Goal: Task Accomplishment & Management: Manage account settings

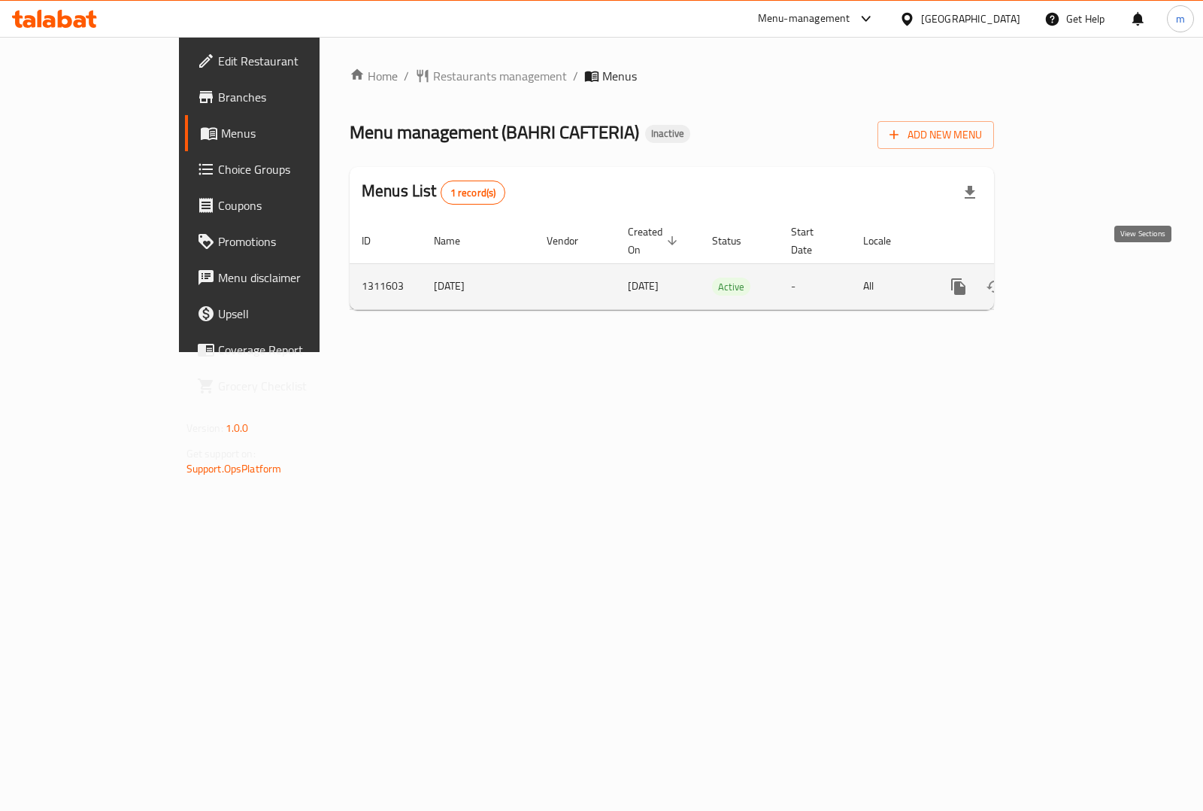
click at [1085, 281] on link "enhanced table" at bounding box center [1067, 286] width 36 height 36
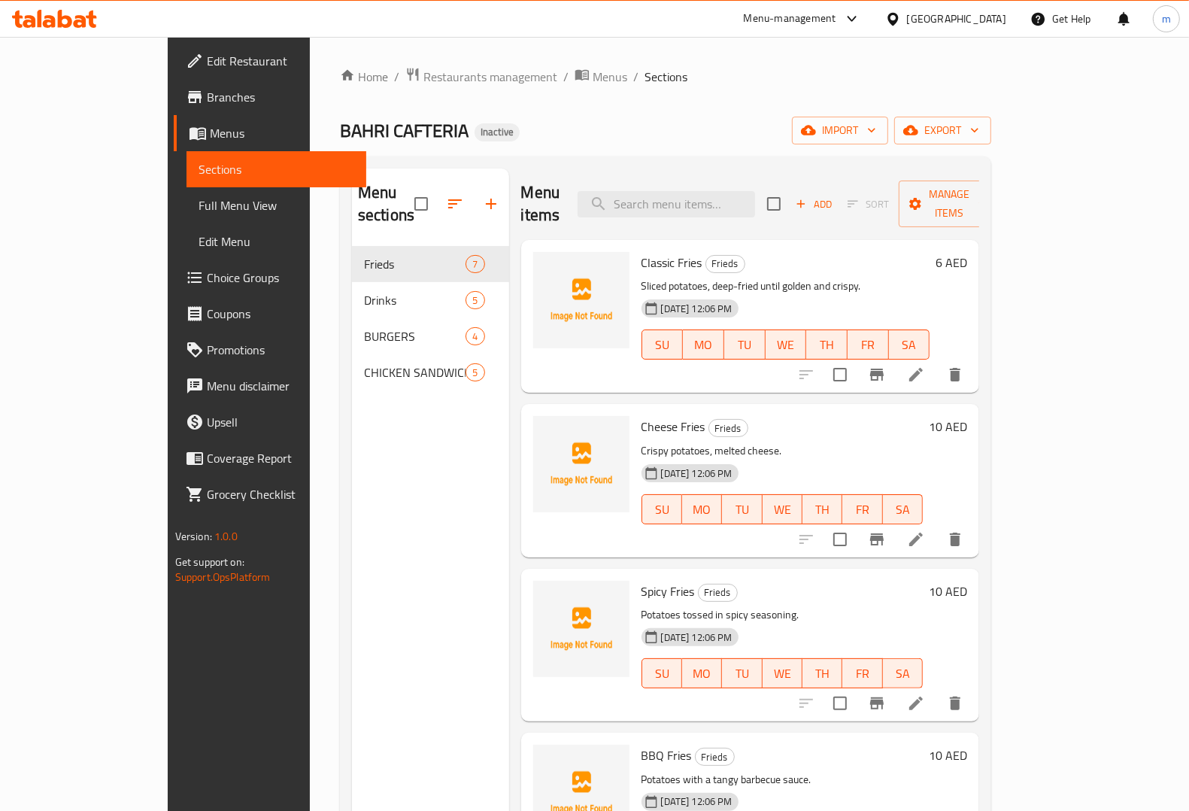
click at [199, 200] on span "Full Menu View" at bounding box center [277, 205] width 156 height 18
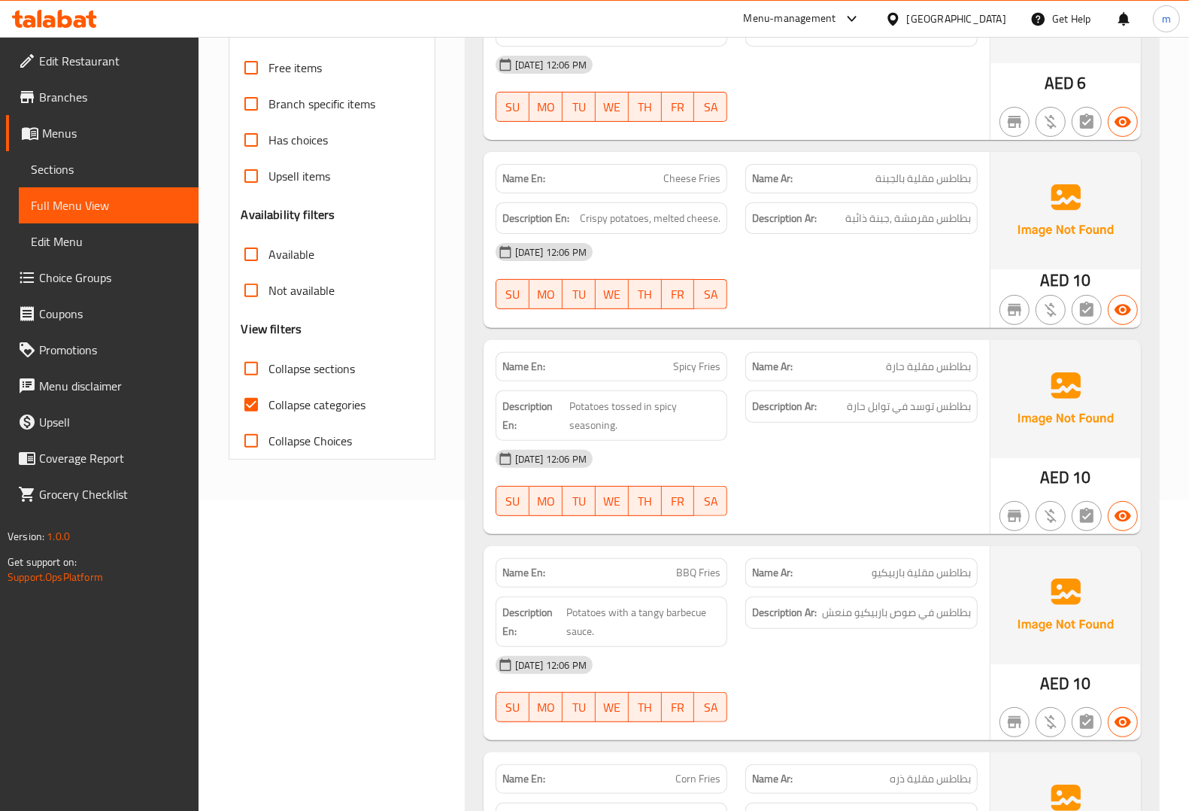
scroll to position [376, 0]
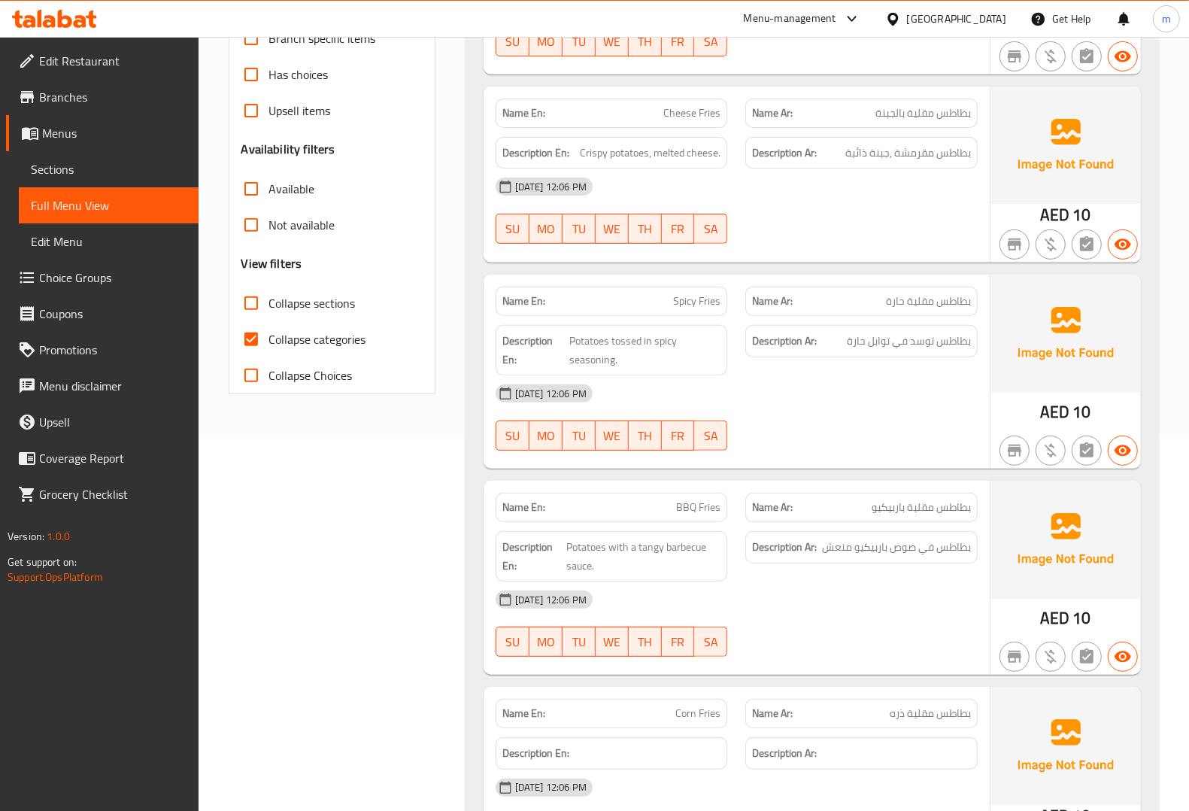
click at [294, 332] on span "Collapse categories" at bounding box center [317, 339] width 97 height 18
click at [269, 332] on input "Collapse categories" at bounding box center [251, 339] width 36 height 36
checkbox input "false"
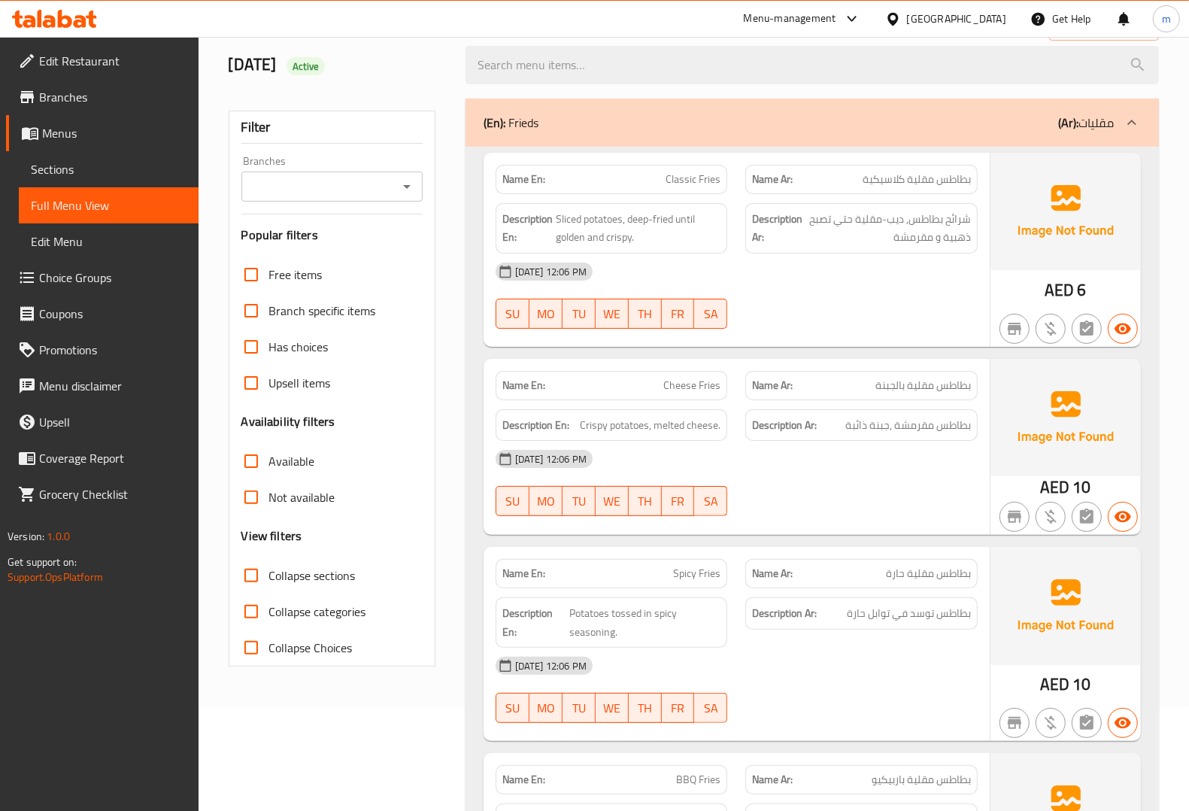
scroll to position [0, 0]
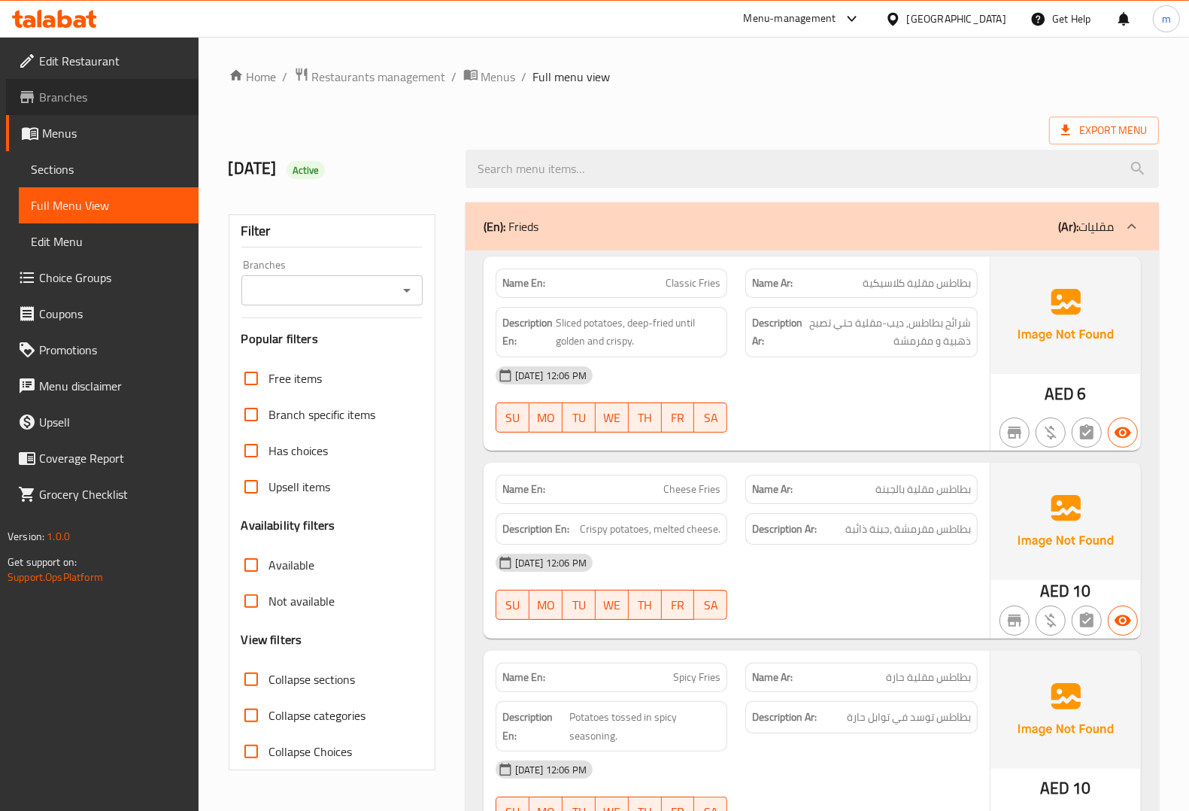
click at [129, 86] on link "Branches" at bounding box center [102, 97] width 193 height 36
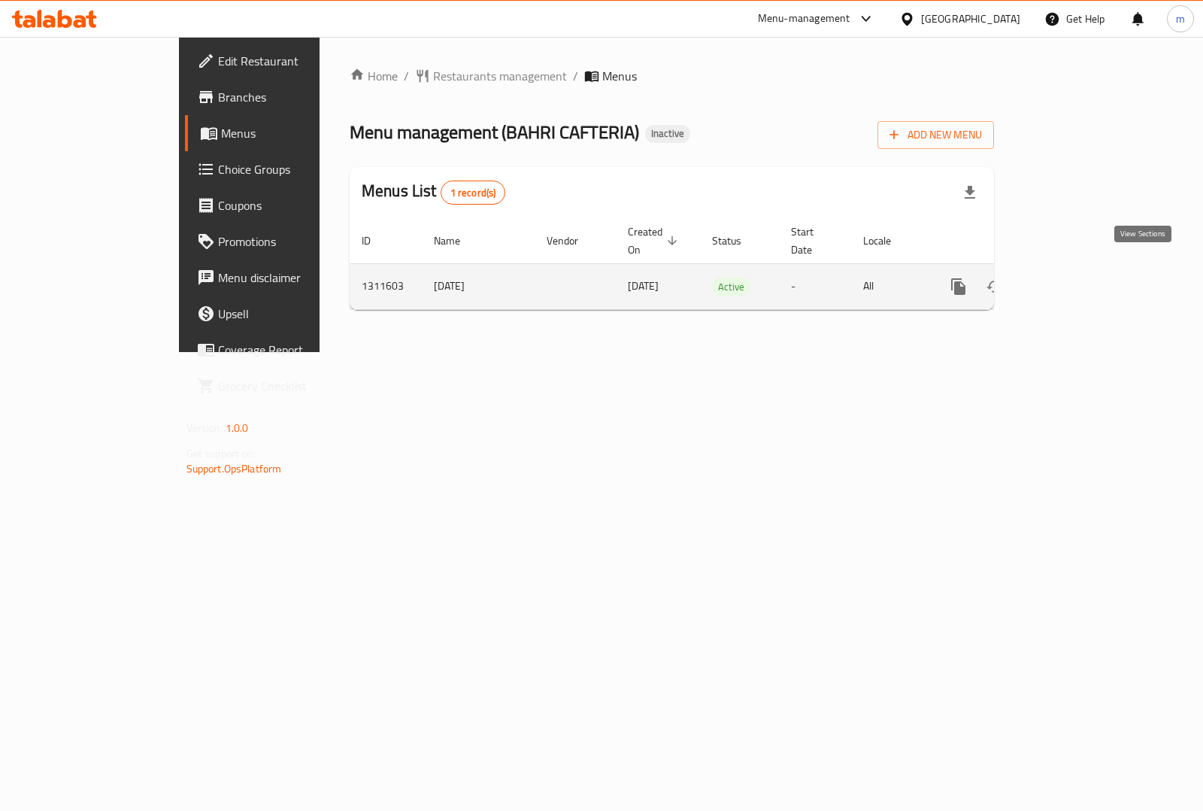
click at [1076, 278] on icon "enhanced table" at bounding box center [1067, 287] width 18 height 18
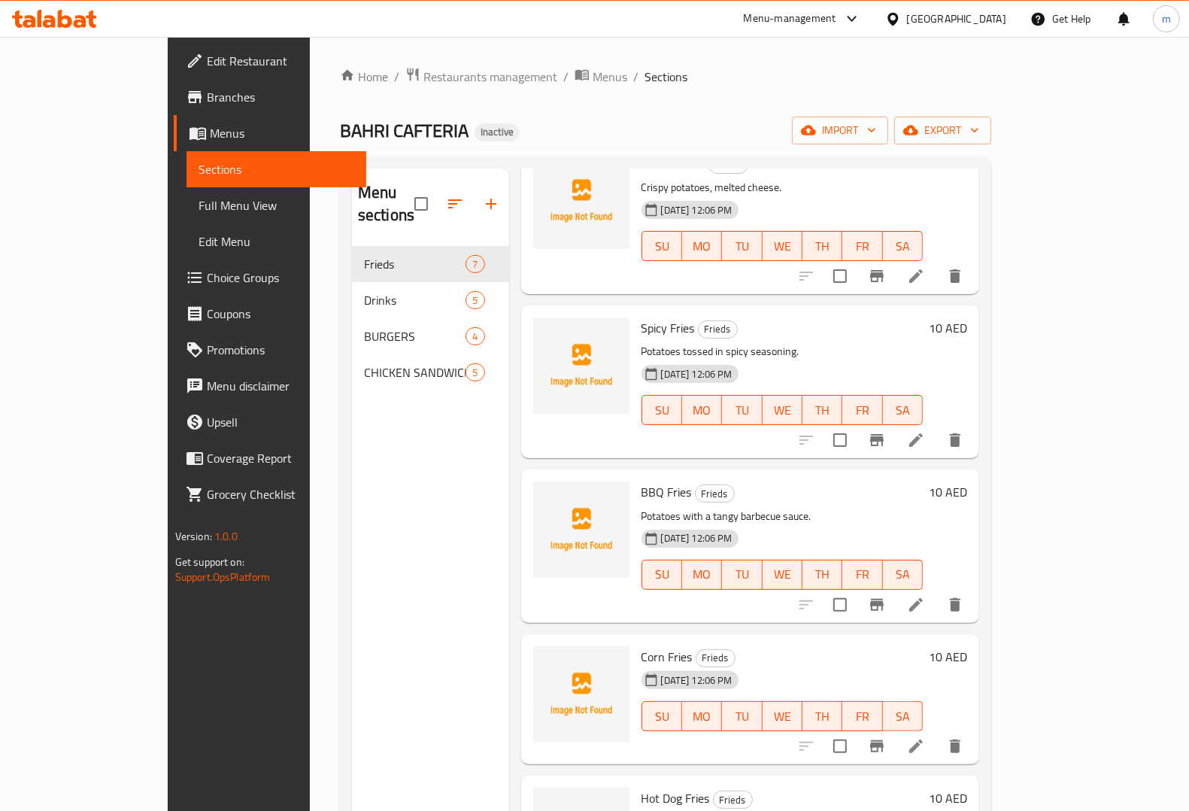
scroll to position [353, 0]
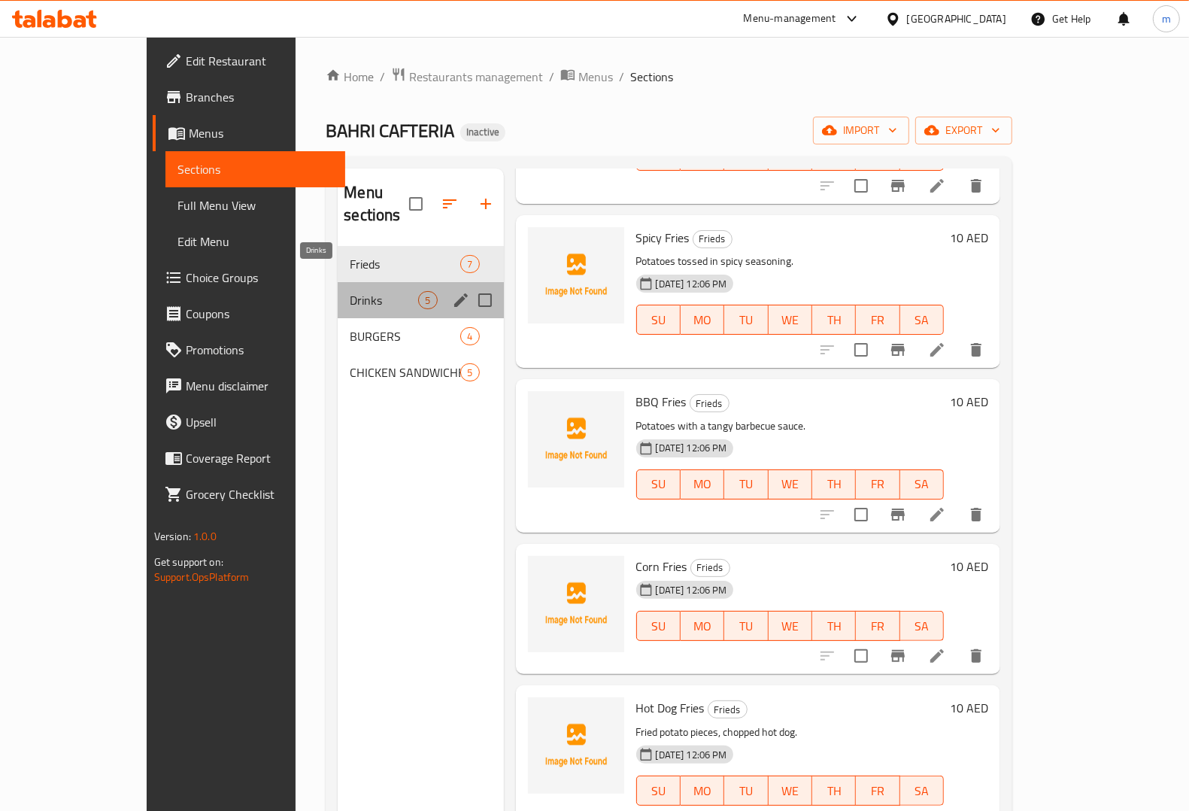
click at [350, 291] on span "Drinks" at bounding box center [384, 300] width 68 height 18
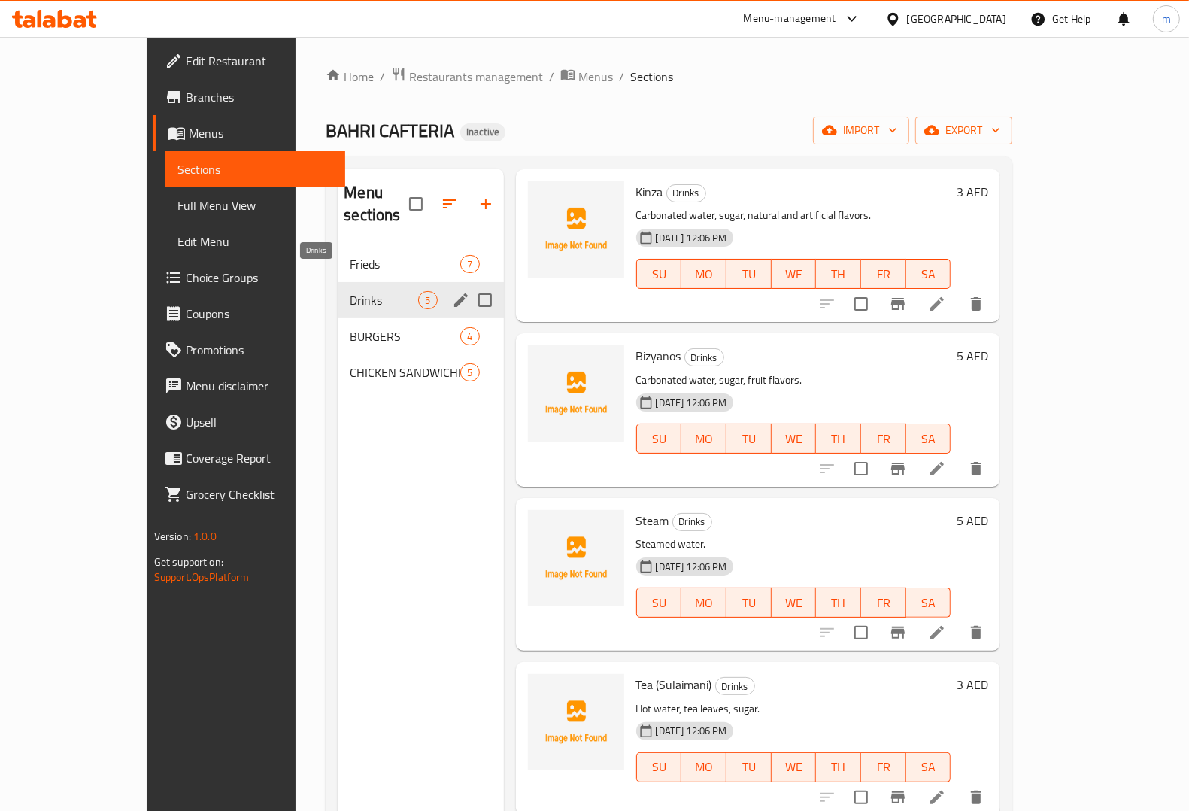
scroll to position [47, 0]
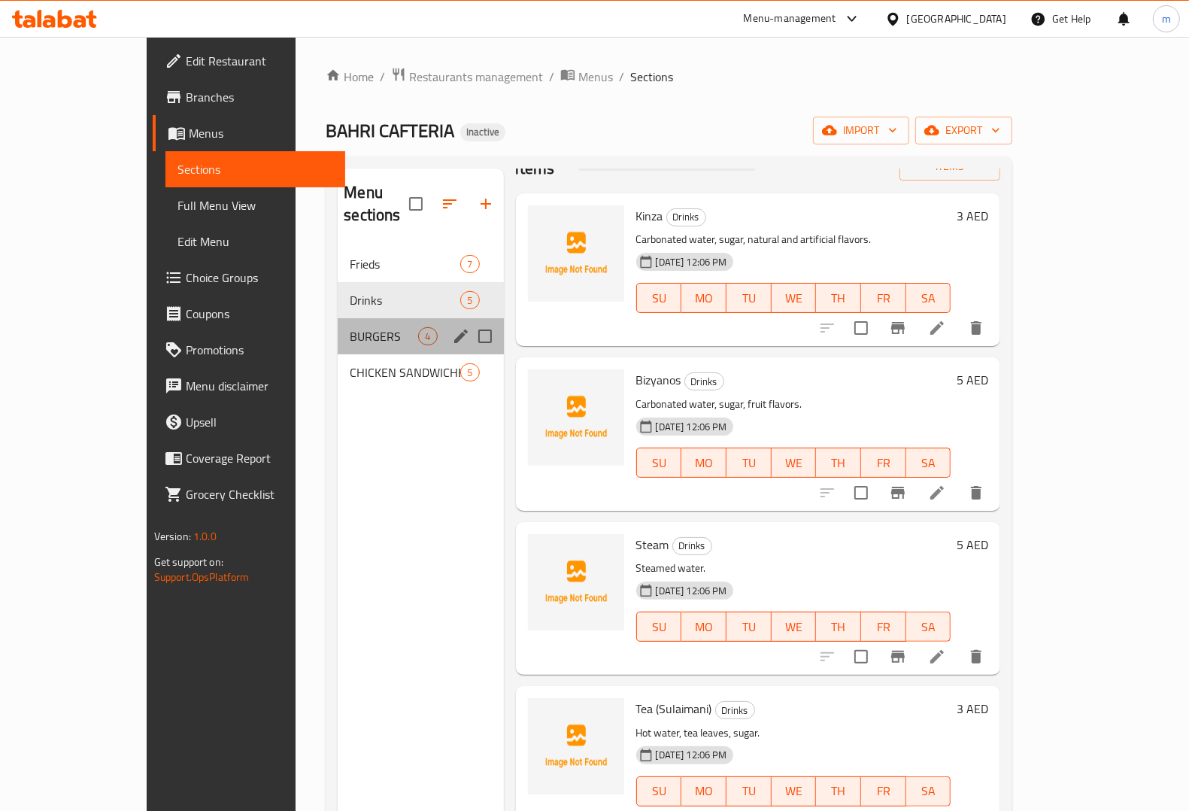
click at [338, 318] on div "BURGERS 4" at bounding box center [420, 336] width 165 height 36
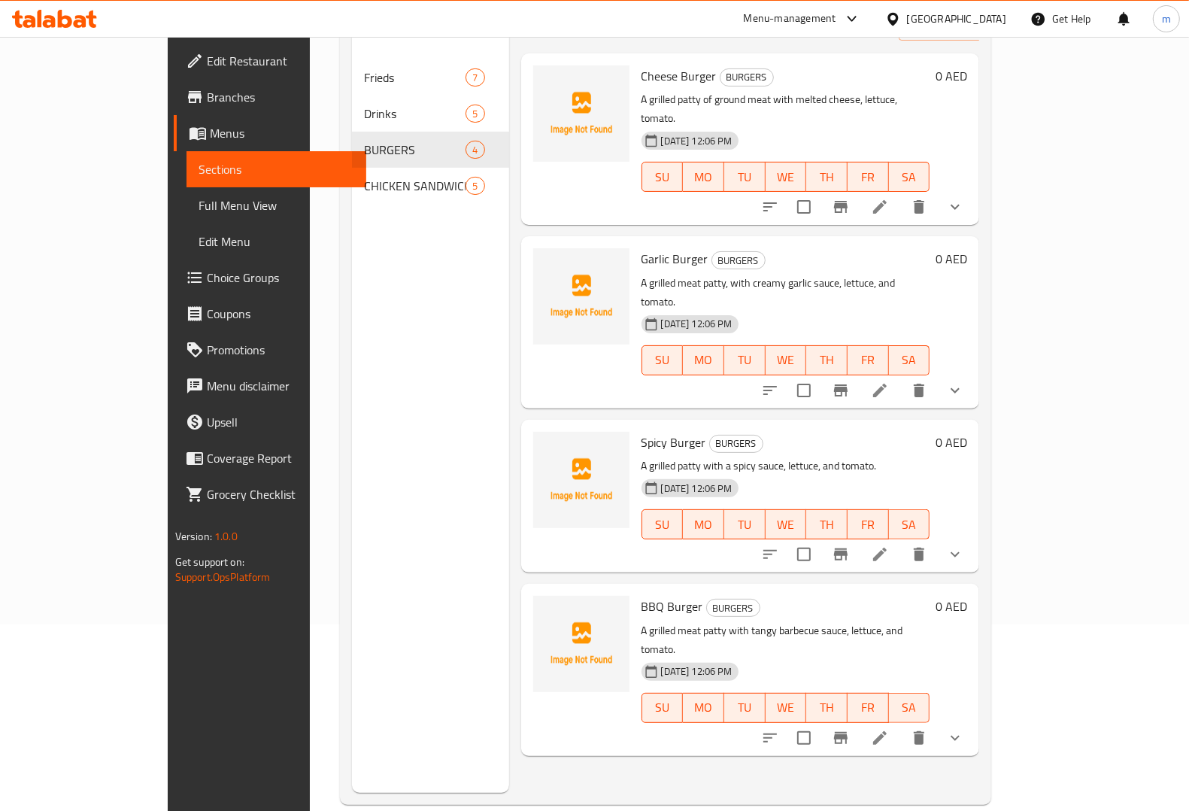
scroll to position [211, 0]
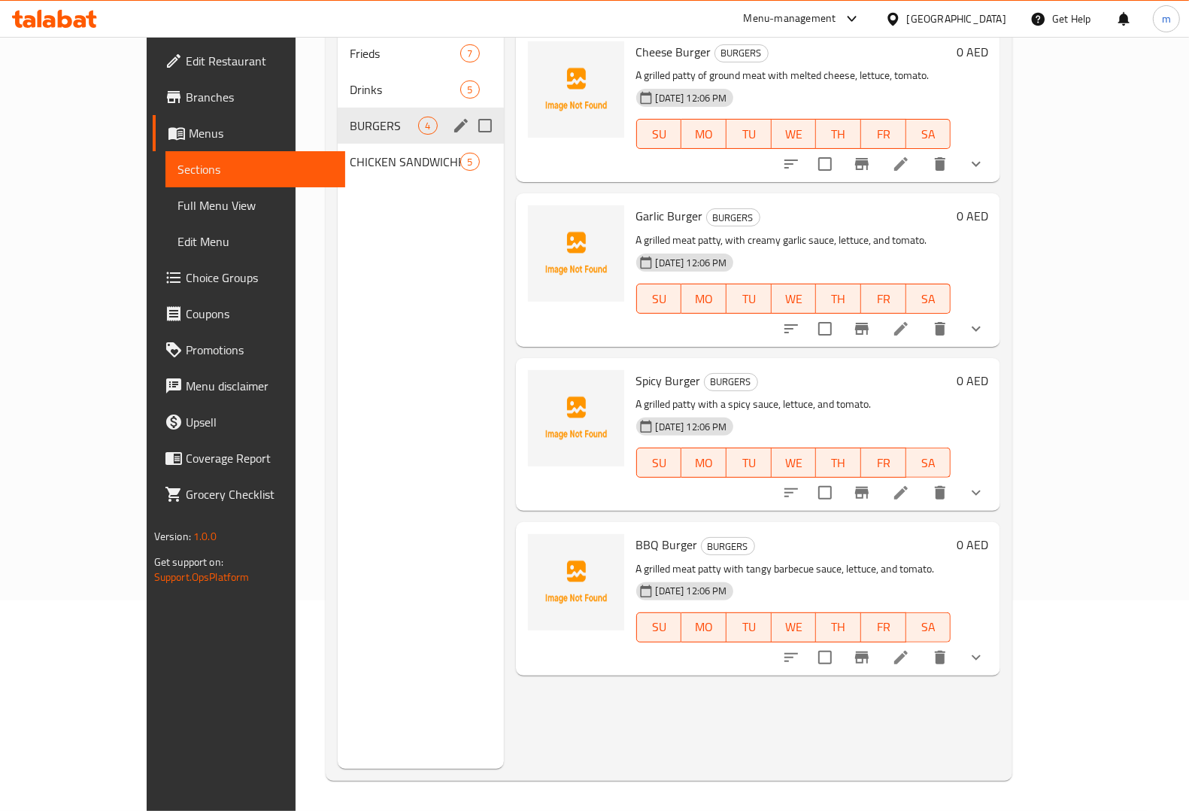
click at [339, 113] on div "BURGERS 4" at bounding box center [420, 126] width 165 height 36
click at [350, 153] on span "CHICKEN SANDWICHES" at bounding box center [384, 162] width 68 height 18
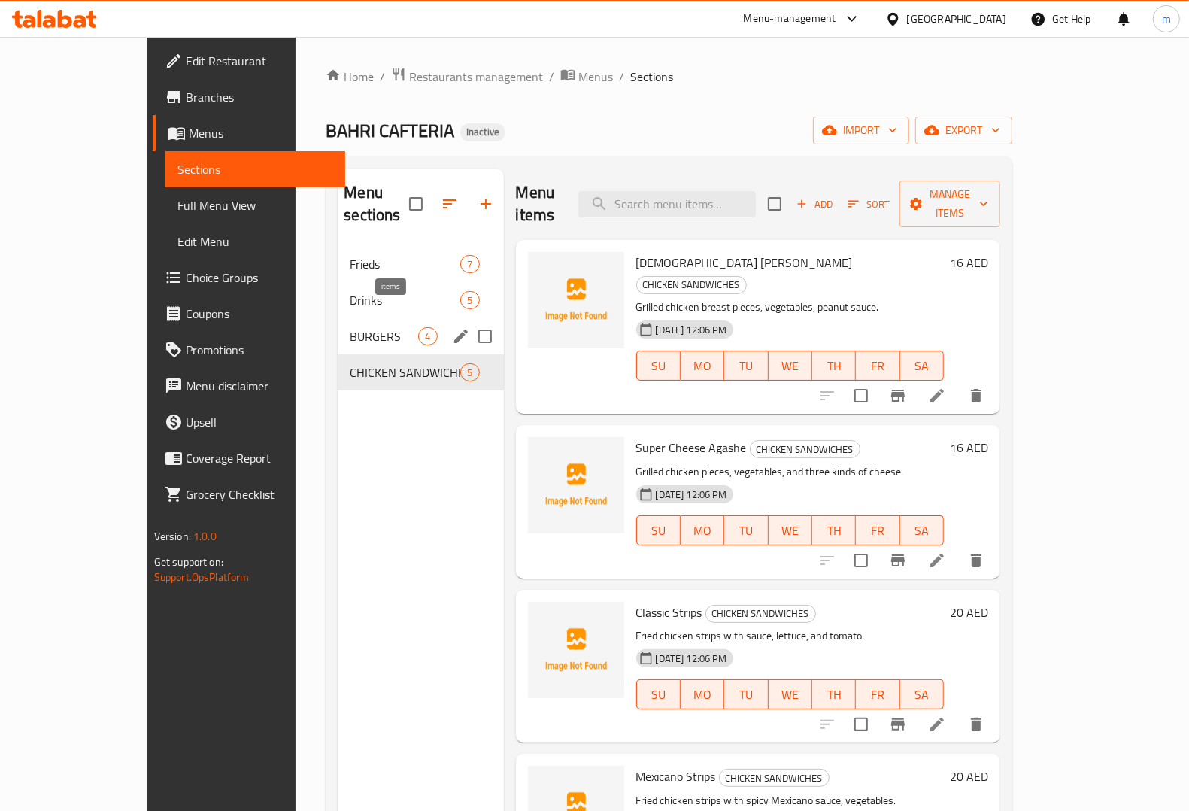
drag, startPoint x: 385, startPoint y: 321, endPoint x: 369, endPoint y: 332, distance: 20.0
click at [418, 327] on div "4" at bounding box center [427, 336] width 19 height 18
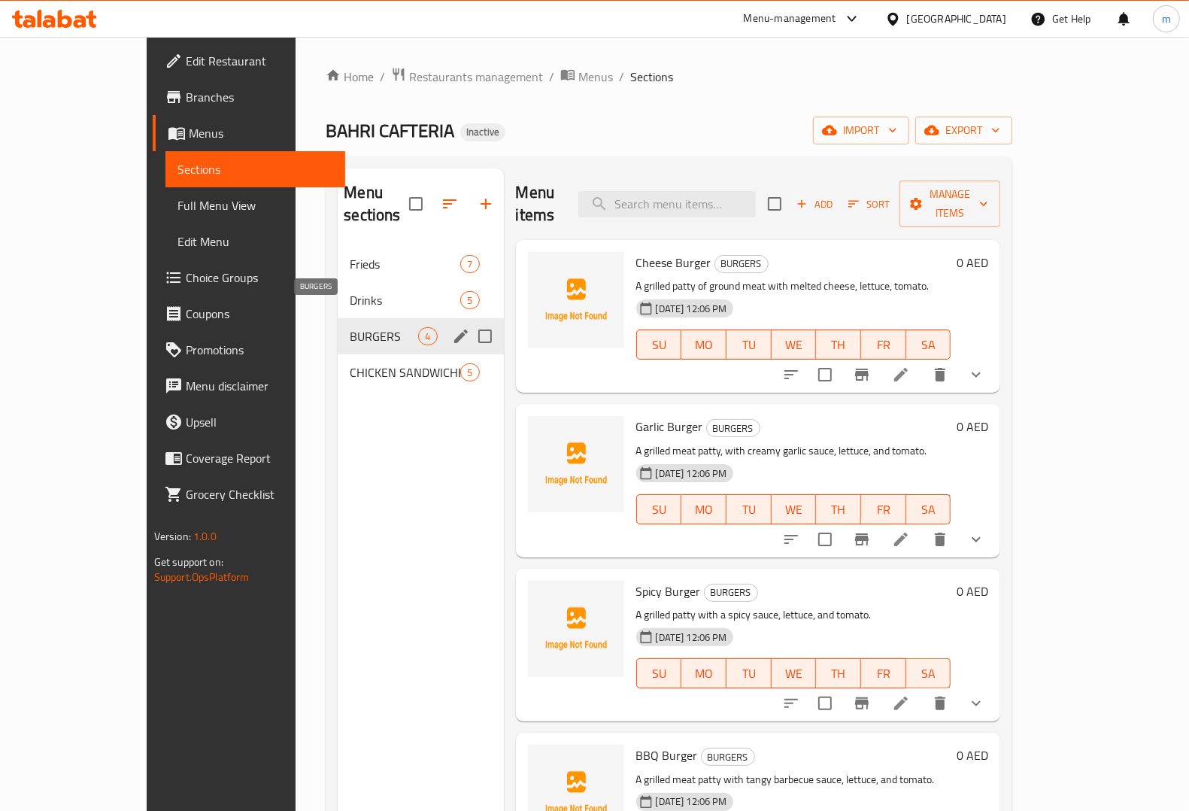
click at [350, 327] on span "BURGERS" at bounding box center [384, 336] width 68 height 18
click at [350, 291] on span "Drinks" at bounding box center [384, 300] width 68 height 18
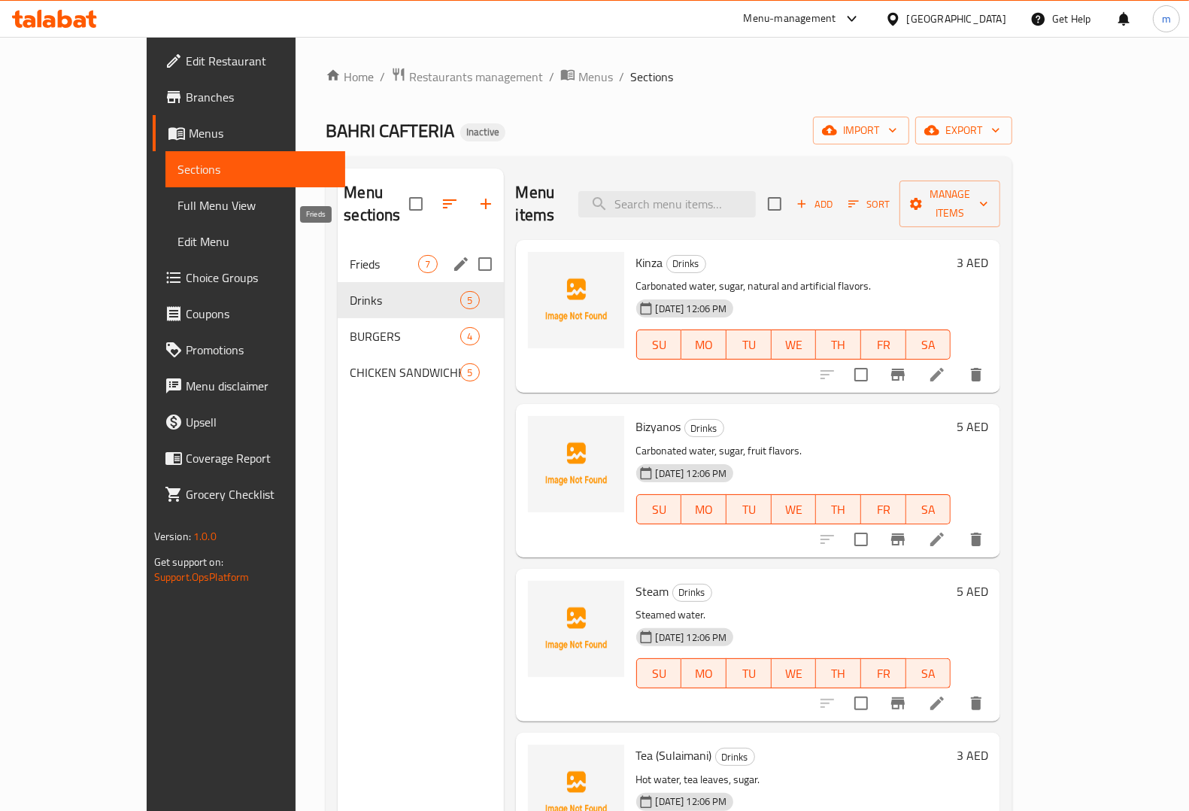
click at [350, 255] on span "Frieds" at bounding box center [384, 264] width 68 height 18
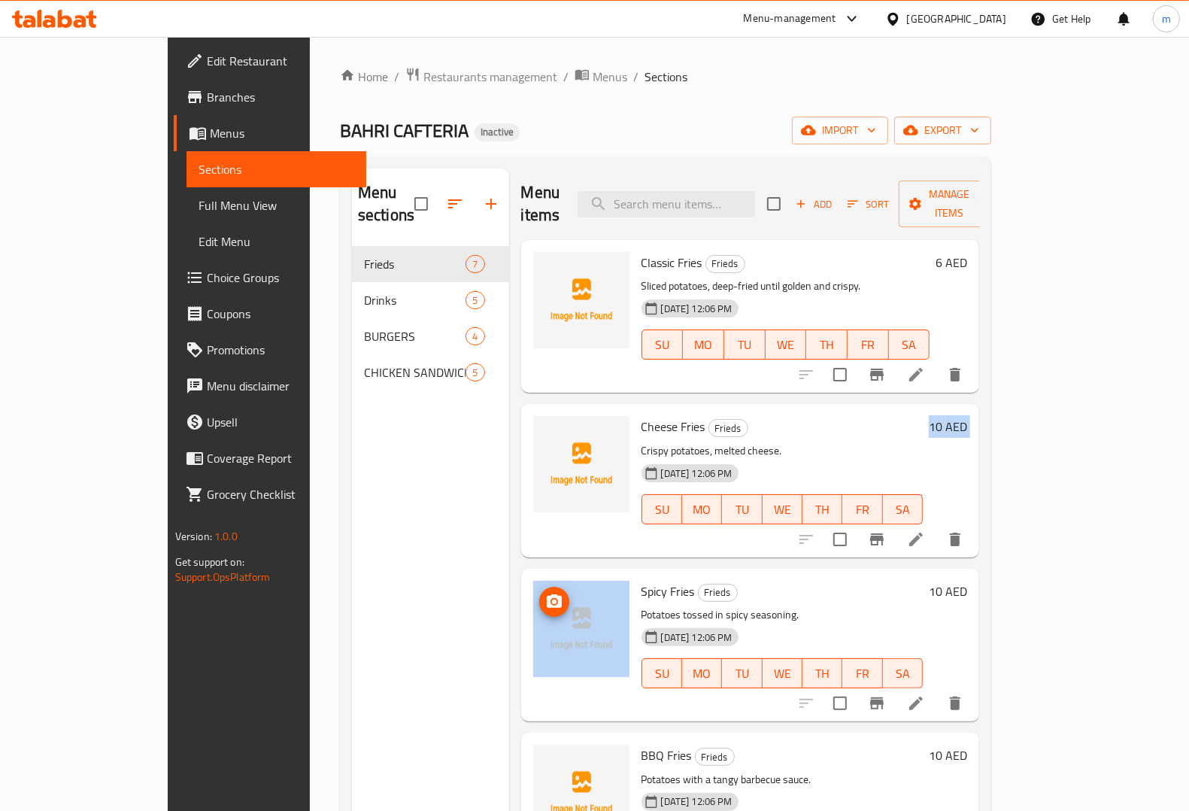
drag, startPoint x: 981, startPoint y: 435, endPoint x: 559, endPoint y: 584, distance: 448.4
click at [559, 293] on div "Classic Fries Frieds Sliced potatoes, deep-fried until golden and crispy. 14-09…" at bounding box center [750, 266] width 459 height 53
click at [385, 566] on div "Menu sections Frieds 7 Drinks 5 BURGERS 4 CHICKEN SANDWICHES 5" at bounding box center [430, 573] width 157 height 811
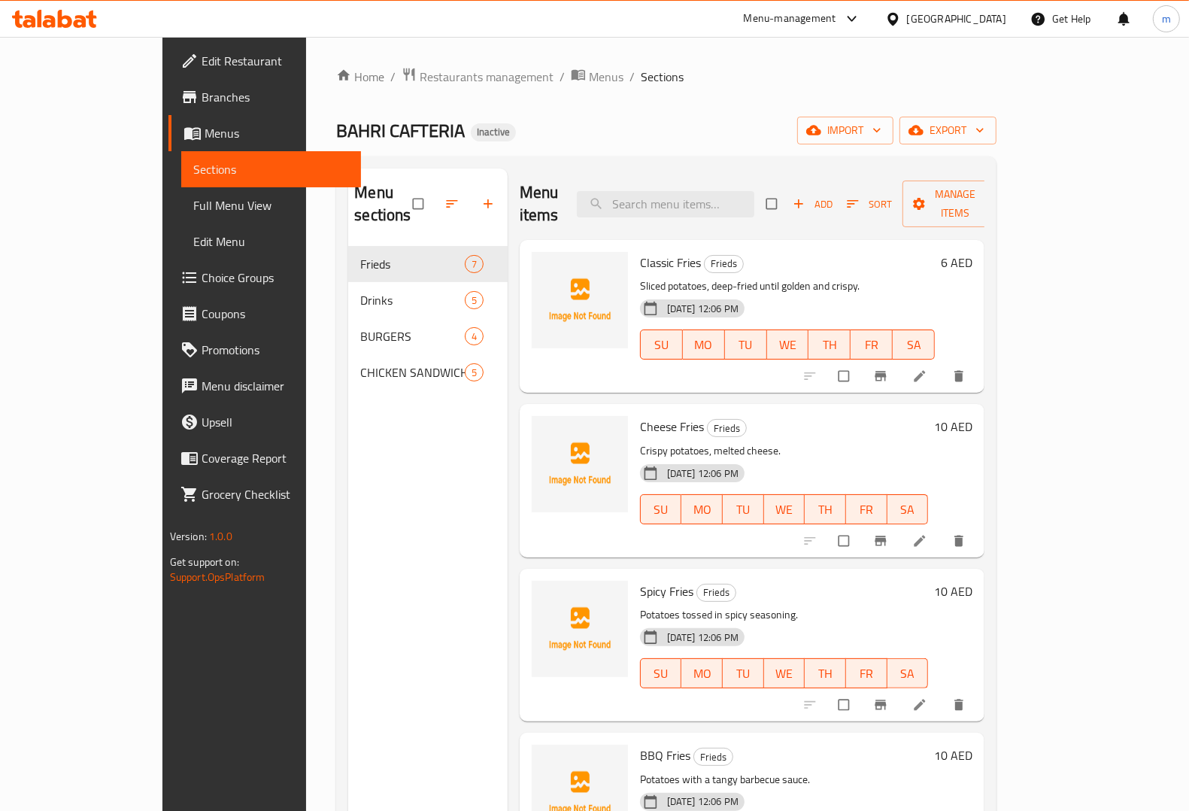
click at [193, 209] on span "Full Menu View" at bounding box center [271, 205] width 156 height 18
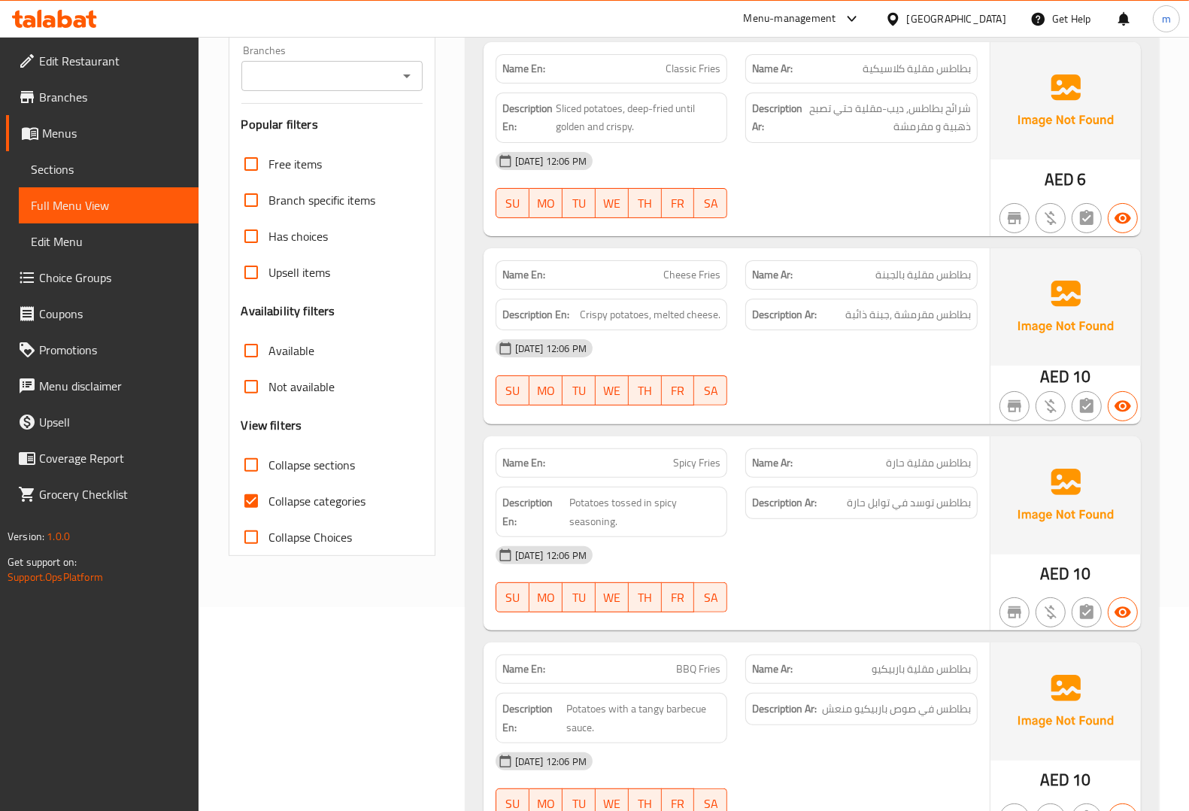
scroll to position [282, 0]
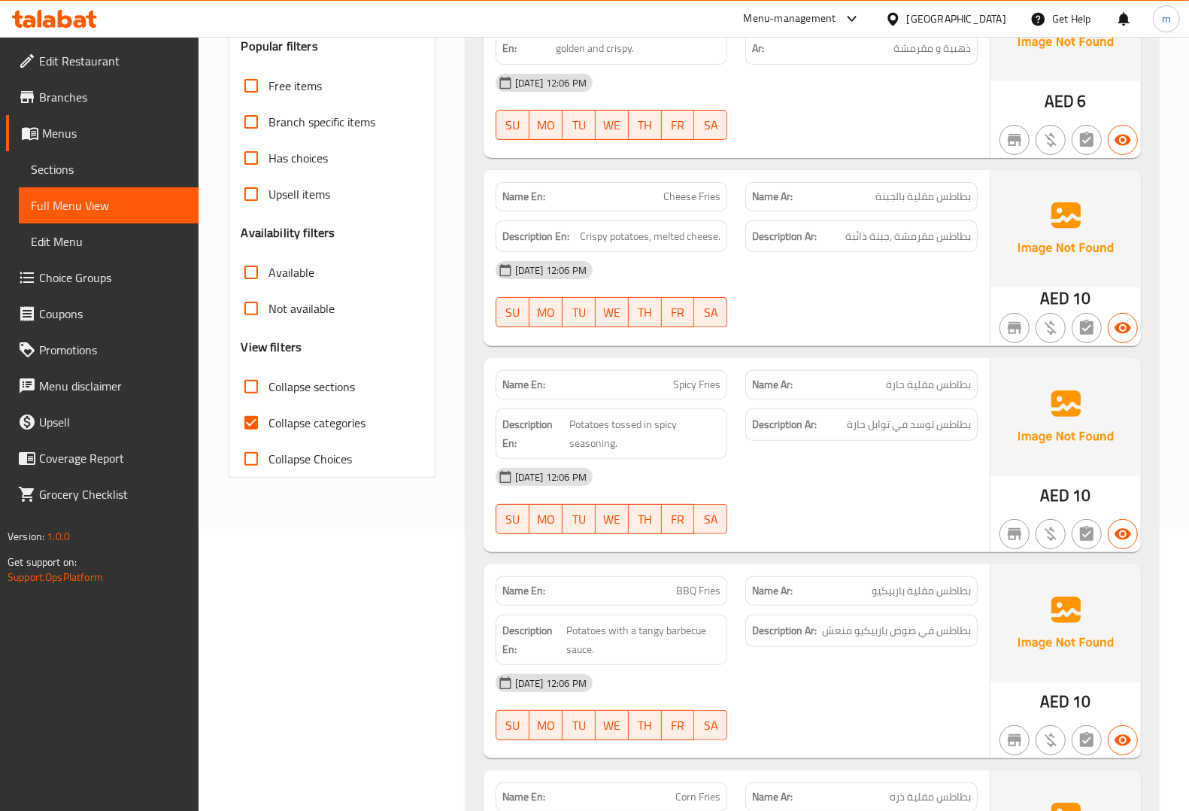
click at [347, 420] on span "Collapse categories" at bounding box center [317, 423] width 97 height 18
click at [269, 420] on input "Collapse categories" at bounding box center [251, 423] width 36 height 36
checkbox input "false"
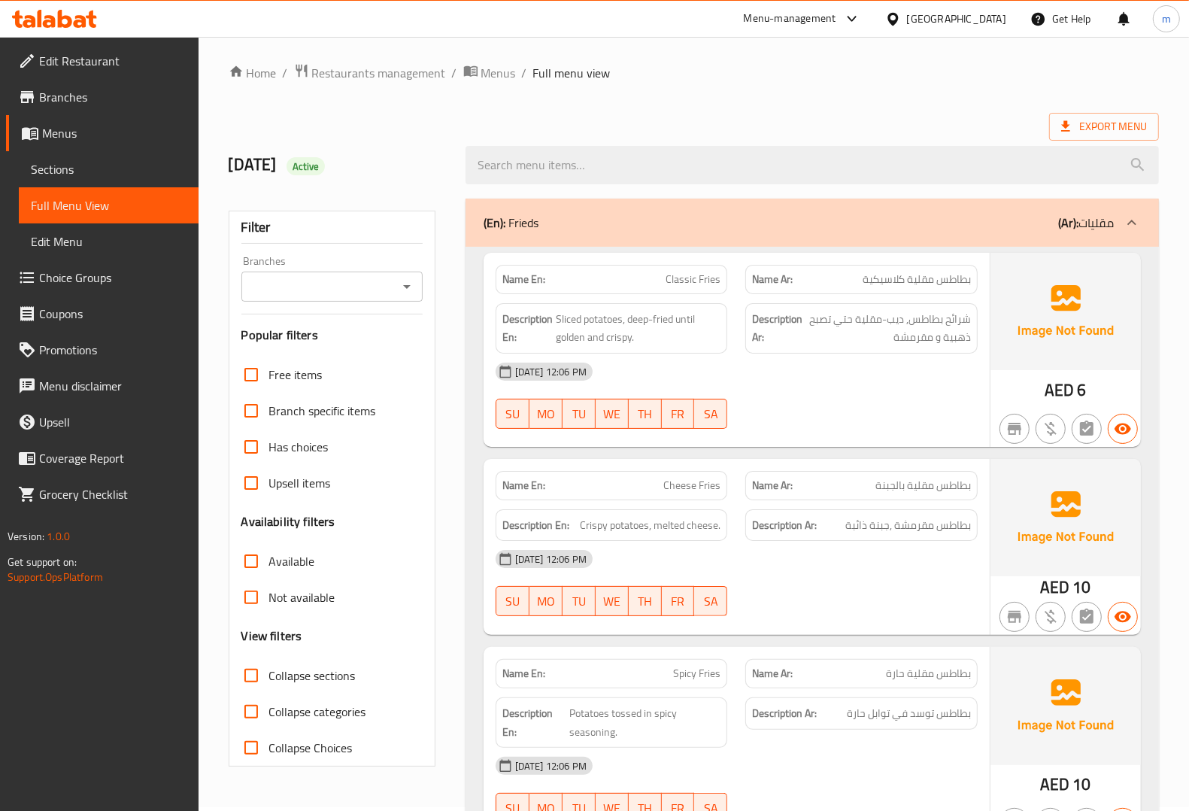
scroll to position [0, 0]
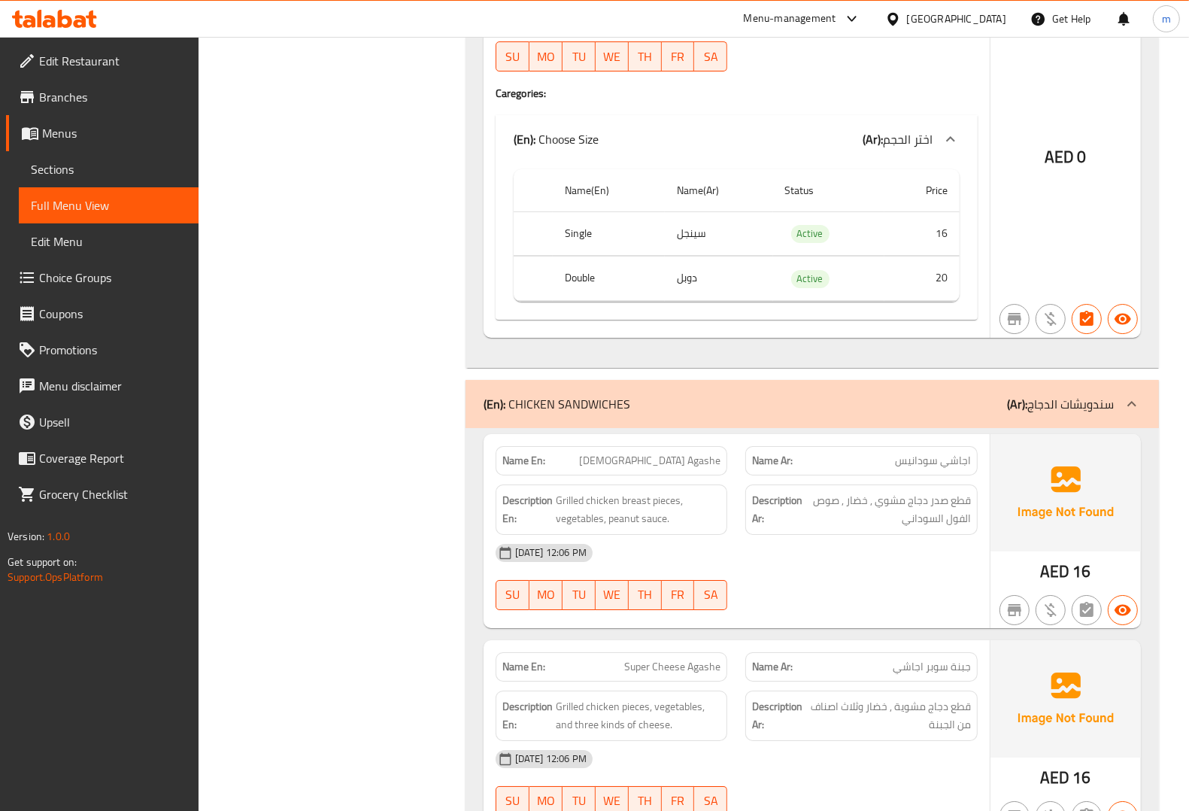
scroll to position [4240, 0]
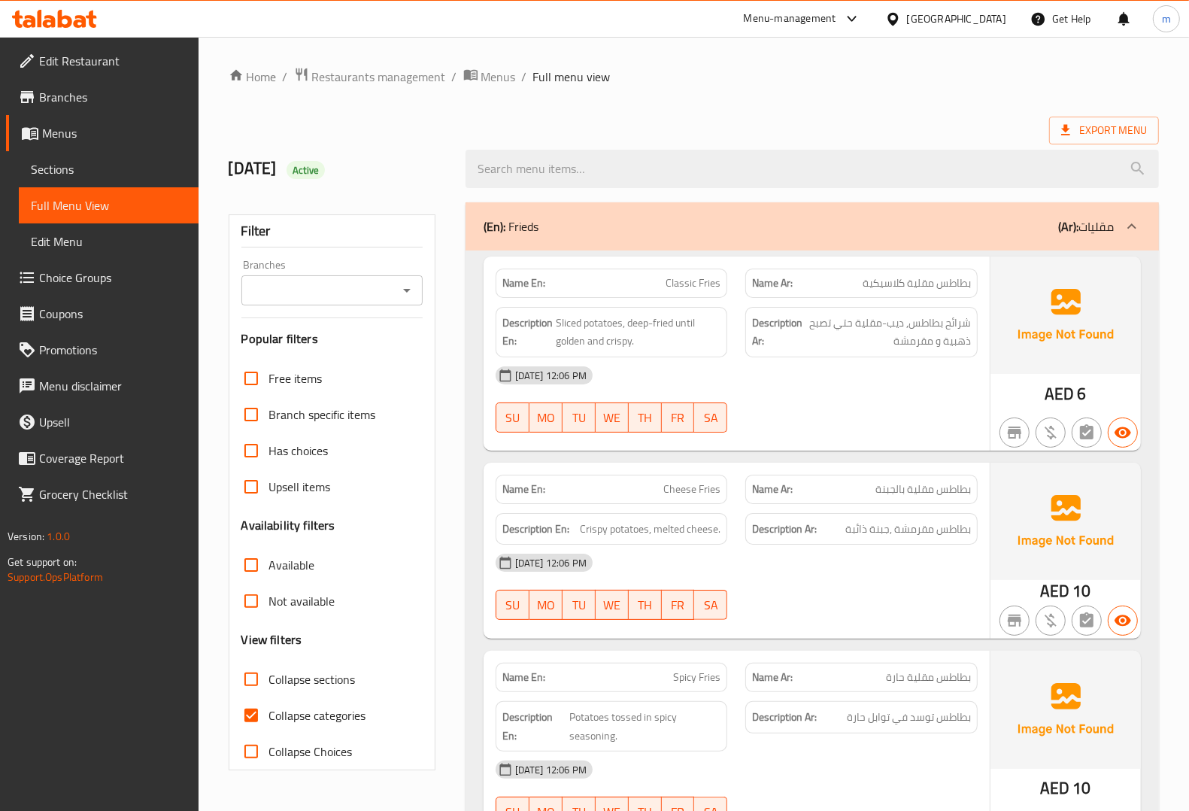
click at [305, 723] on span "Collapse categories" at bounding box center [317, 715] width 97 height 18
click at [269, 723] on input "Collapse categories" at bounding box center [251, 715] width 36 height 36
checkbox input "false"
click at [769, 207] on div "(En): Frieds (Ar): مقليات" at bounding box center [812, 226] width 693 height 48
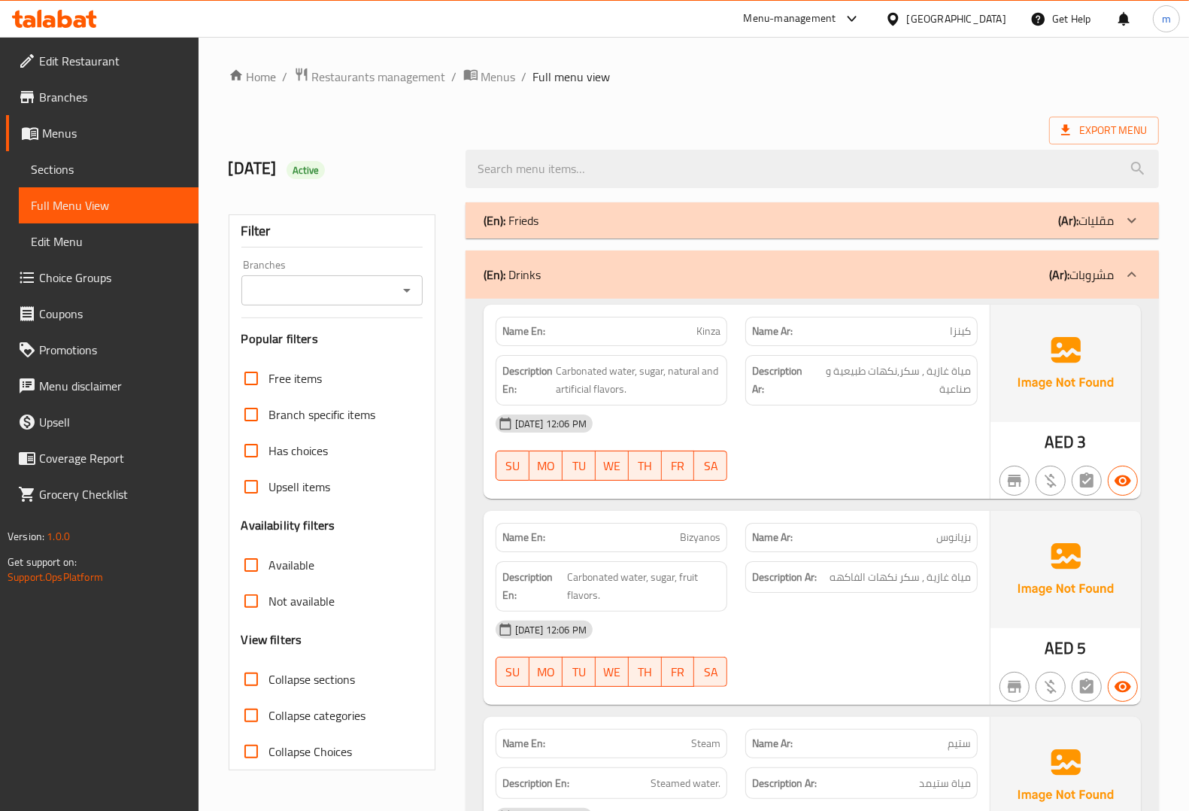
click at [666, 268] on div "(En): Drinks (Ar): مشروبات" at bounding box center [799, 274] width 630 height 18
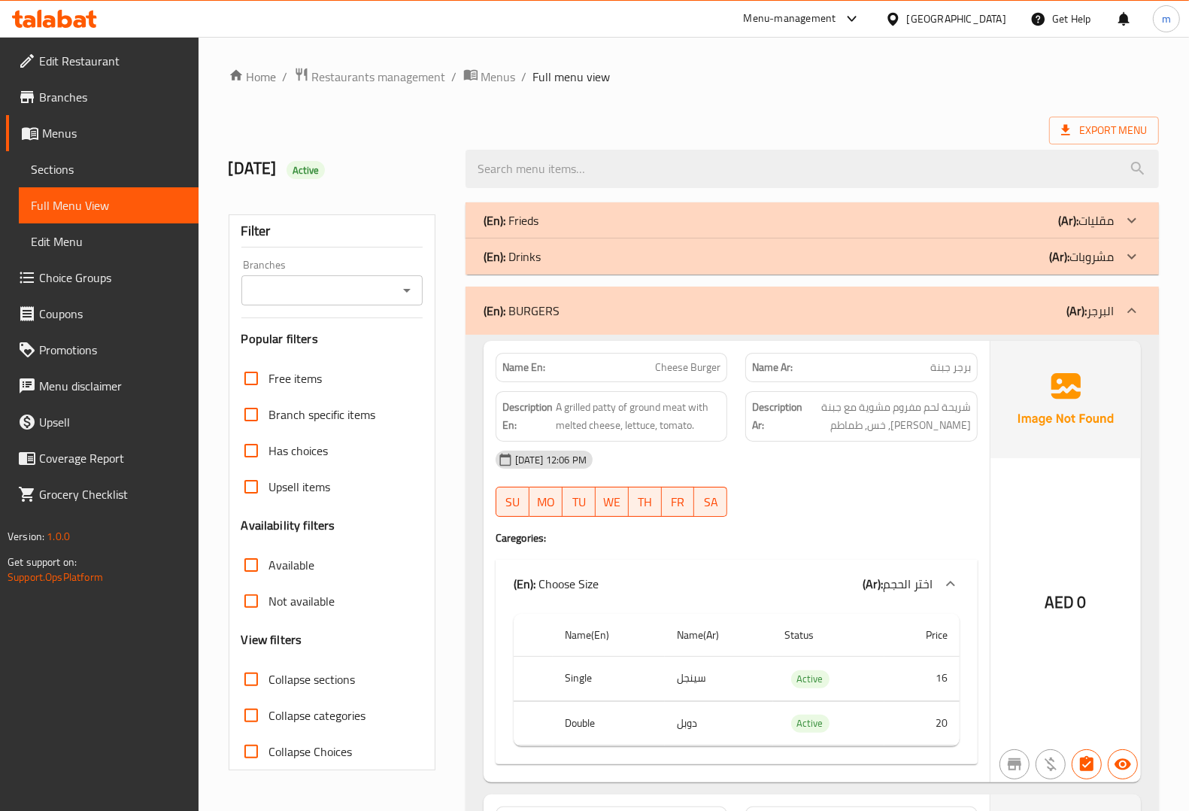
click at [690, 342] on div "Name En: Cheese Burger Name Ar: برجر جبنة Description En: A grilled patty of gr…" at bounding box center [737, 561] width 506 height 441
click at [693, 323] on div "(En): BURGERS (Ar): البرجر" at bounding box center [812, 311] width 693 height 48
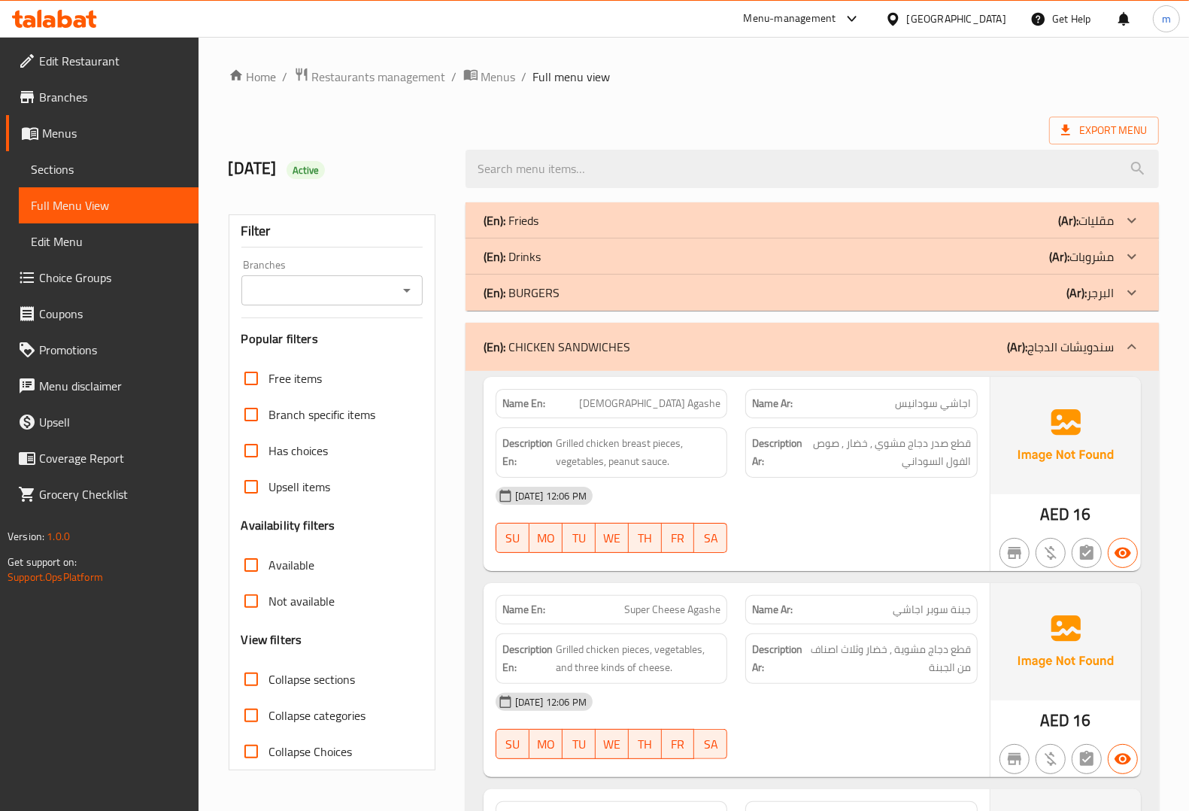
click at [693, 361] on div "(En): CHICKEN SANDWICHES (Ar): سندويشات الدجاج" at bounding box center [812, 347] width 693 height 48
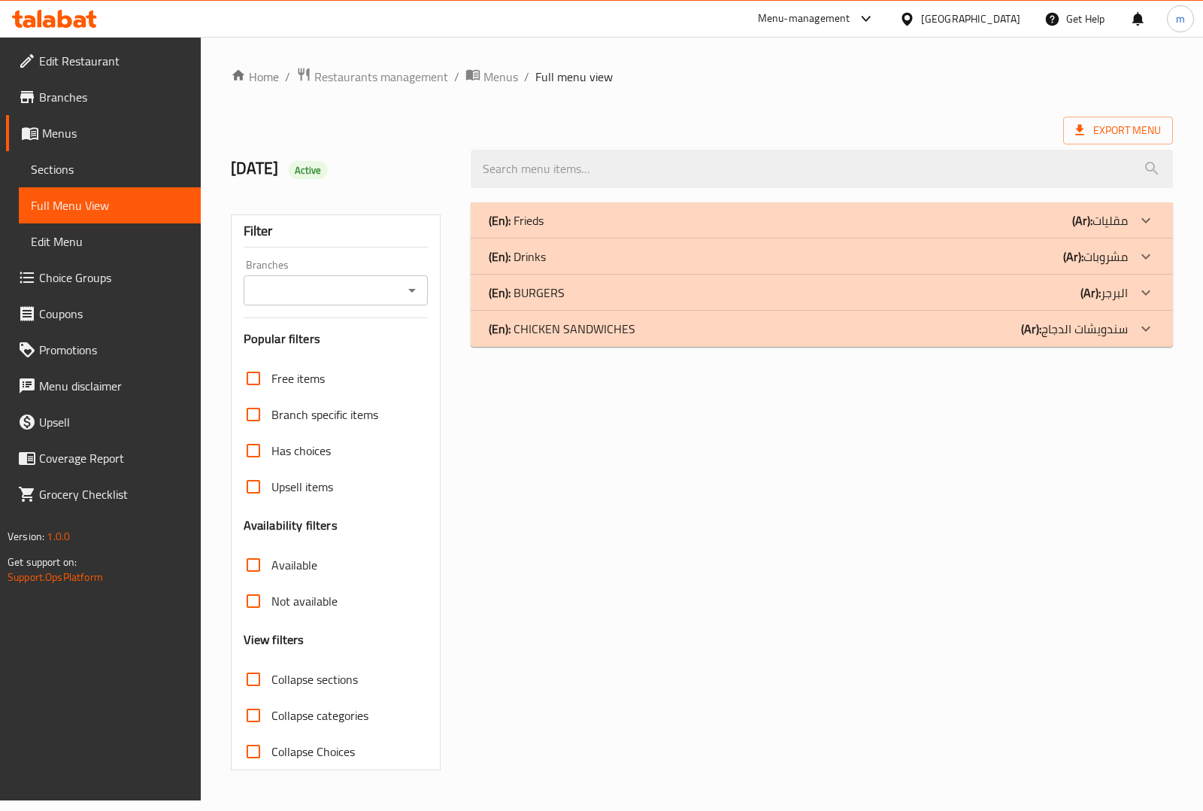
click at [822, 203] on div "(En): Frieds (Ar): مقليات" at bounding box center [822, 220] width 702 height 36
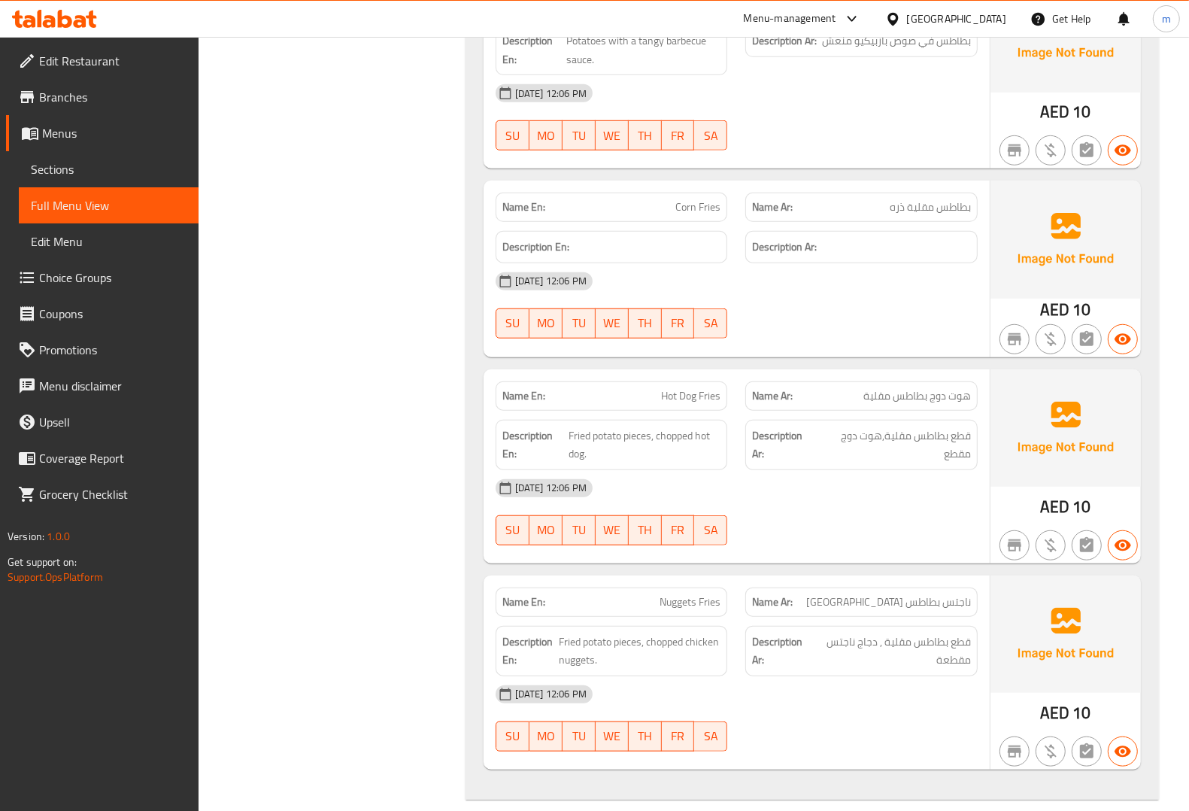
scroll to position [1024, 0]
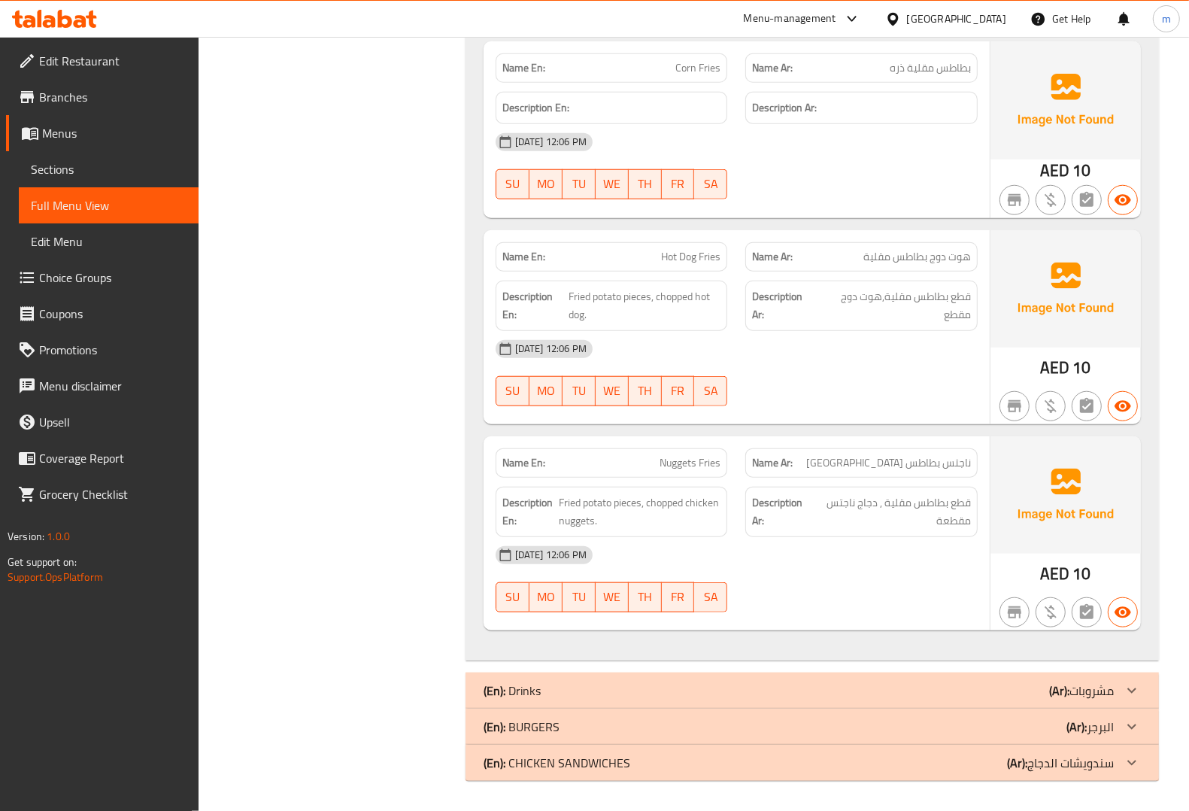
click at [675, 712] on div "(En): BURGERS (Ar): البرجر" at bounding box center [812, 726] width 693 height 36
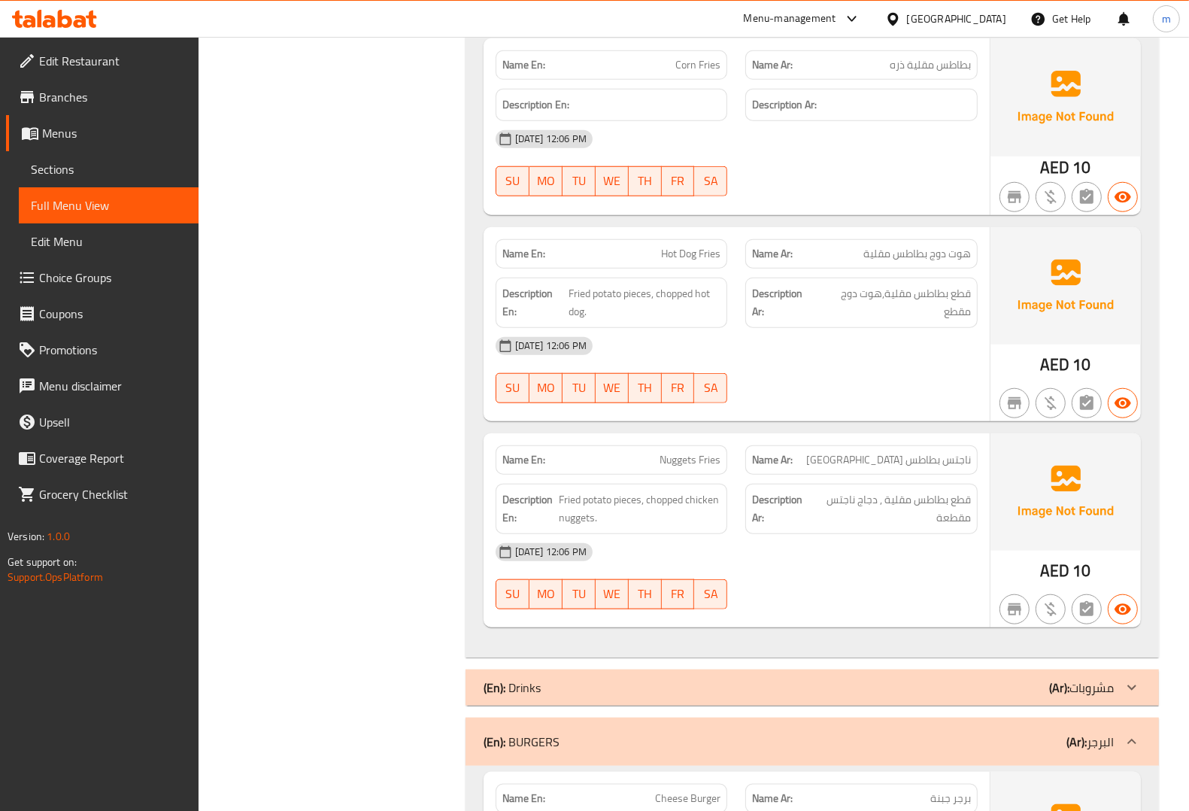
click at [688, 700] on div "(En): Drinks (Ar): مشروبات" at bounding box center [812, 687] width 693 height 36
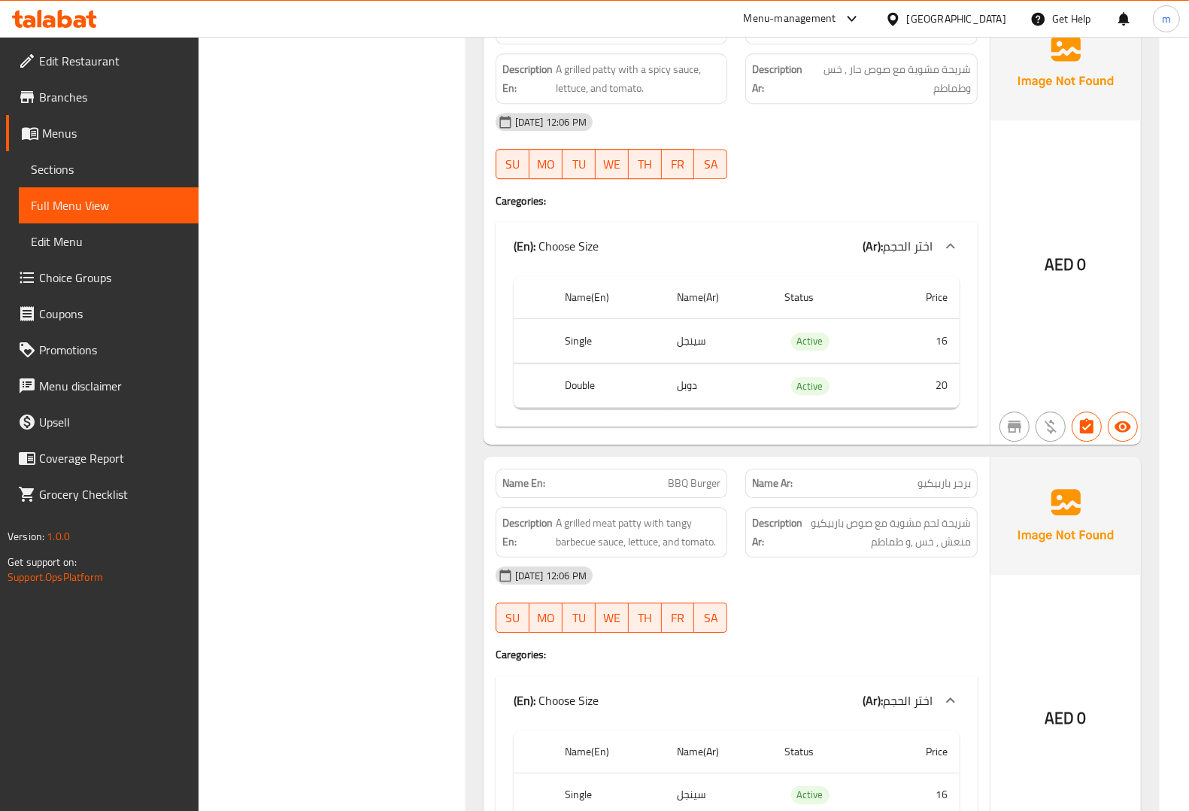
scroll to position [3923, 0]
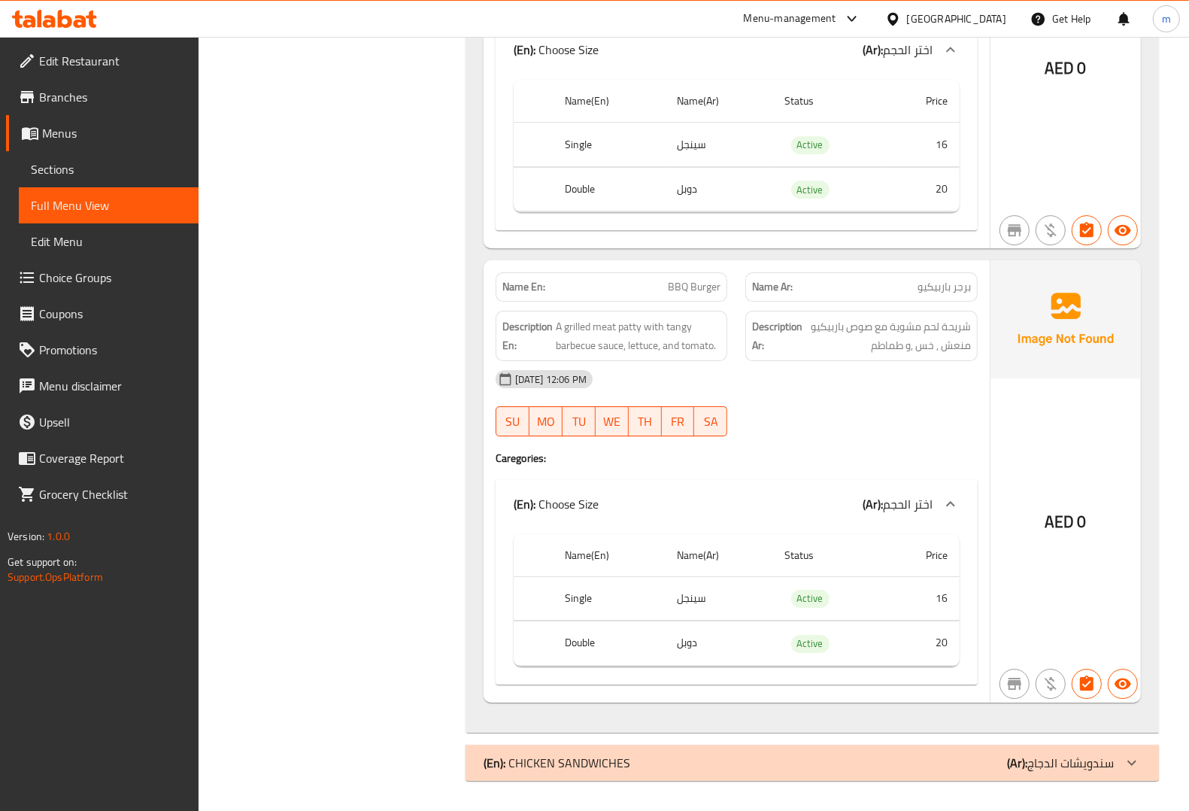
click at [610, 754] on p "(En): CHICKEN SANDWICHES" at bounding box center [557, 763] width 147 height 18
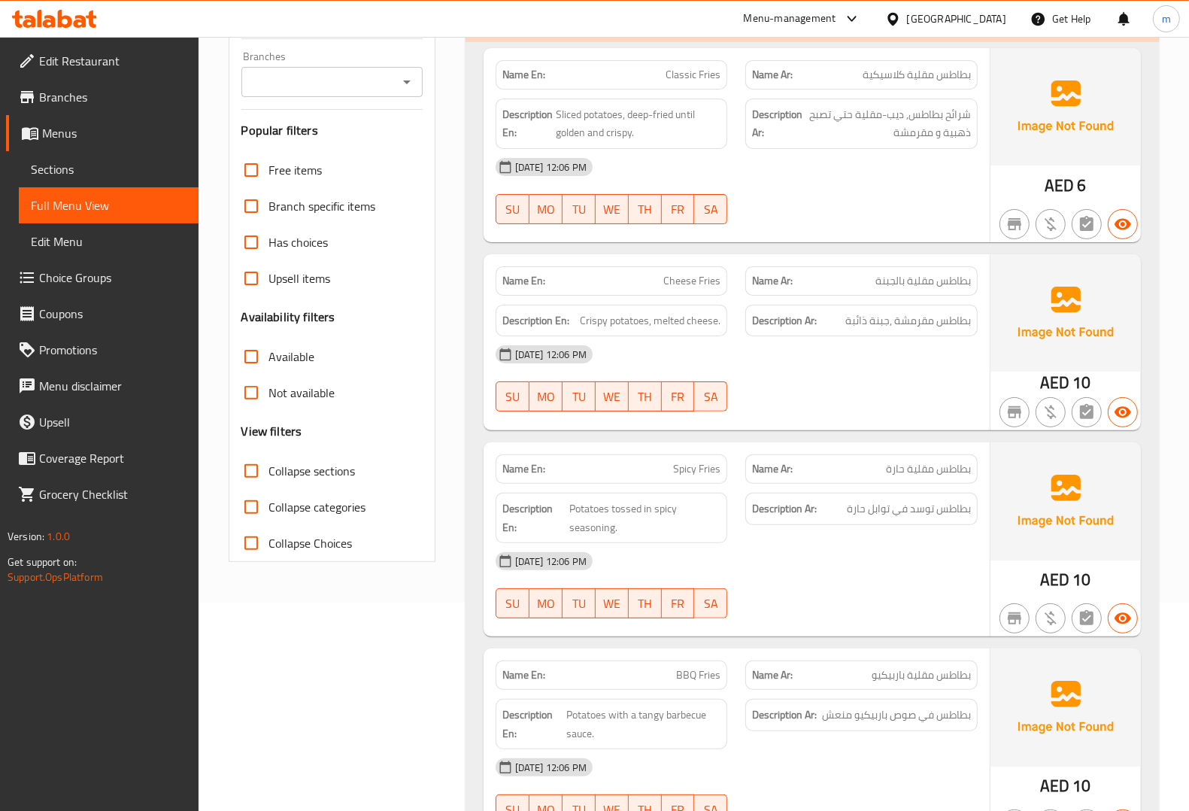
scroll to position [0, 0]
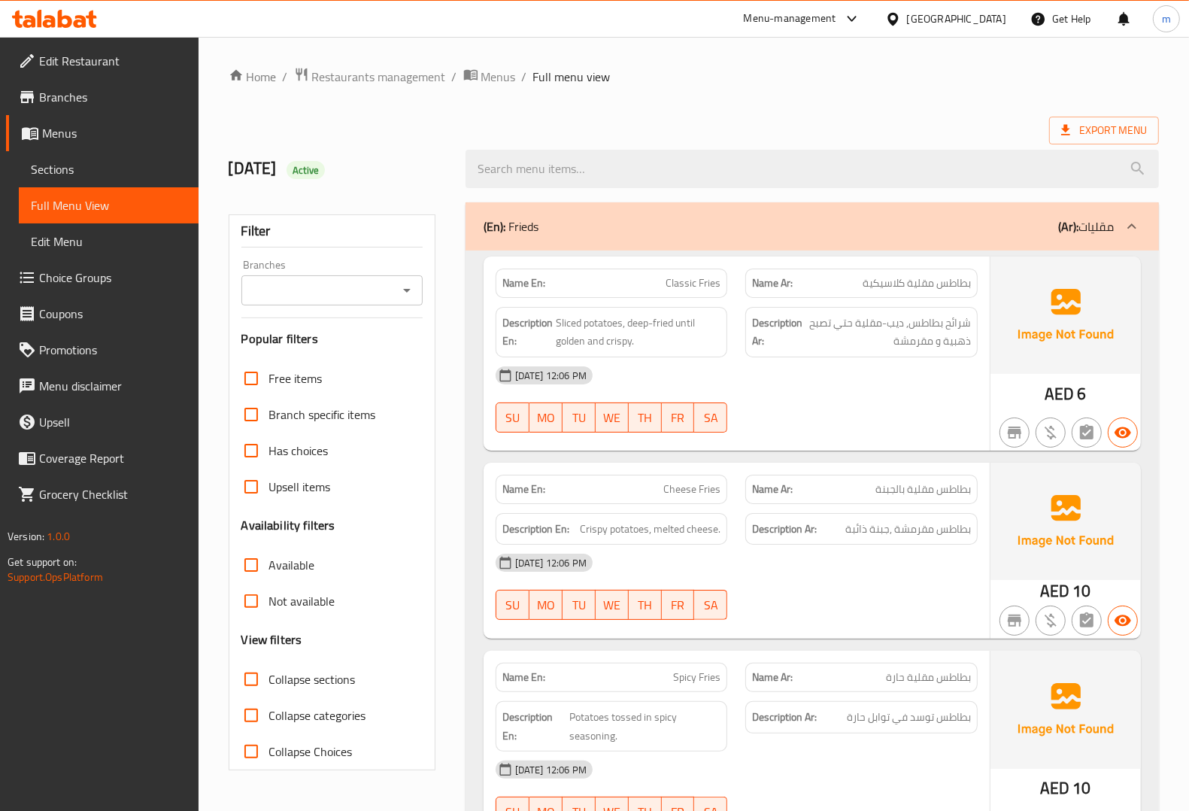
click at [344, 724] on span "Collapse categories" at bounding box center [317, 715] width 97 height 18
click at [269, 726] on input "Collapse categories" at bounding box center [251, 715] width 36 height 36
checkbox input "false"
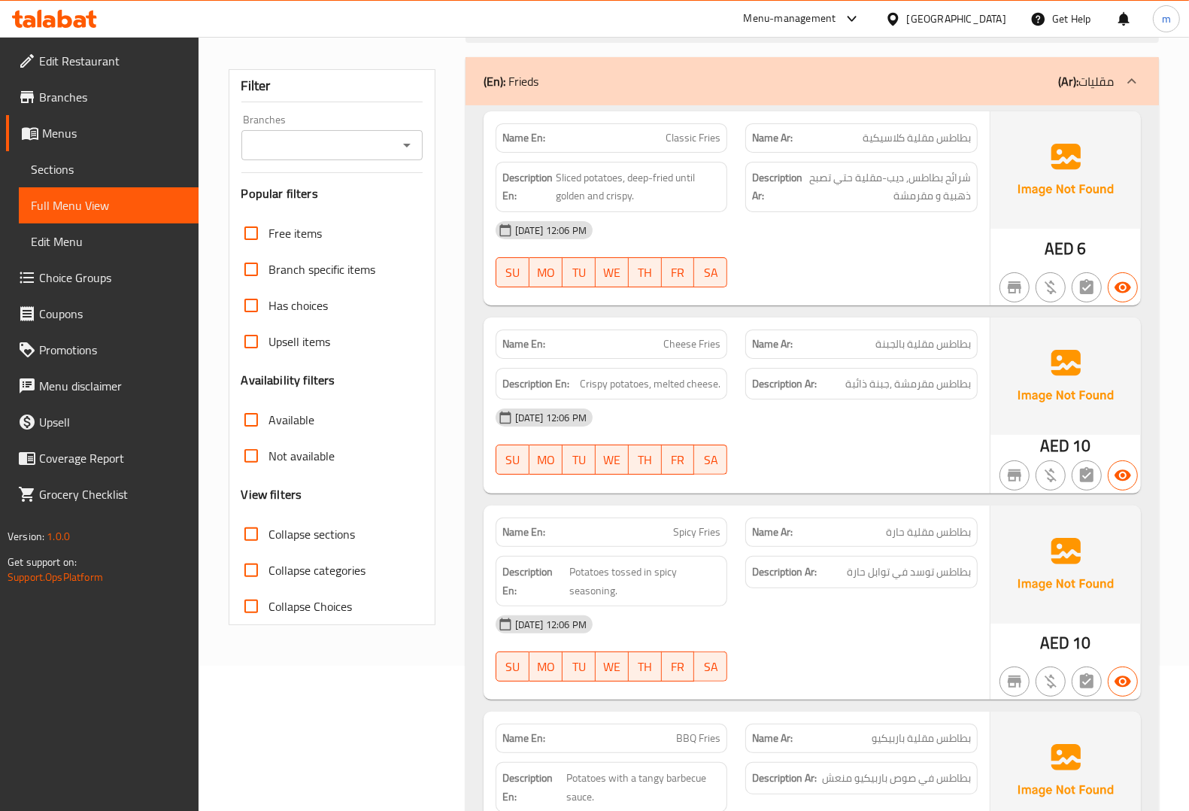
scroll to position [5, 0]
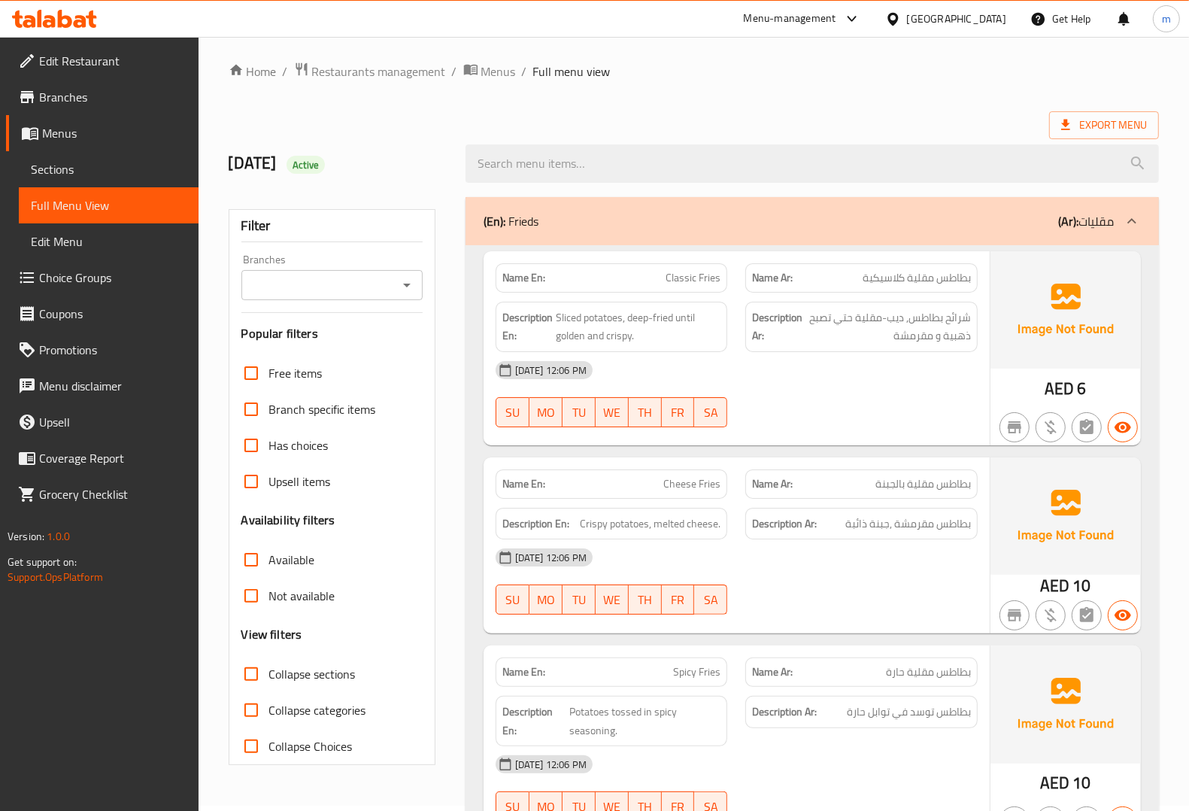
click at [622, 197] on div "(En): Frieds (Ar): مقليات" at bounding box center [812, 221] width 693 height 48
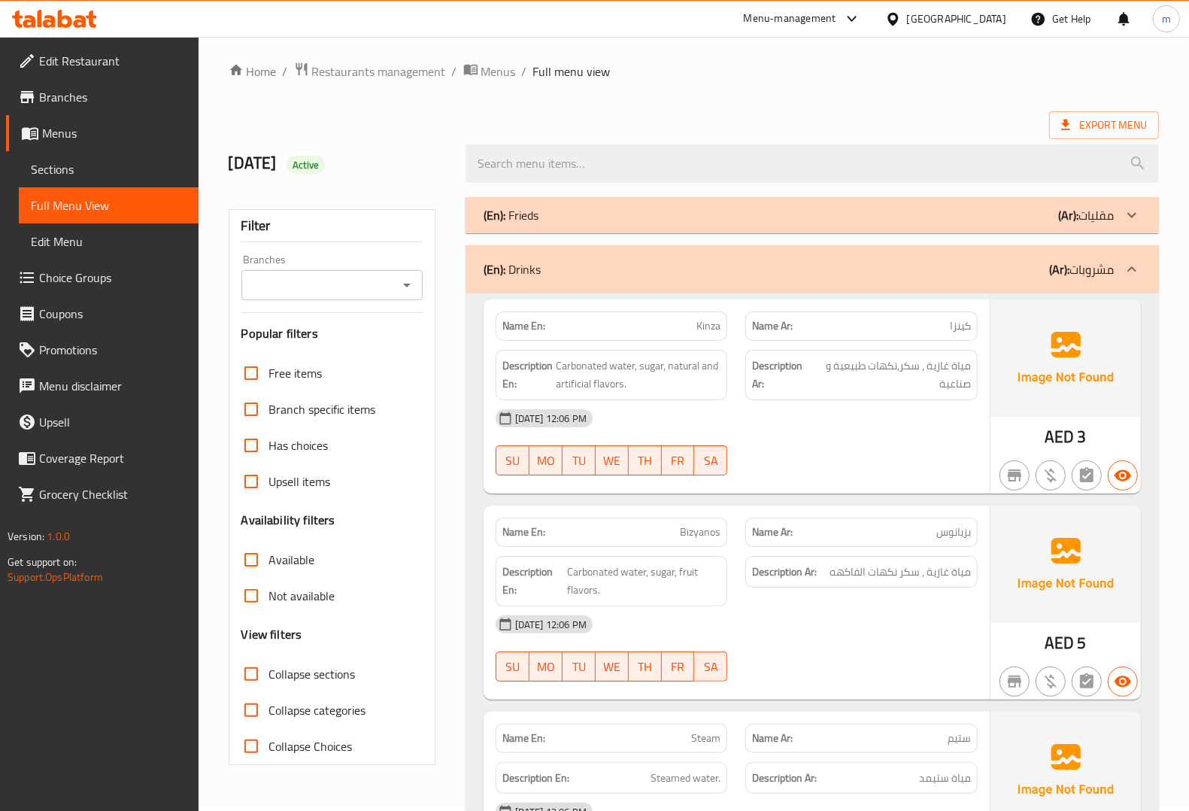
click at [624, 213] on div "(En): Frieds (Ar): مقليات" at bounding box center [799, 215] width 630 height 18
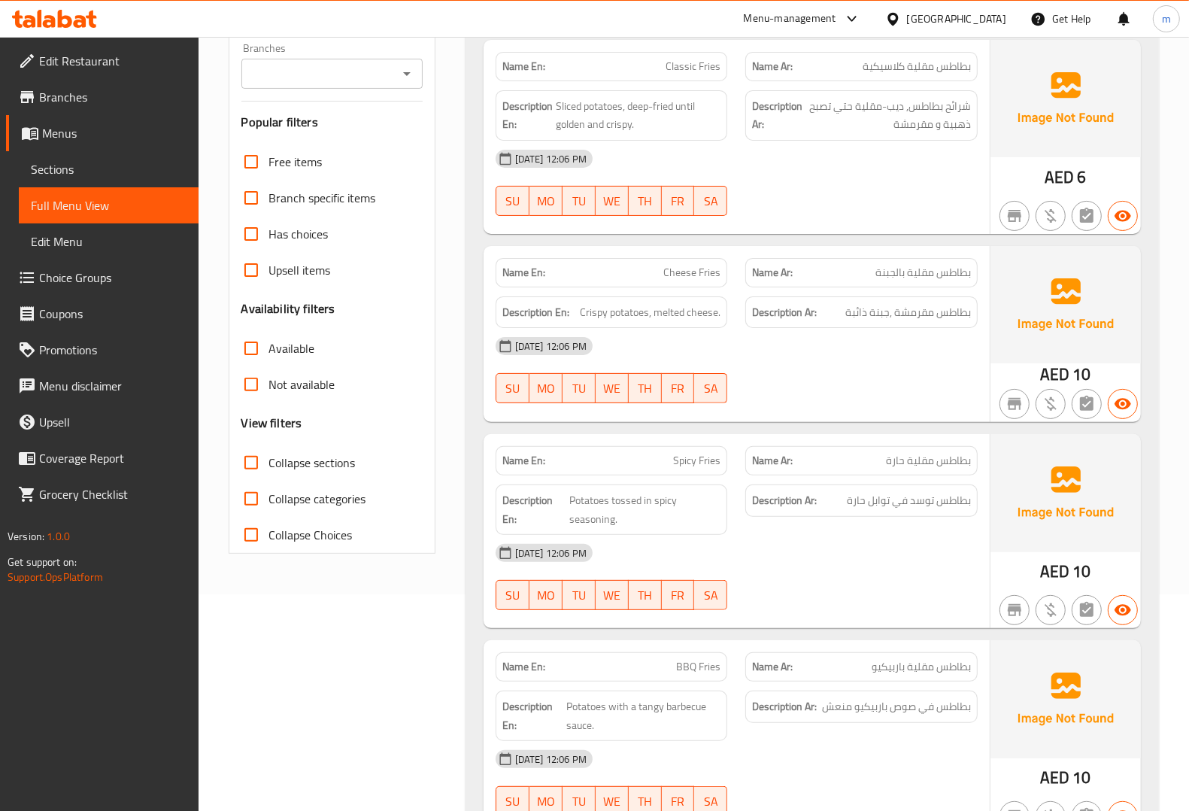
scroll to position [94, 0]
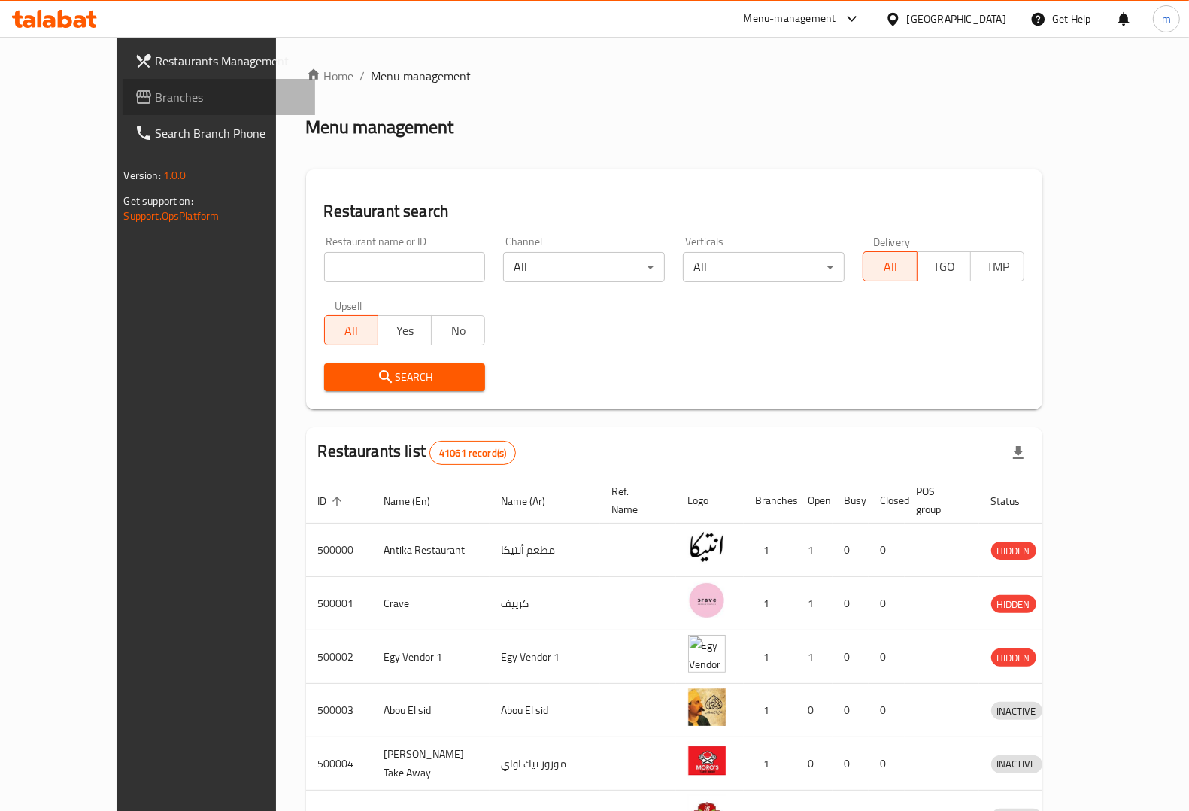
click at [156, 102] on span "Branches" at bounding box center [229, 97] width 147 height 18
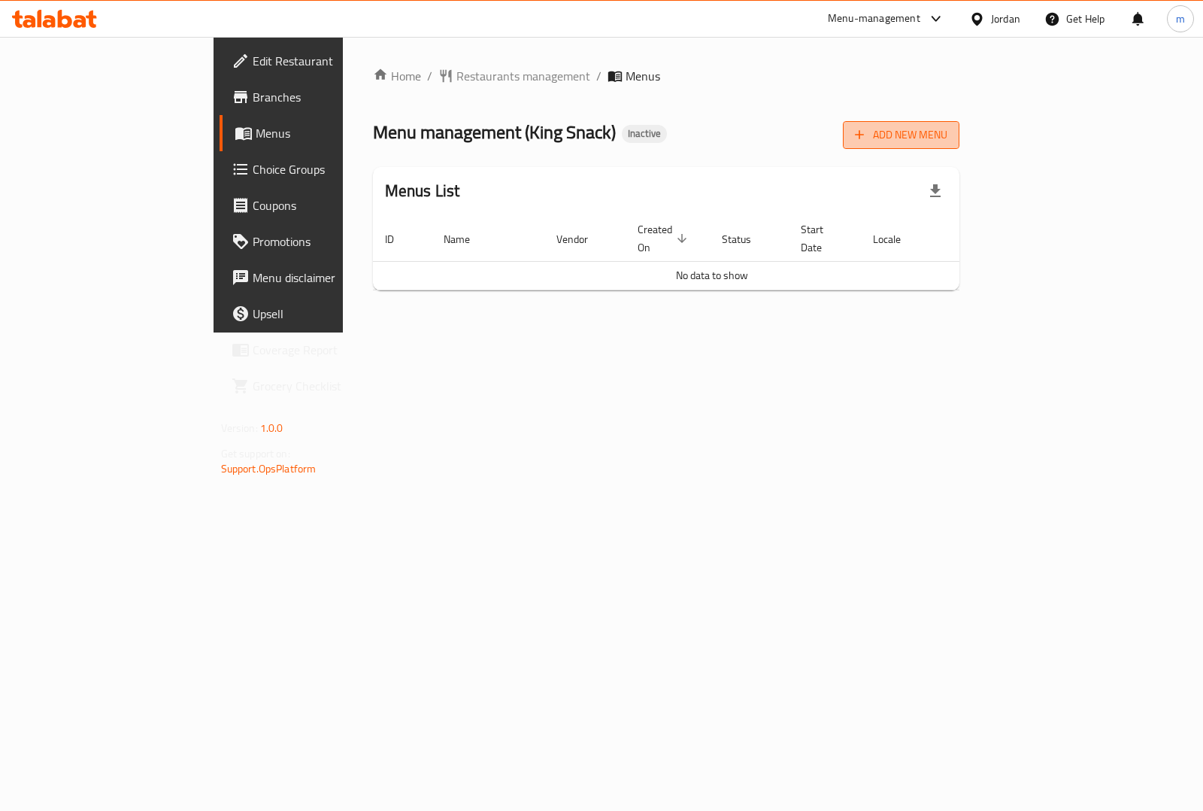
click at [948, 138] on span "Add New Menu" at bounding box center [901, 135] width 93 height 19
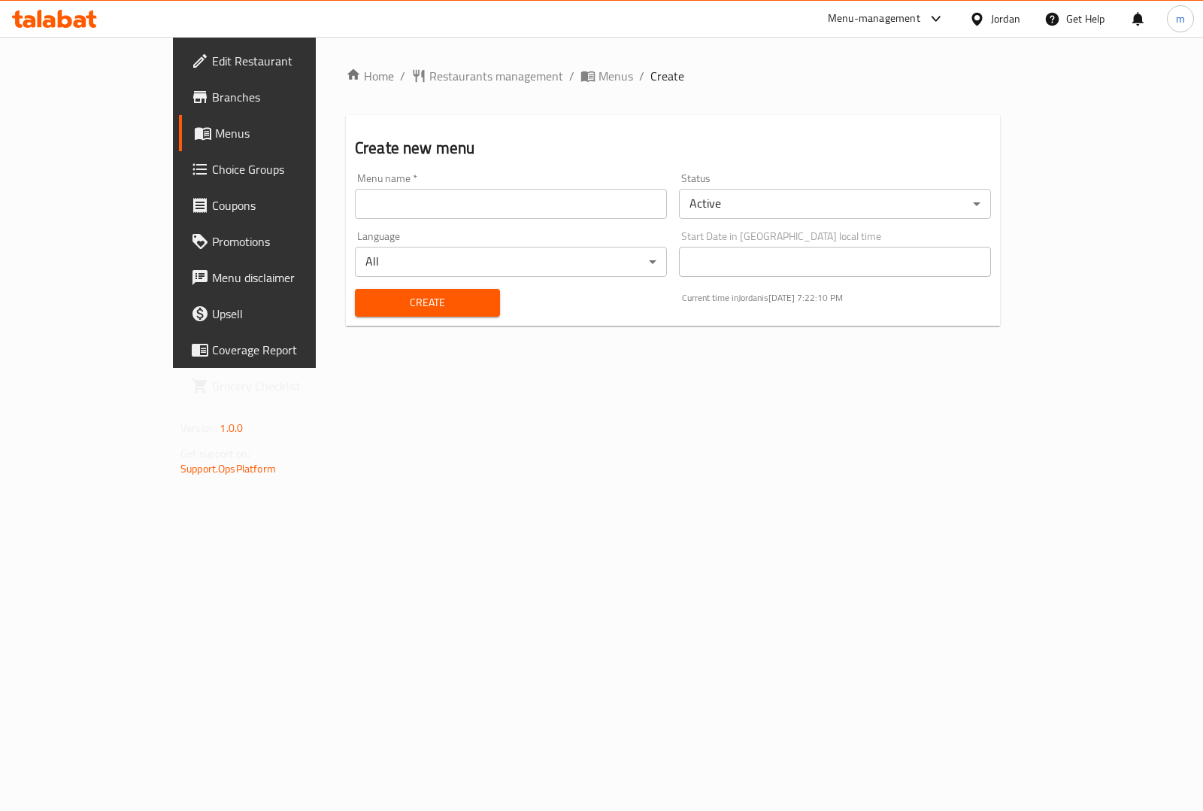
click at [493, 209] on input "text" at bounding box center [511, 204] width 312 height 30
type input "[DATE]"
click at [376, 298] on span "Create" at bounding box center [427, 302] width 121 height 19
click at [599, 80] on span "Menus" at bounding box center [616, 76] width 35 height 18
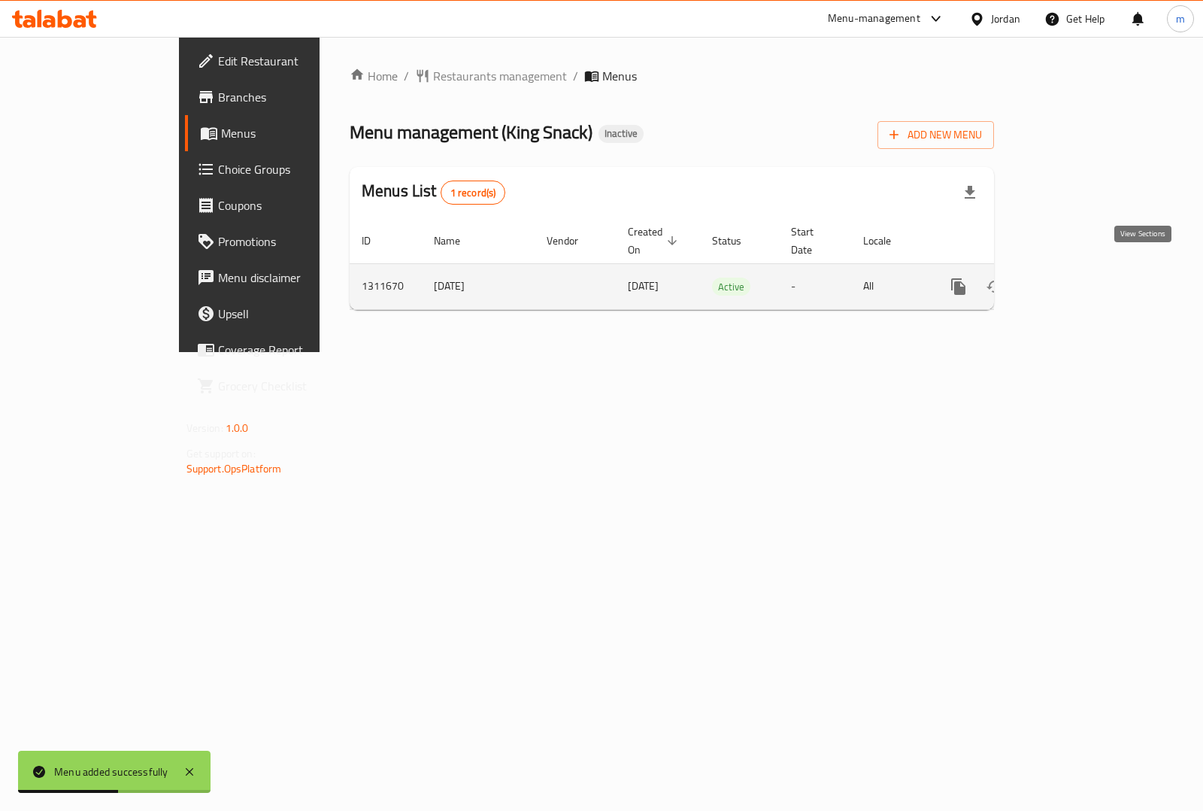
click at [1074, 280] on icon "enhanced table" at bounding box center [1067, 287] width 14 height 14
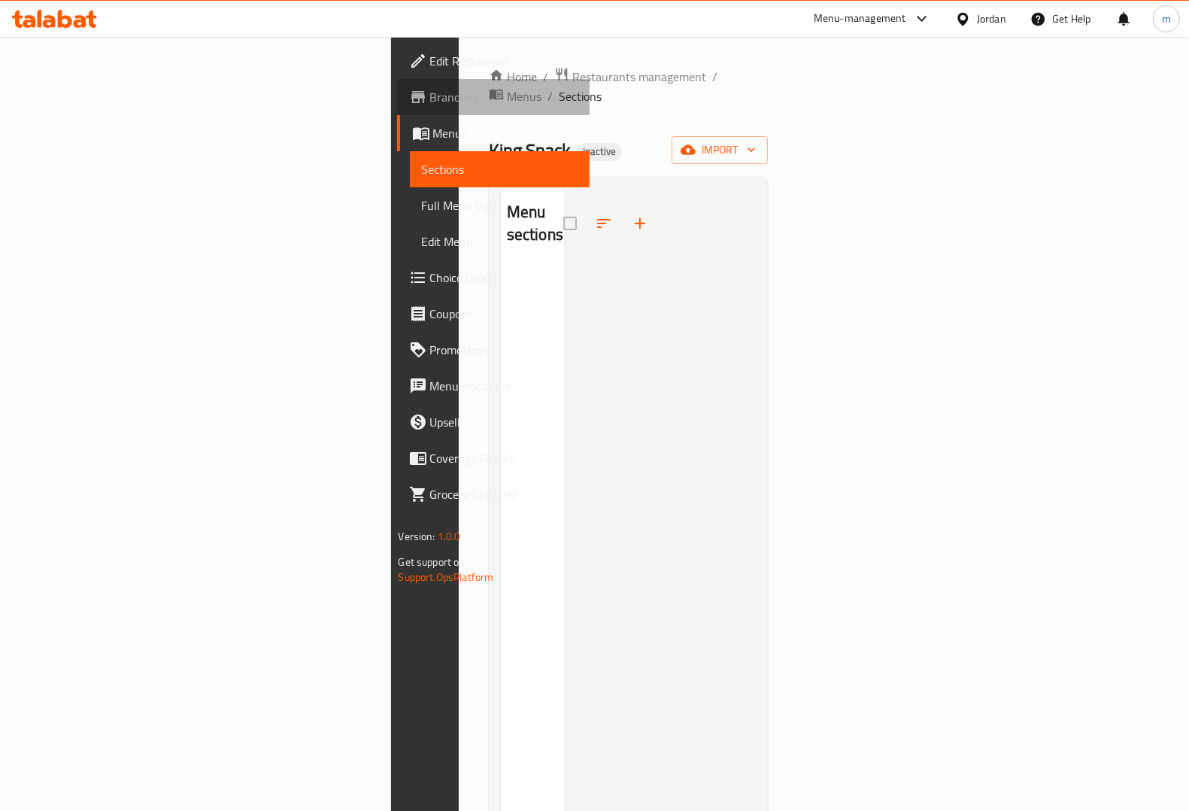
click at [430, 91] on span "Branches" at bounding box center [503, 97] width 147 height 18
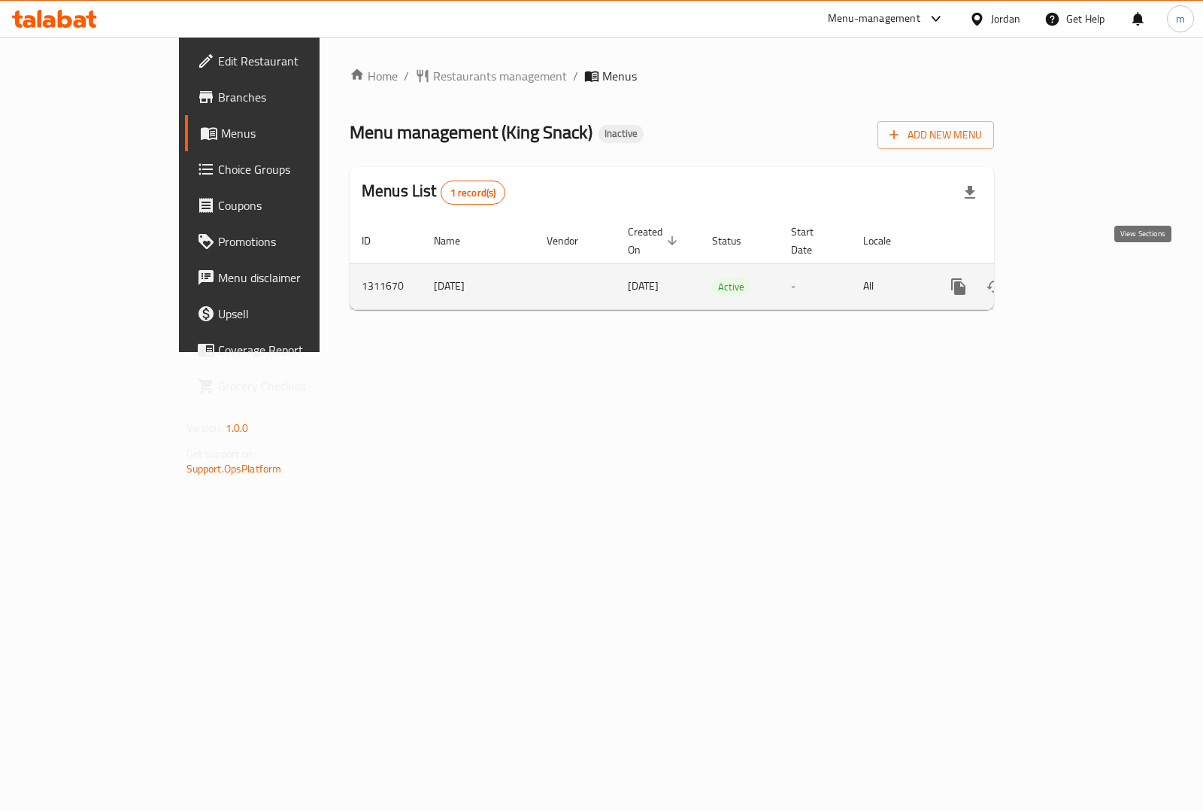
click at [1076, 278] on icon "enhanced table" at bounding box center [1067, 287] width 18 height 18
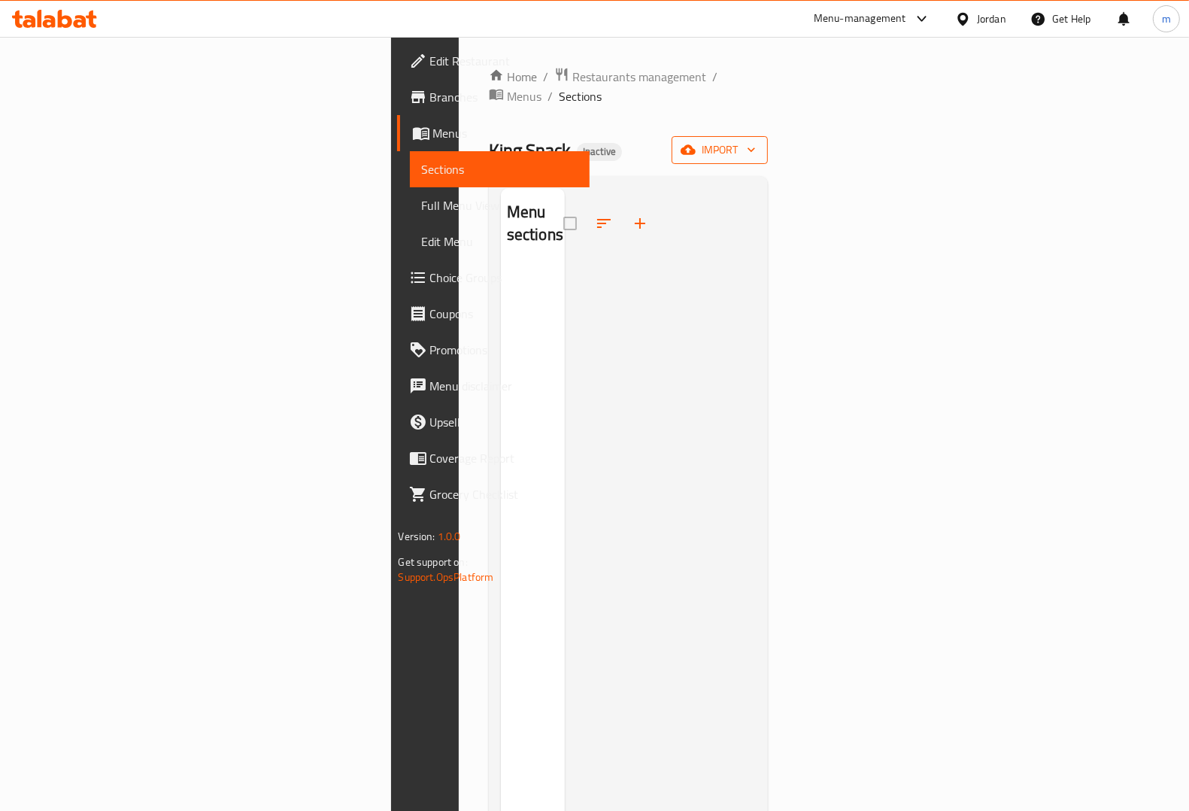
click at [756, 141] on span "import" at bounding box center [720, 150] width 72 height 19
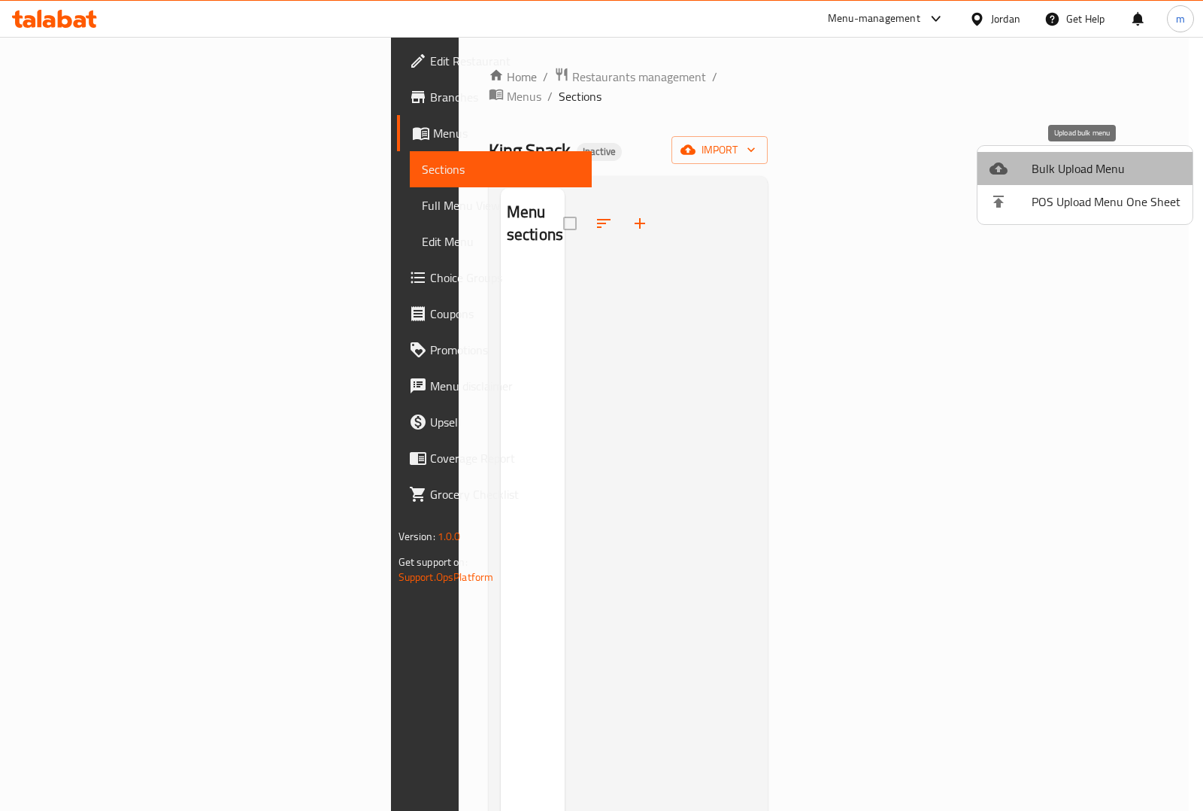
click at [1110, 162] on span "Bulk Upload Menu" at bounding box center [1106, 168] width 149 height 18
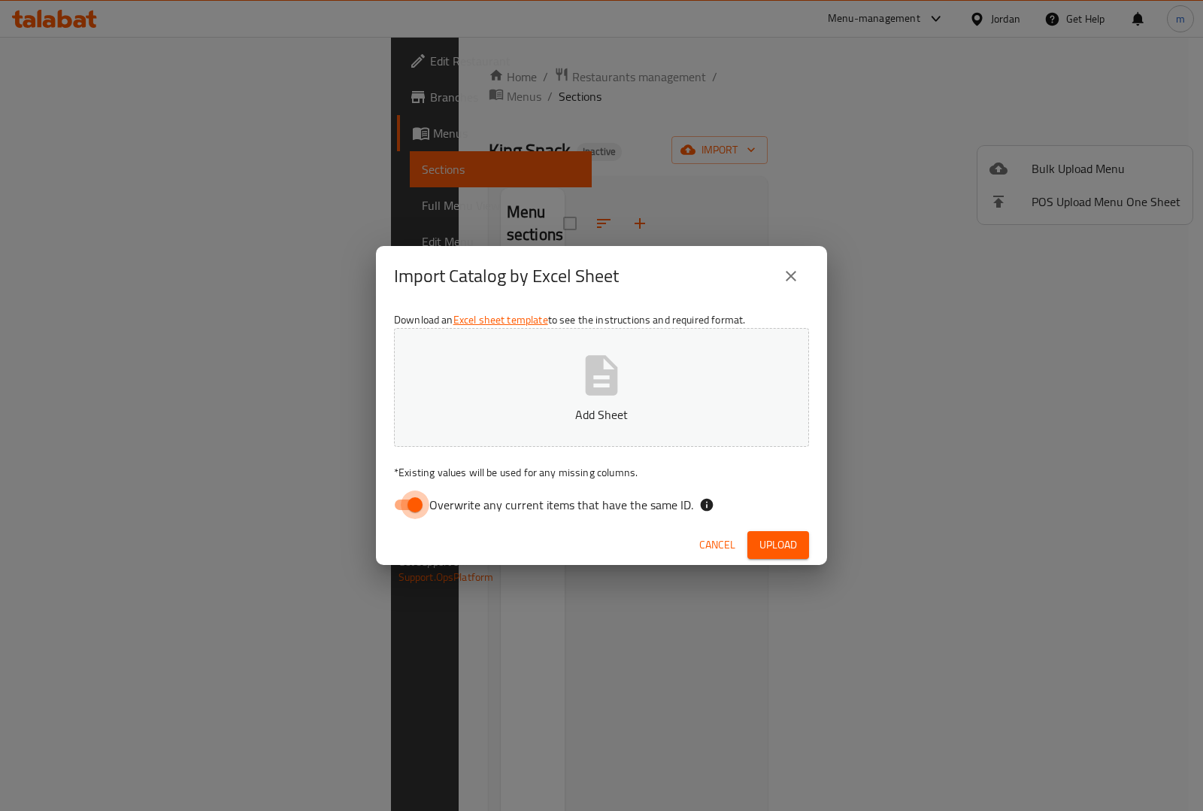
click at [418, 502] on input "Overwrite any current items that have the same ID." at bounding box center [415, 504] width 86 height 29
checkbox input "false"
click at [773, 546] on span "Upload" at bounding box center [779, 544] width 38 height 19
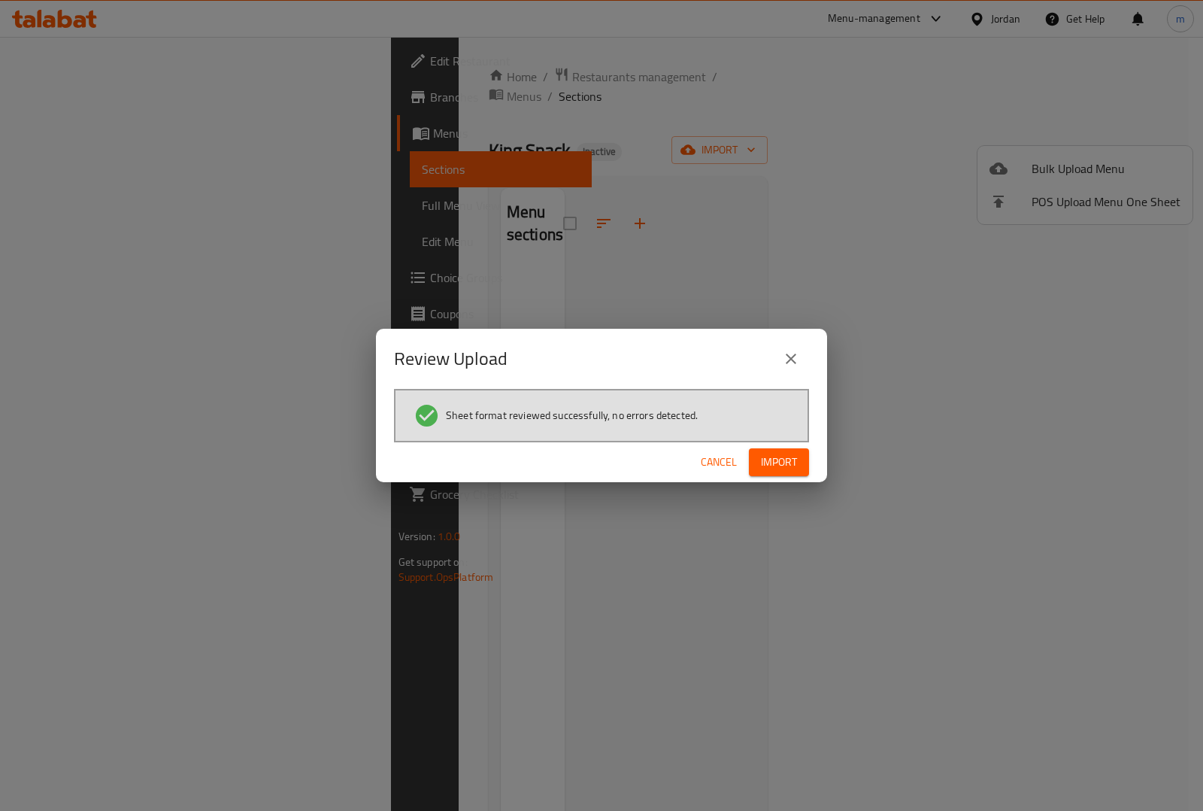
click at [782, 461] on span "Import" at bounding box center [779, 462] width 36 height 19
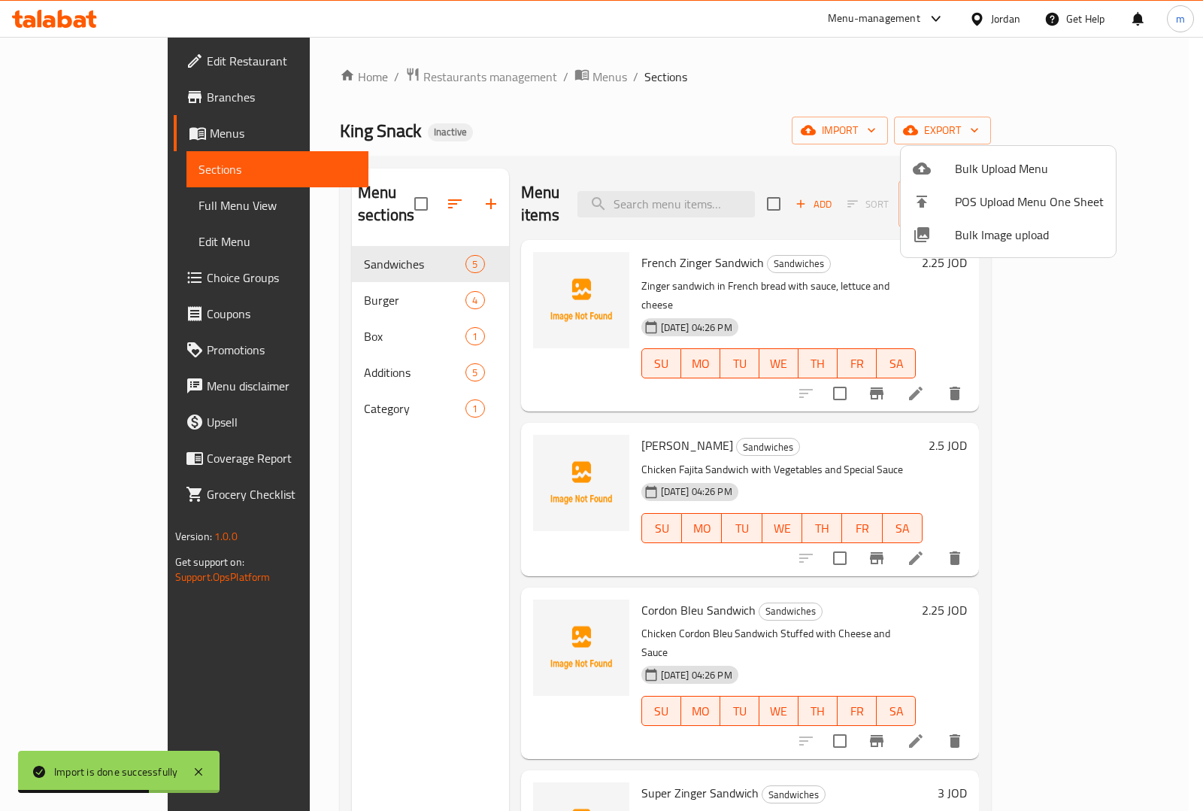
click at [397, 241] on div at bounding box center [601, 405] width 1203 height 811
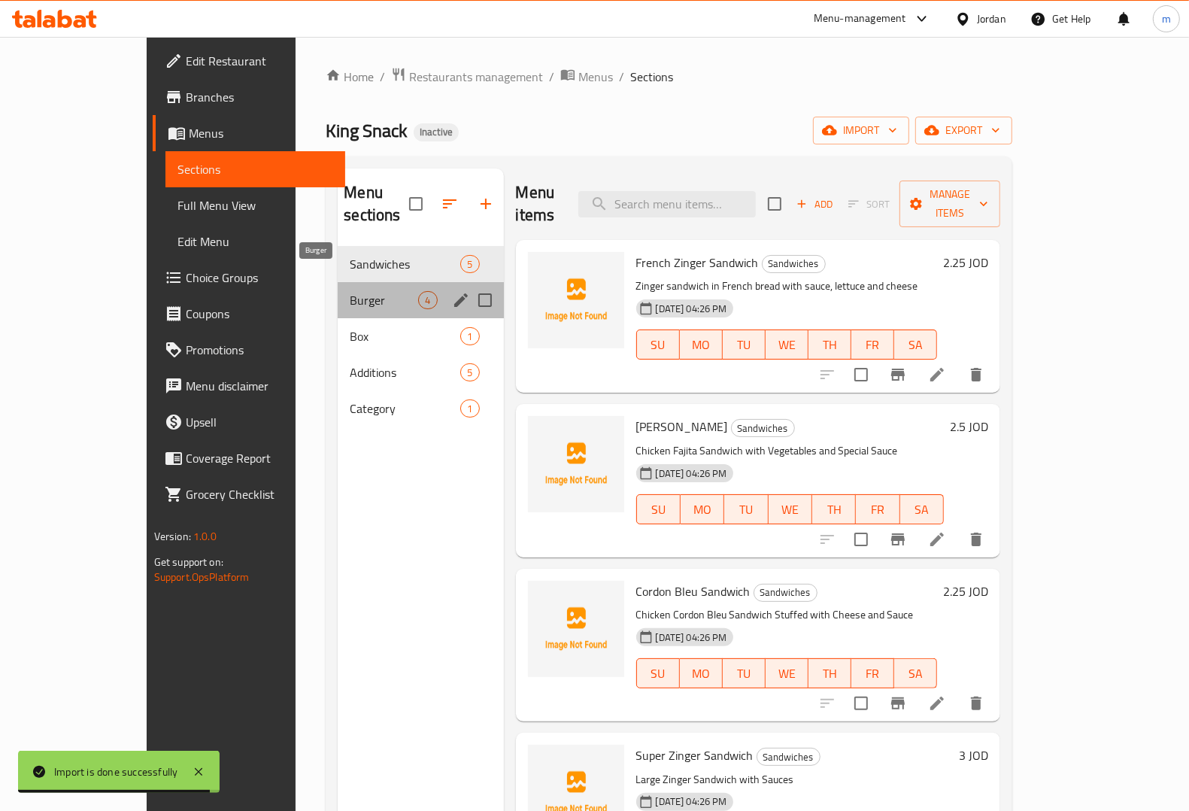
click at [350, 291] on span "Burger" at bounding box center [384, 300] width 68 height 18
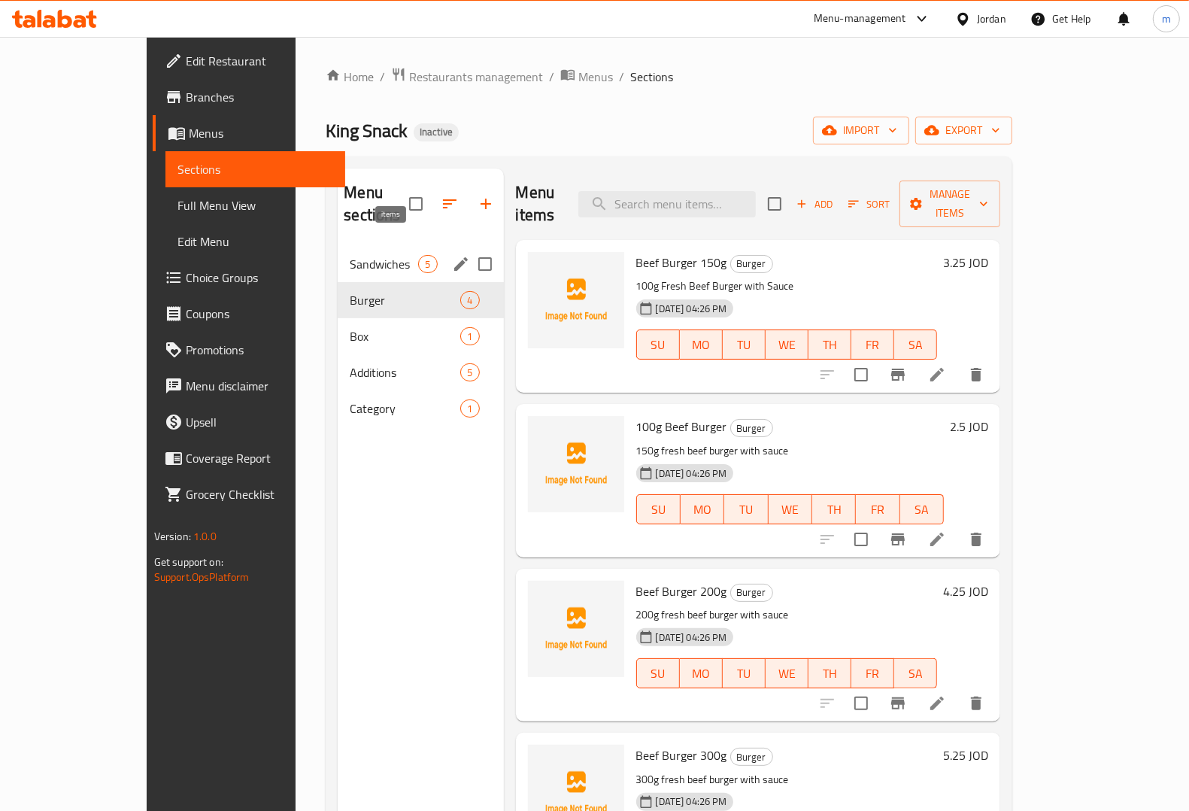
click at [419, 257] on span "5" at bounding box center [427, 264] width 17 height 14
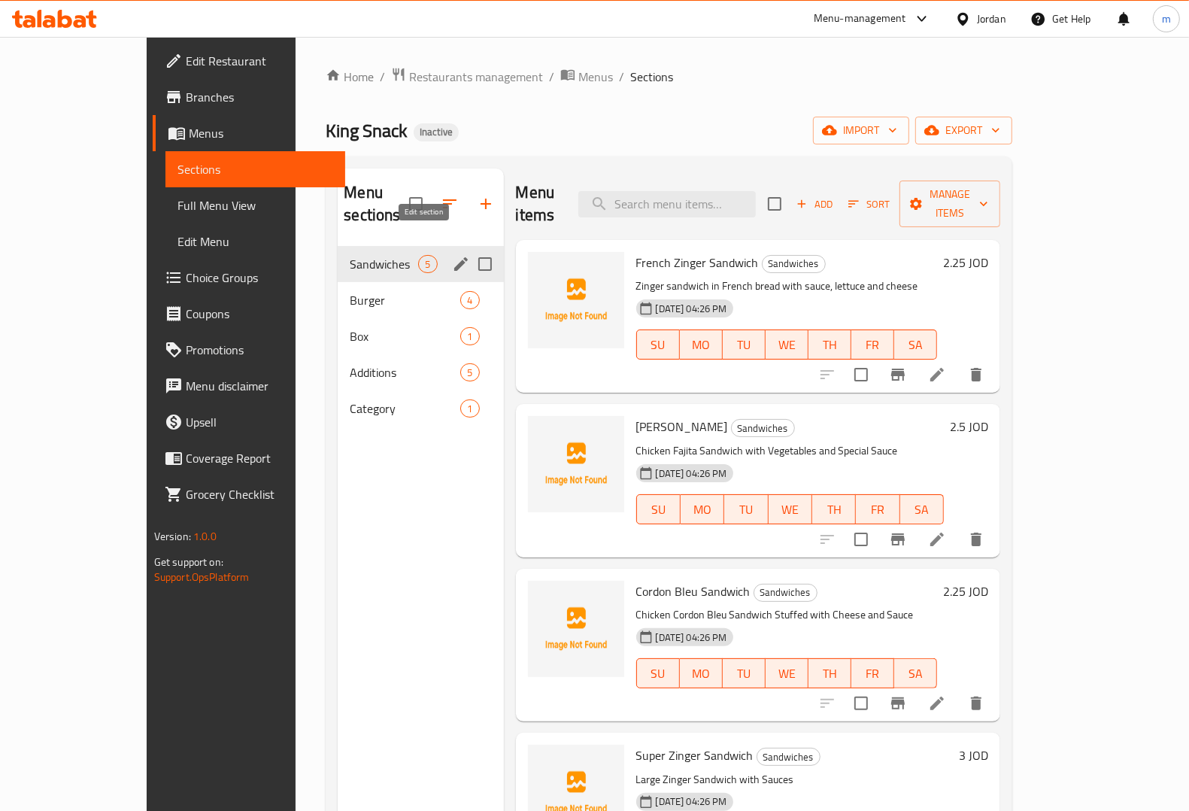
click at [452, 255] on icon "edit" at bounding box center [461, 264] width 18 height 18
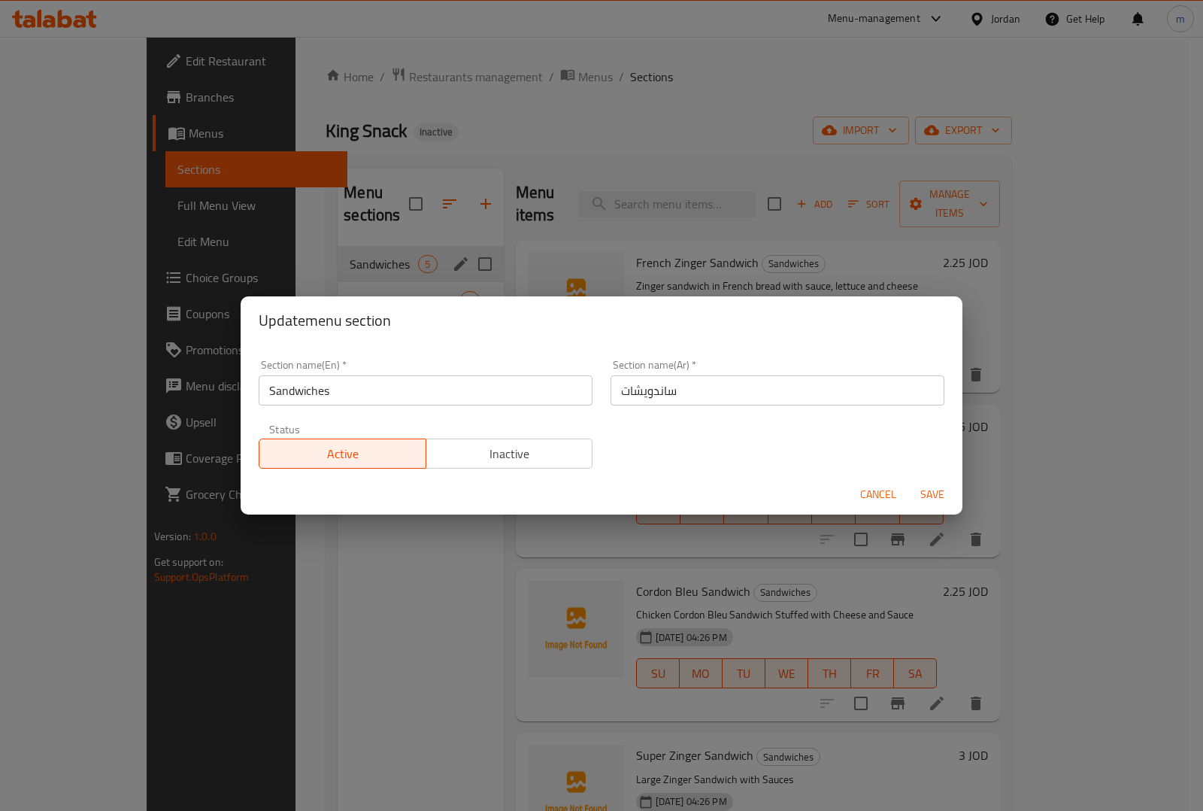
click at [357, 591] on div "Update menu section Section name(En)   * Sandwiches Section name(En) * Section …" at bounding box center [601, 405] width 1203 height 811
click at [854, 496] on button "Cancel" at bounding box center [878, 495] width 48 height 28
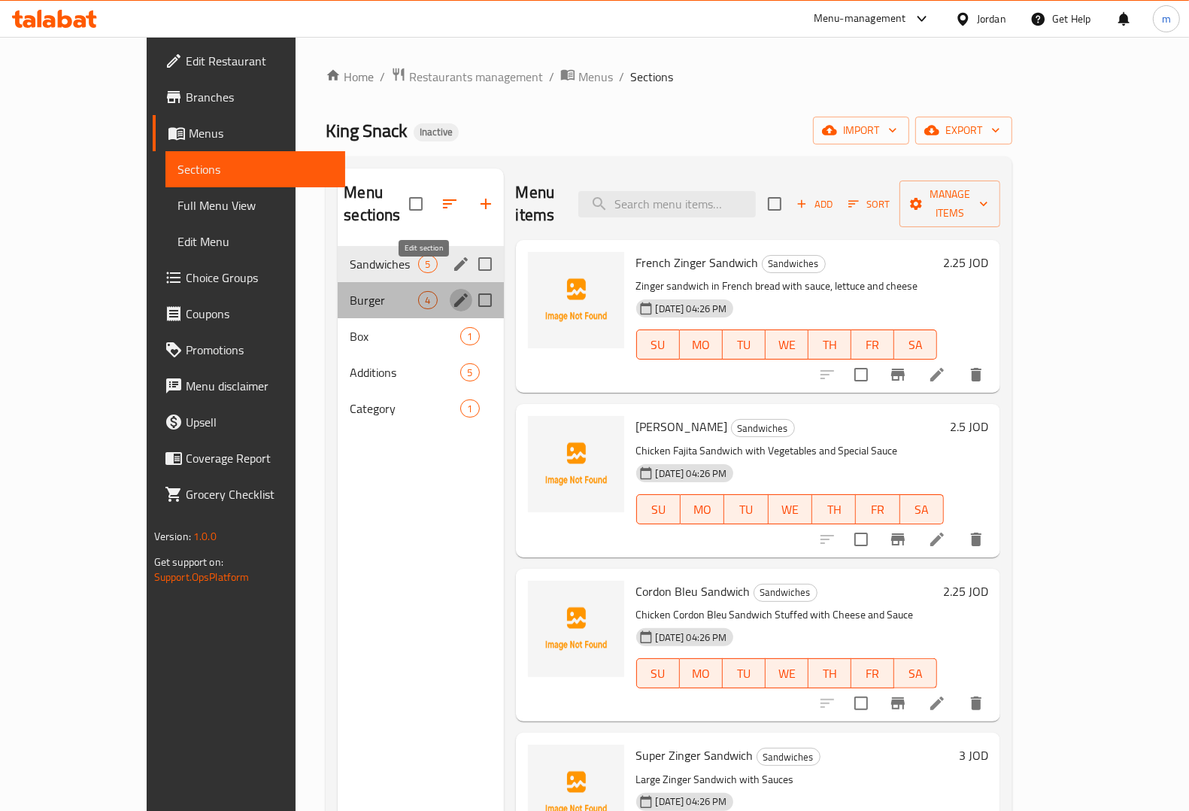
click at [450, 289] on button "edit" at bounding box center [461, 300] width 23 height 23
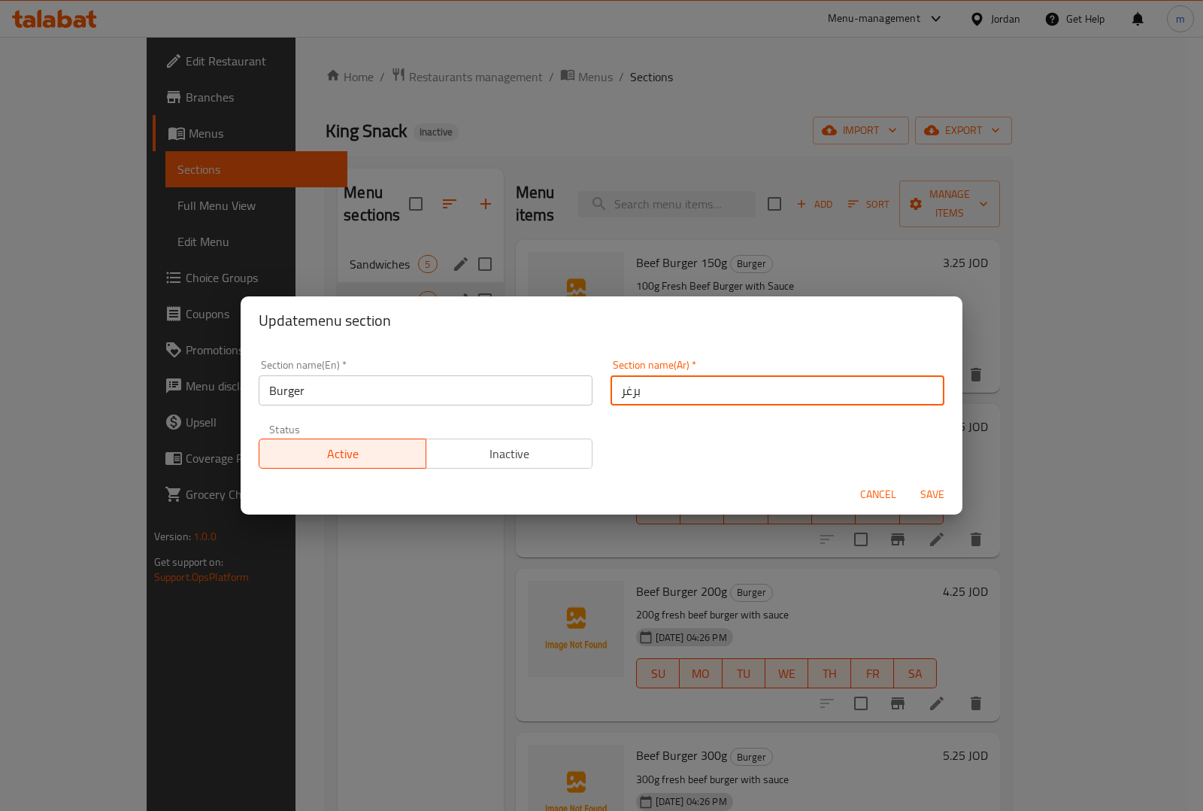
click at [624, 397] on input "برغر" at bounding box center [778, 390] width 334 height 30
click at [617, 393] on input "برغر" at bounding box center [778, 390] width 334 height 30
type input "برجر"
click at [924, 497] on span "Save" at bounding box center [932, 494] width 36 height 19
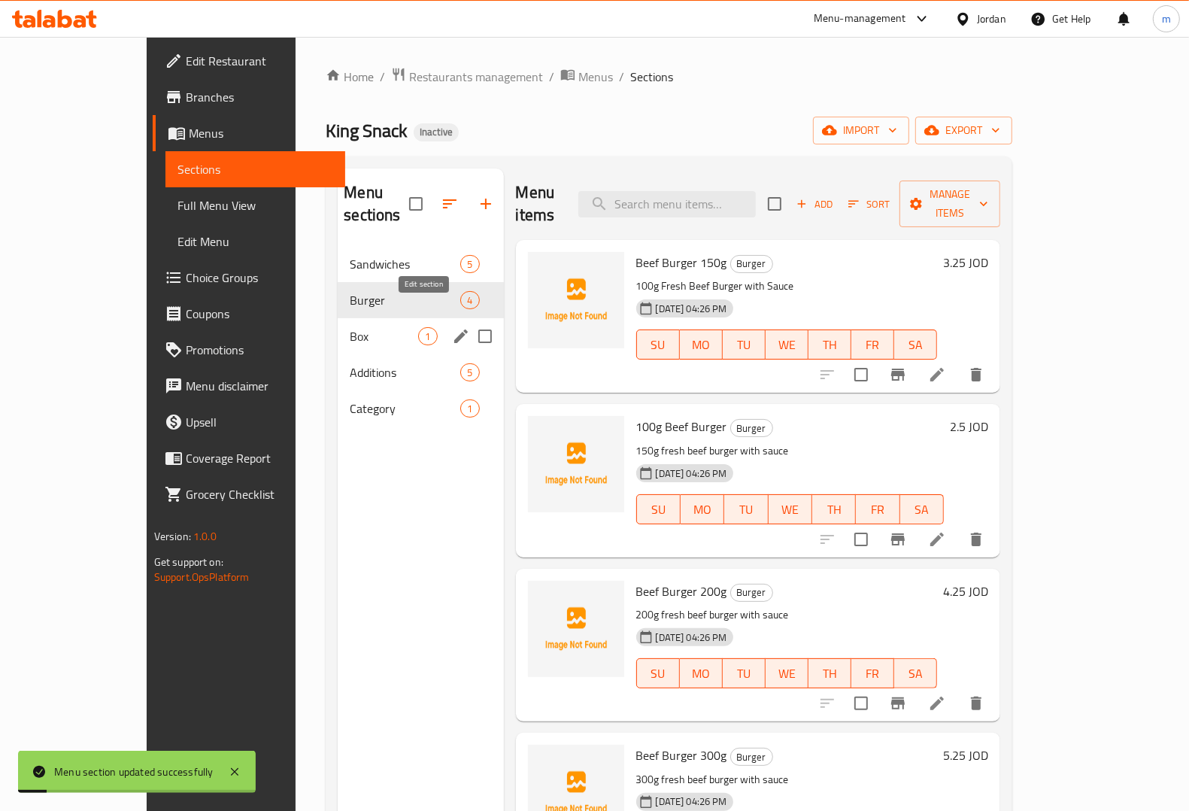
click at [450, 325] on button "edit" at bounding box center [461, 336] width 23 height 23
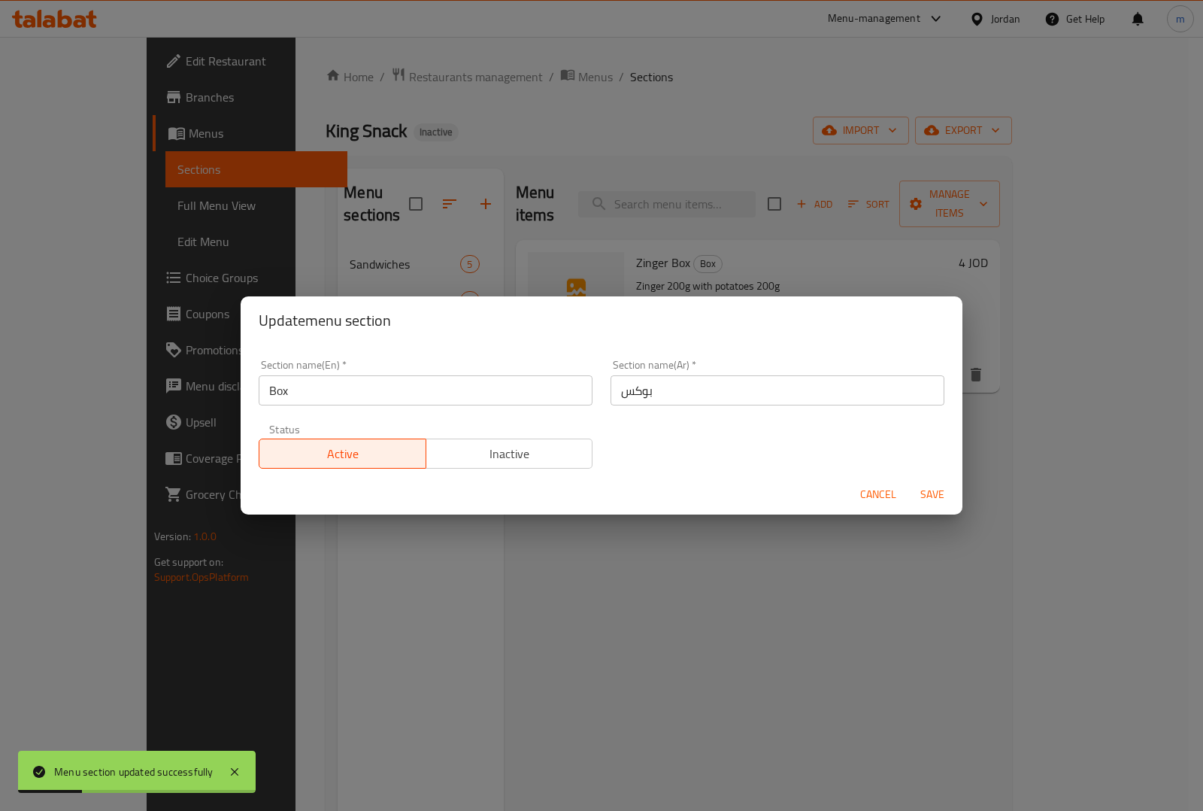
click at [395, 589] on div "Update menu section Section name(En)   * Box Section name(En) * Section name(Ar…" at bounding box center [601, 405] width 1203 height 811
click at [878, 489] on span "Cancel" at bounding box center [878, 494] width 36 height 19
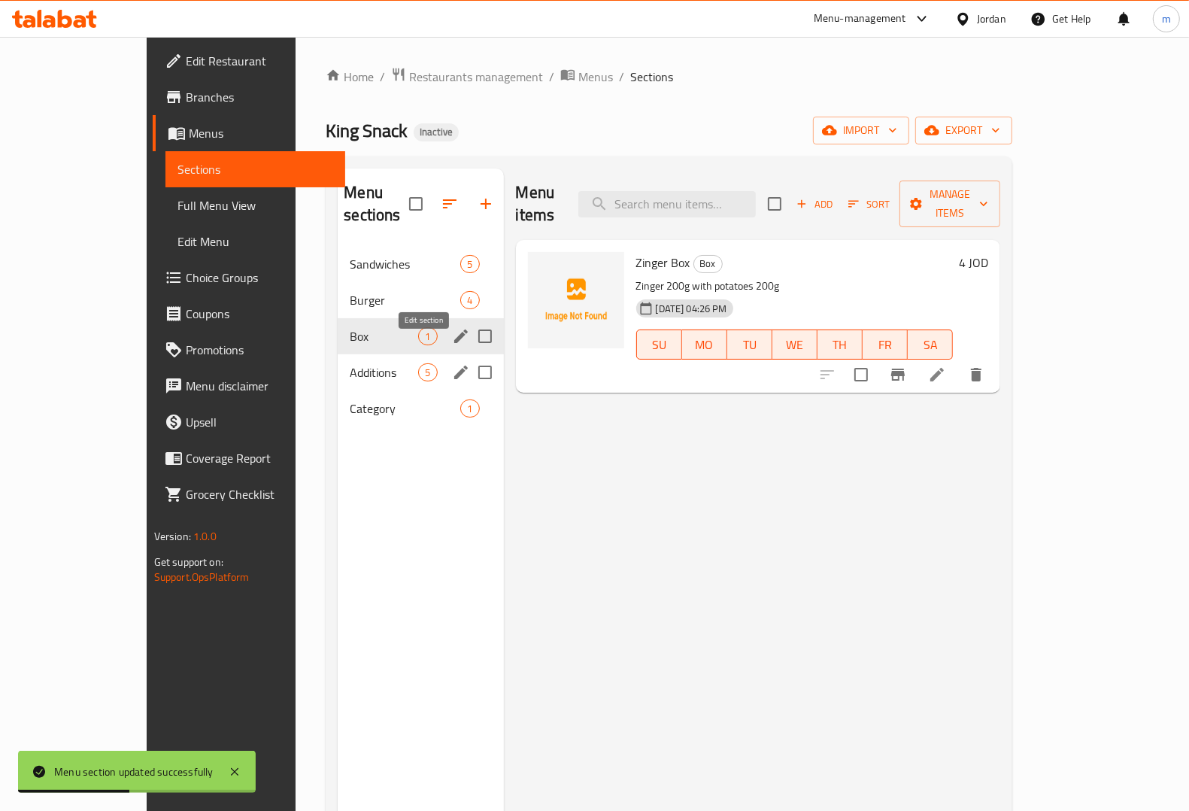
click at [452, 363] on icon "edit" at bounding box center [461, 372] width 18 height 18
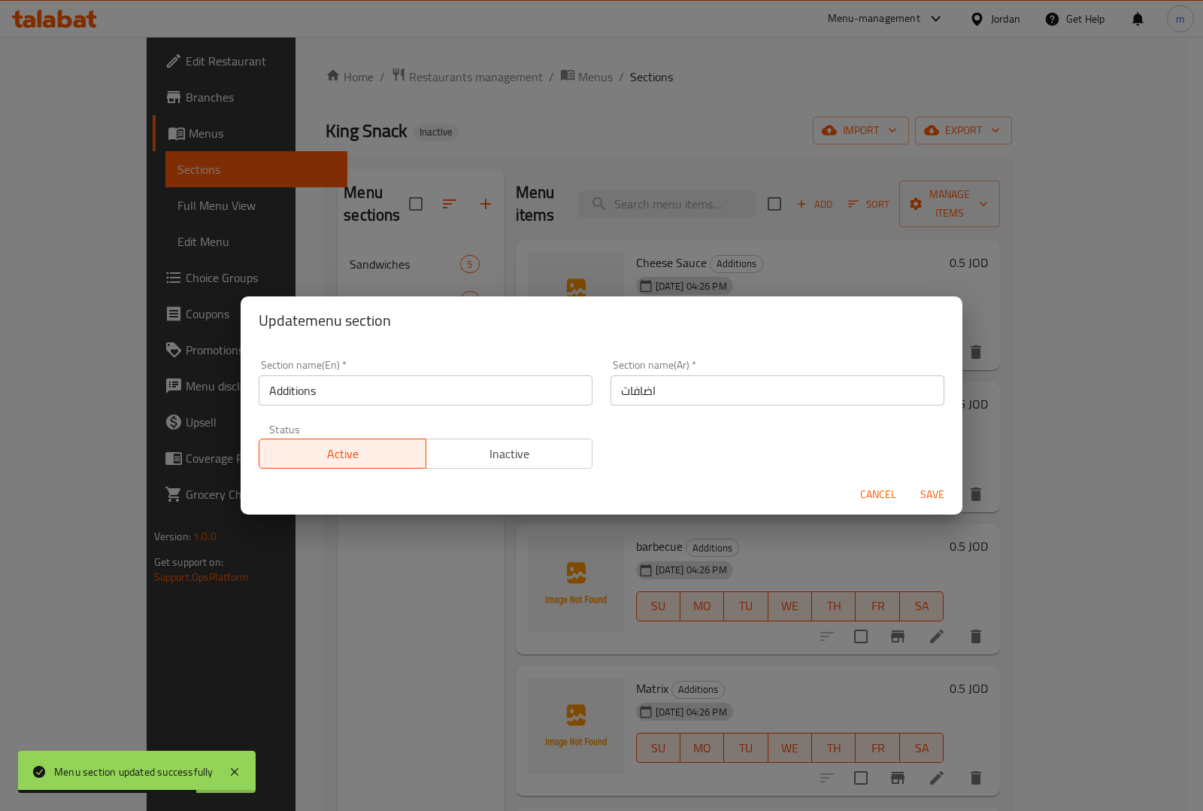
drag, startPoint x: 359, startPoint y: 532, endPoint x: 1008, endPoint y: 588, distance: 651.5
click at [361, 536] on div "Update menu section Section name(En)   * Additions Section name(En) * Section n…" at bounding box center [601, 405] width 1203 height 811
click at [884, 506] on button "Cancel" at bounding box center [878, 495] width 48 height 28
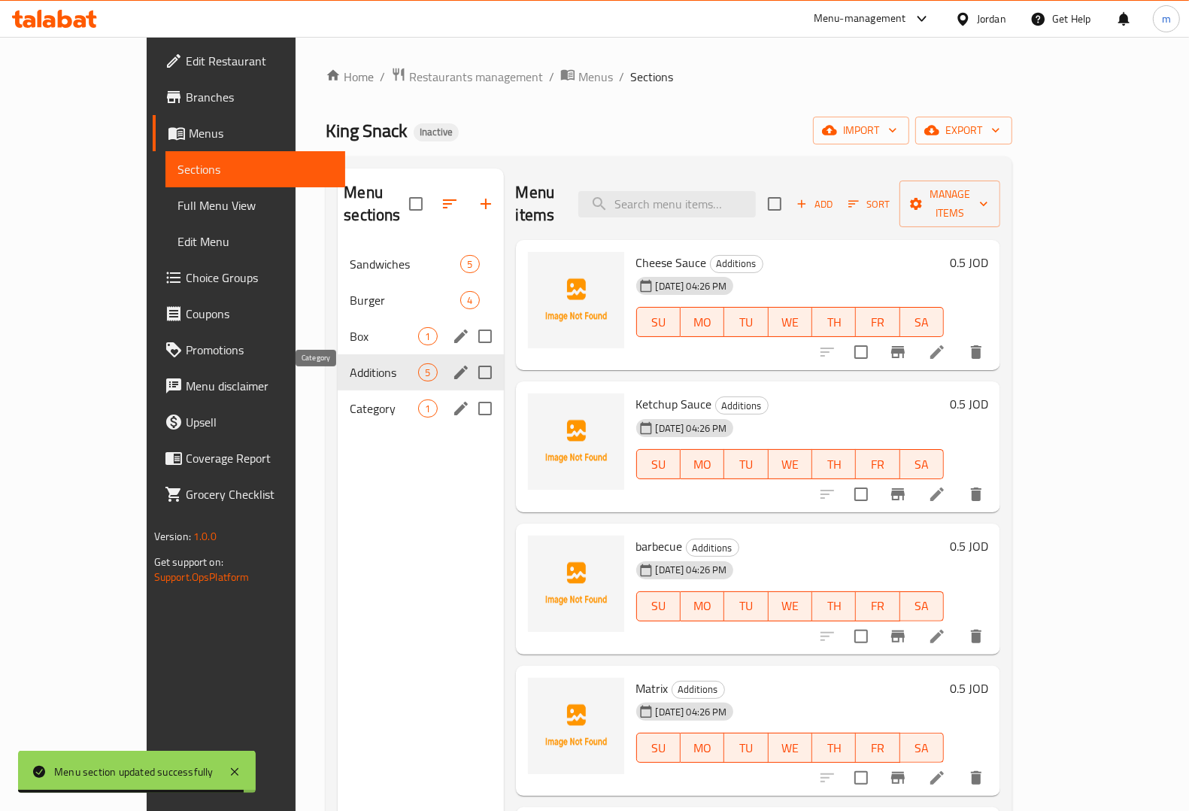
click at [350, 399] on span "Category" at bounding box center [384, 408] width 68 height 18
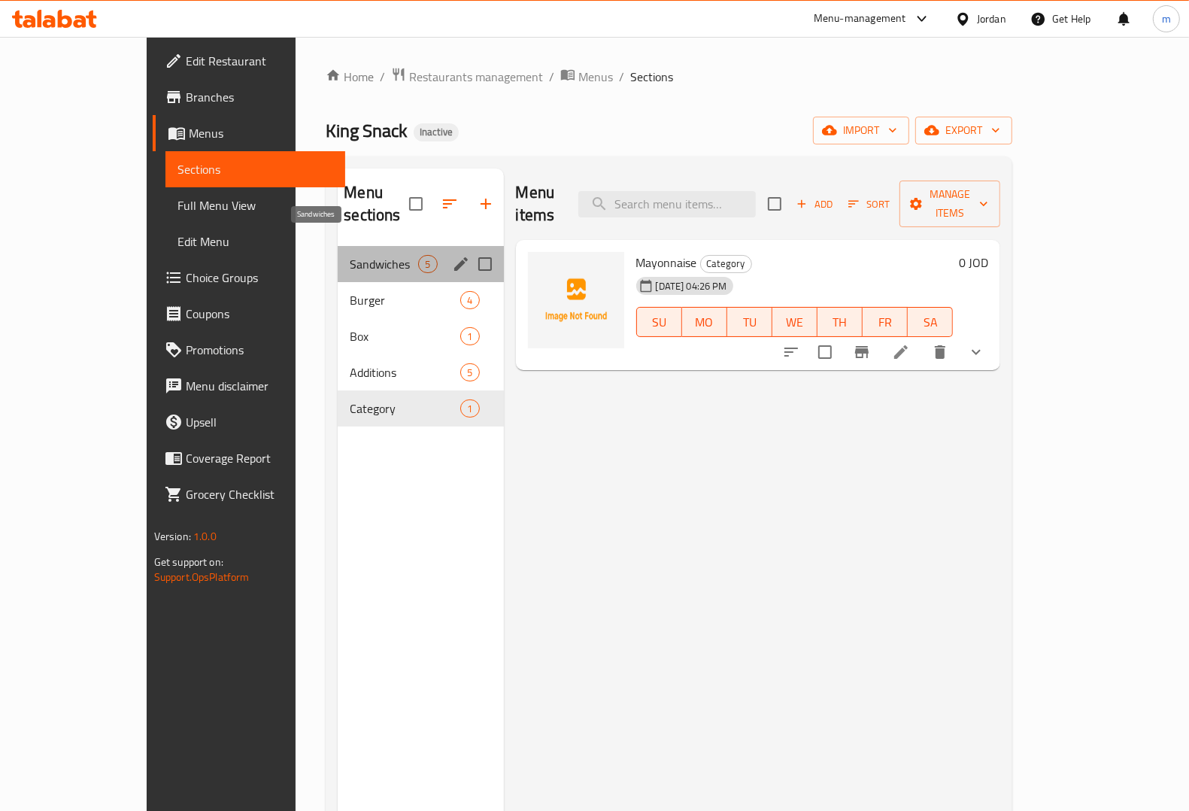
click at [350, 255] on span "Sandwiches" at bounding box center [384, 264] width 68 height 18
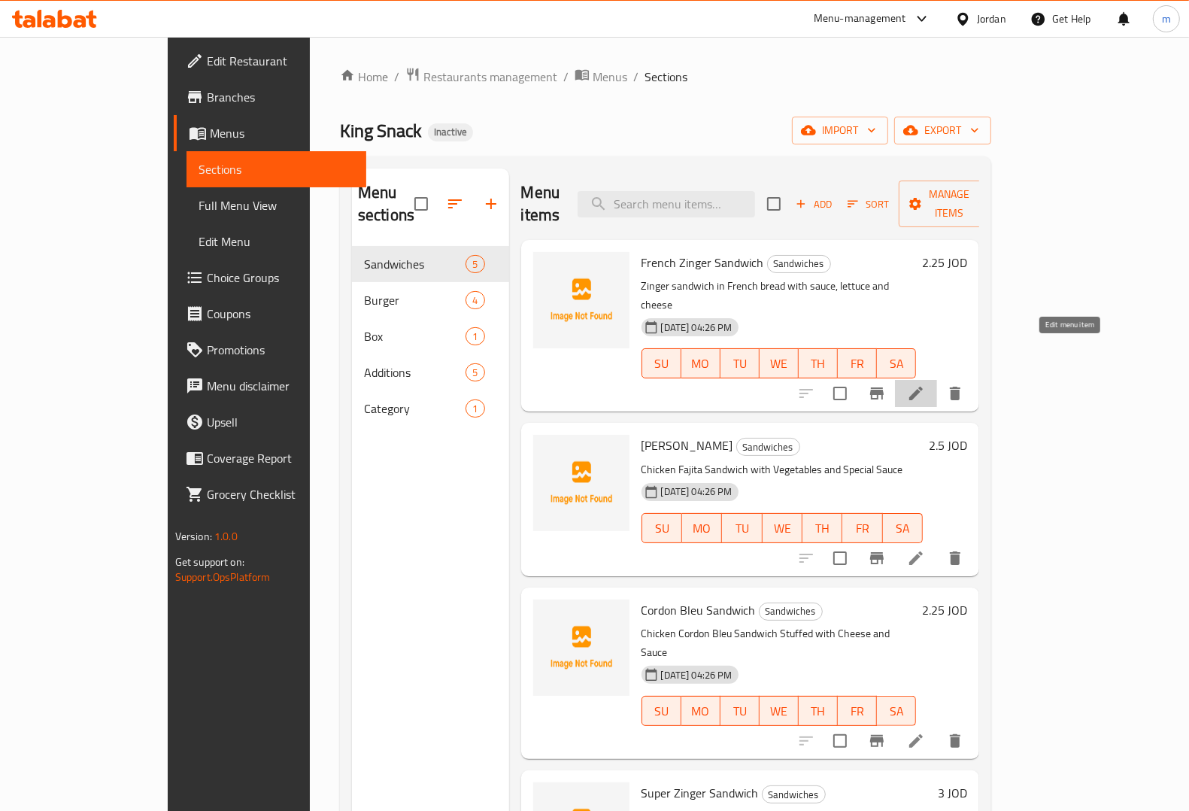
click at [923, 387] on icon at bounding box center [916, 394] width 14 height 14
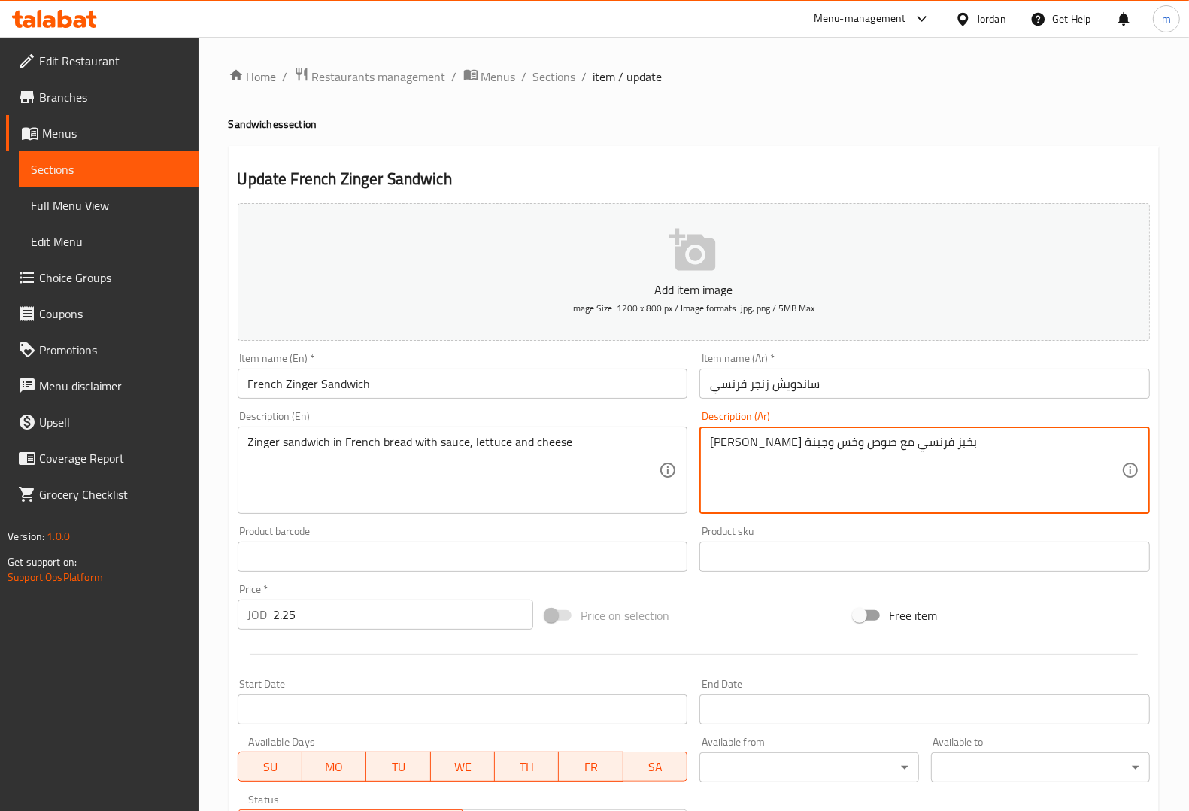
click at [990, 459] on textarea "[PERSON_NAME] بخبز فرنسي مع صوص وخس وجبنة" at bounding box center [915, 470] width 411 height 71
click at [802, 449] on textarea "[PERSON_NAME] بخبز فرنسي مع صوص وخس وجبنة" at bounding box center [915, 470] width 411 height 71
click at [1061, 464] on textarea "[PERSON_NAME] بخبز فرنسي مع صوص وخس وجبنة" at bounding box center [915, 470] width 411 height 71
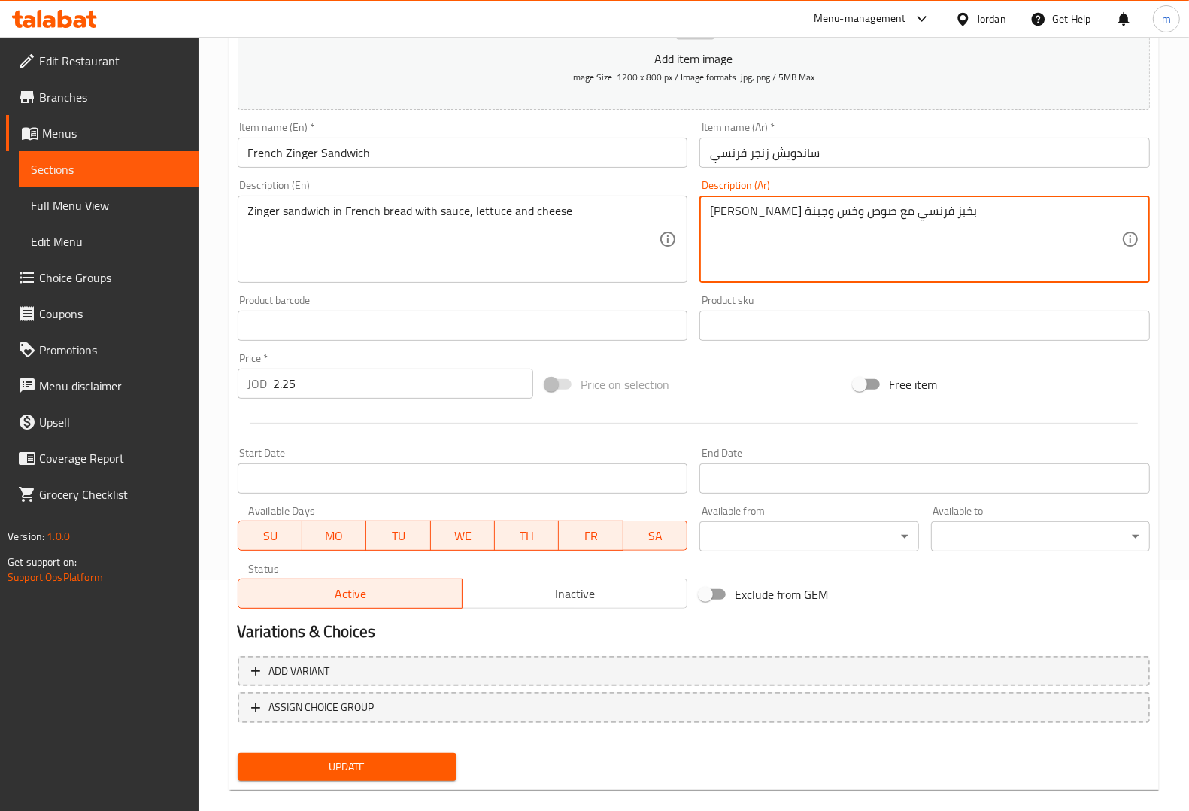
scroll to position [249, 0]
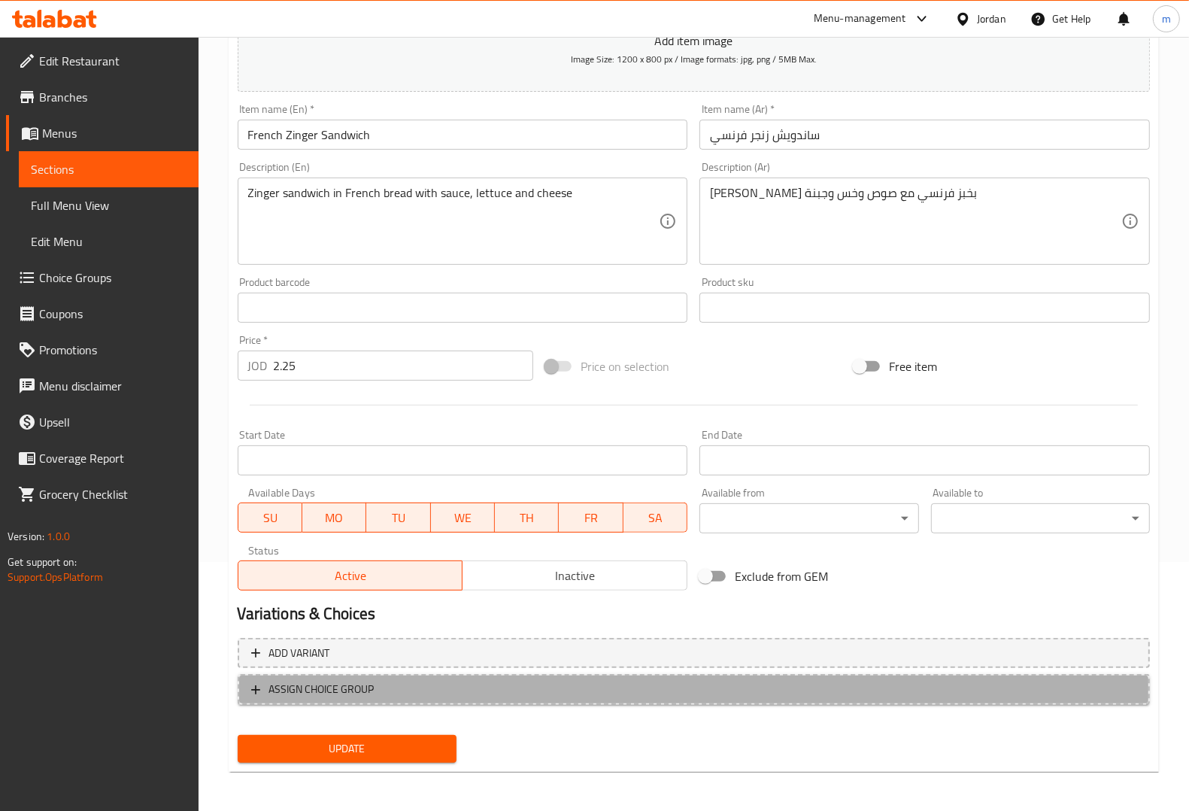
click at [406, 690] on span "ASSIGN CHOICE GROUP" at bounding box center [693, 689] width 885 height 19
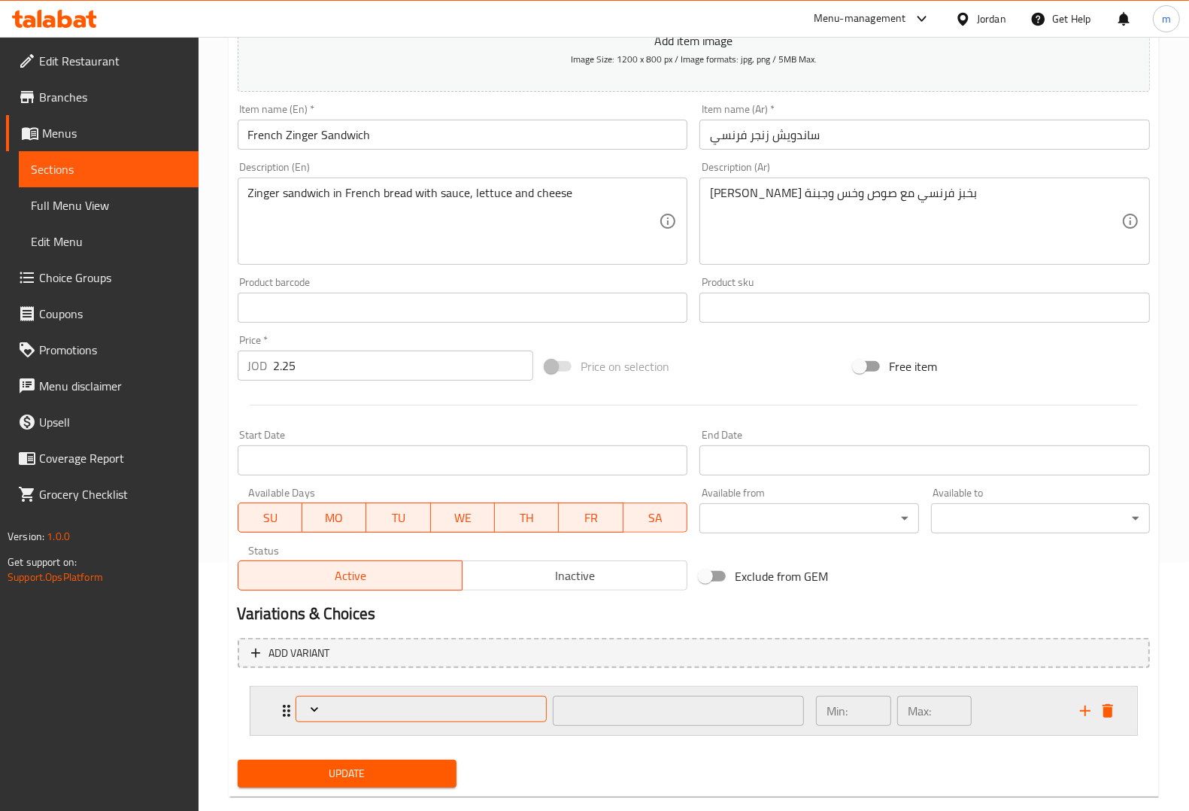
click at [440, 714] on span "Expand" at bounding box center [421, 709] width 241 height 15
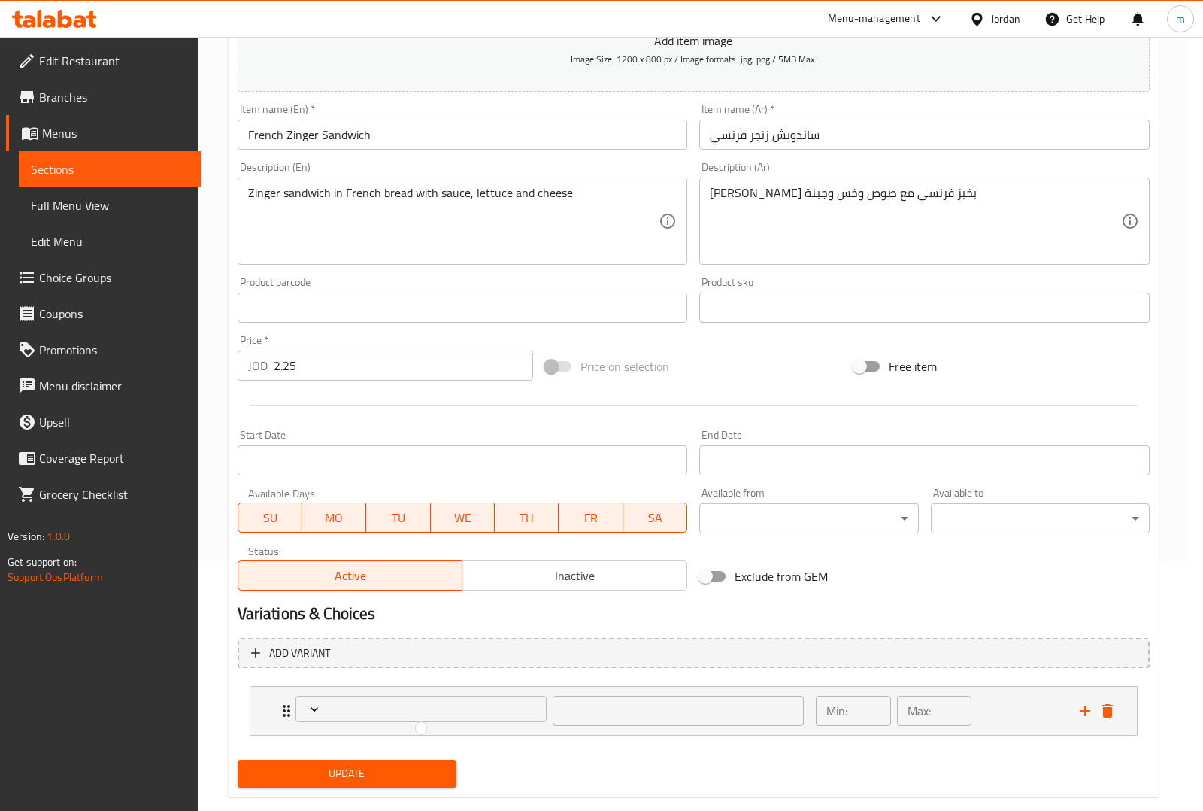
click at [414, 715] on div at bounding box center [601, 405] width 1203 height 811
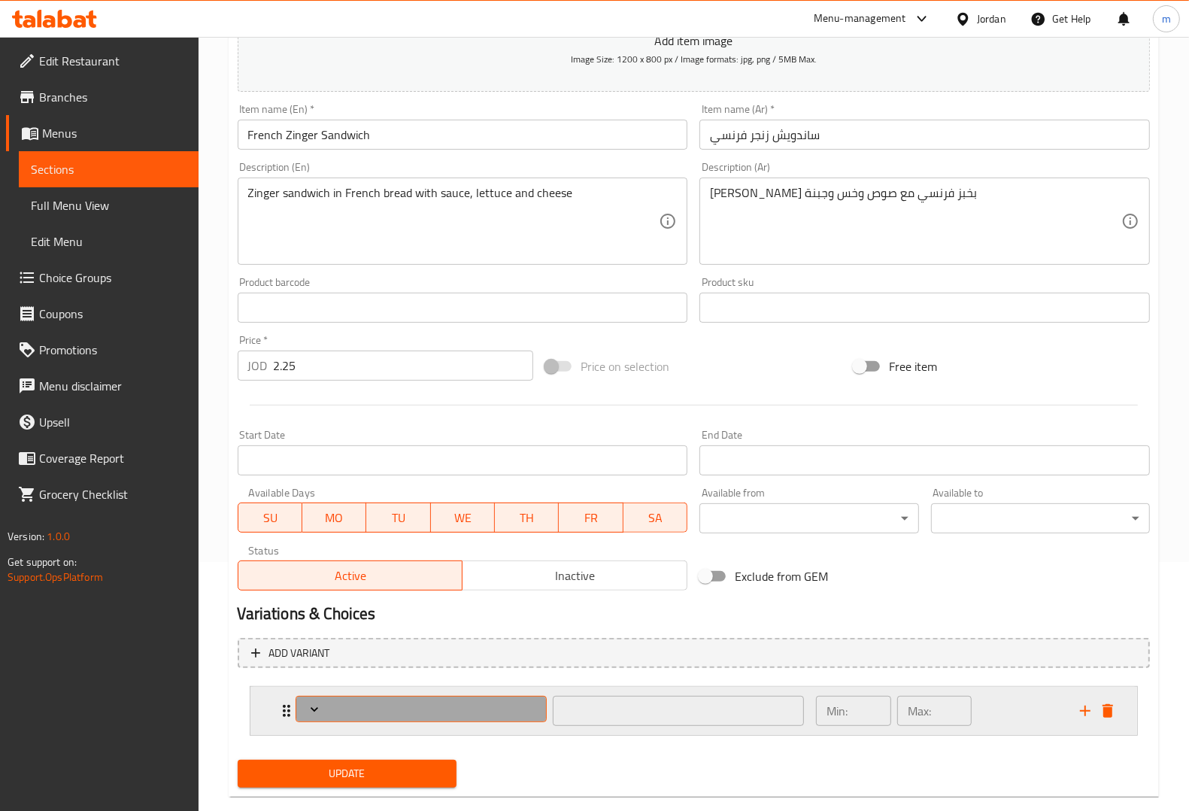
click at [447, 711] on span "Expand" at bounding box center [421, 709] width 241 height 15
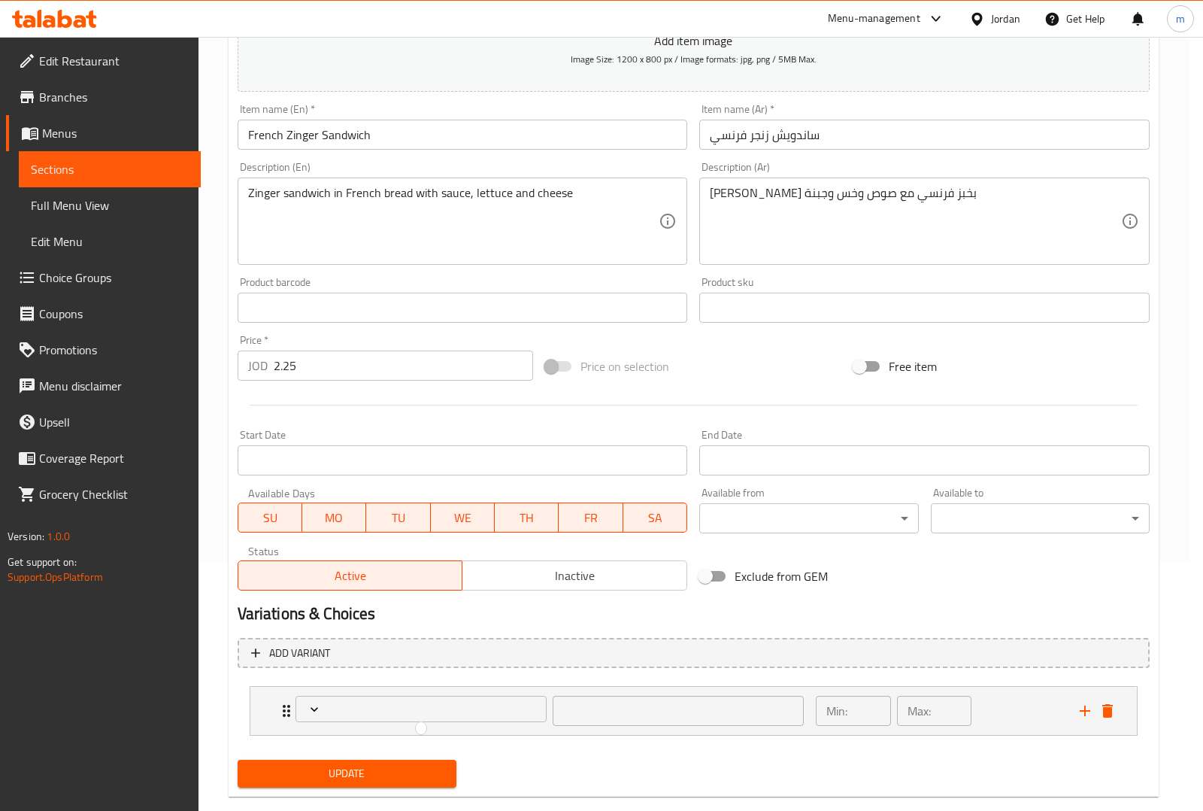
click at [648, 708] on div at bounding box center [601, 405] width 1203 height 811
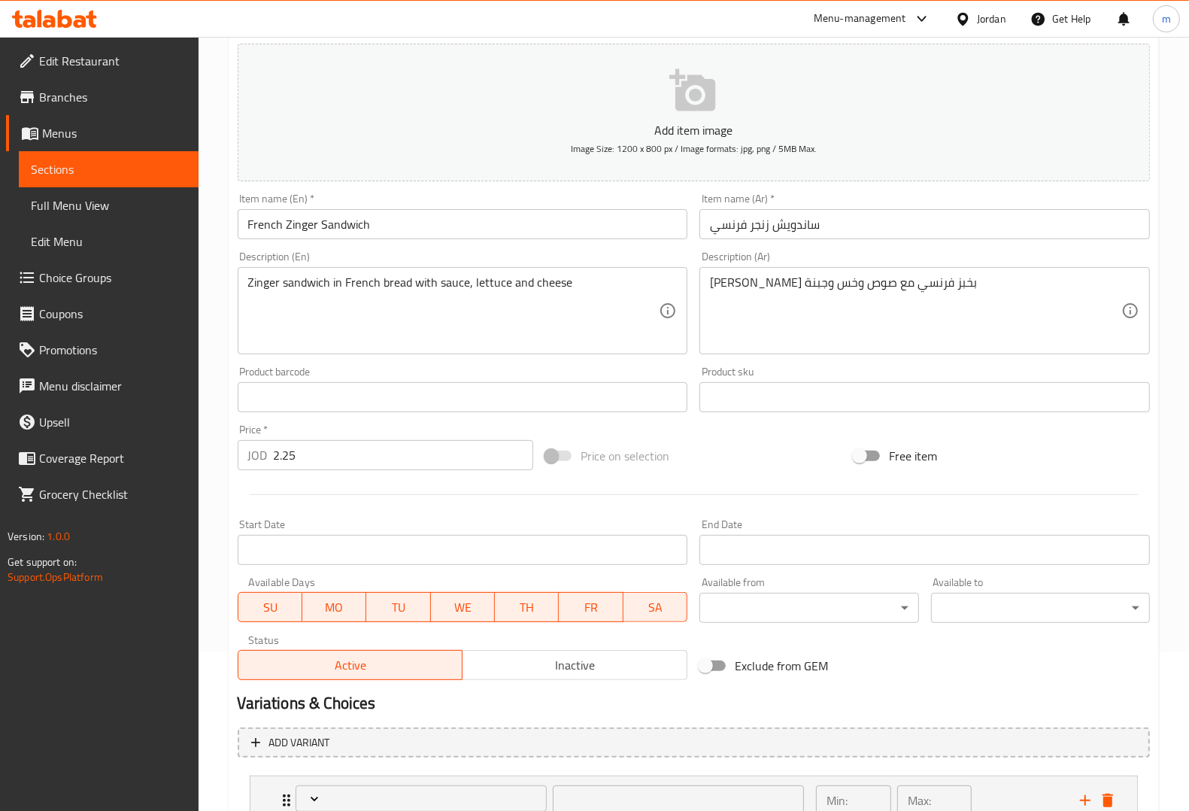
scroll to position [275, 0]
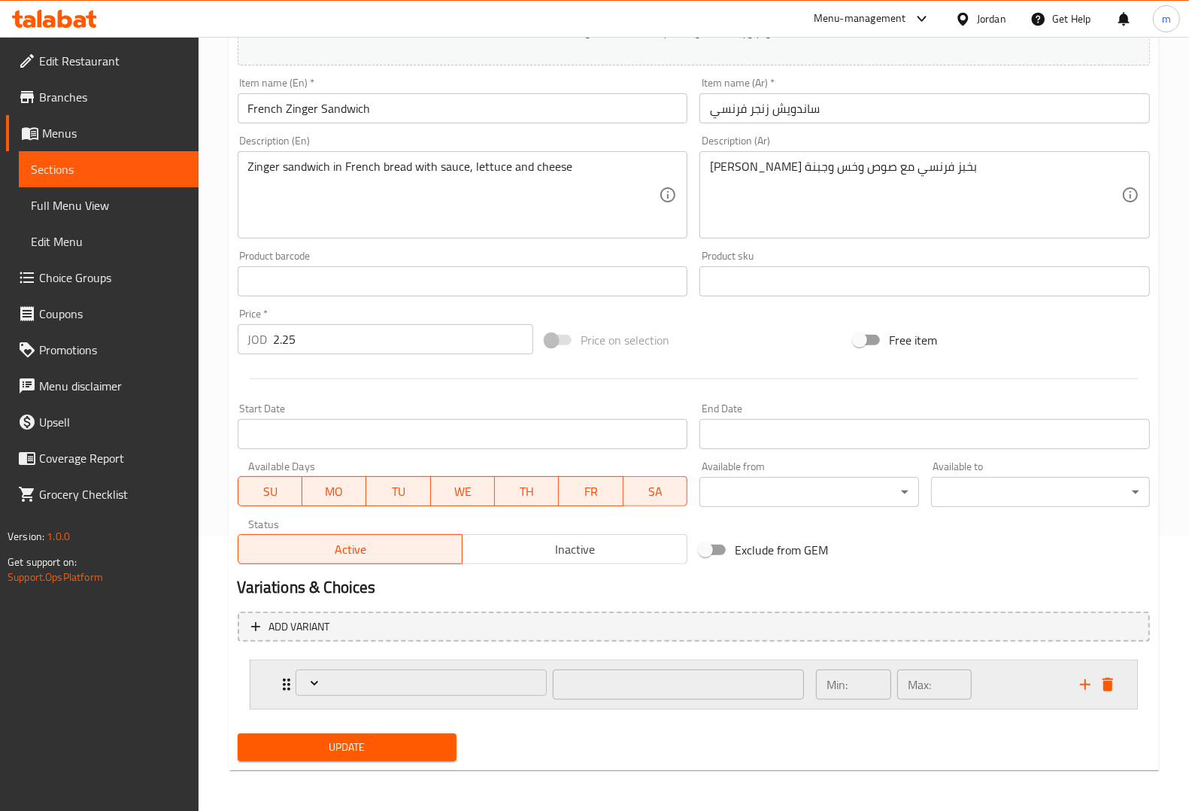
click at [273, 682] on div "​ Min: ​ Max: ​" at bounding box center [693, 684] width 887 height 48
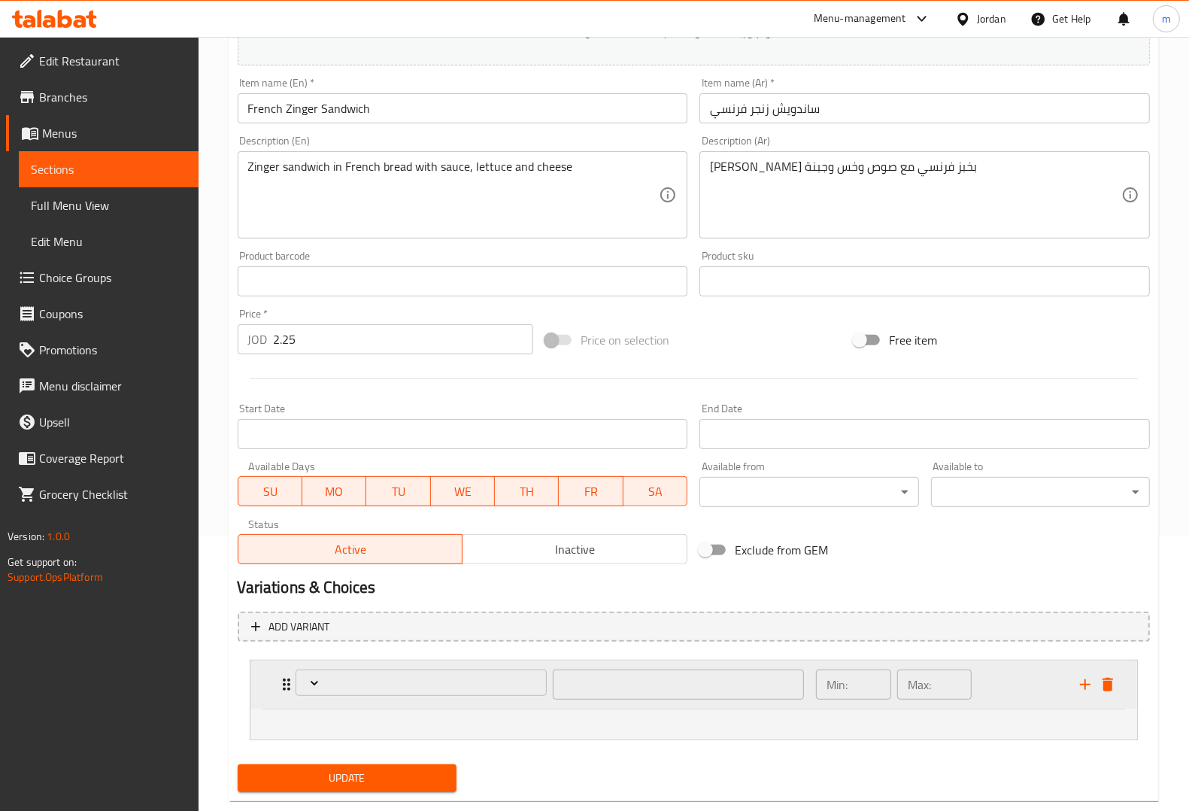
click at [287, 685] on div "​" at bounding box center [550, 684] width 527 height 48
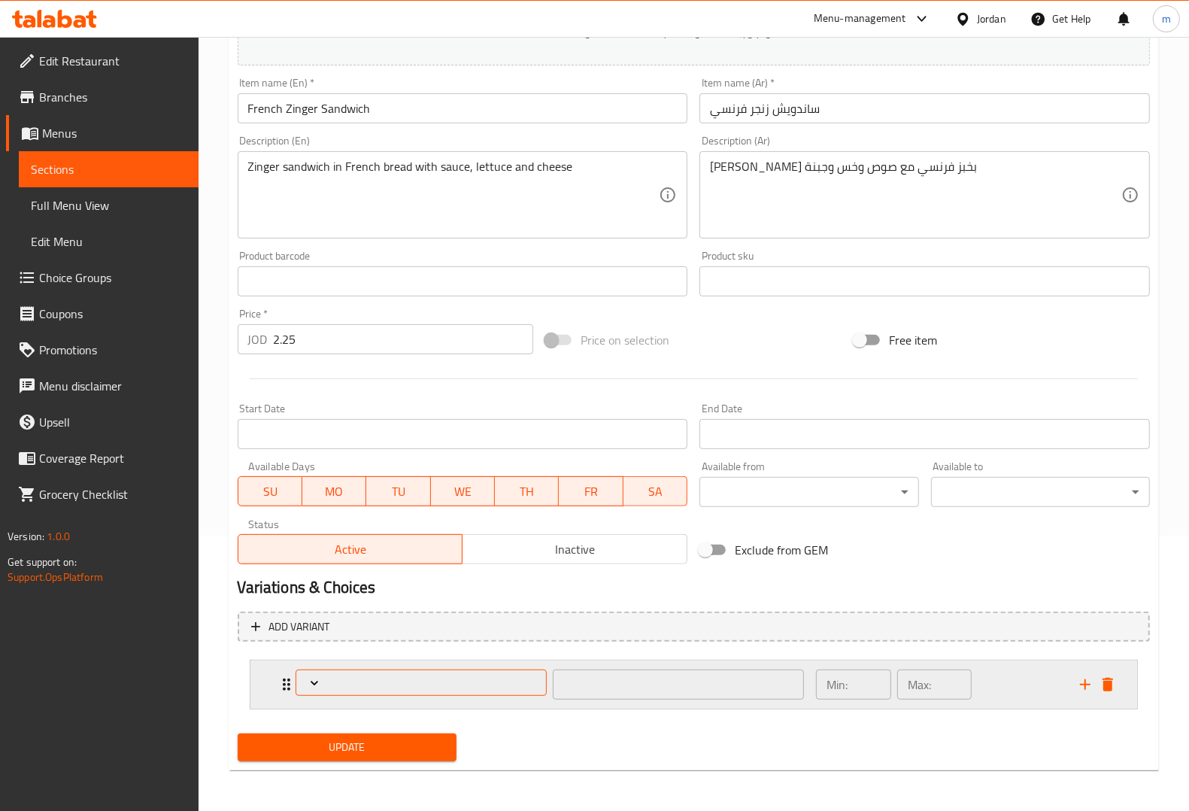
click at [371, 686] on span "Expand" at bounding box center [421, 682] width 241 height 15
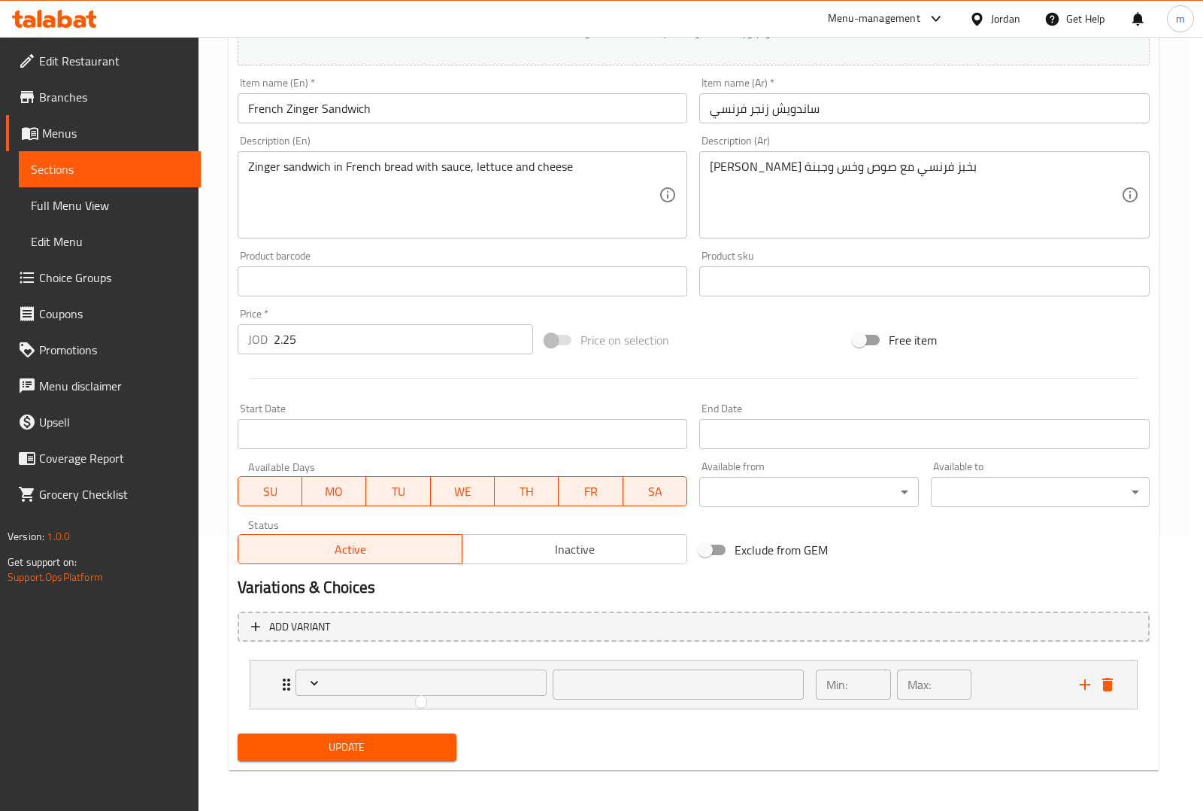
click at [667, 693] on div at bounding box center [601, 405] width 1203 height 811
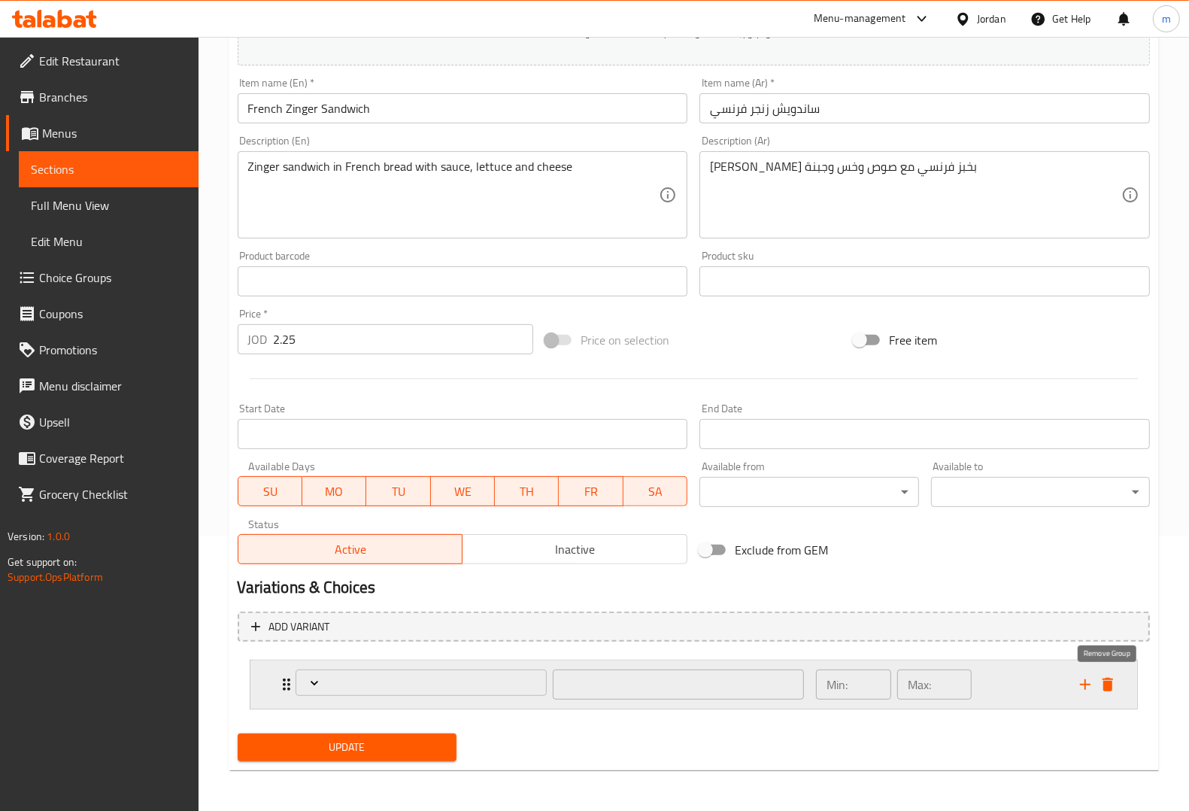
click at [1110, 690] on icon "delete" at bounding box center [1108, 684] width 18 height 18
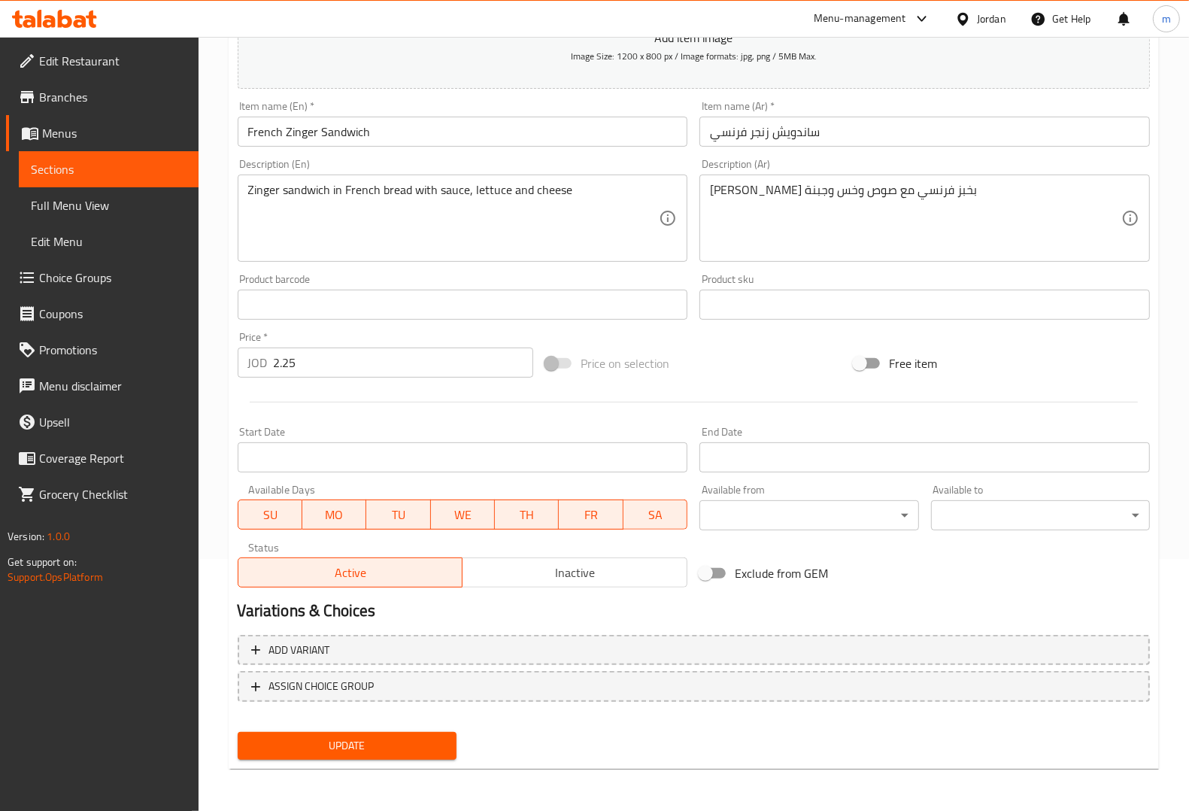
scroll to position [249, 0]
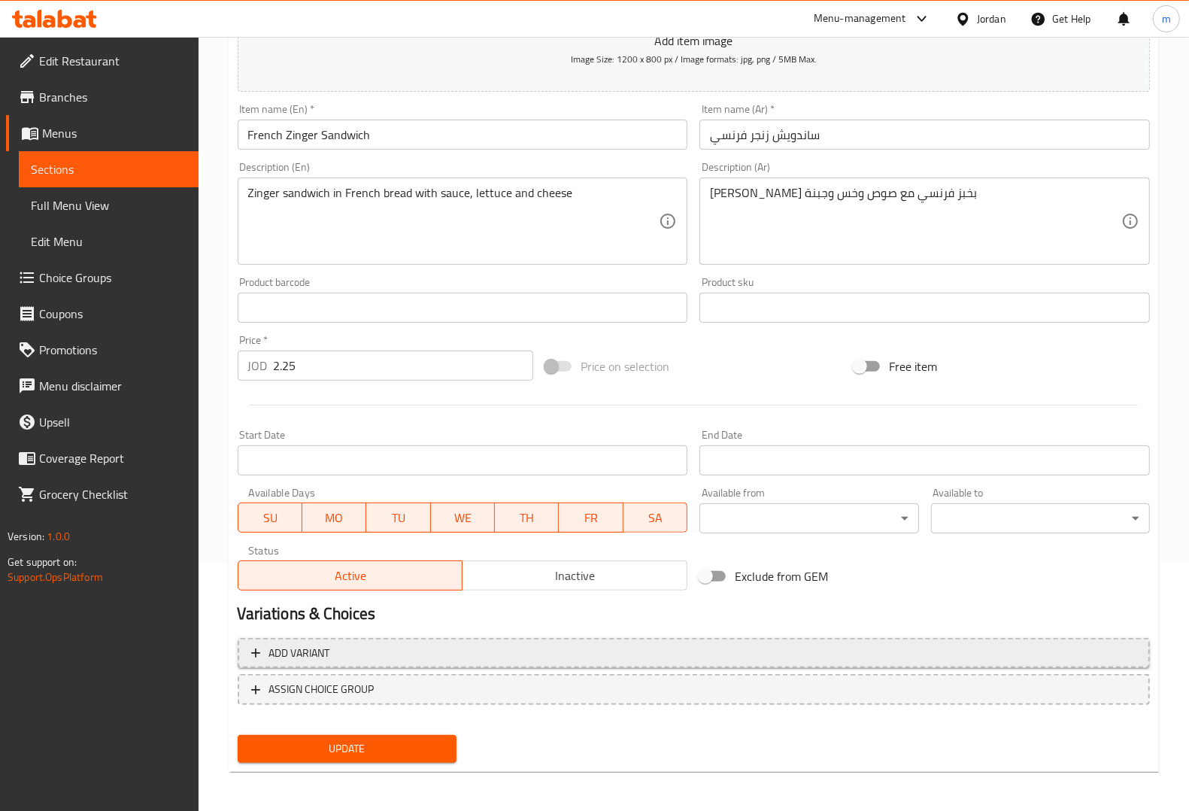
click at [371, 651] on span "Add variant" at bounding box center [693, 653] width 885 height 19
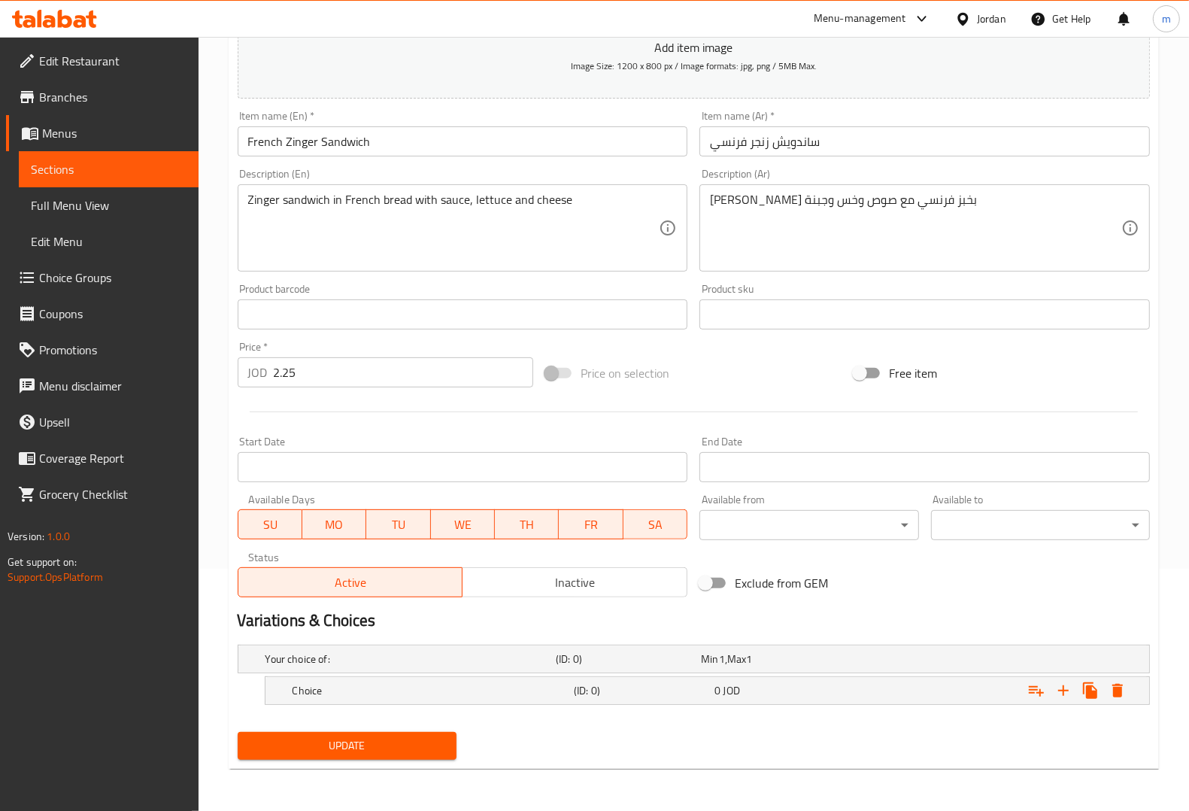
scroll to position [241, 0]
click at [669, 690] on h5 "(ID: 0)" at bounding box center [641, 691] width 135 height 15
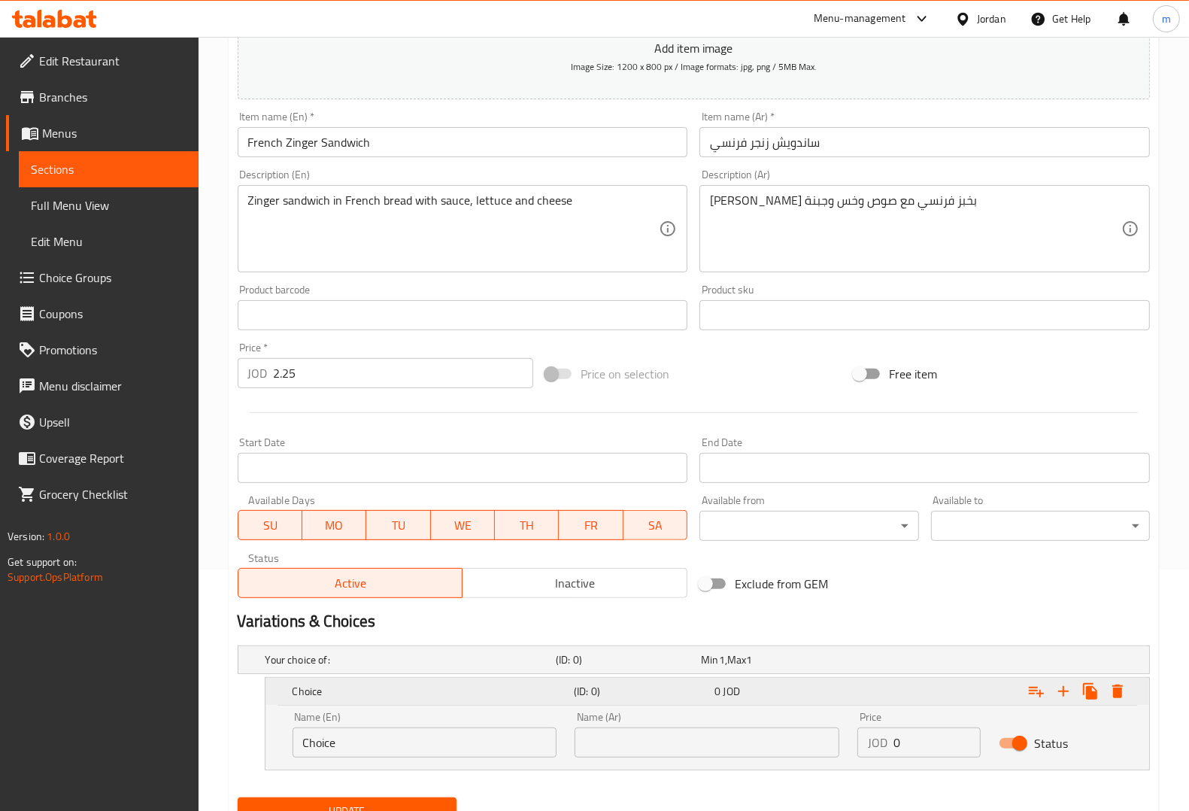
scroll to position [306, 0]
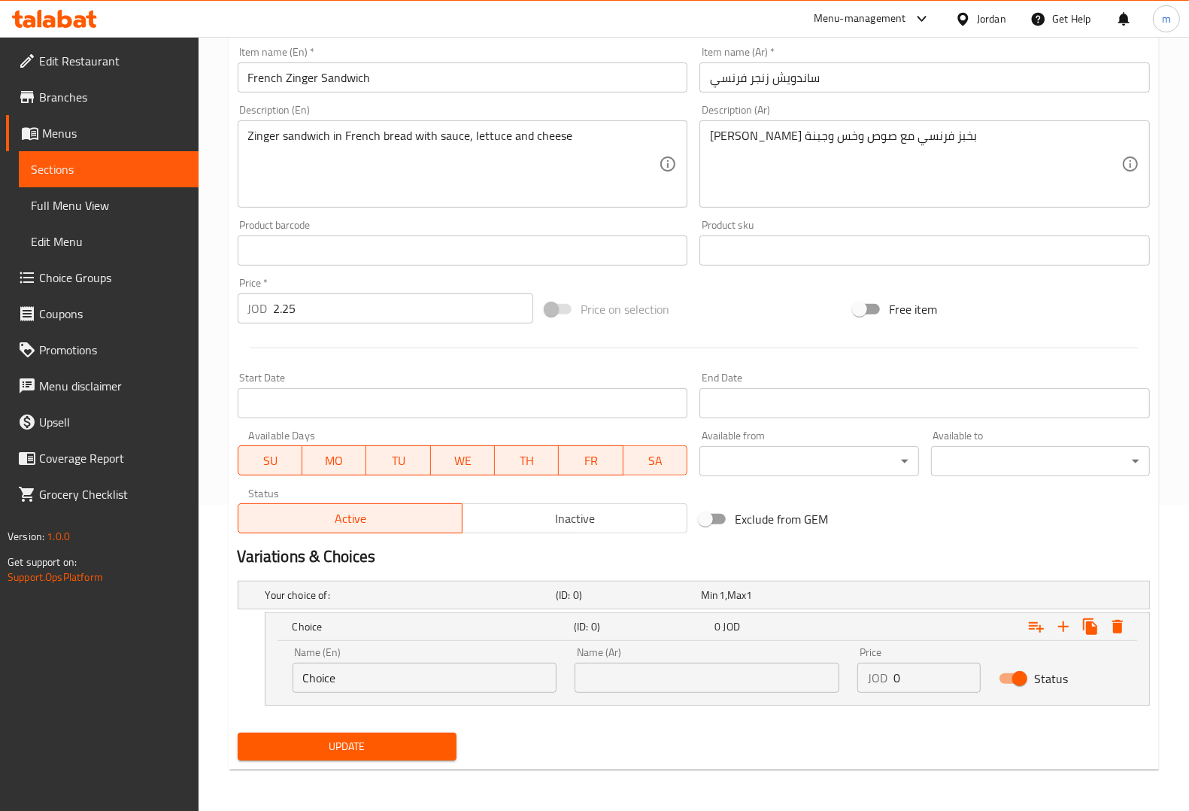
drag, startPoint x: 389, startPoint y: 668, endPoint x: 370, endPoint y: 673, distance: 19.5
click at [370, 672] on input "Choice" at bounding box center [425, 678] width 265 height 30
type input "C"
type input "غ"
type input "your choice of"
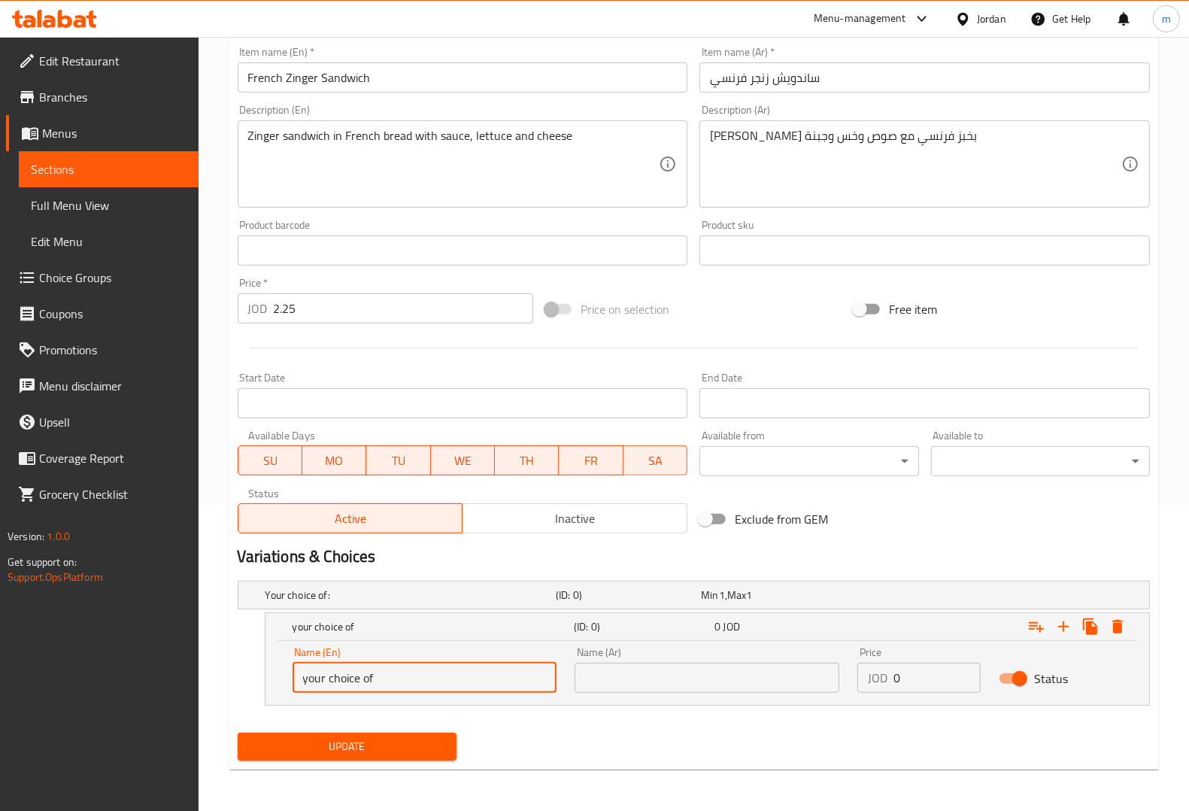
click at [652, 682] on input "text" at bounding box center [707, 678] width 265 height 30
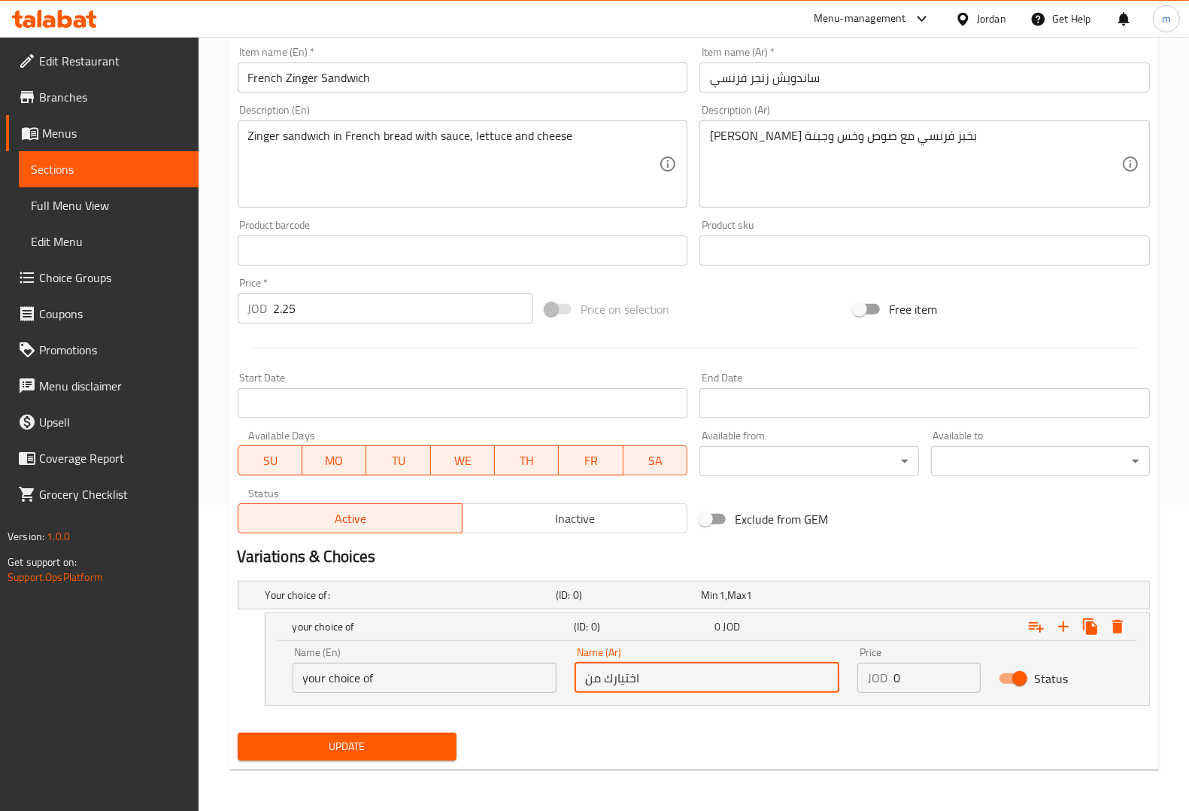
type input "اختيارك من"
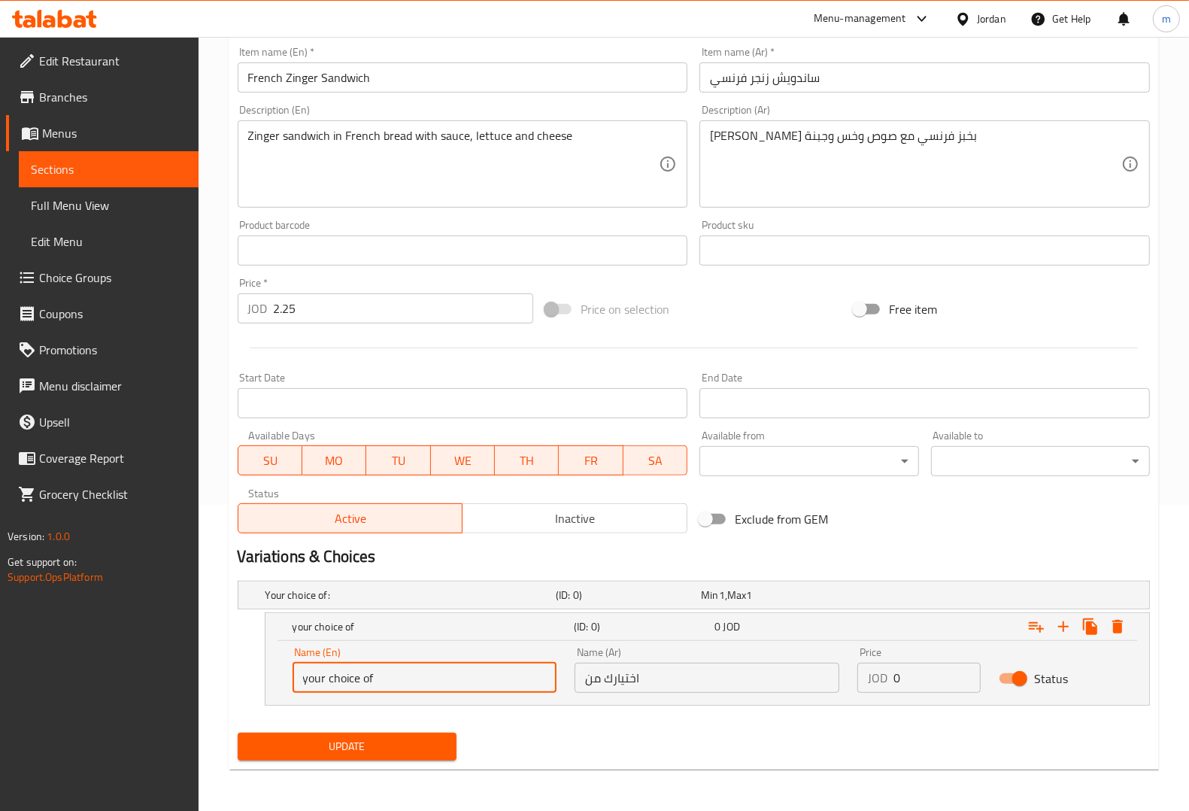
drag, startPoint x: 430, startPoint y: 681, endPoint x: 284, endPoint y: 677, distance: 146.7
click at [284, 677] on div "Name (En) your choice of Name (En)" at bounding box center [425, 670] width 283 height 64
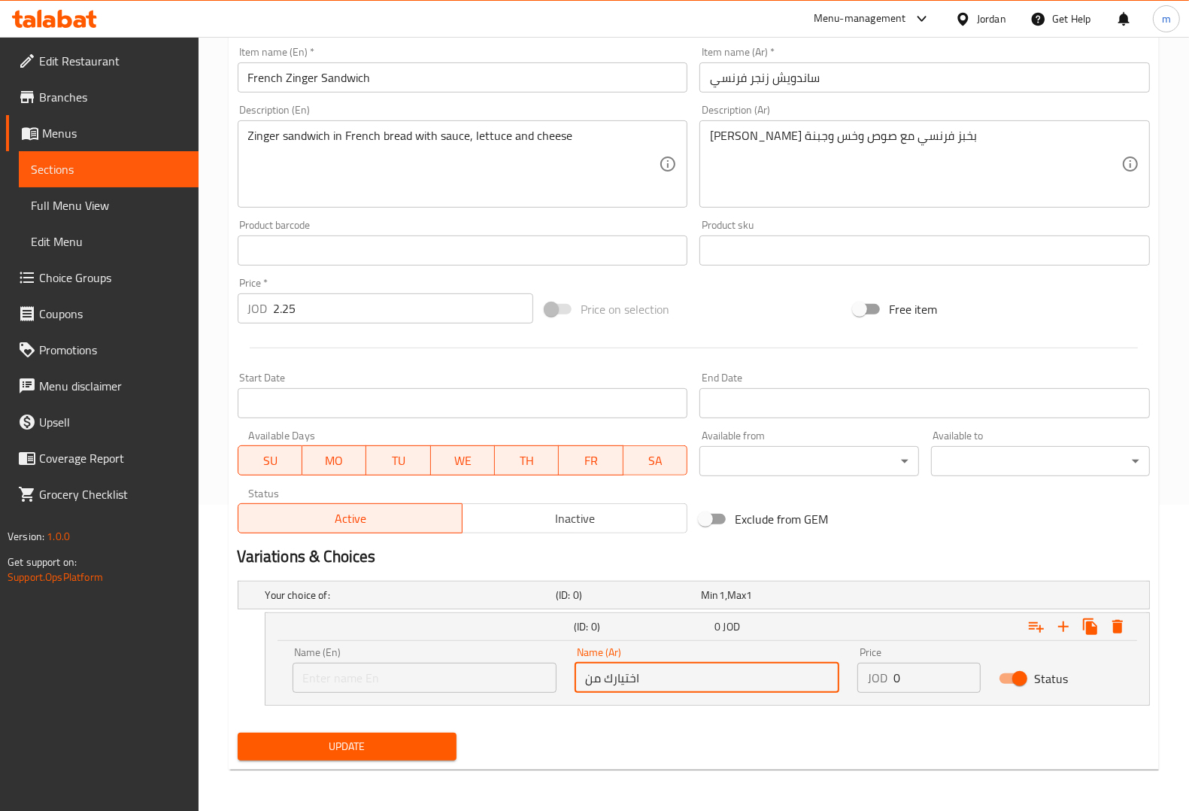
drag, startPoint x: 668, startPoint y: 678, endPoint x: 557, endPoint y: 678, distance: 111.3
click at [557, 678] on div "Name (En) Name (En) Name (Ar) اختيارك من Name (Ar) Price JOD 0 Price Status" at bounding box center [708, 670] width 848 height 64
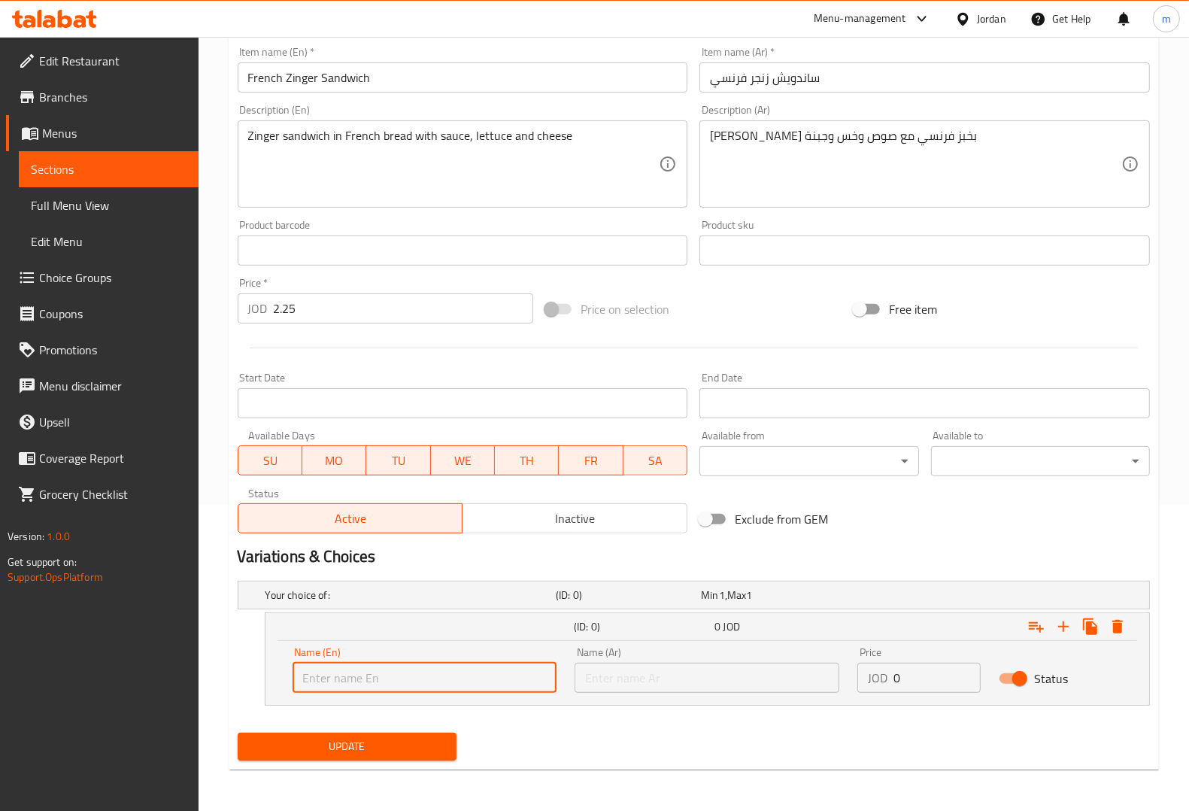
click at [417, 663] on input "text" at bounding box center [425, 678] width 265 height 30
type input "س"
click at [796, 681] on input "text" at bounding box center [707, 678] width 265 height 30
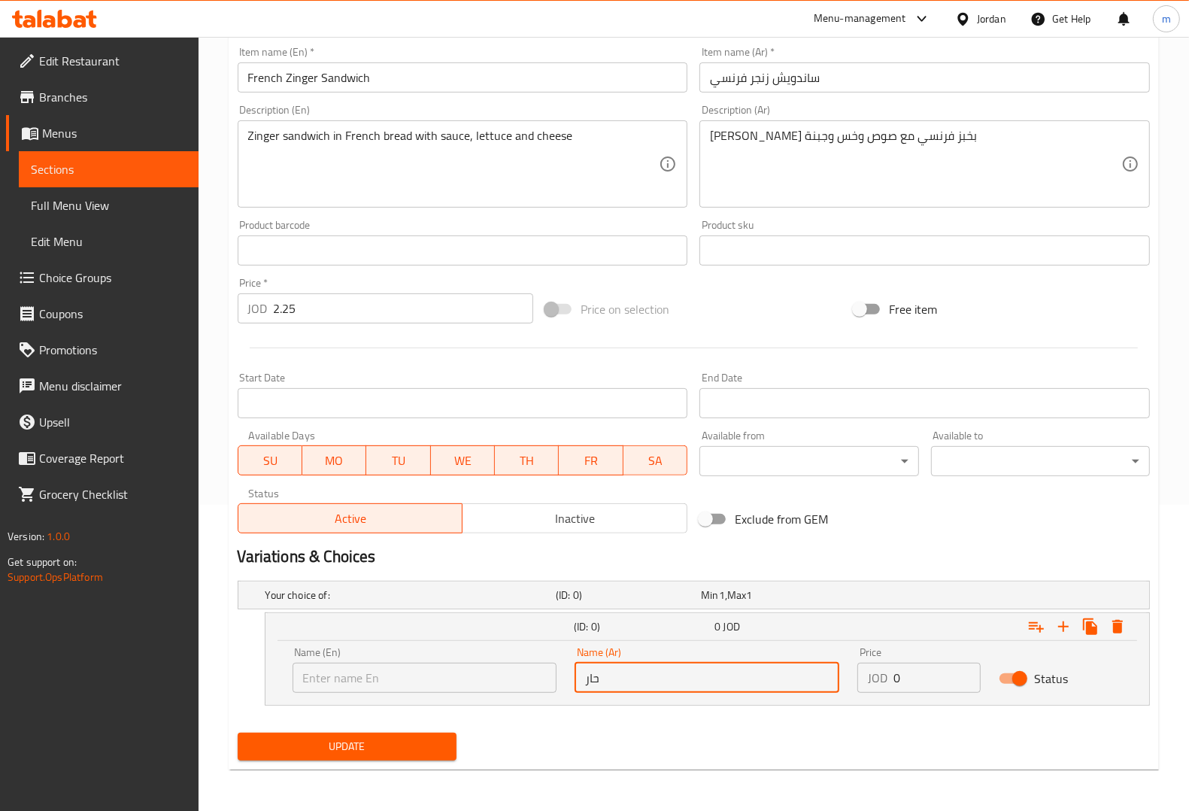
type input "حار"
click at [480, 684] on input "text" at bounding box center [425, 678] width 265 height 30
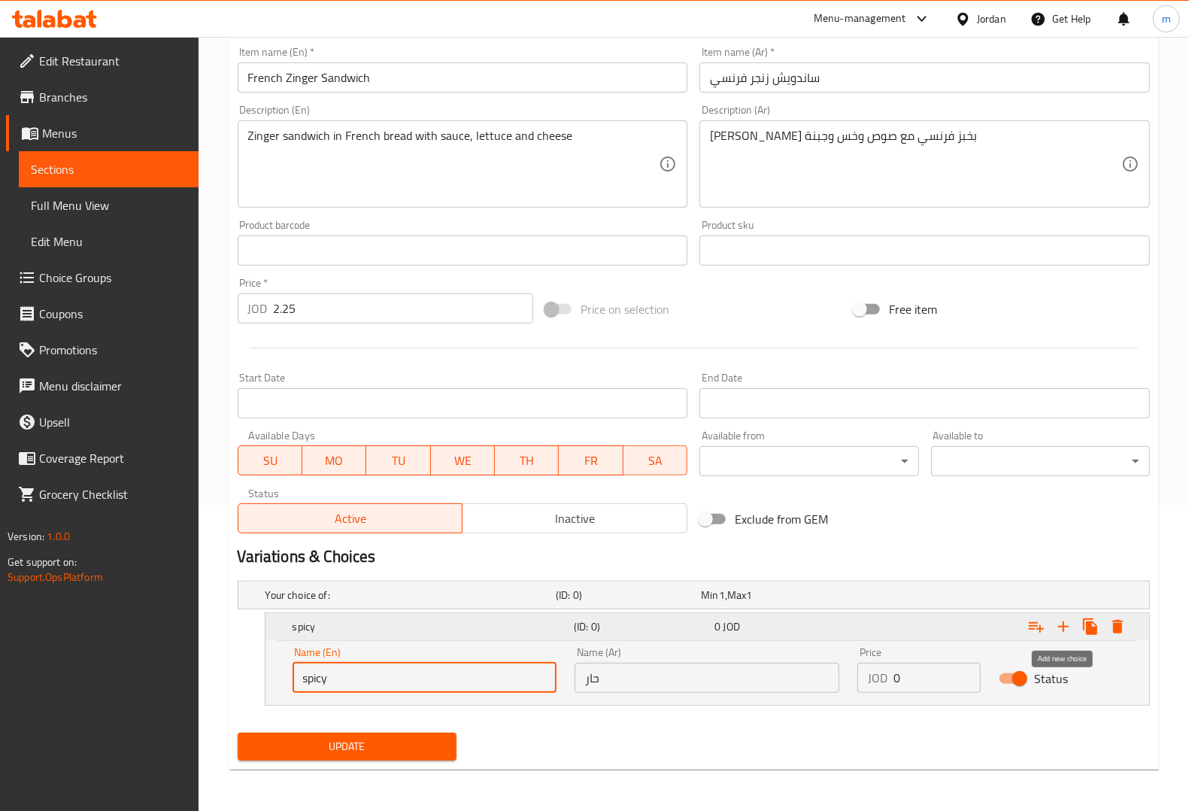
type input "spicy"
click at [1057, 630] on icon "Expand" at bounding box center [1063, 626] width 18 height 18
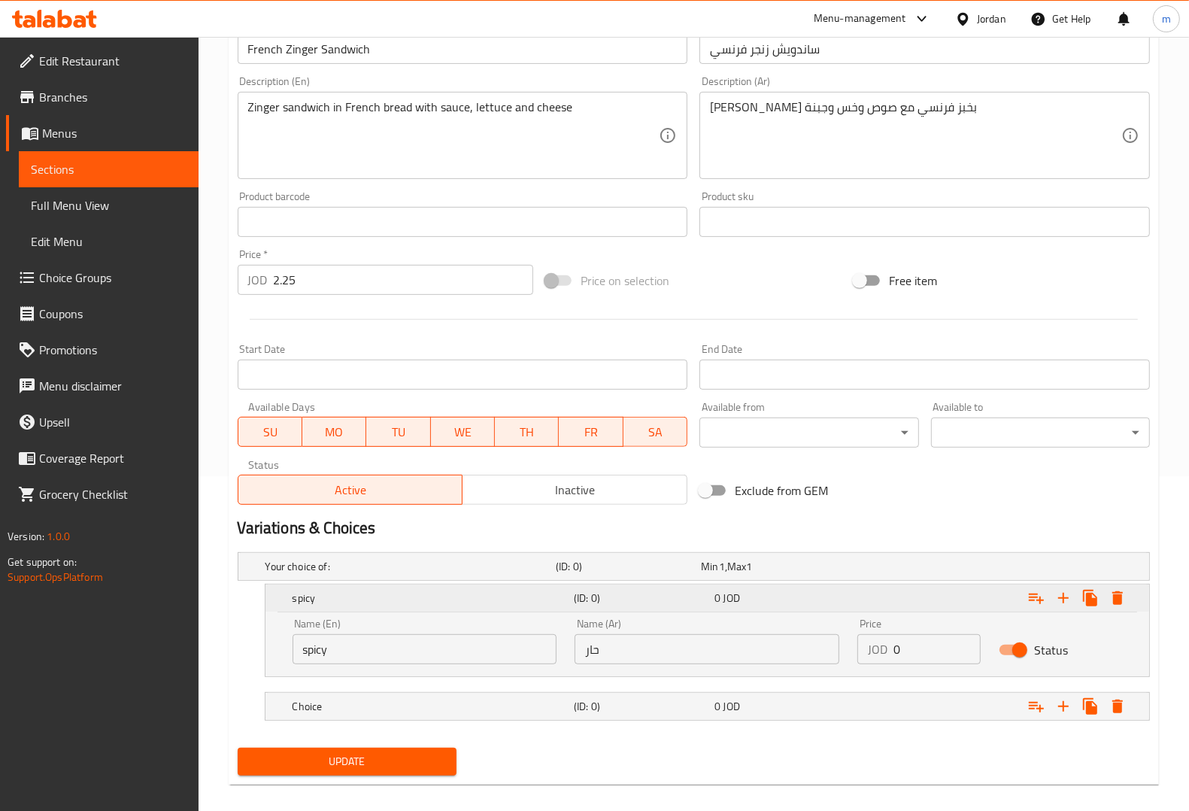
scroll to position [350, 0]
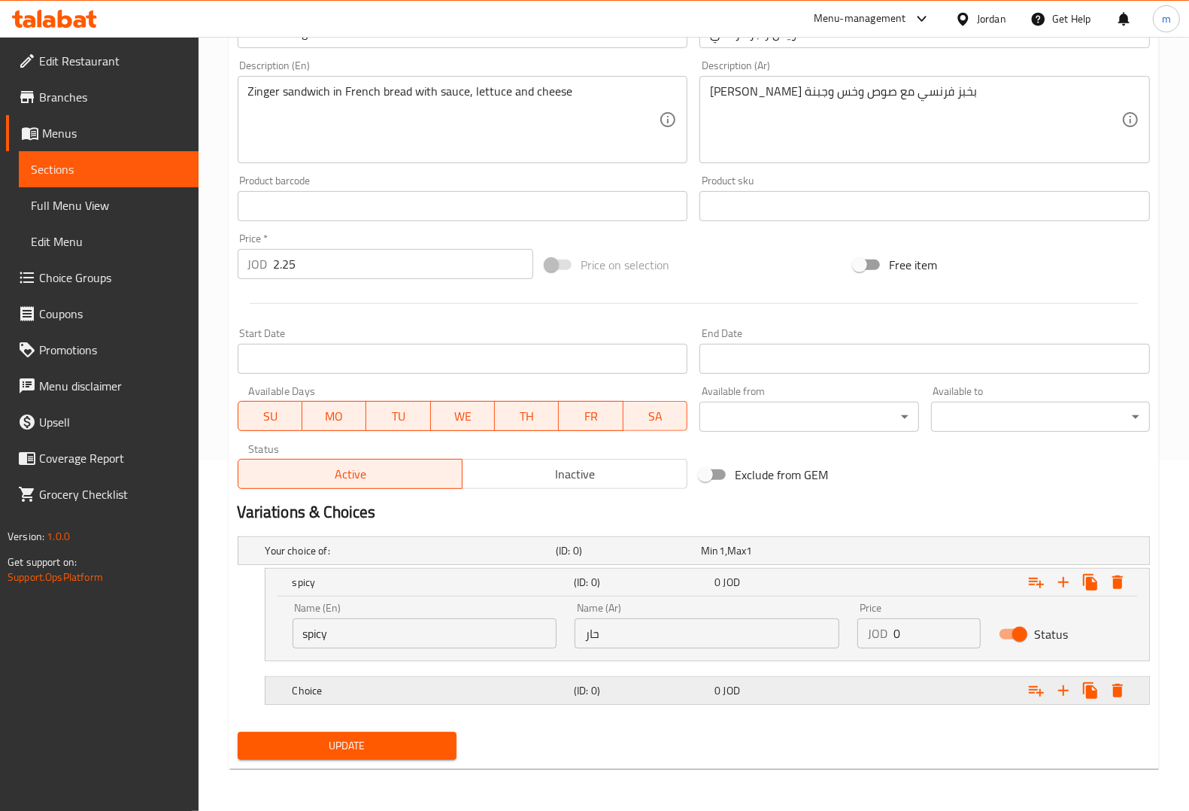
click at [584, 690] on h5 "(ID: 0)" at bounding box center [641, 690] width 135 height 15
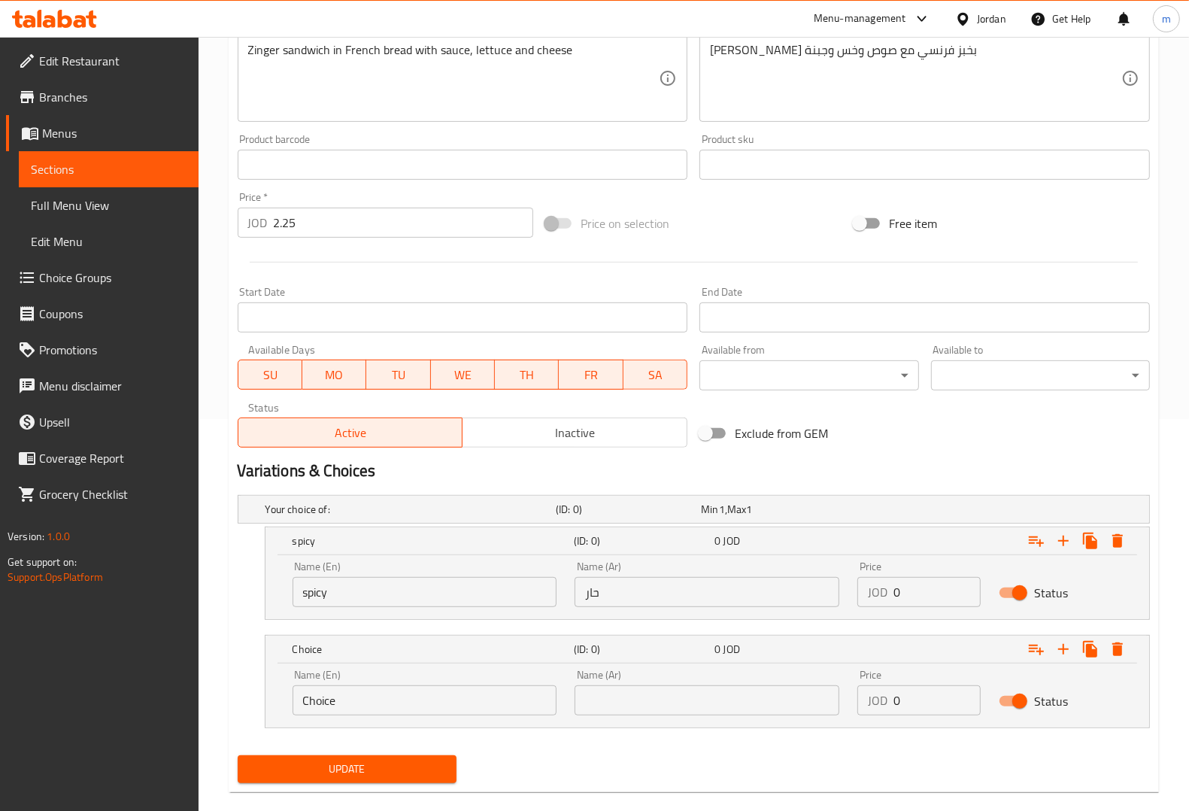
scroll to position [414, 0]
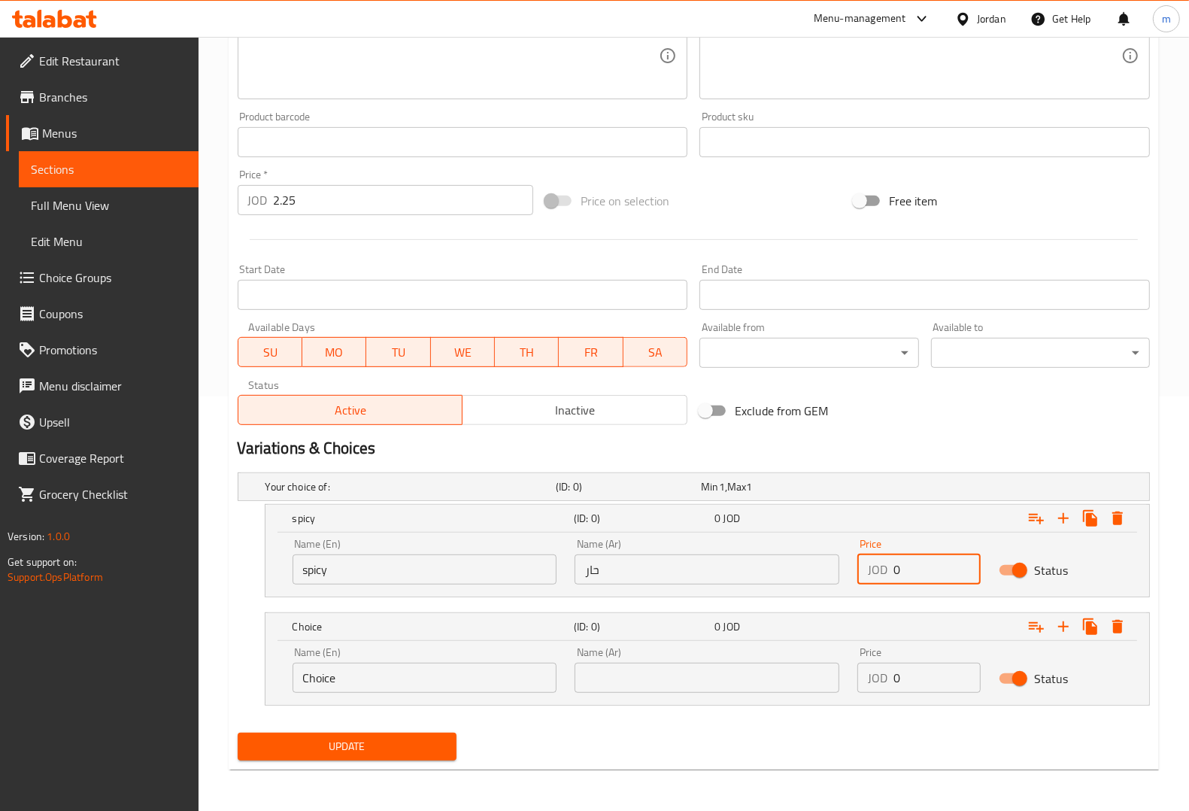
drag, startPoint x: 906, startPoint y: 568, endPoint x: 875, endPoint y: 564, distance: 31.8
click at [875, 564] on div "JOD 0 Price" at bounding box center [918, 569] width 123 height 30
type input "2.25"
drag, startPoint x: 410, startPoint y: 678, endPoint x: 219, endPoint y: 675, distance: 191.1
click at [219, 675] on div "Home / Restaurants management / Menus / Sections / item / update Sandwiches sec…" at bounding box center [694, 216] width 990 height 1189
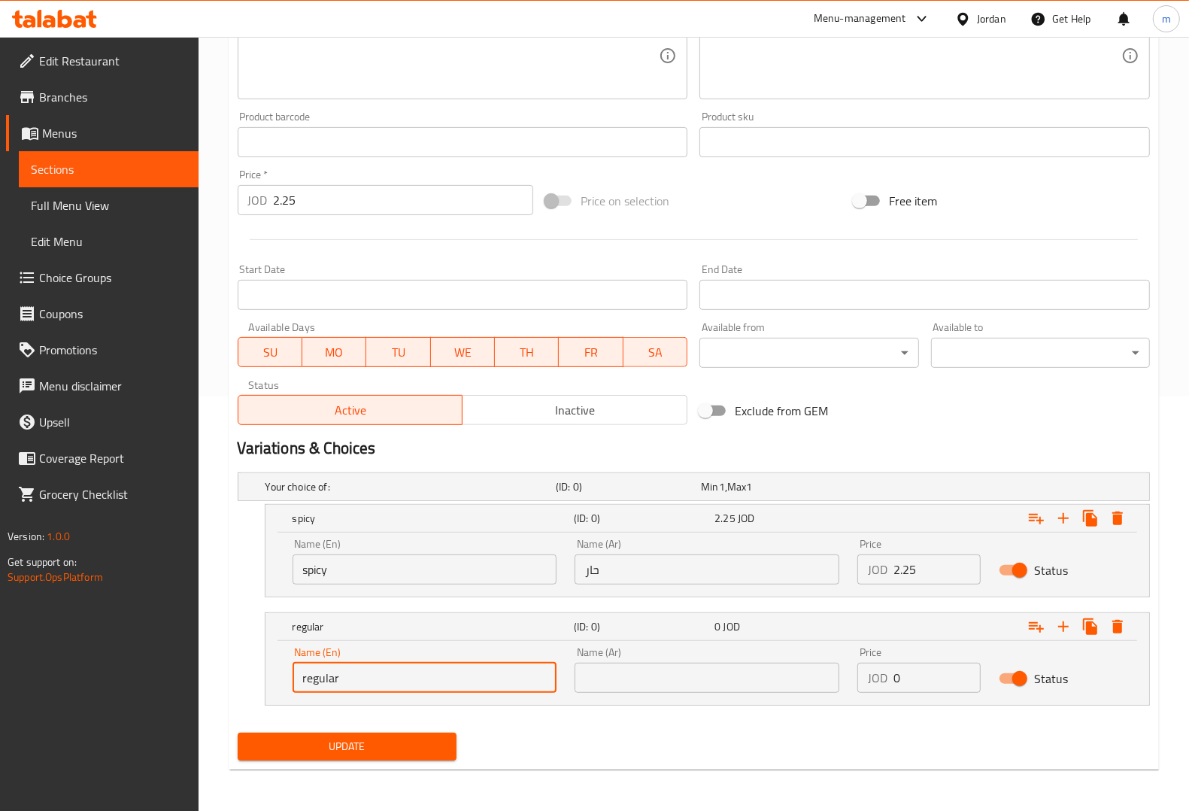
type input "regular"
click at [640, 683] on input "text" at bounding box center [707, 678] width 265 height 30
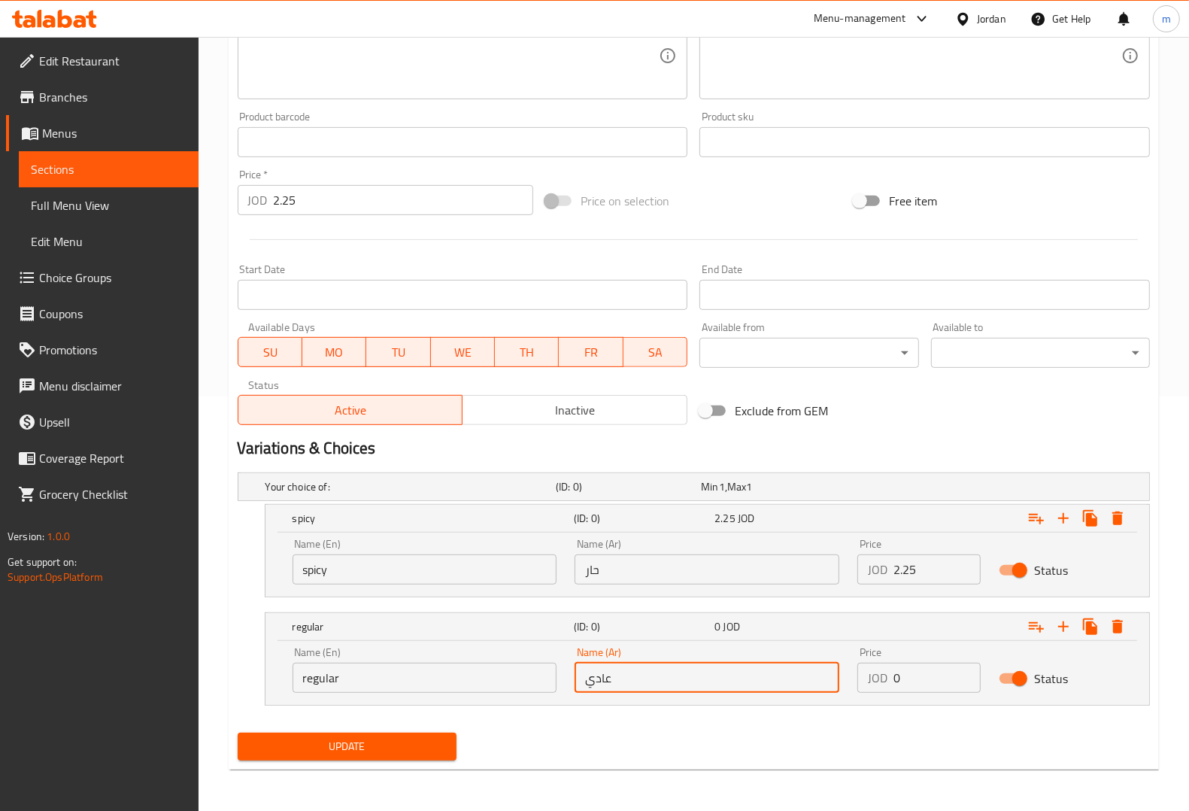
type input "عادي"
drag, startPoint x: 954, startPoint y: 675, endPoint x: 862, endPoint y: 683, distance: 92.1
click at [862, 683] on div "JOD 0 Price" at bounding box center [918, 678] width 123 height 30
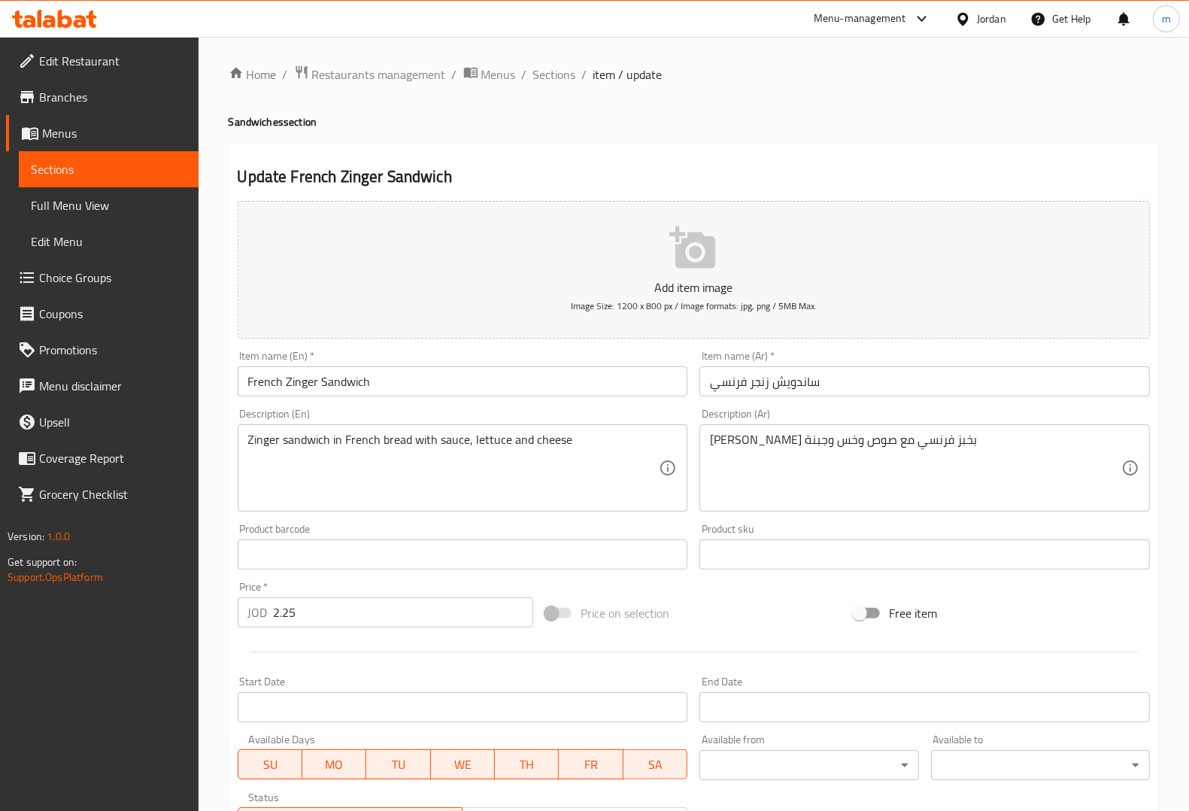
scroll to position [0, 0]
type input "2.25"
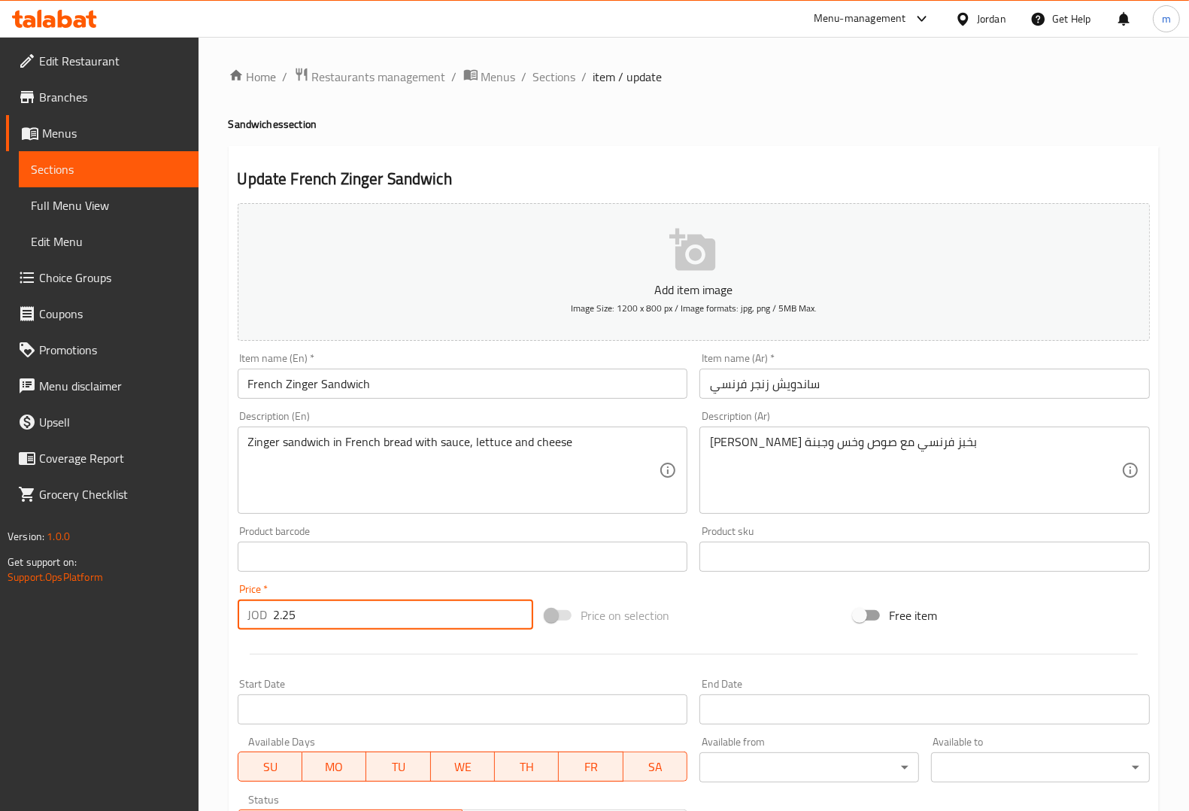
drag, startPoint x: 314, startPoint y: 622, endPoint x: 218, endPoint y: 618, distance: 96.3
click at [218, 618] on div "Home / Restaurants management / Menus / Sections / item / update Sandwiches sec…" at bounding box center [694, 631] width 990 height 1189
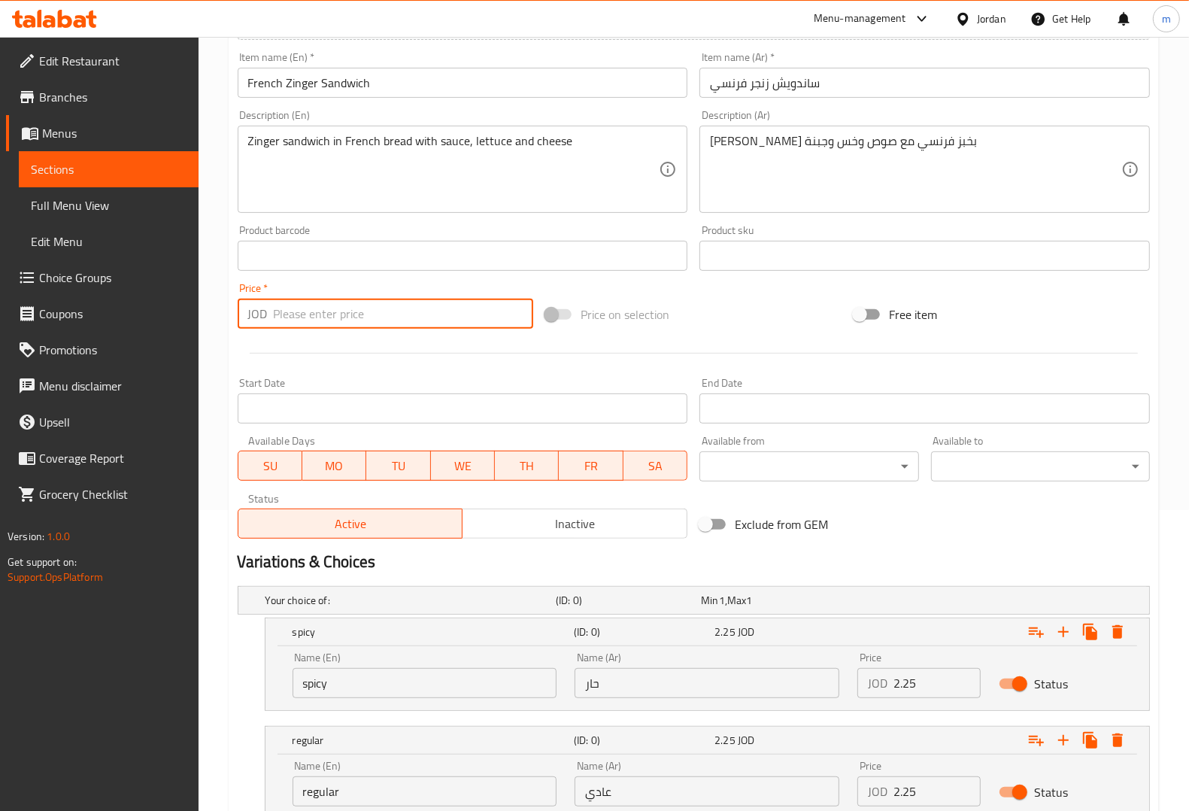
scroll to position [414, 0]
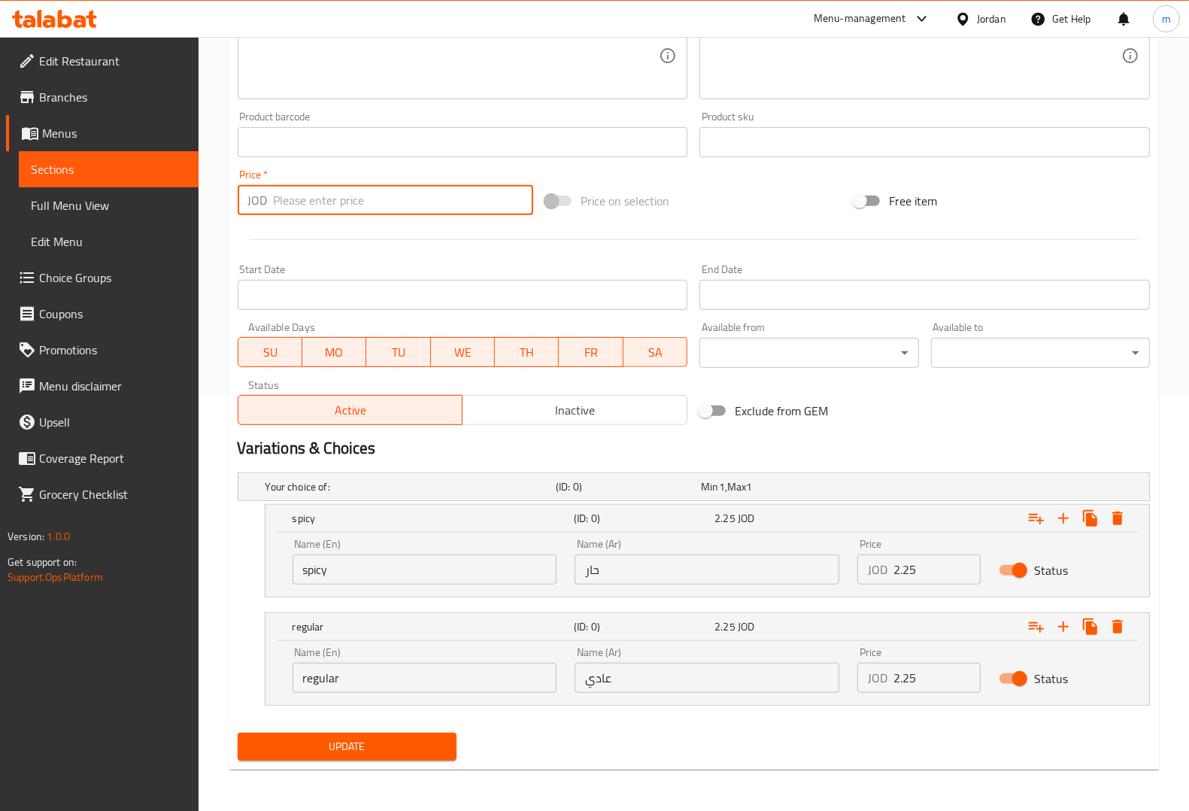
drag, startPoint x: 317, startPoint y: 730, endPoint x: 308, endPoint y: 754, distance: 25.4
click at [308, 754] on div "Update" at bounding box center [347, 746] width 231 height 40
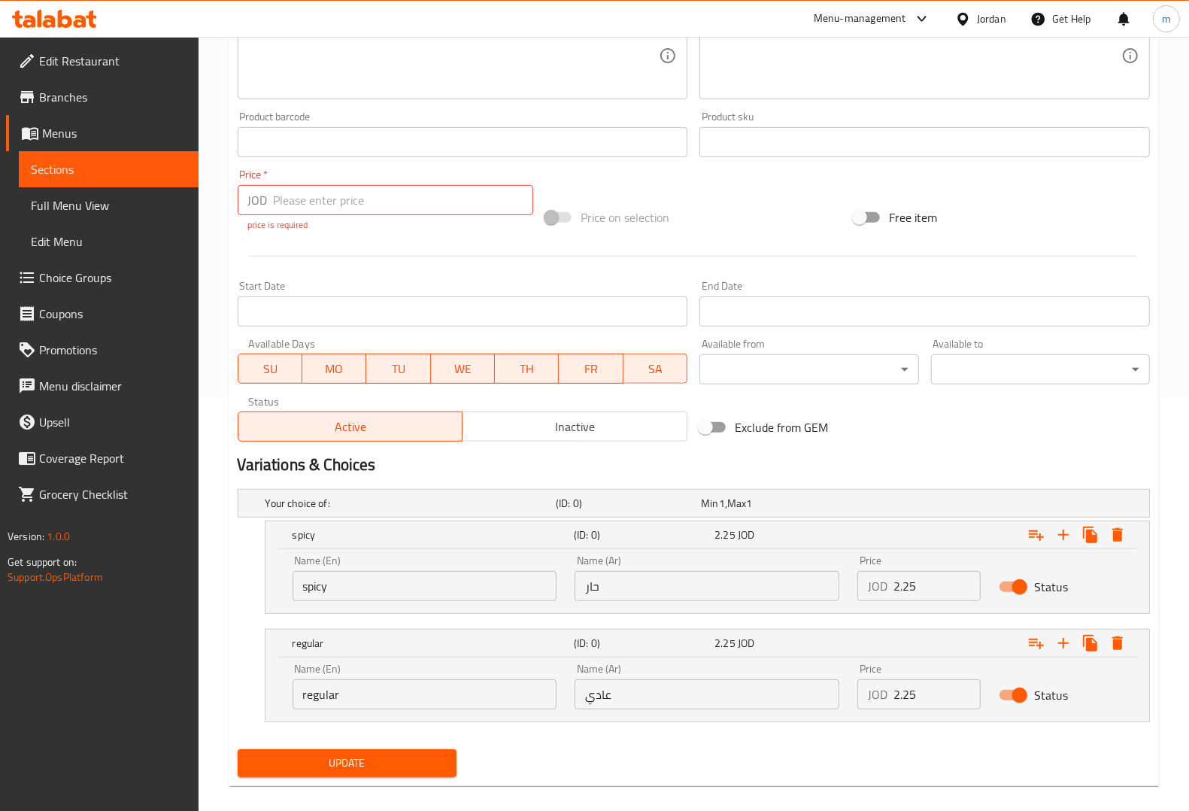
click at [308, 756] on span "Update" at bounding box center [347, 763] width 195 height 19
click at [353, 752] on button "Update" at bounding box center [347, 763] width 219 height 28
click at [410, 196] on input "number" at bounding box center [404, 200] width 260 height 30
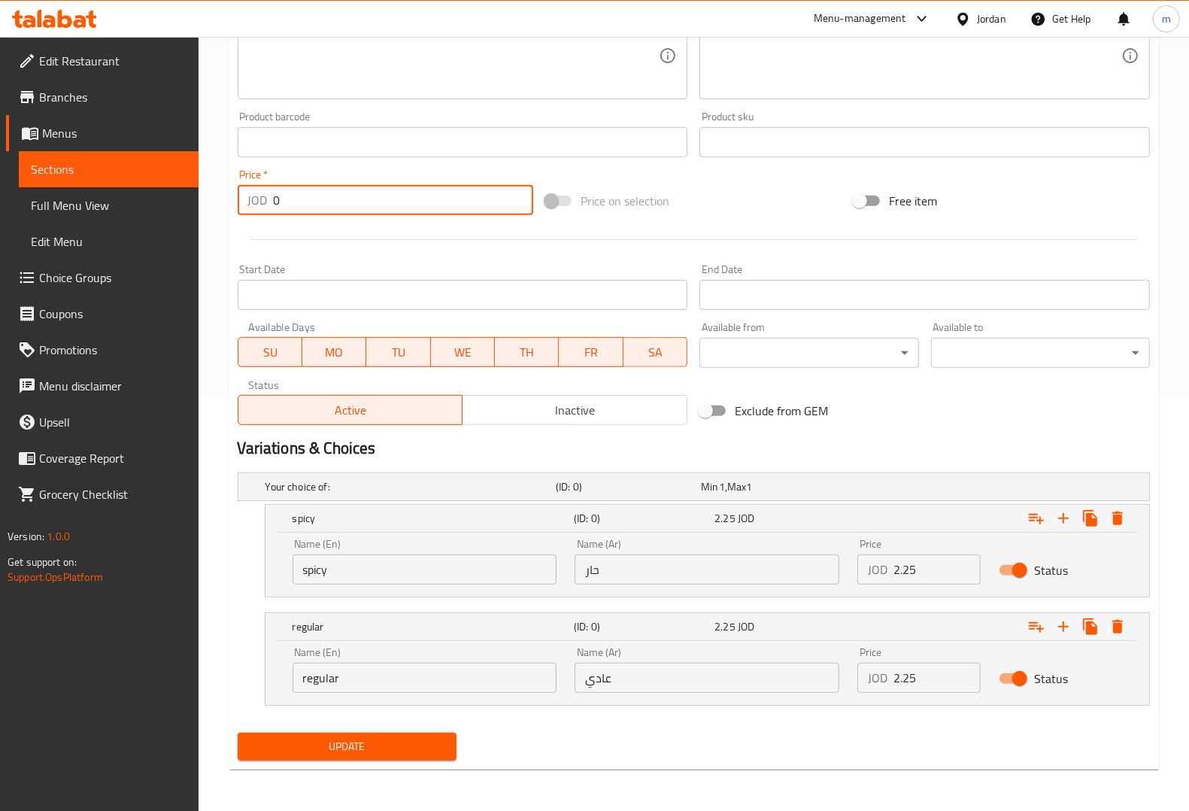
type input "0"
click at [332, 741] on span "Update" at bounding box center [347, 746] width 195 height 19
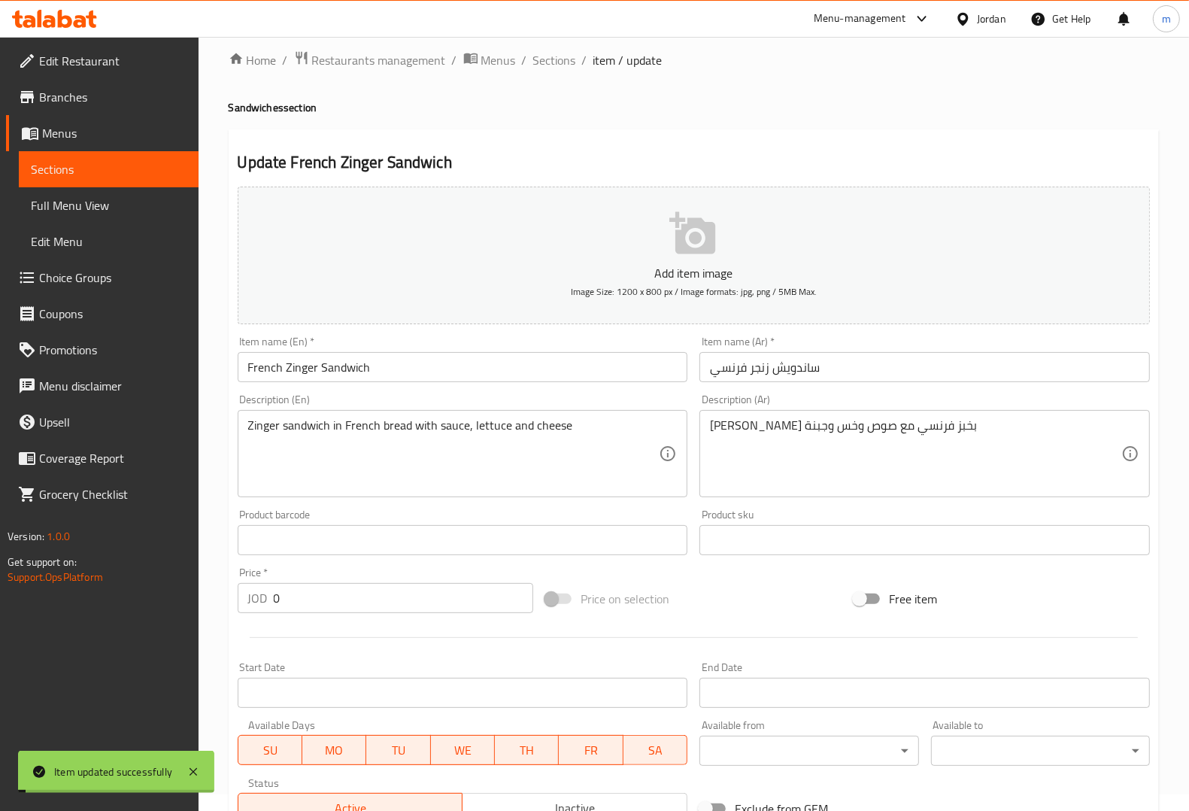
scroll to position [0, 0]
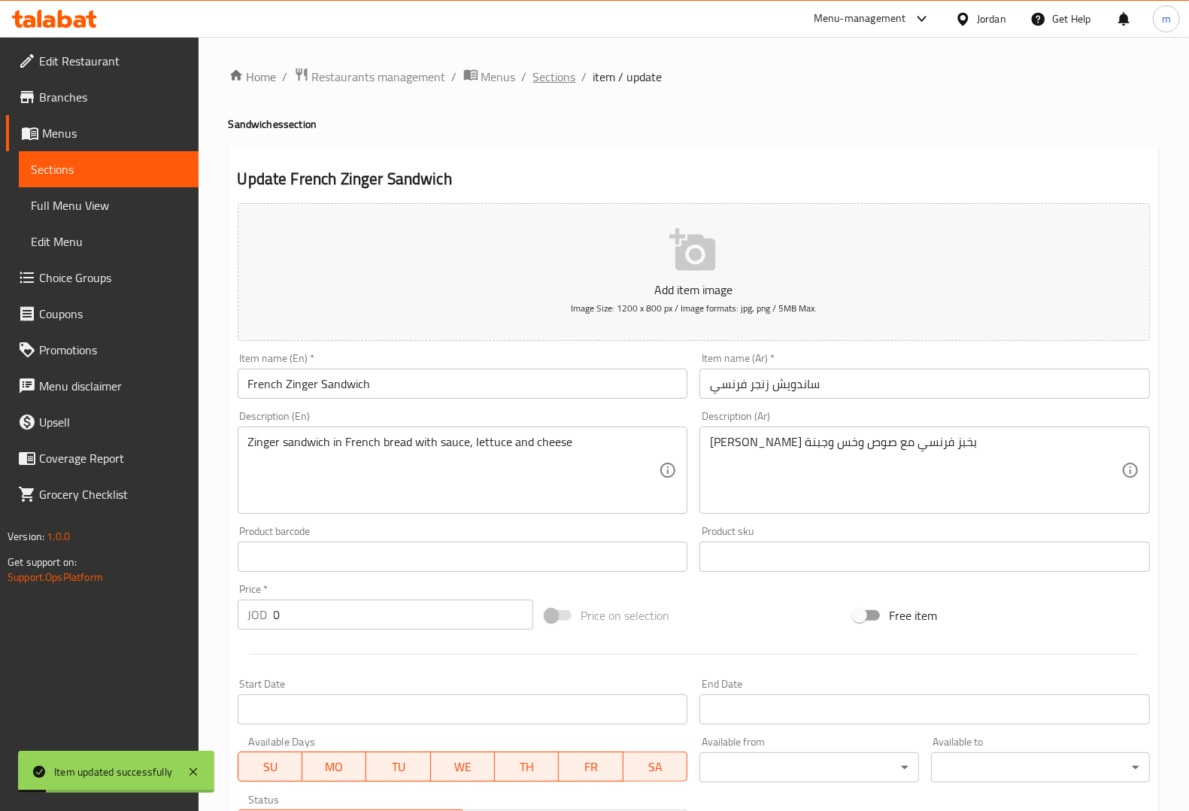
click at [566, 84] on span "Sections" at bounding box center [554, 77] width 43 height 18
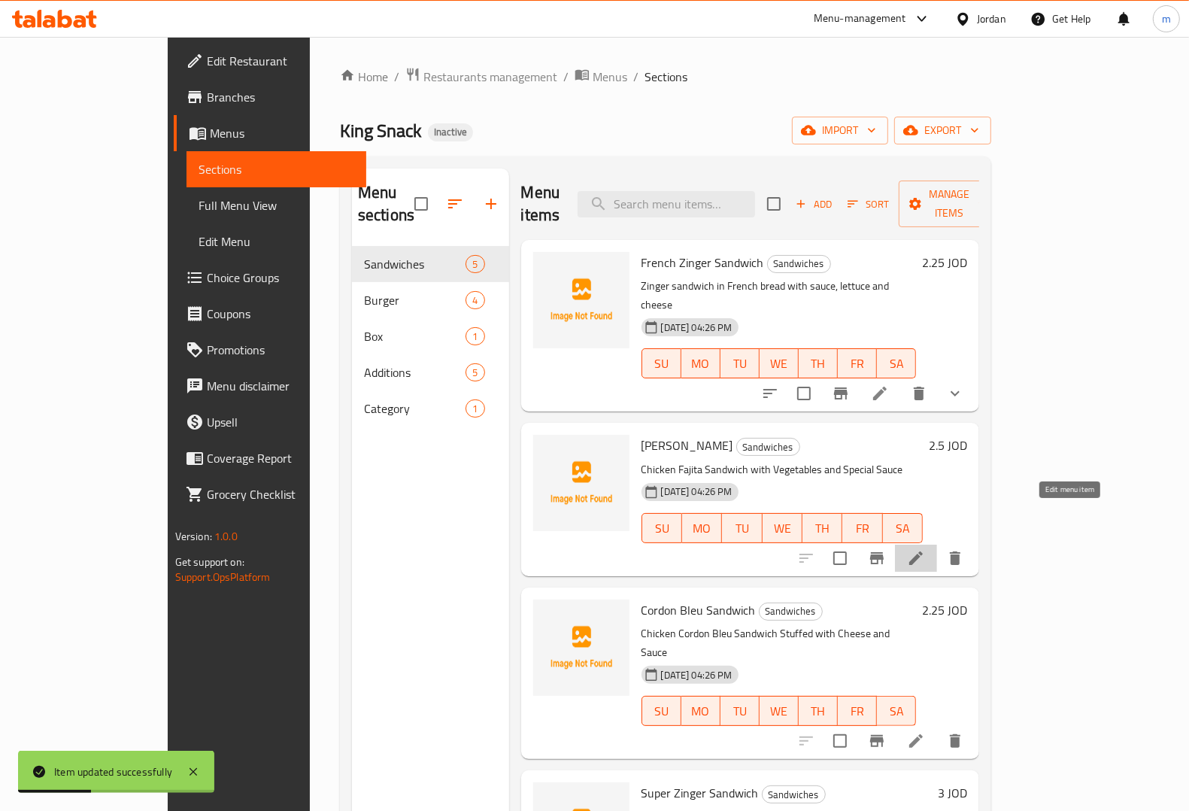
click at [923, 551] on icon at bounding box center [916, 558] width 14 height 14
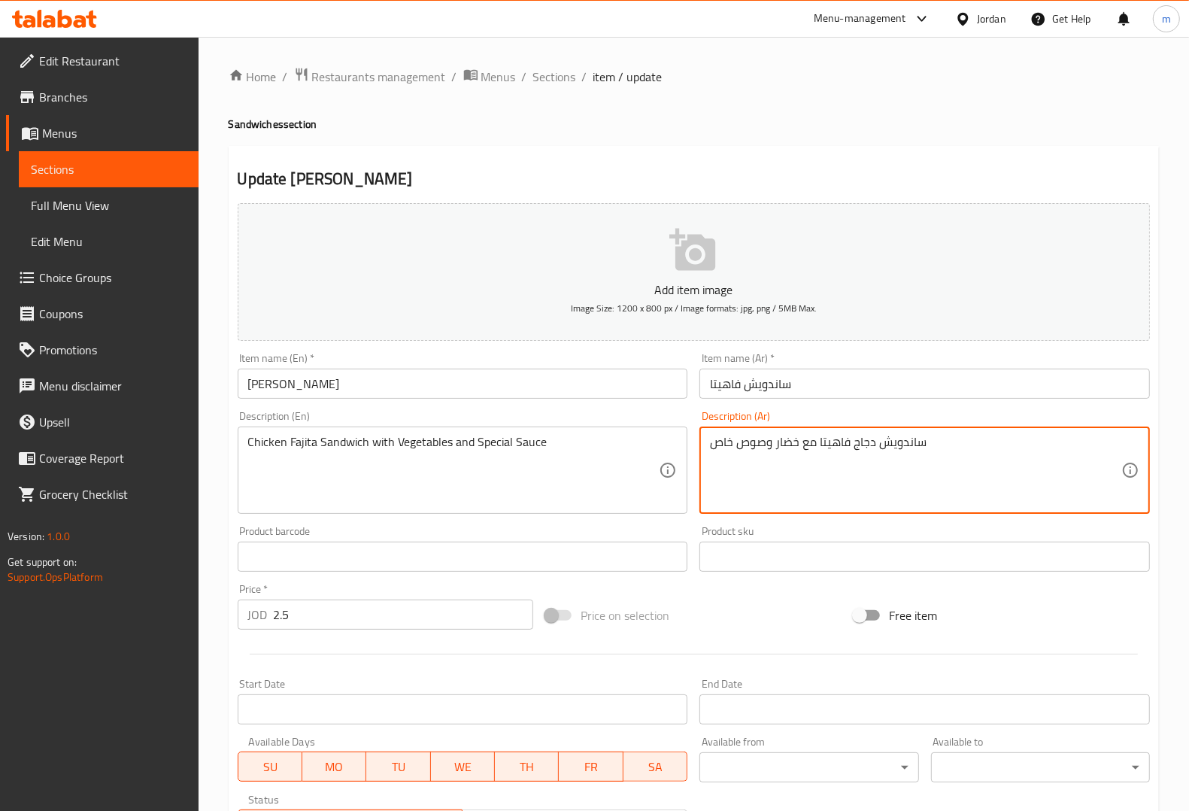
drag, startPoint x: 714, startPoint y: 444, endPoint x: 722, endPoint y: 446, distance: 7.9
click at [722, 446] on textarea "ساندويش دجاج فاهيتا مع خضار وصوص خاص" at bounding box center [915, 470] width 411 height 71
drag, startPoint x: 705, startPoint y: 442, endPoint x: 715, endPoint y: 446, distance: 10.5
click at [708, 444] on div "ساندويش دجاج فاهيتا مع خضار وصوص خاص Description (Ar)" at bounding box center [924, 469] width 450 height 87
click at [730, 442] on textarea "ساندويش دجاج فاهيتا مع خضار وصوص خاص" at bounding box center [915, 470] width 411 height 71
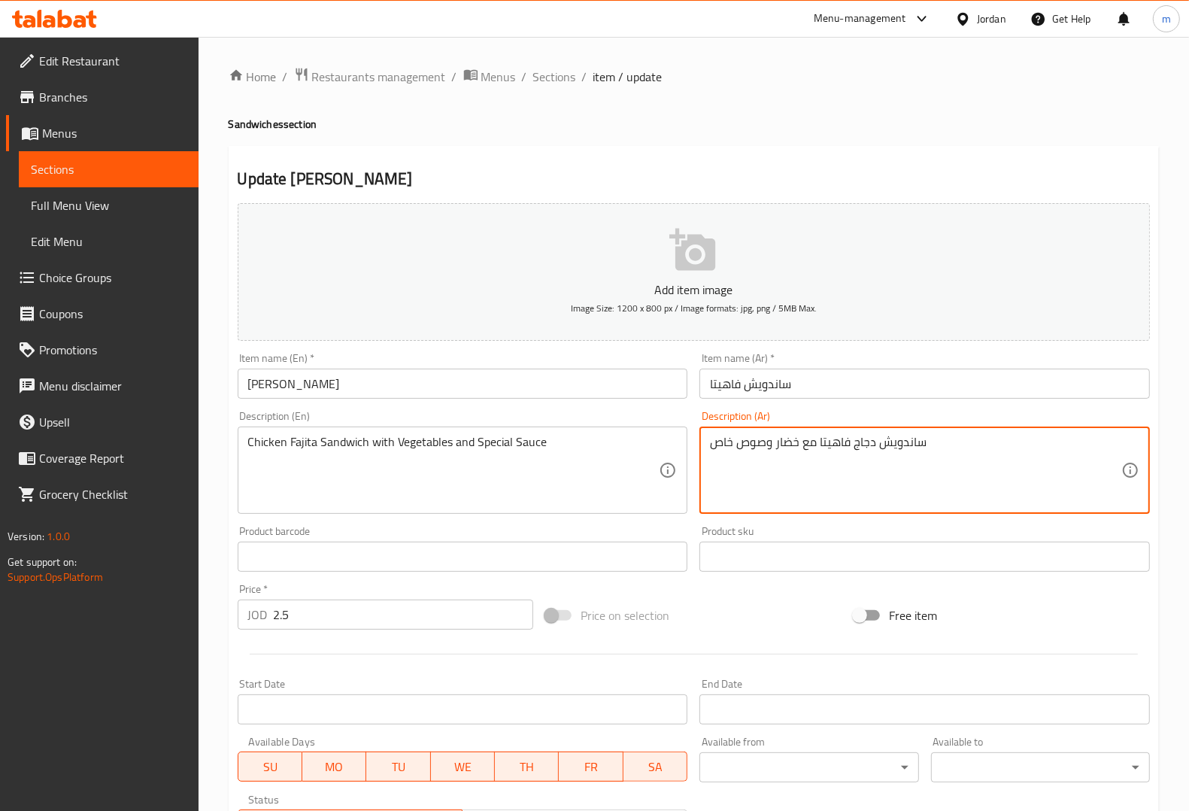
drag, startPoint x: 731, startPoint y: 442, endPoint x: 696, endPoint y: 441, distance: 35.4
click at [696, 441] on div "Description (Ar) ساندويش دجاج فاهيتا مع خضار وصوص خاص Description (Ar)" at bounding box center [924, 462] width 463 height 115
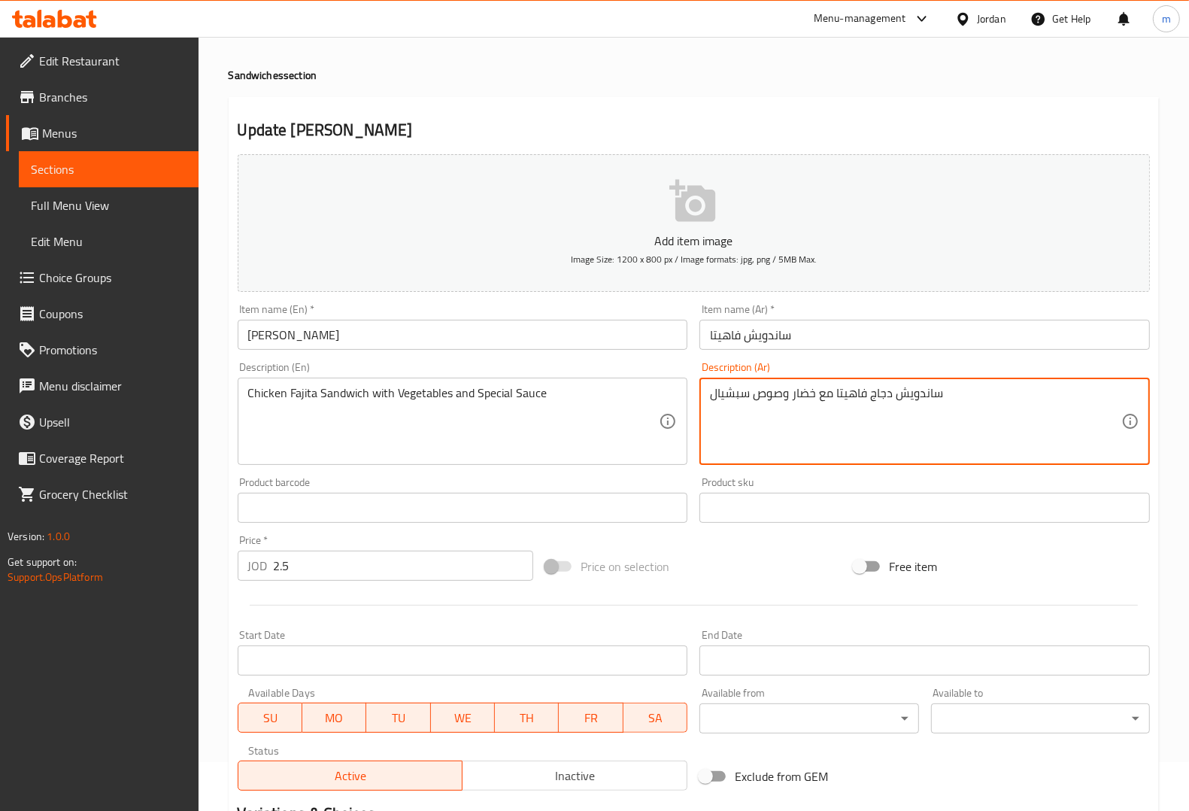
scroll to position [249, 0]
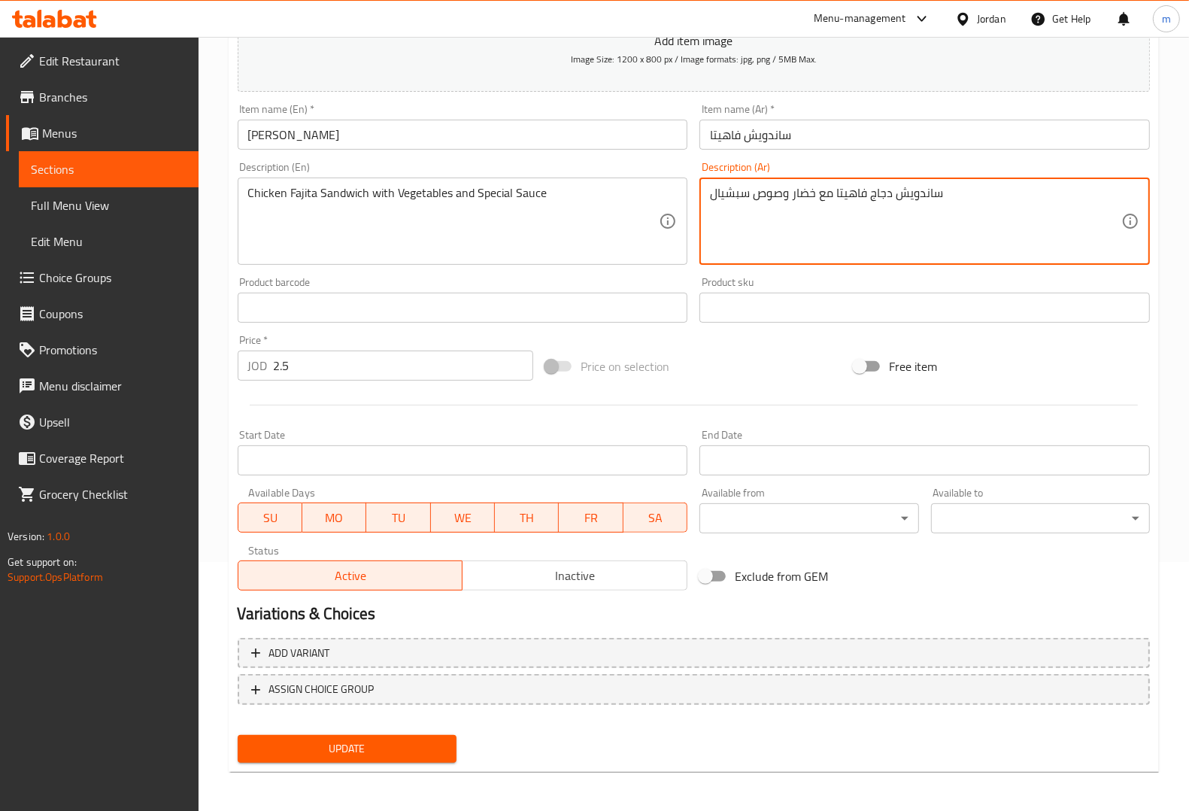
type textarea "ساندويش دجاج فاهيتا مع خضار وصوص سبشيال"
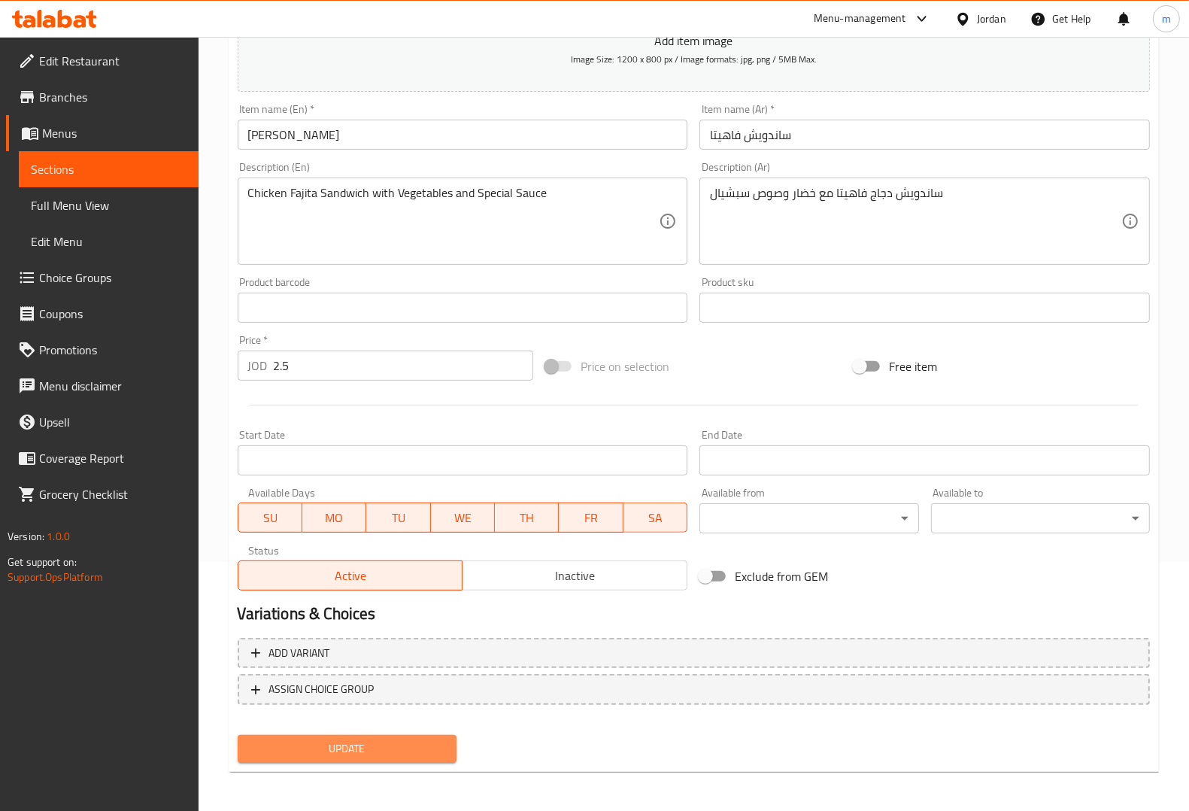
click at [386, 745] on span "Update" at bounding box center [347, 748] width 195 height 19
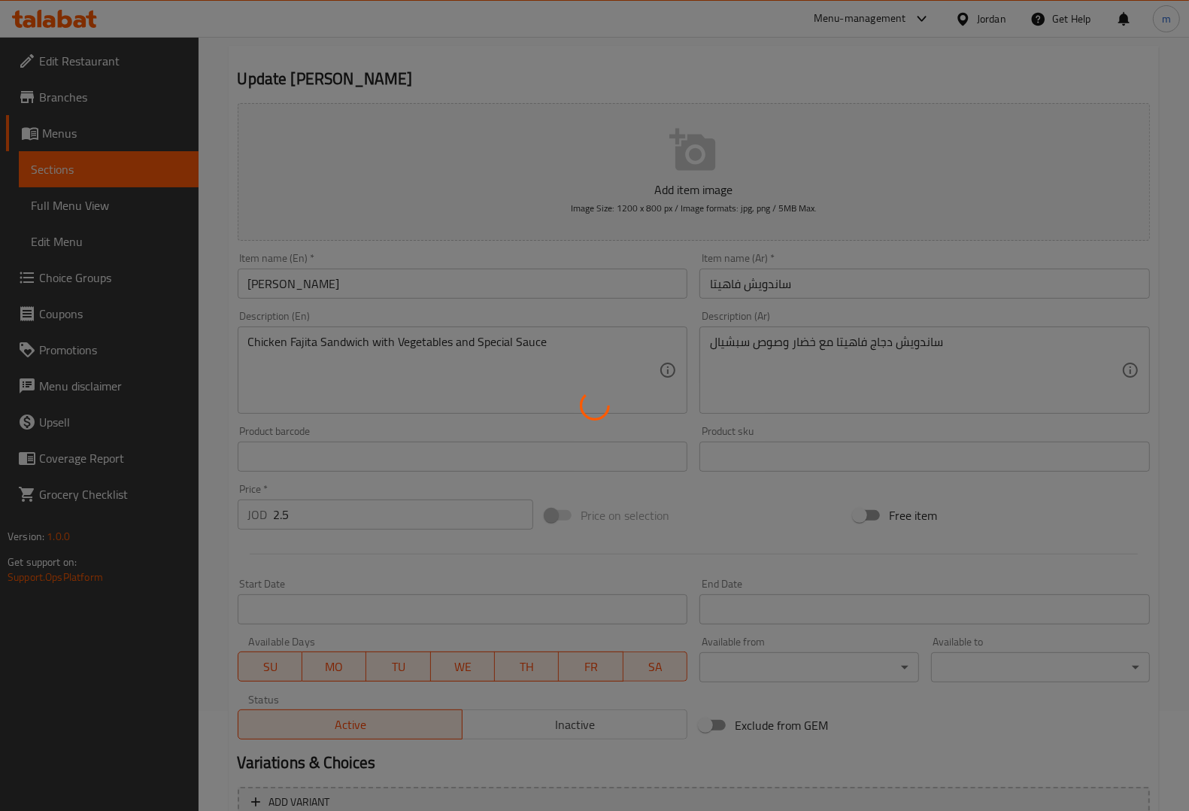
scroll to position [0, 0]
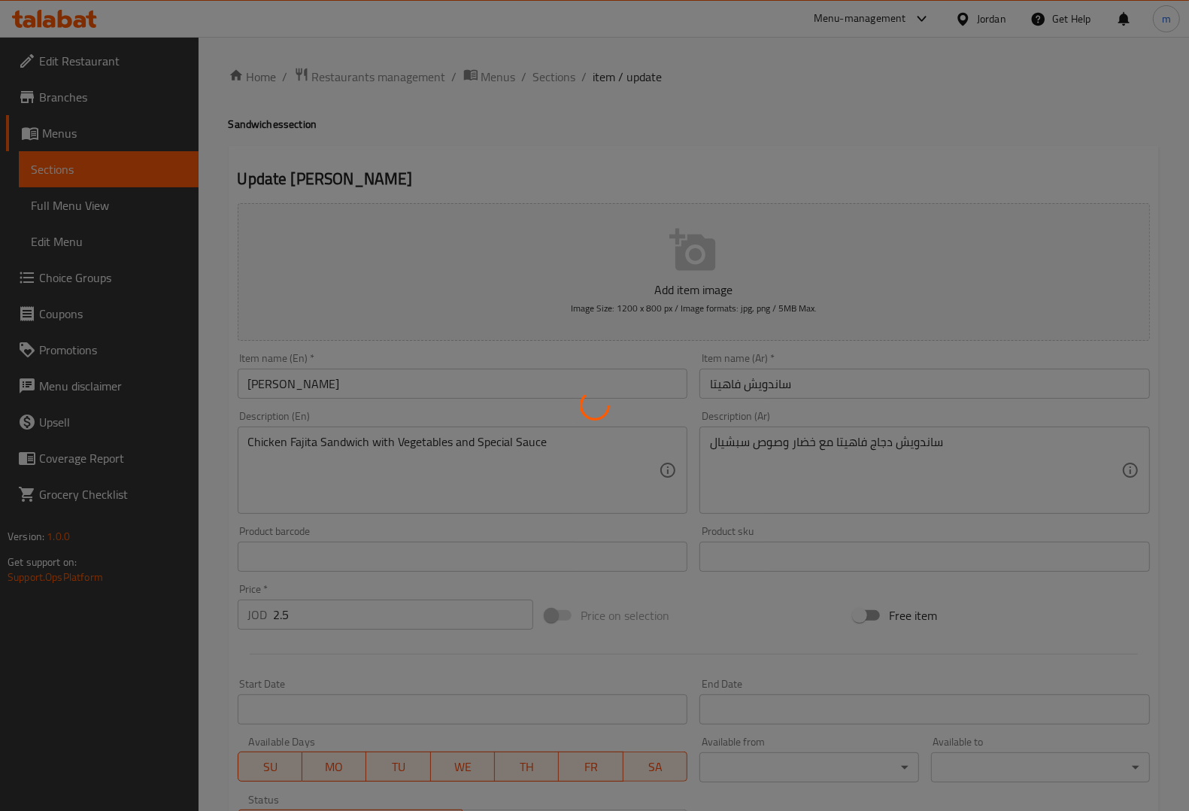
click at [527, 76] on div at bounding box center [594, 405] width 1189 height 811
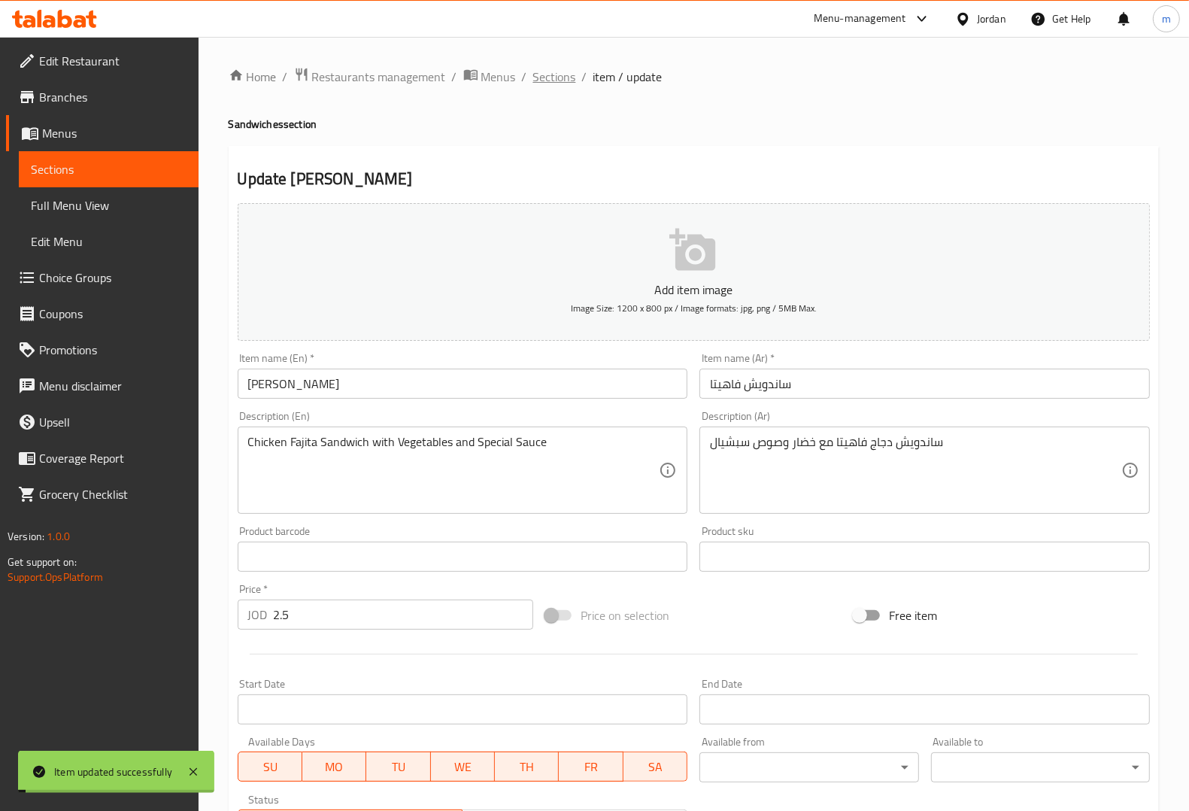
click at [551, 72] on span "Sections" at bounding box center [554, 77] width 43 height 18
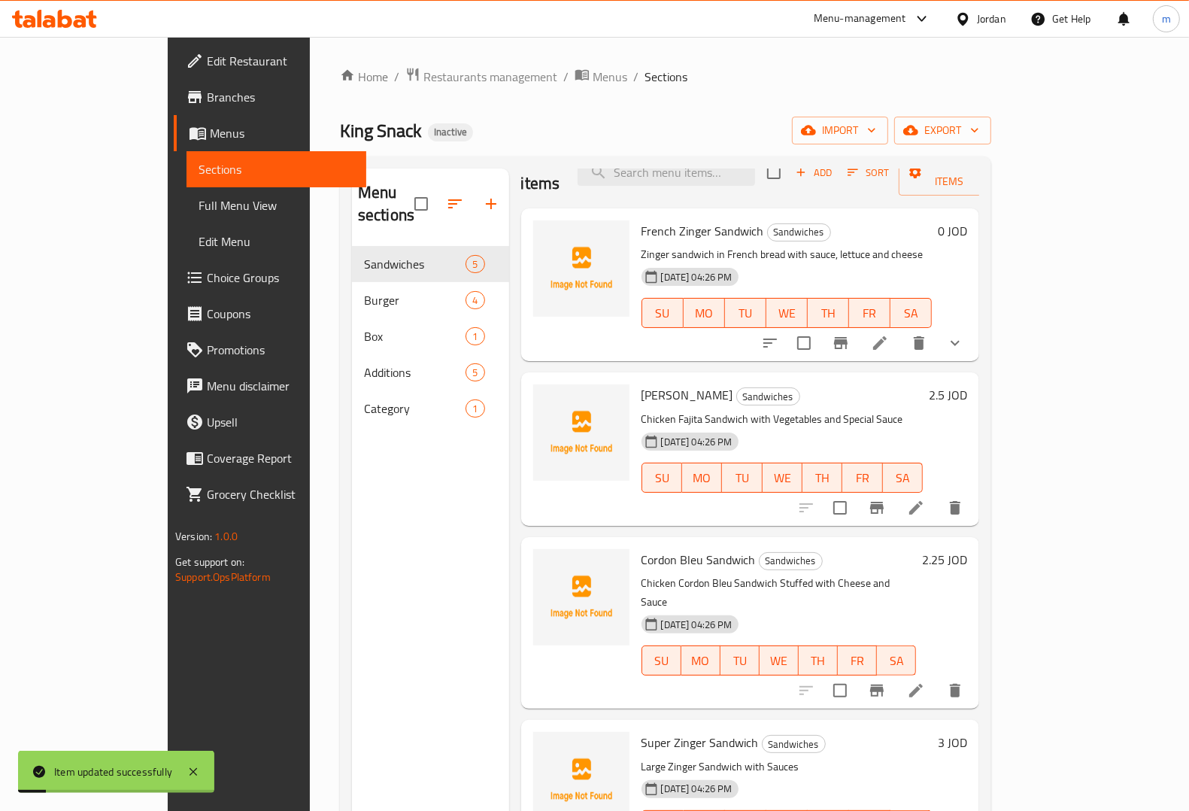
scroll to position [47, 0]
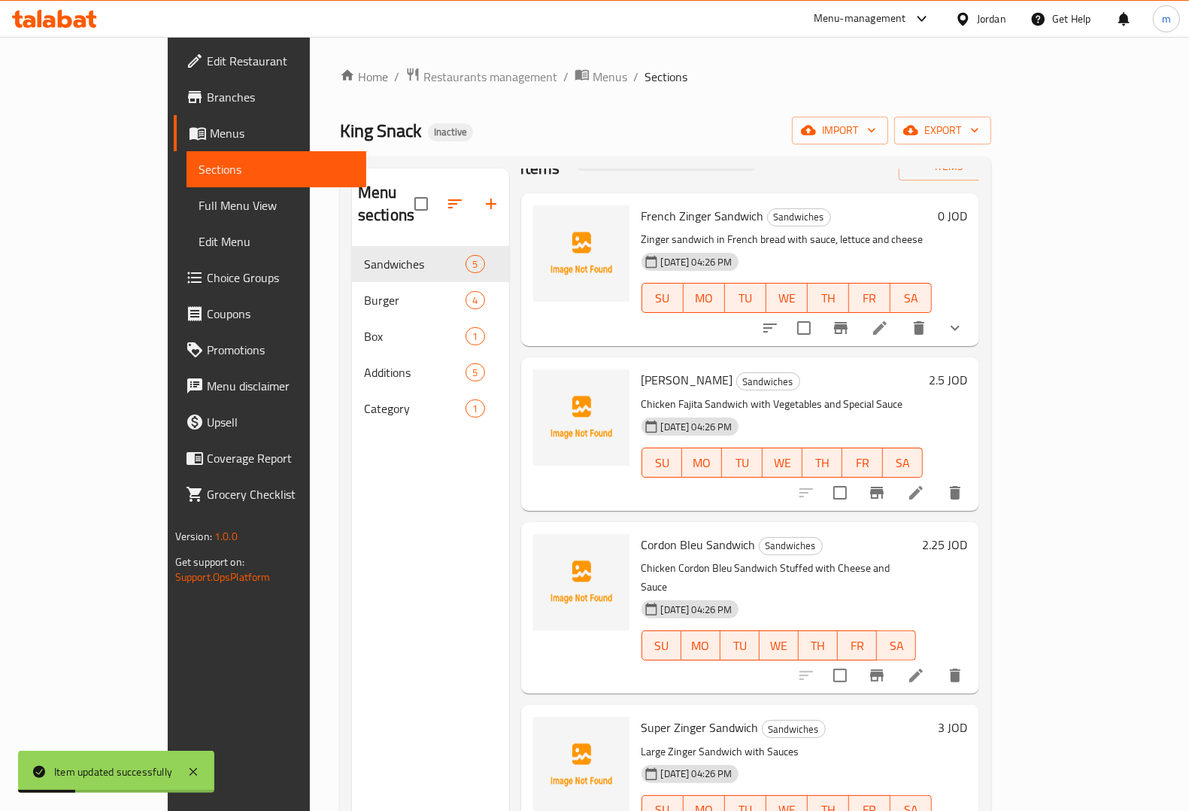
click at [937, 662] on li at bounding box center [916, 675] width 42 height 27
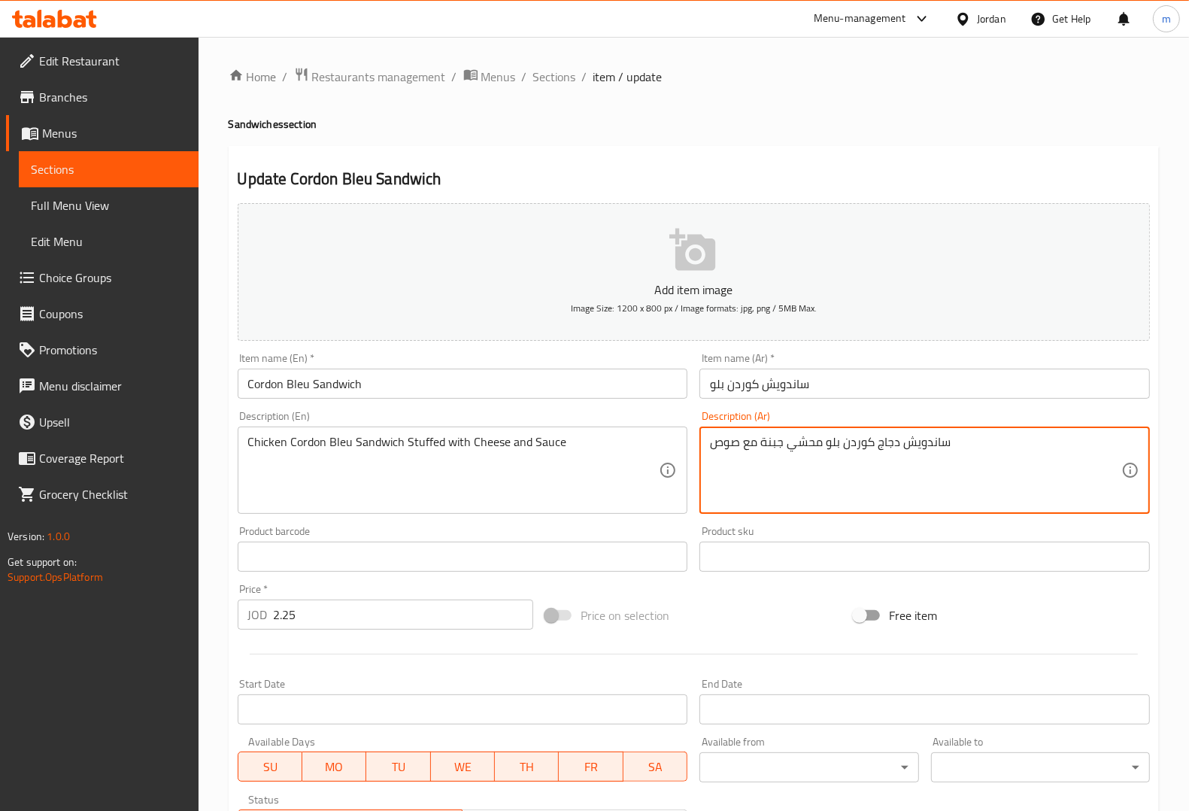
drag, startPoint x: 739, startPoint y: 444, endPoint x: 754, endPoint y: 456, distance: 18.8
click at [754, 456] on textarea "ساندويش دجاج كوردن بلو محشي جبنة مع صوص" at bounding box center [915, 470] width 411 height 71
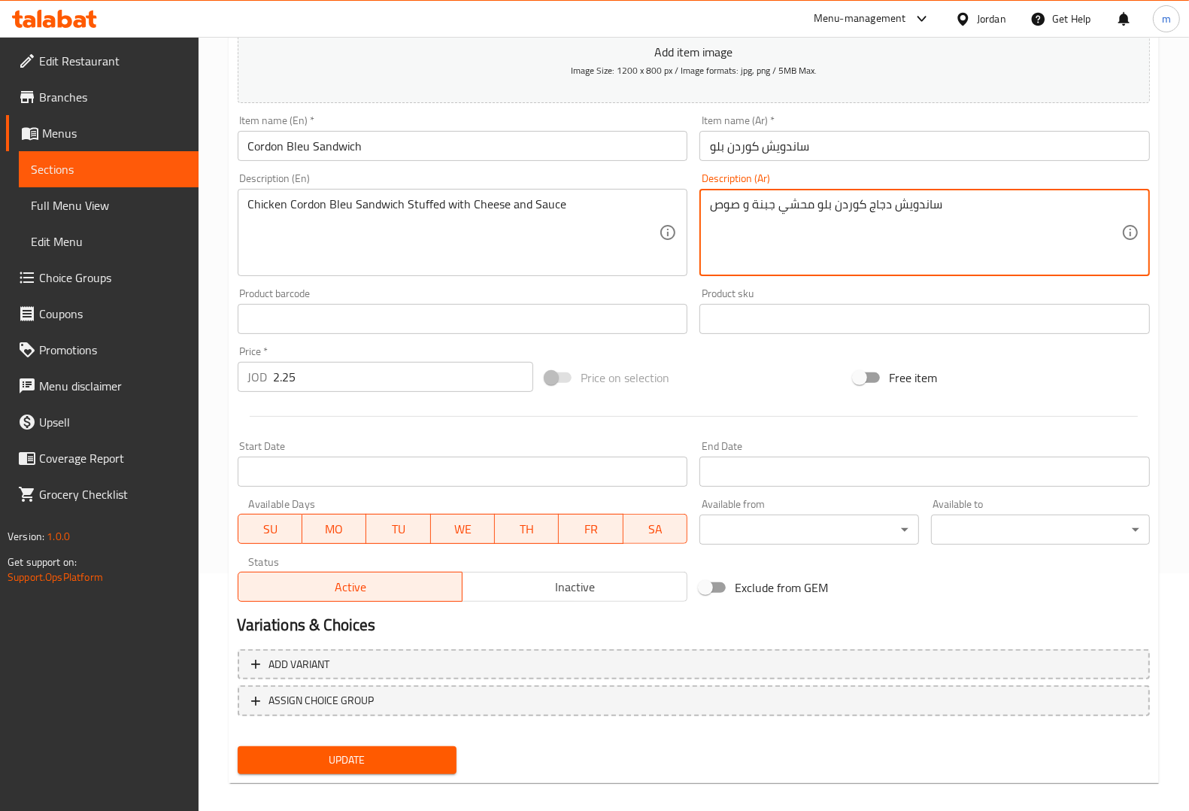
scroll to position [249, 0]
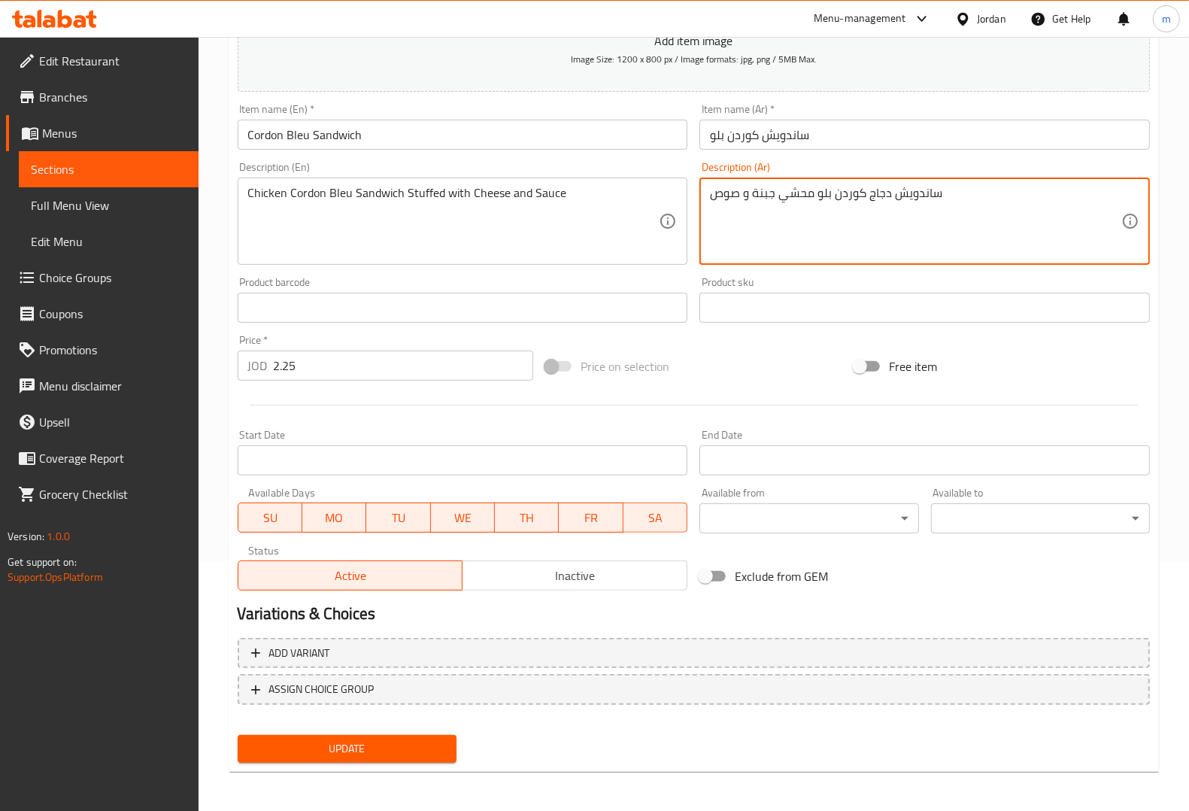
type textarea "ساندويش دجاج كوردن بلو محشي جبنة و صوص"
click at [391, 754] on span "Update" at bounding box center [347, 748] width 195 height 19
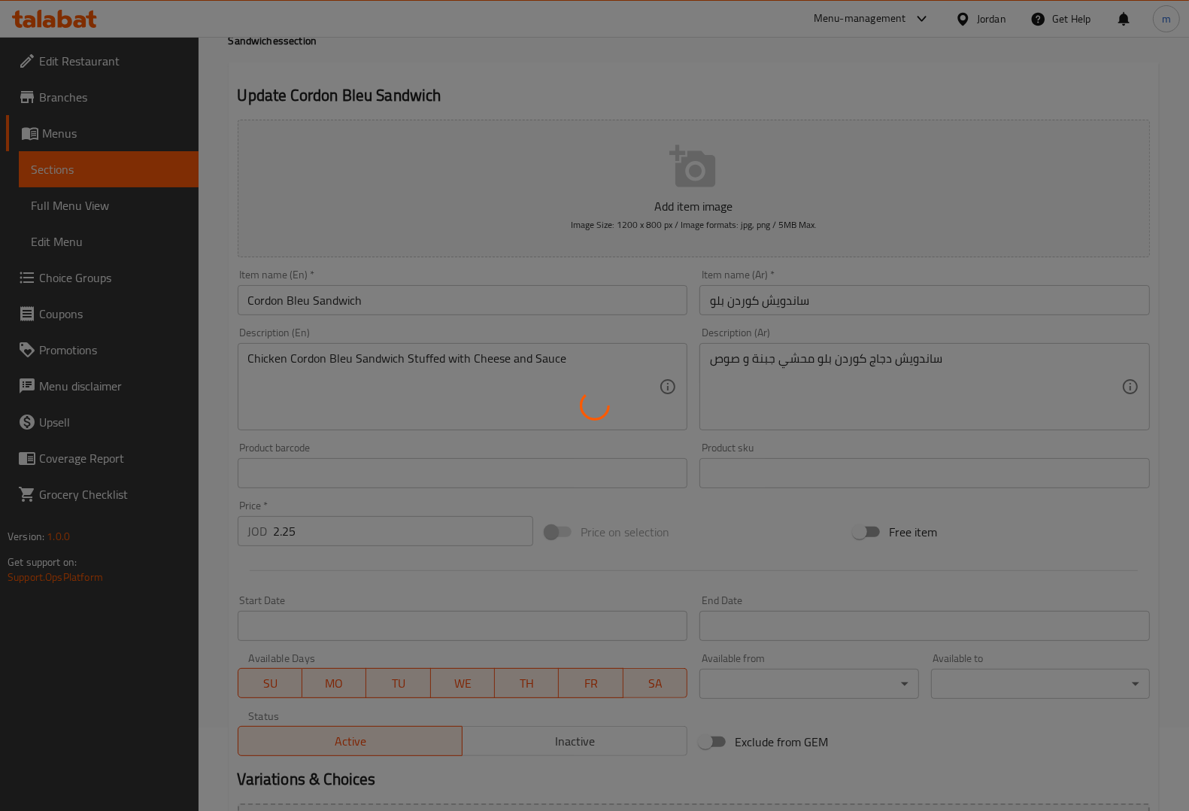
scroll to position [0, 0]
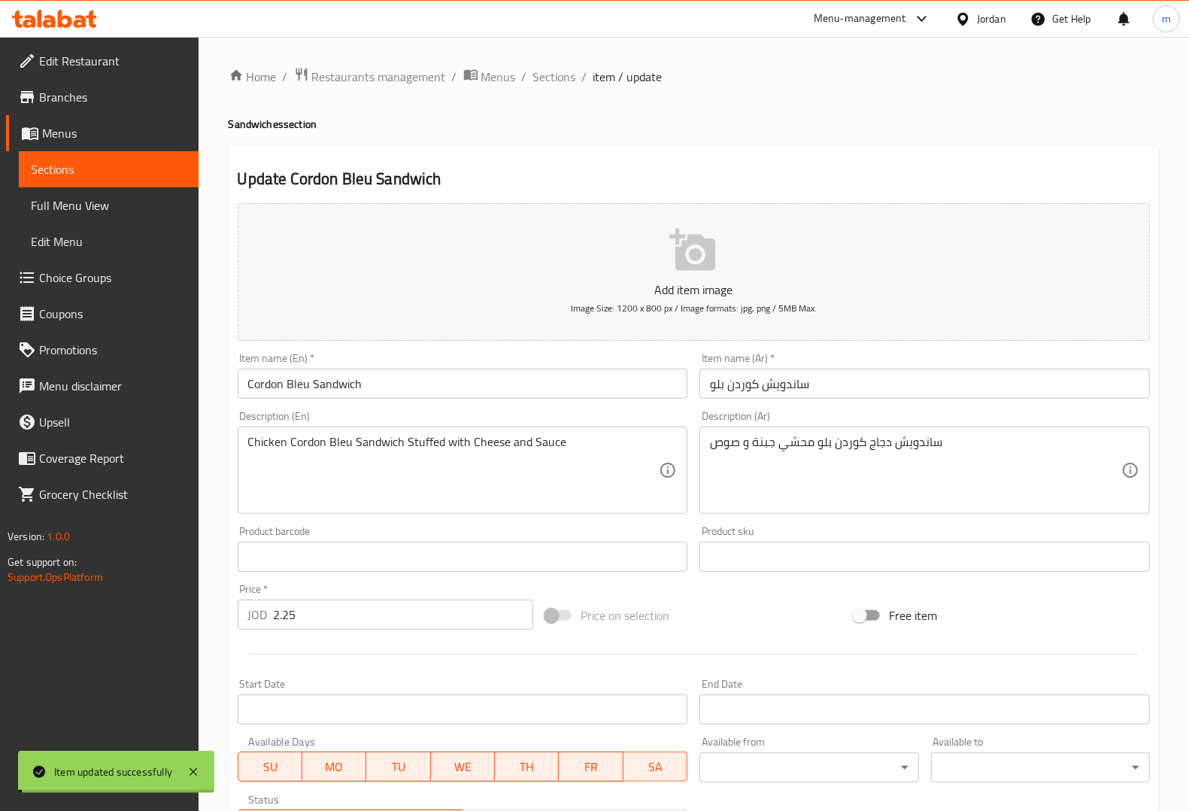
click at [558, 72] on span "Sections" at bounding box center [554, 77] width 43 height 18
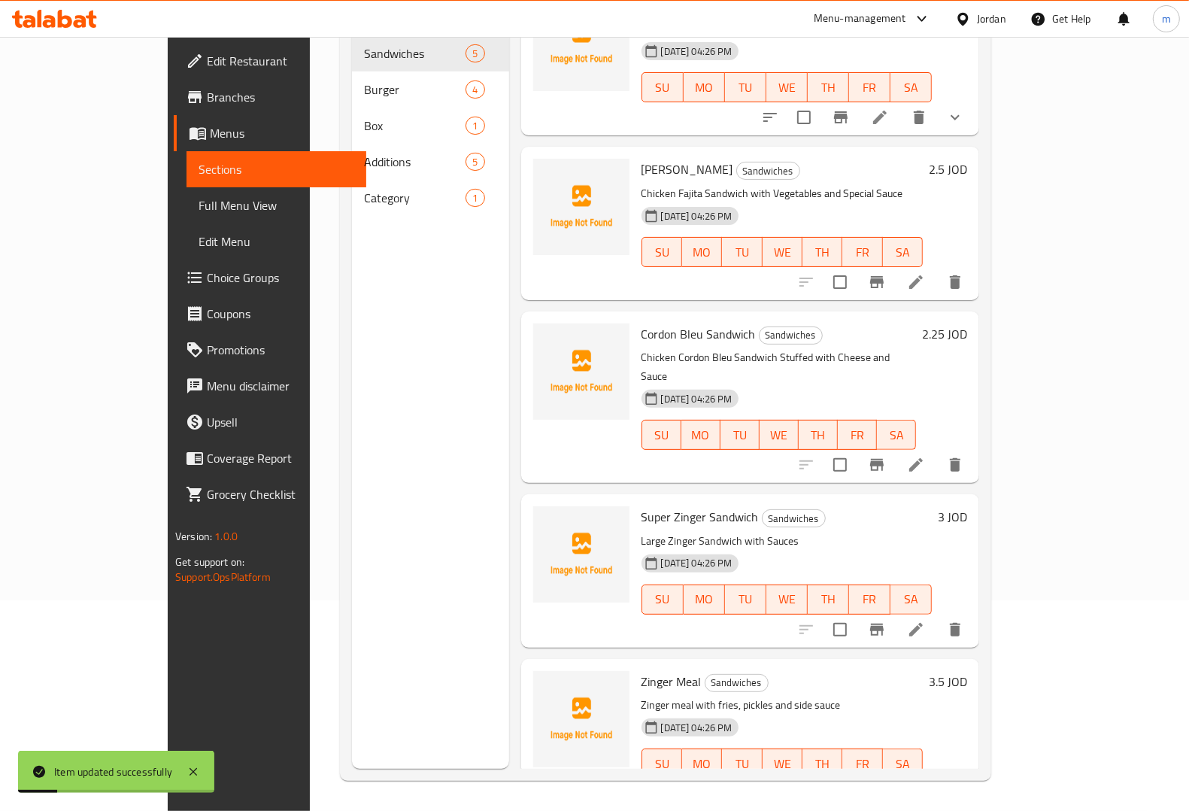
scroll to position [211, 0]
click at [925, 620] on icon at bounding box center [916, 629] width 18 height 18
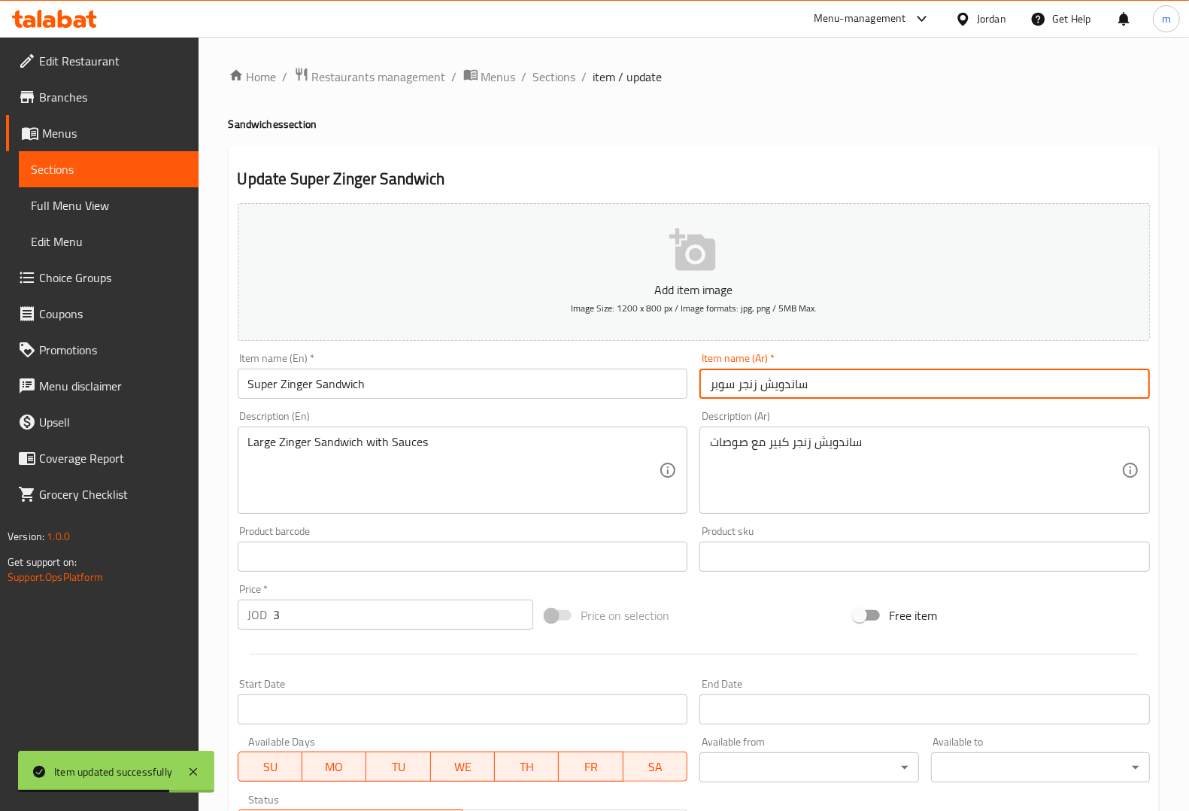
click at [829, 381] on input "ساندويش زنجر سوبر" at bounding box center [924, 384] width 450 height 30
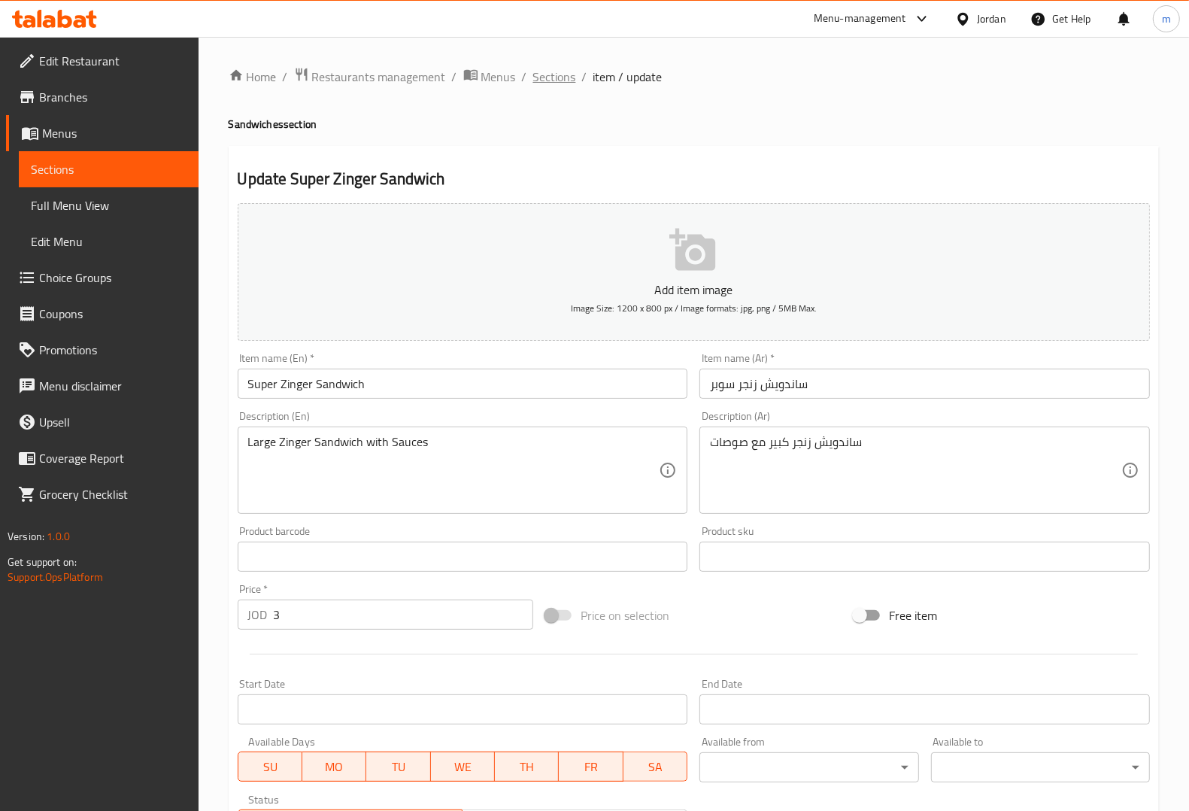
click at [559, 80] on span "Sections" at bounding box center [554, 77] width 43 height 18
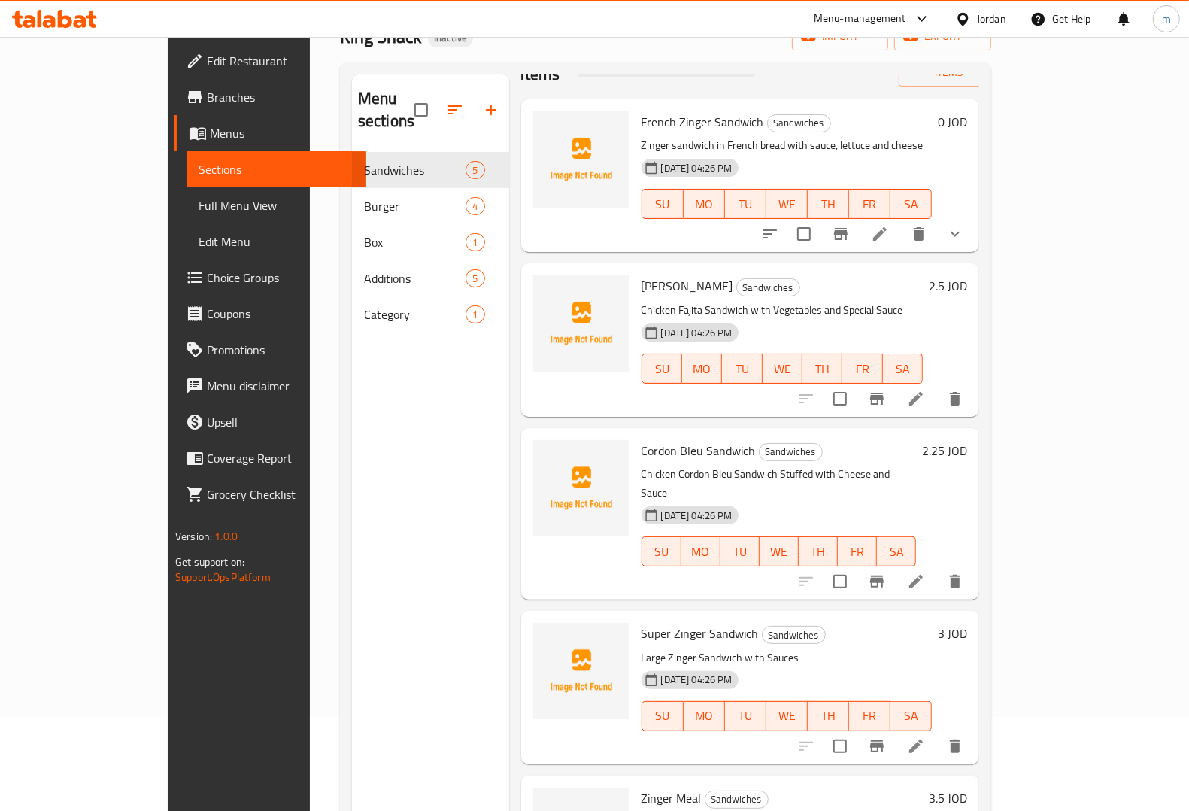
scroll to position [211, 0]
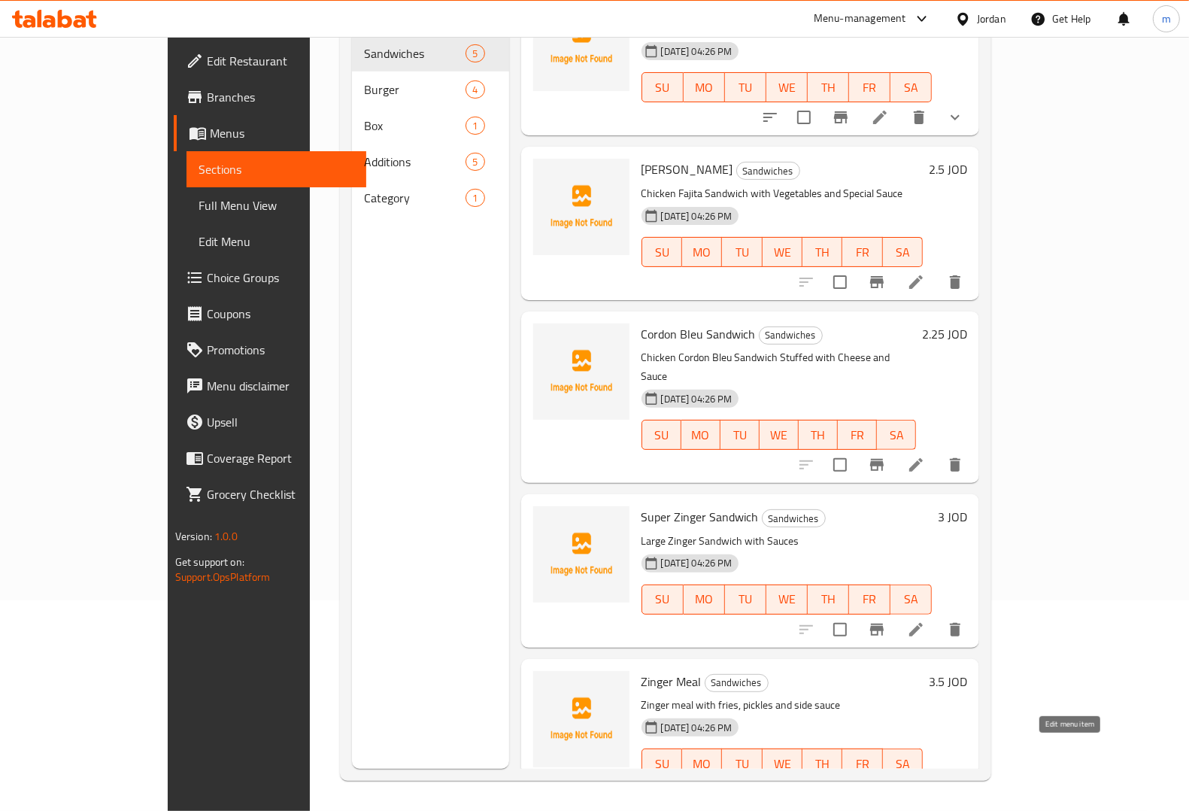
click at [925, 784] on icon at bounding box center [916, 793] width 18 height 18
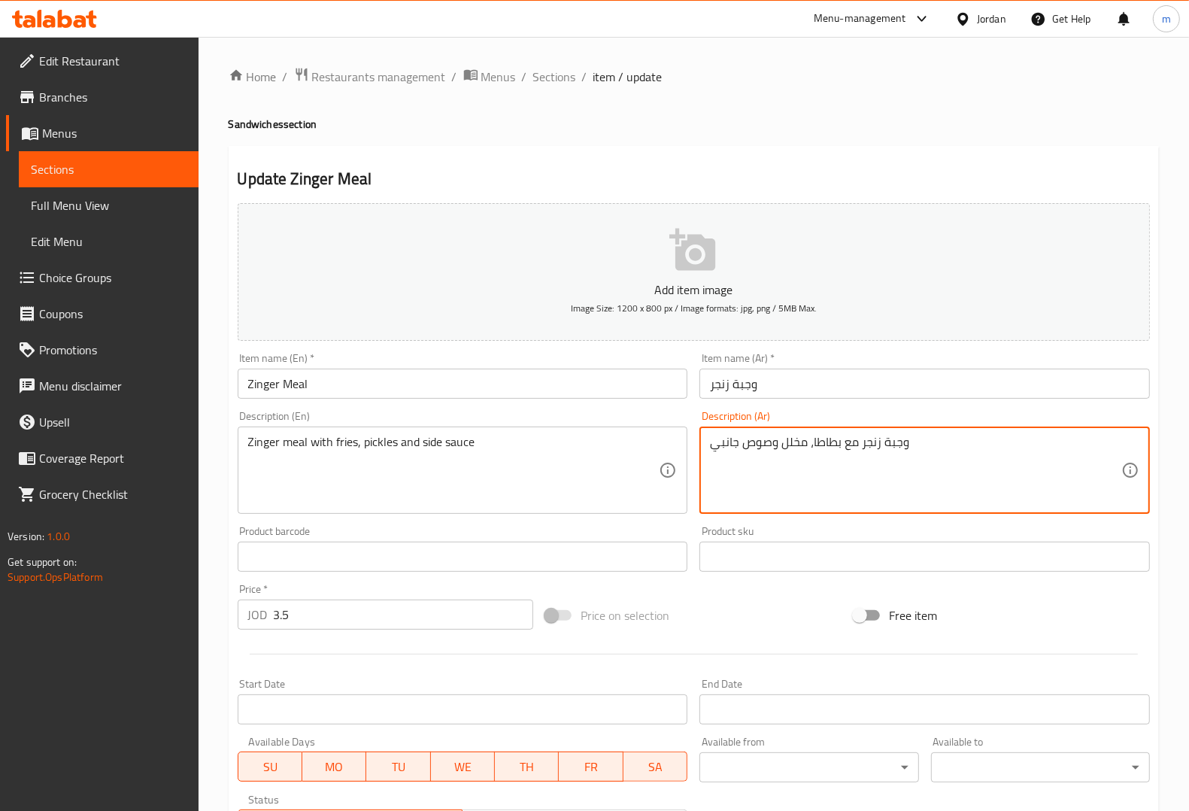
click at [810, 440] on textarea "وجبة زنجر مع بطاطا، مخلل وصوص جانبي" at bounding box center [915, 470] width 411 height 71
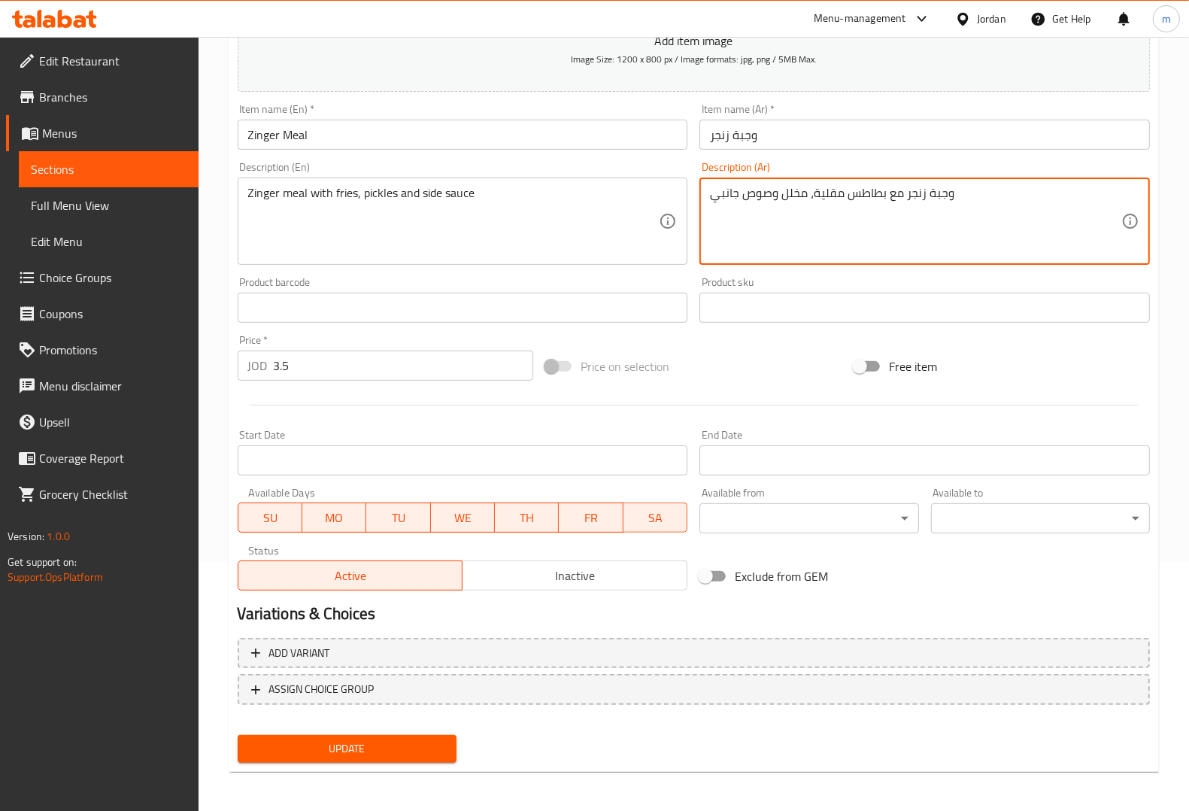
type textarea "وجبة زنجر مع بطاطس مقلية، مخلل وصوص جانبي"
click at [419, 743] on span "Update" at bounding box center [347, 748] width 195 height 19
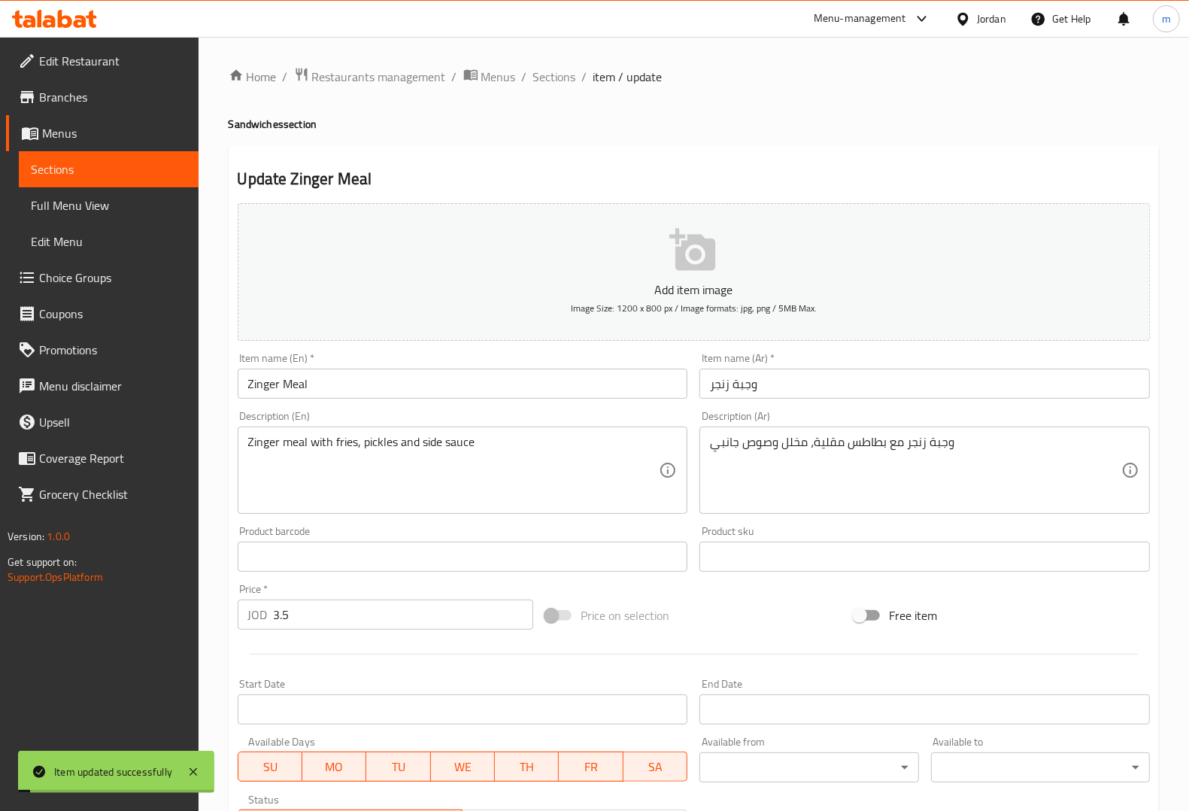
click at [554, 77] on span "Sections" at bounding box center [554, 77] width 43 height 18
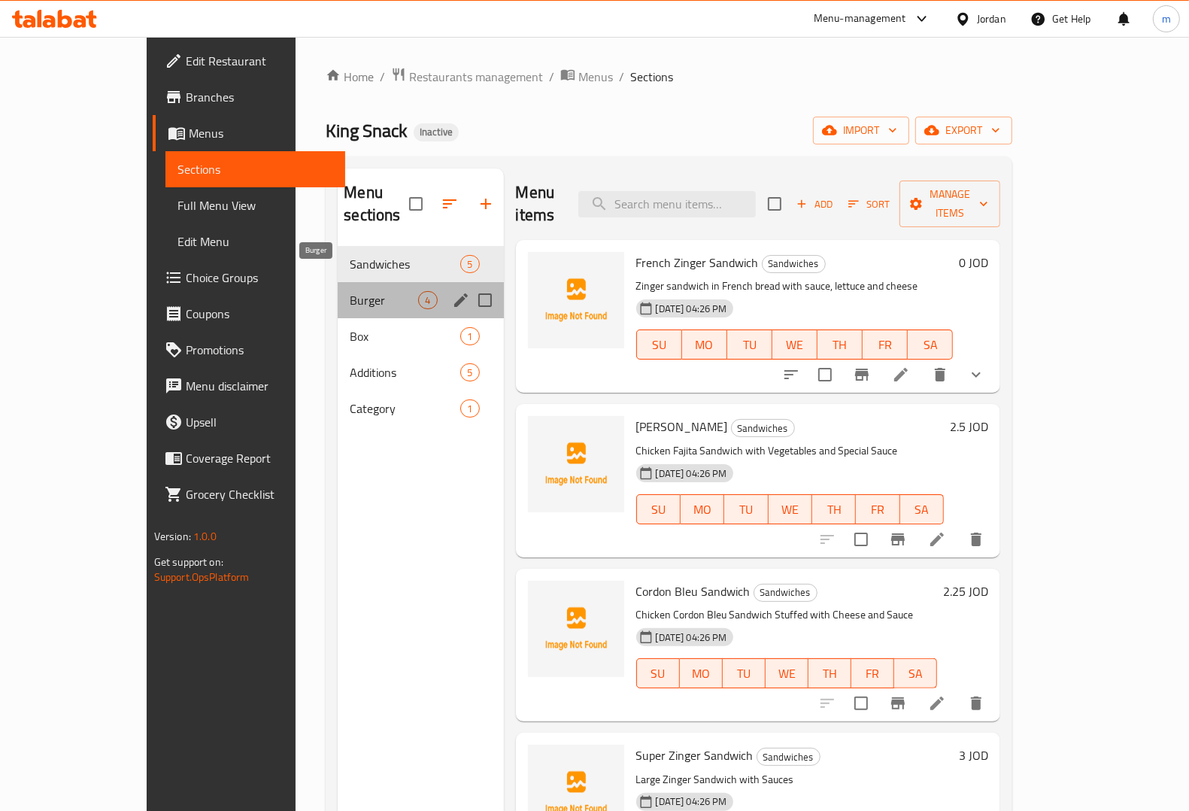
click at [350, 291] on span "Burger" at bounding box center [384, 300] width 68 height 18
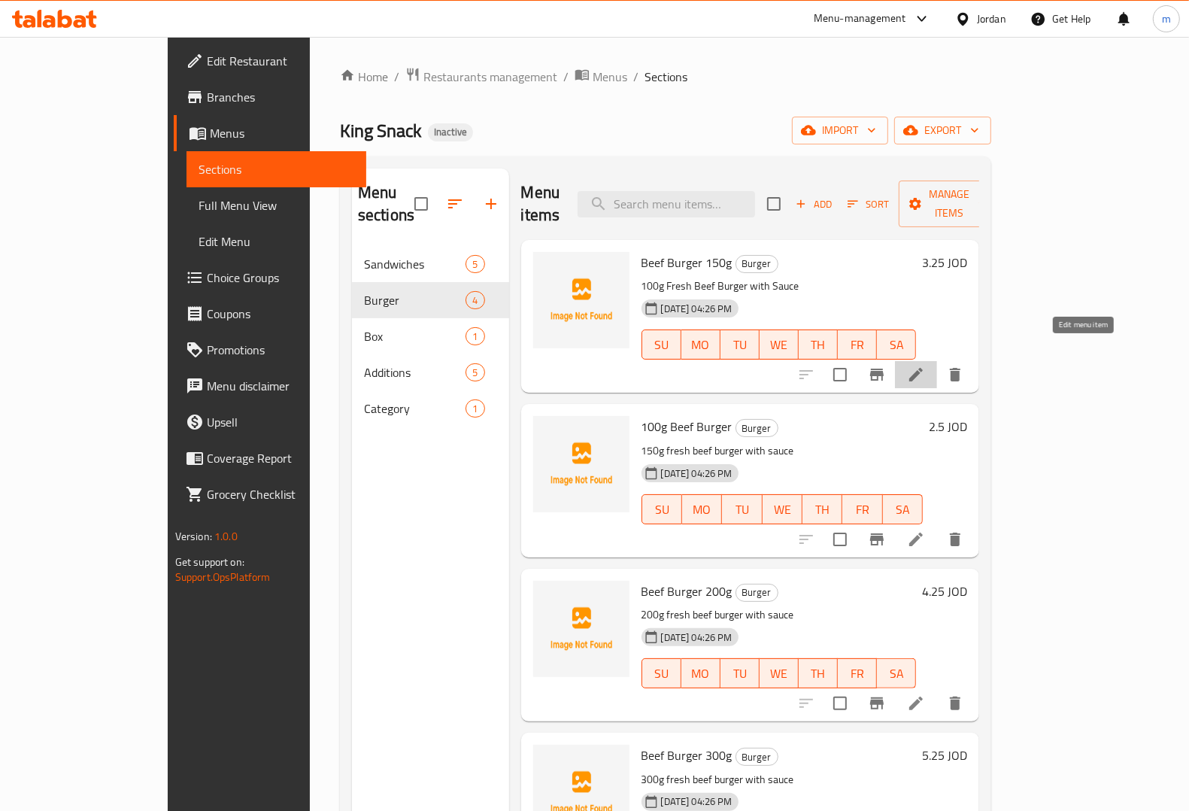
click at [925, 365] on icon at bounding box center [916, 374] width 18 height 18
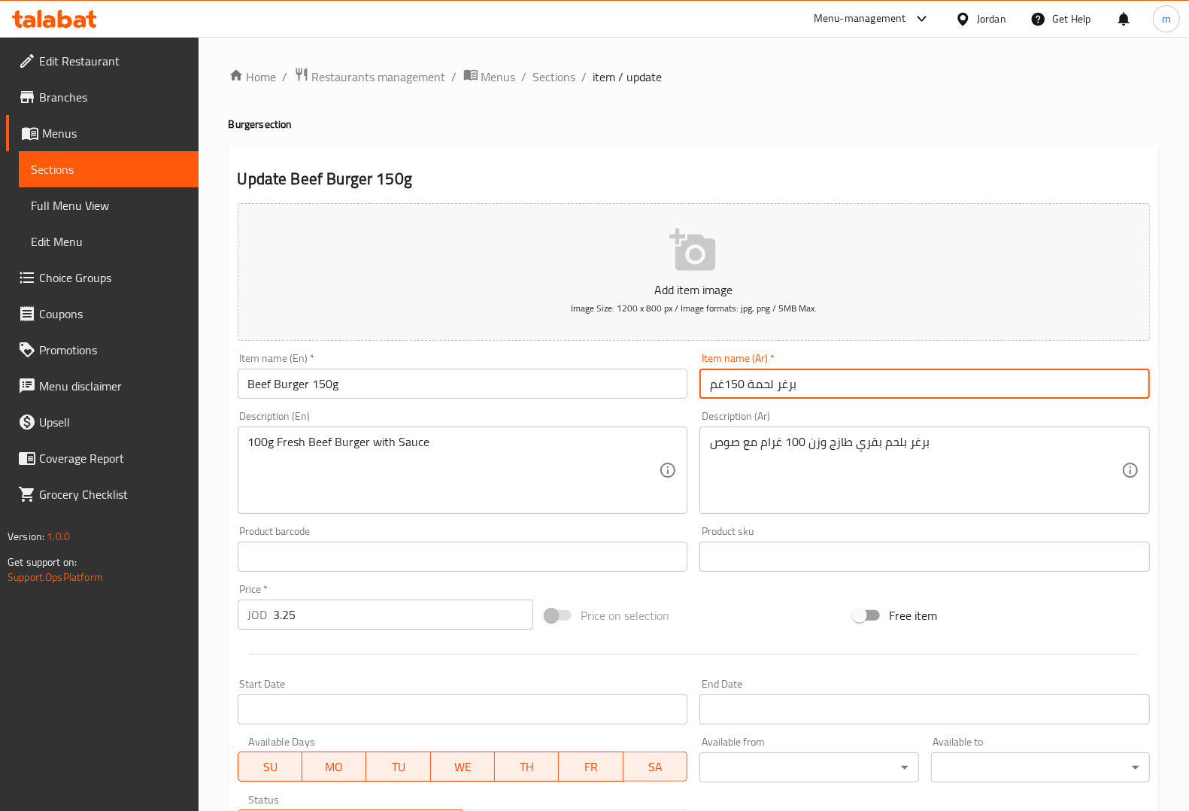
click at [784, 386] on input "برغر لحمة 150غم" at bounding box center [924, 384] width 450 height 30
type input "برجر لحمة 150غم"
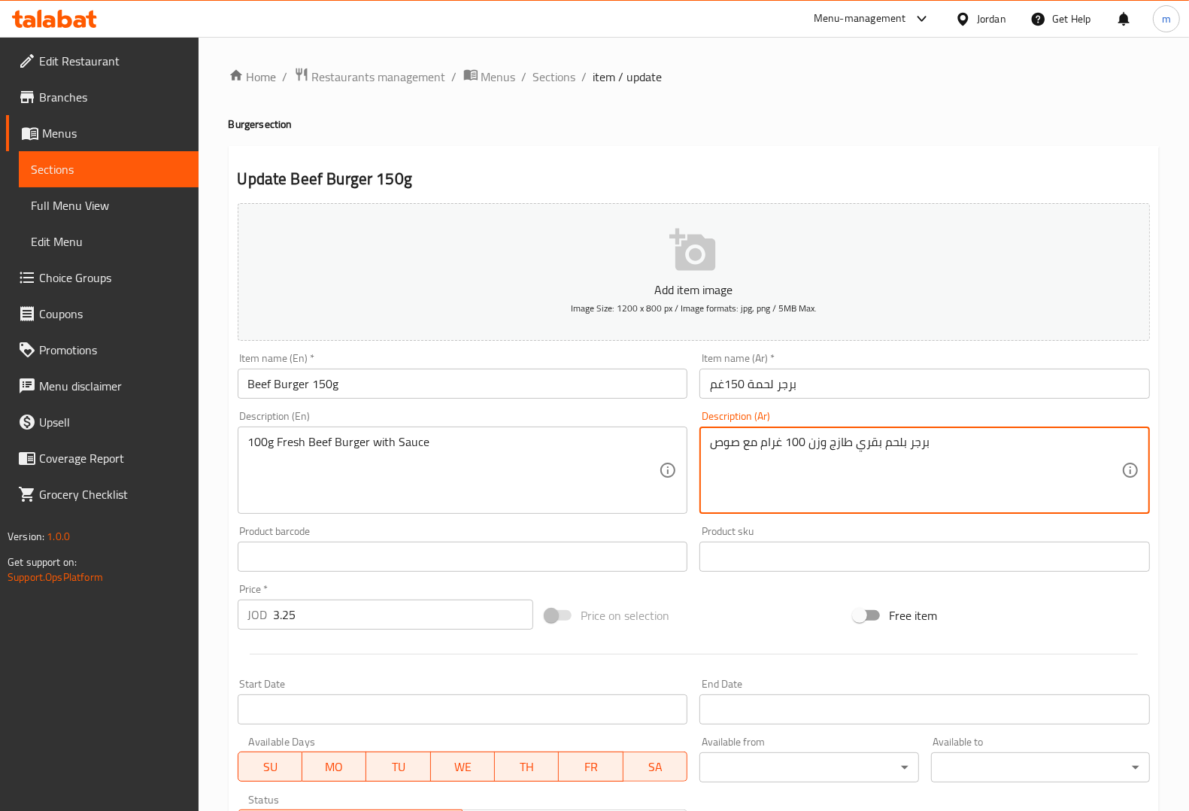
type textarea "برجر بلحم بقري طازج وزن 100 غرام مع صوص"
click at [747, 382] on input "برجر لحمة 150غم" at bounding box center [924, 384] width 450 height 30
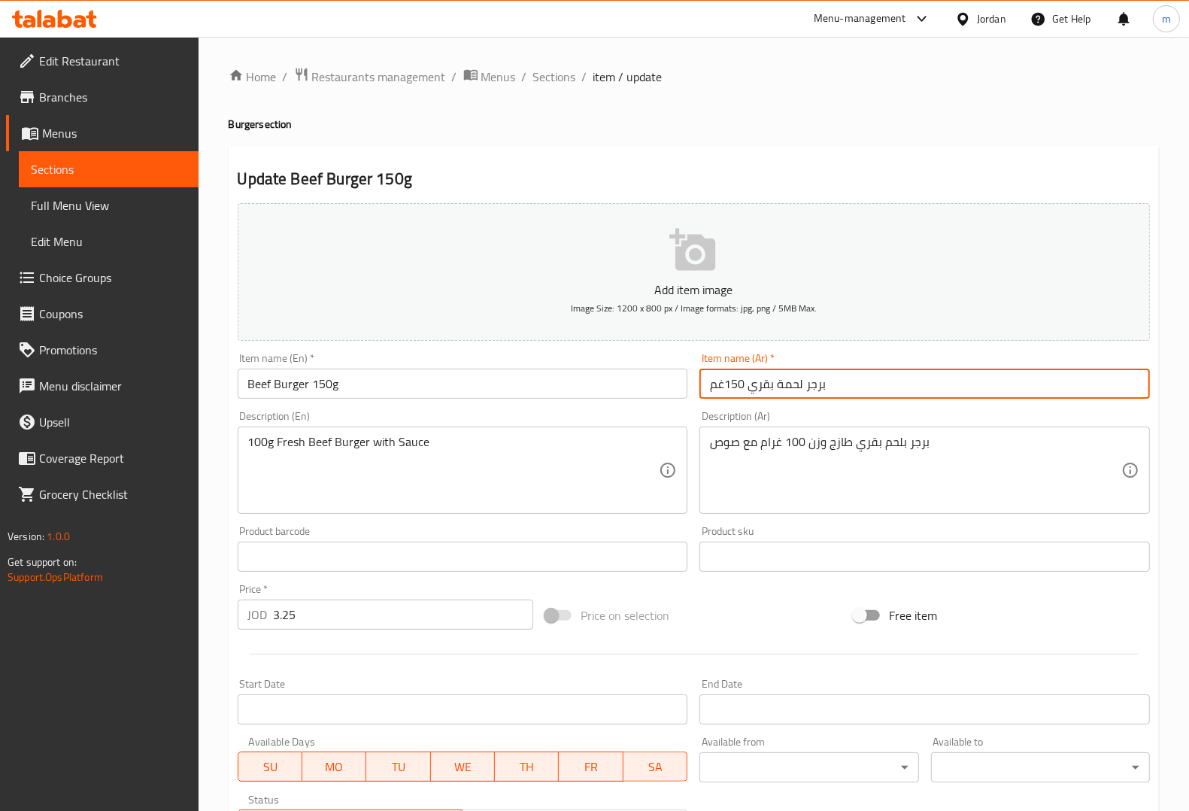
type input "برجر لحمة بقري 150غم"
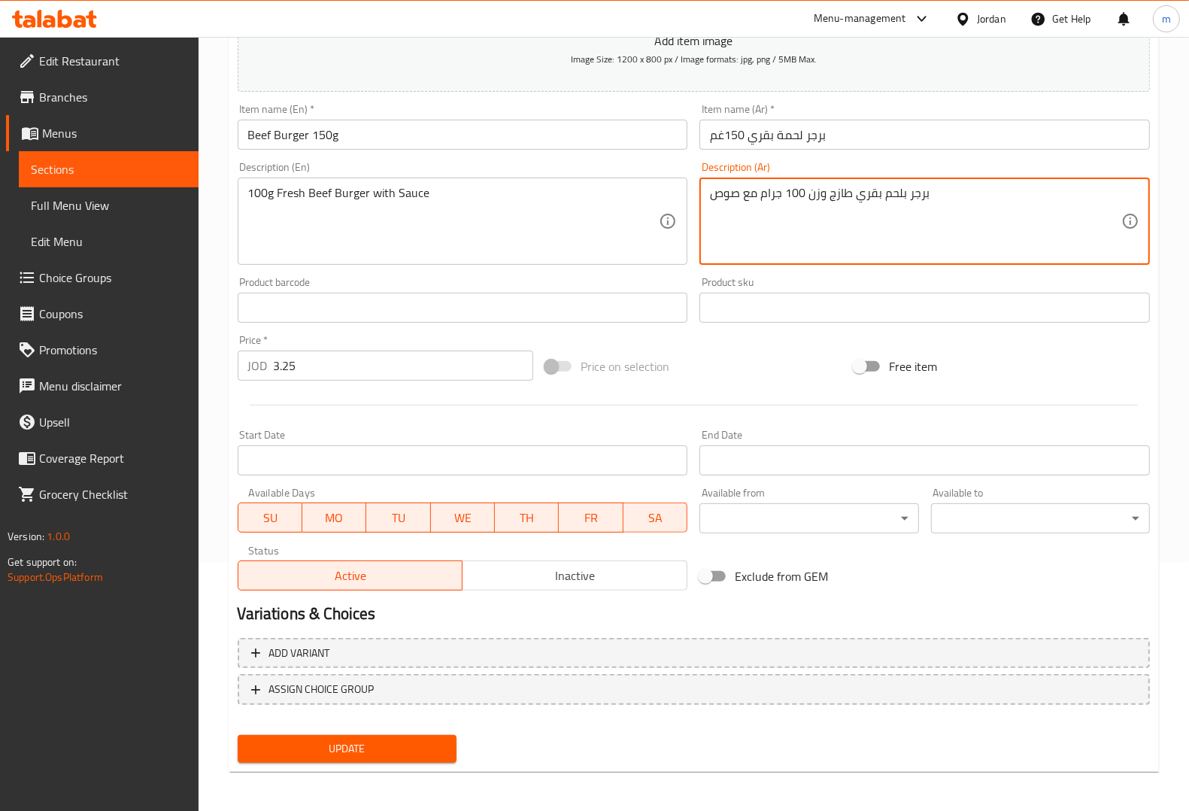
type textarea "برجر بلحم بقري طازج وزن 100 جرام مع صوص"
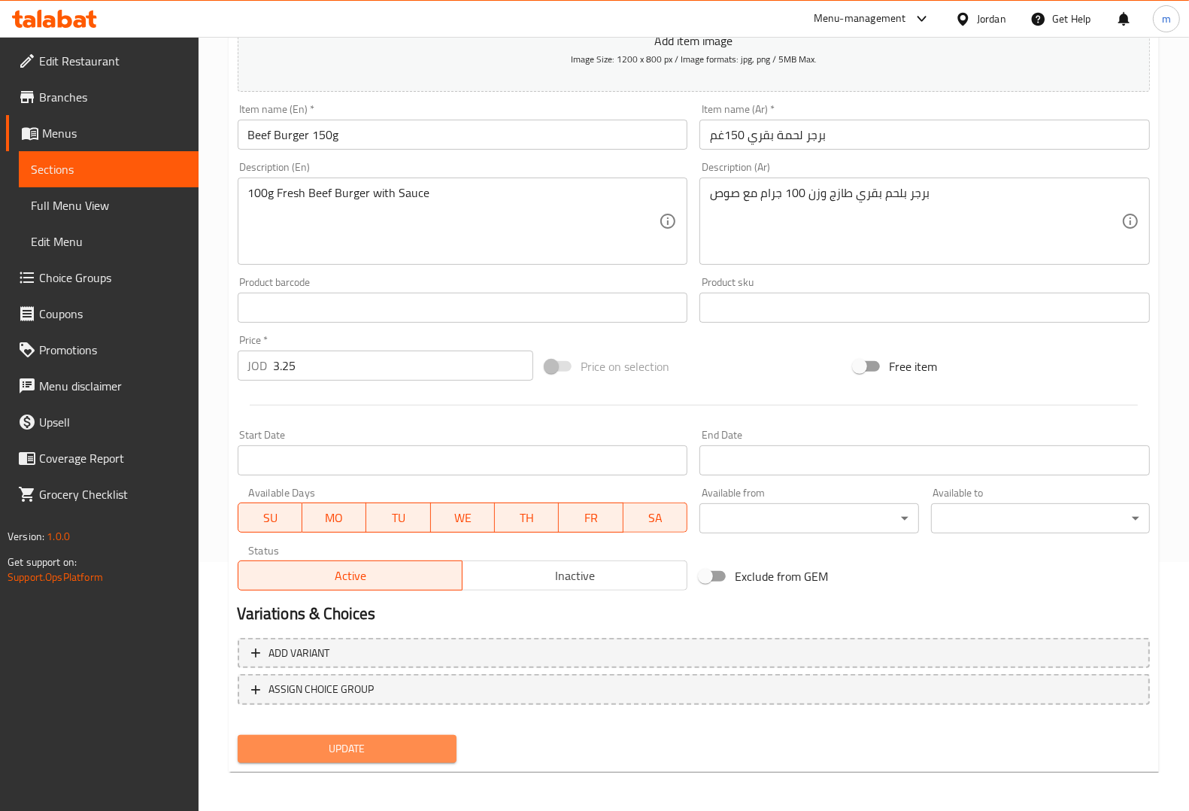
click at [294, 735] on button "Update" at bounding box center [347, 749] width 219 height 28
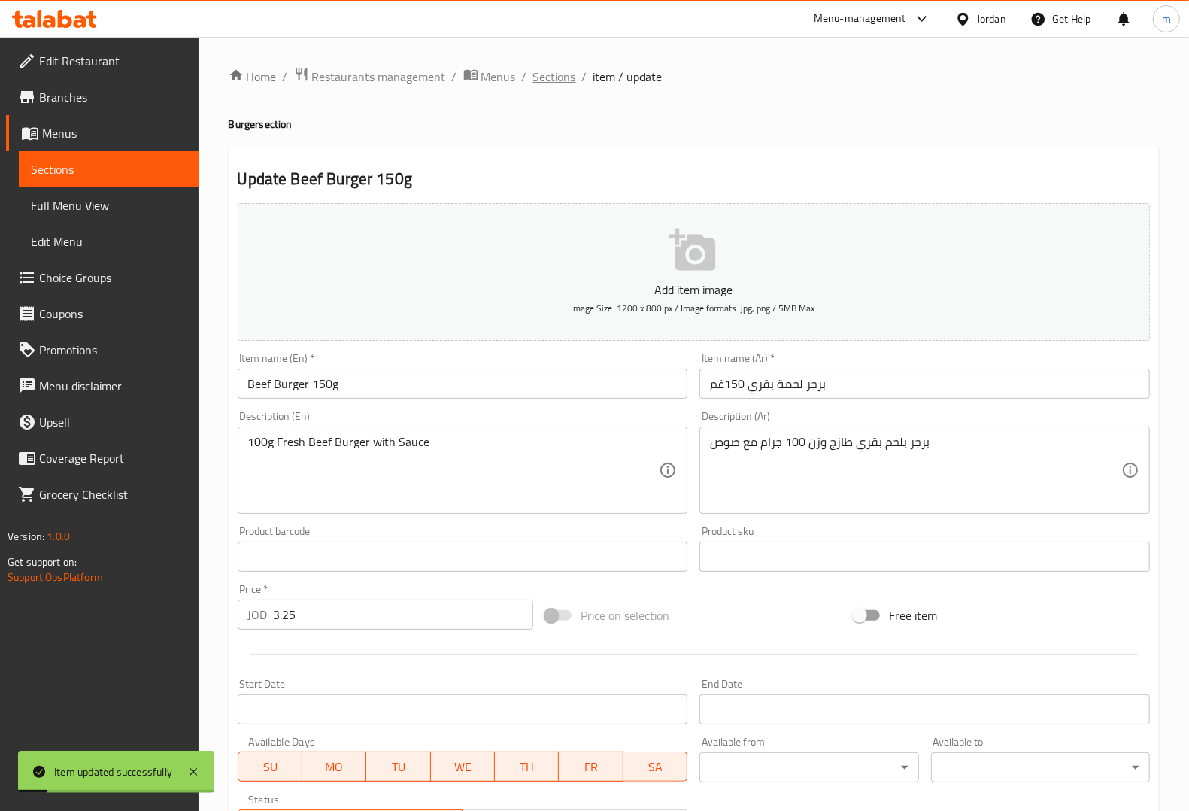
click at [547, 70] on span "Sections" at bounding box center [554, 77] width 43 height 18
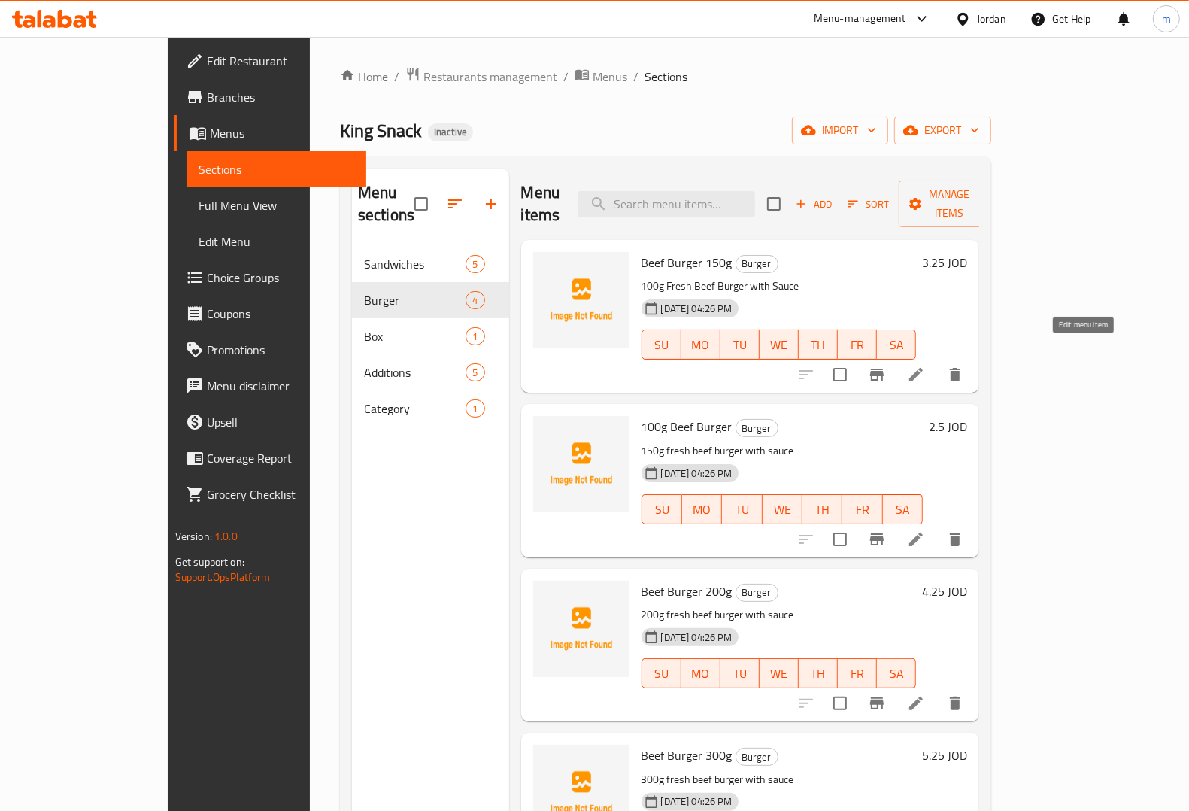
click at [923, 368] on icon at bounding box center [916, 375] width 14 height 14
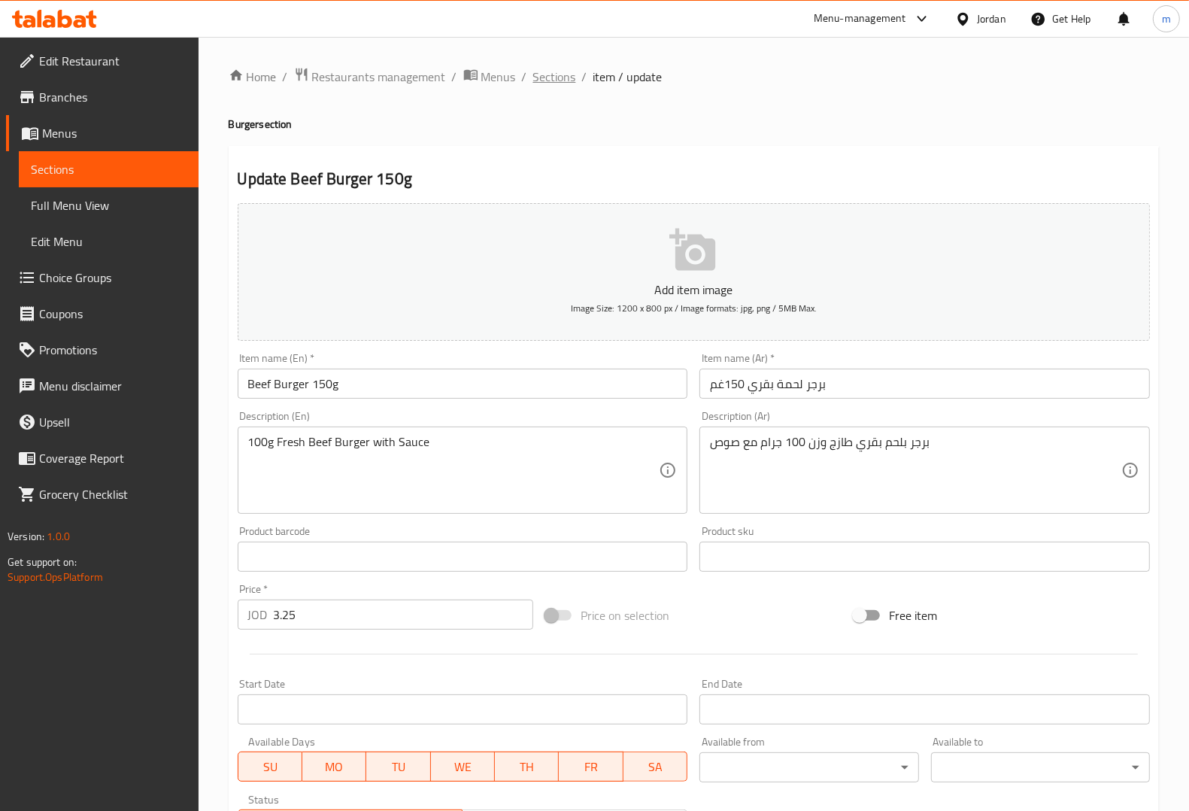
click at [564, 85] on span "Sections" at bounding box center [554, 77] width 43 height 18
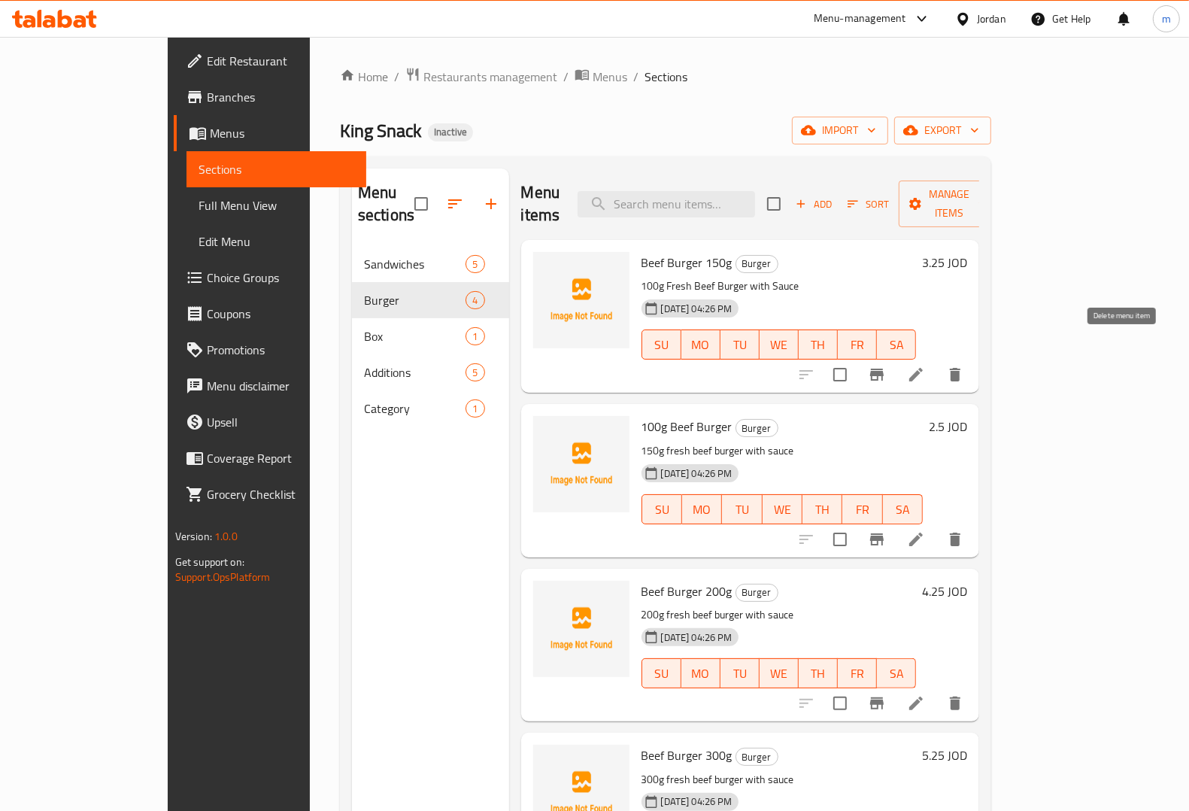
click at [973, 356] on button "delete" at bounding box center [955, 374] width 36 height 36
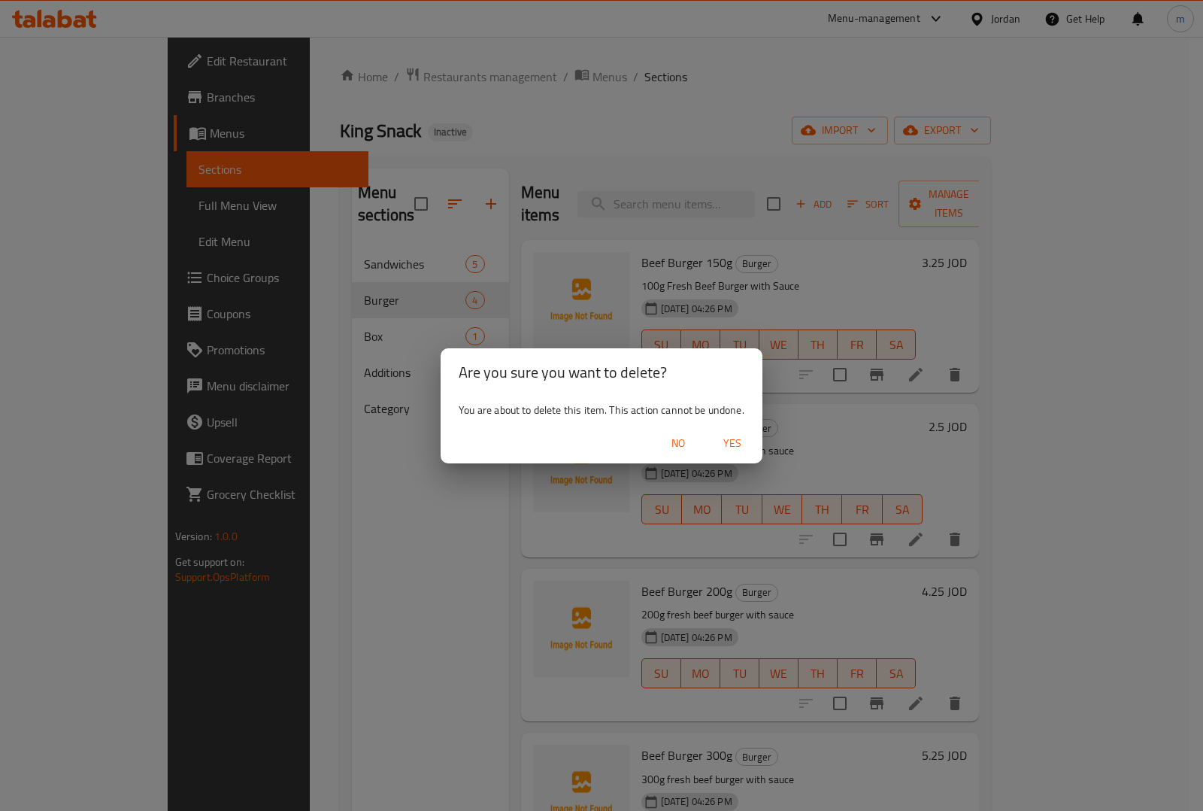
click at [727, 442] on span "Yes" at bounding box center [732, 443] width 36 height 19
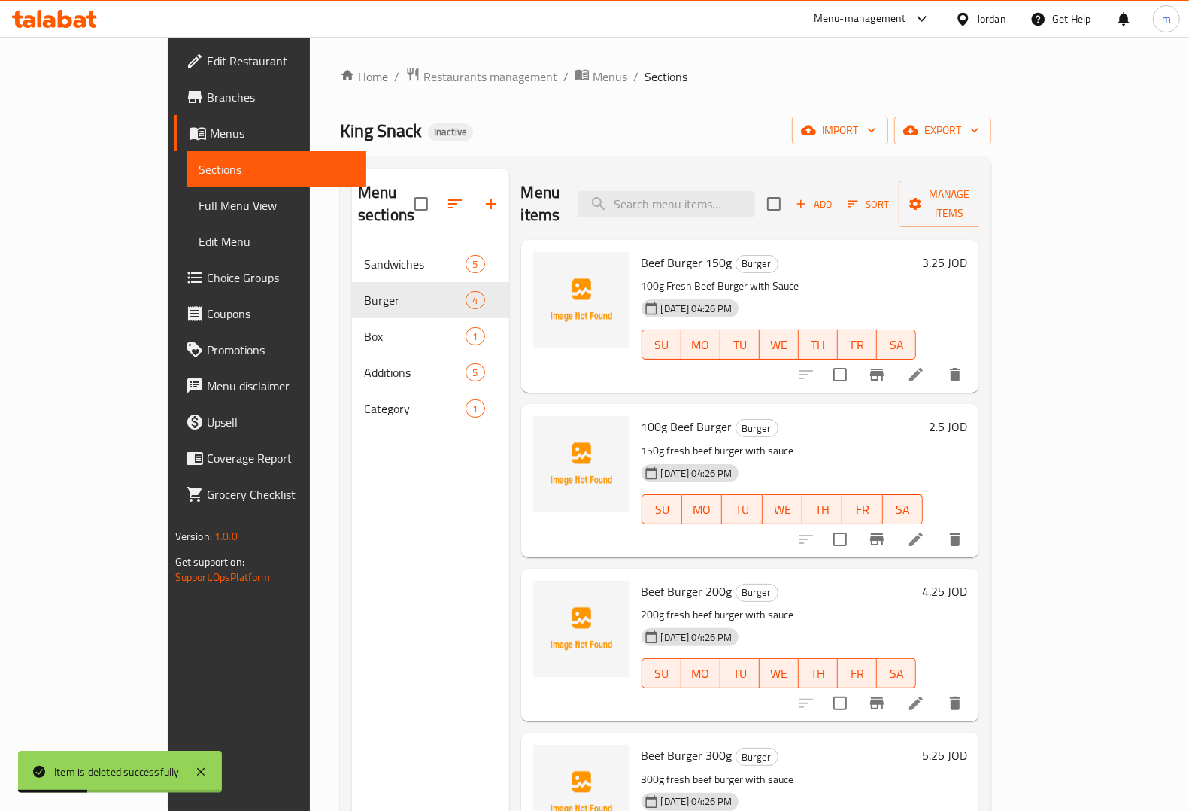
drag, startPoint x: 1127, startPoint y: 351, endPoint x: 1139, endPoint y: 460, distance: 109.8
click at [980, 270] on div "Beef Burger 150g Burger 100g Fresh Beef Burger with Sauce [DATE] 04:26 PM SU MO…" at bounding box center [750, 255] width 459 height 30
click at [964, 530] on icon "delete" at bounding box center [955, 539] width 18 height 18
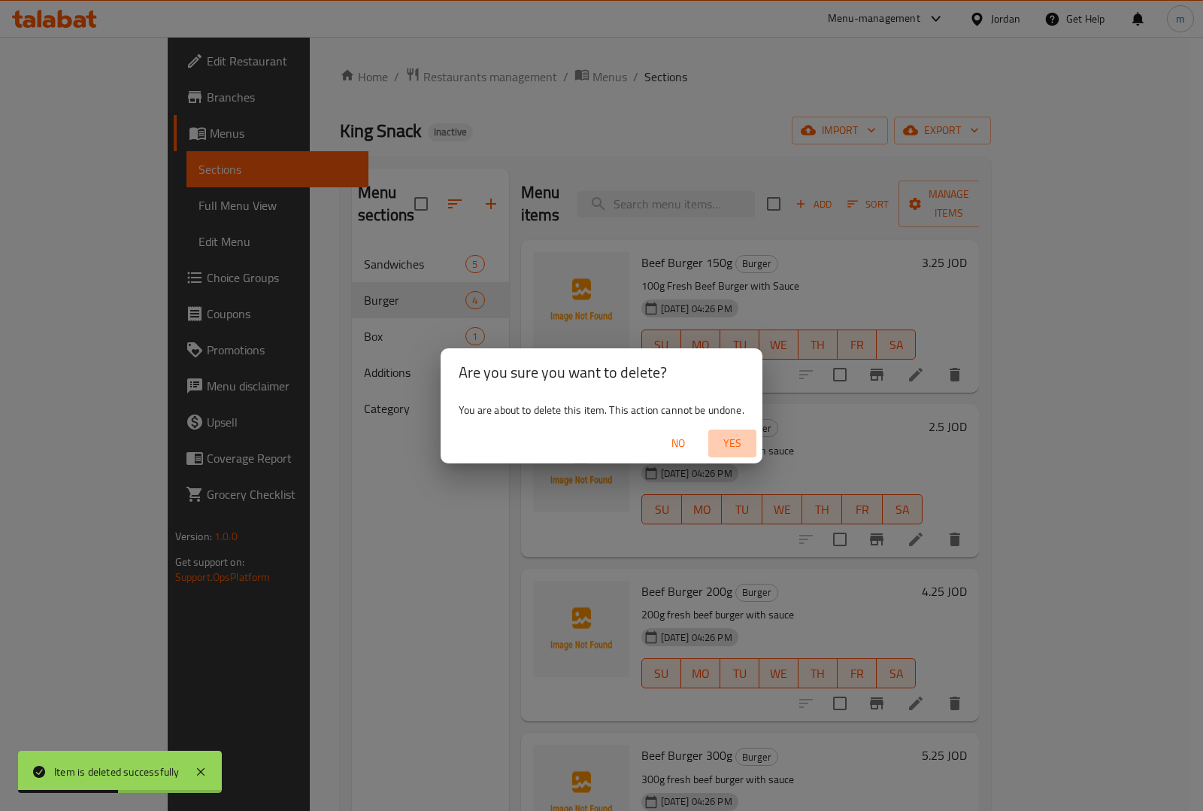
click at [742, 444] on span "Yes" at bounding box center [732, 443] width 36 height 19
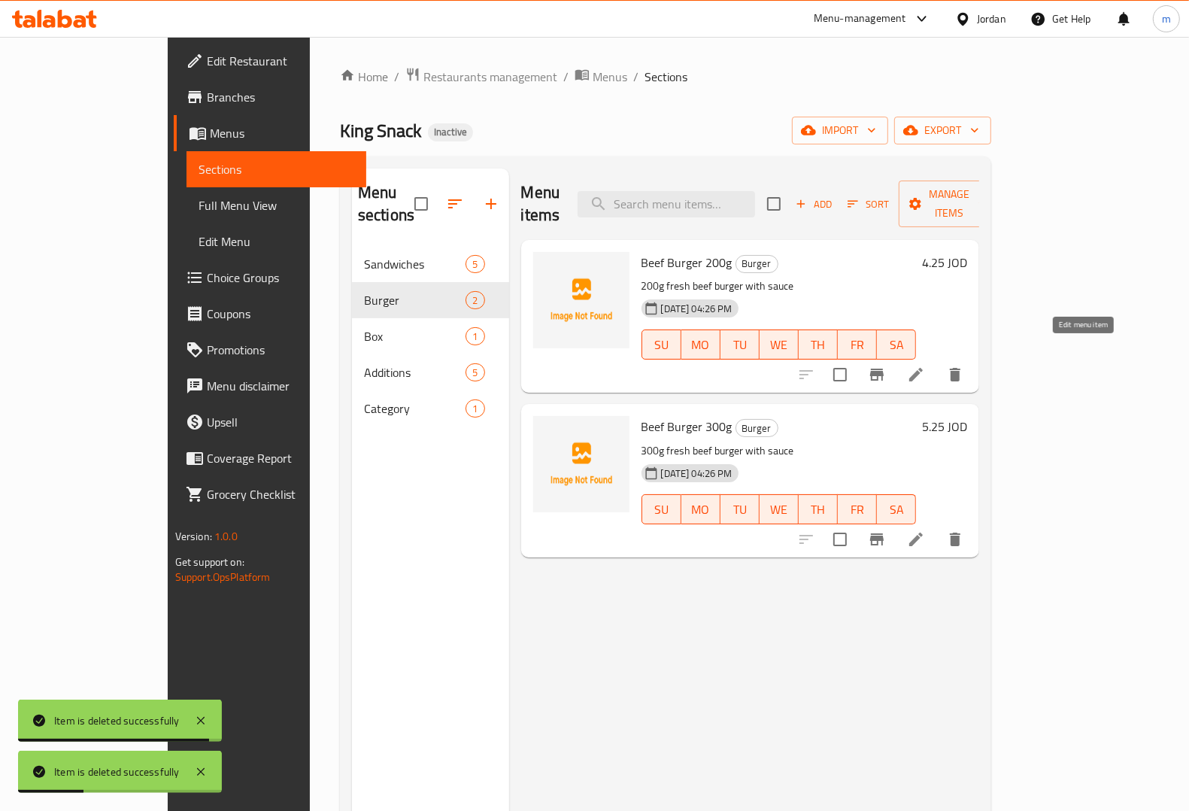
click at [925, 365] on icon at bounding box center [916, 374] width 18 height 18
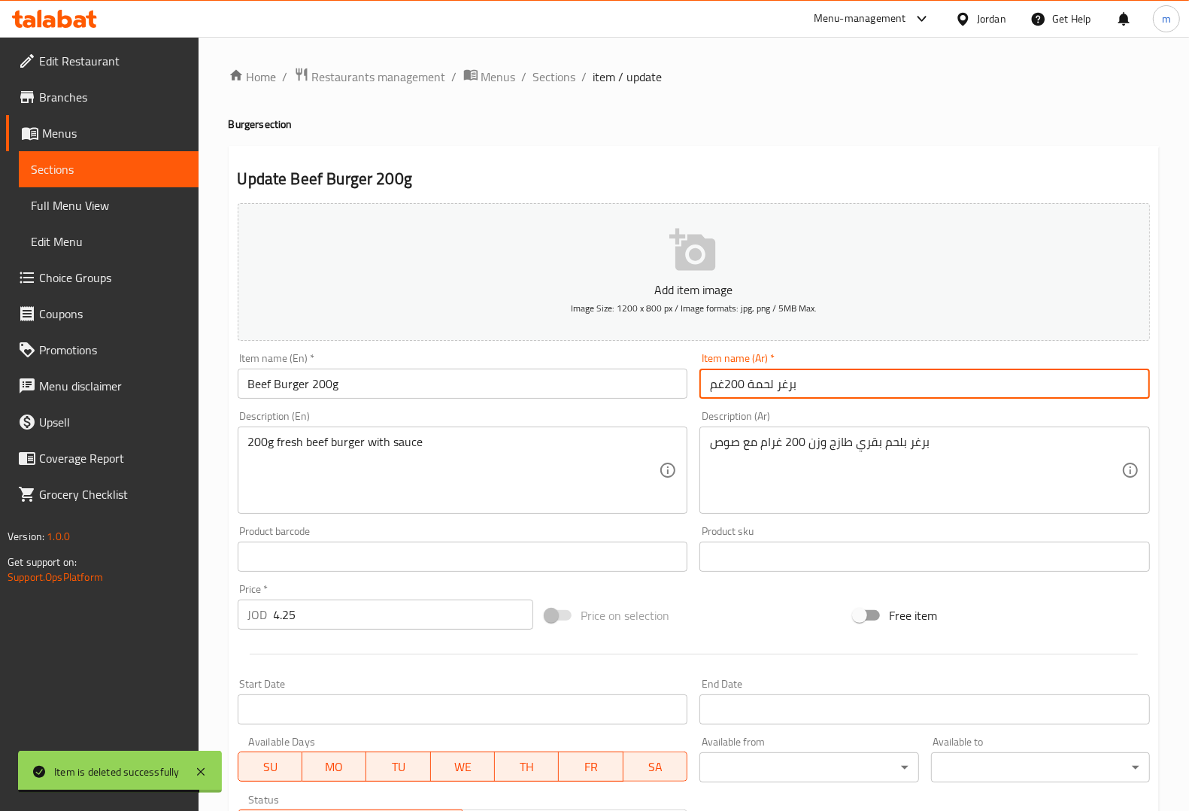
click at [747, 387] on input "برغر لحمة 200غم" at bounding box center [924, 384] width 450 height 30
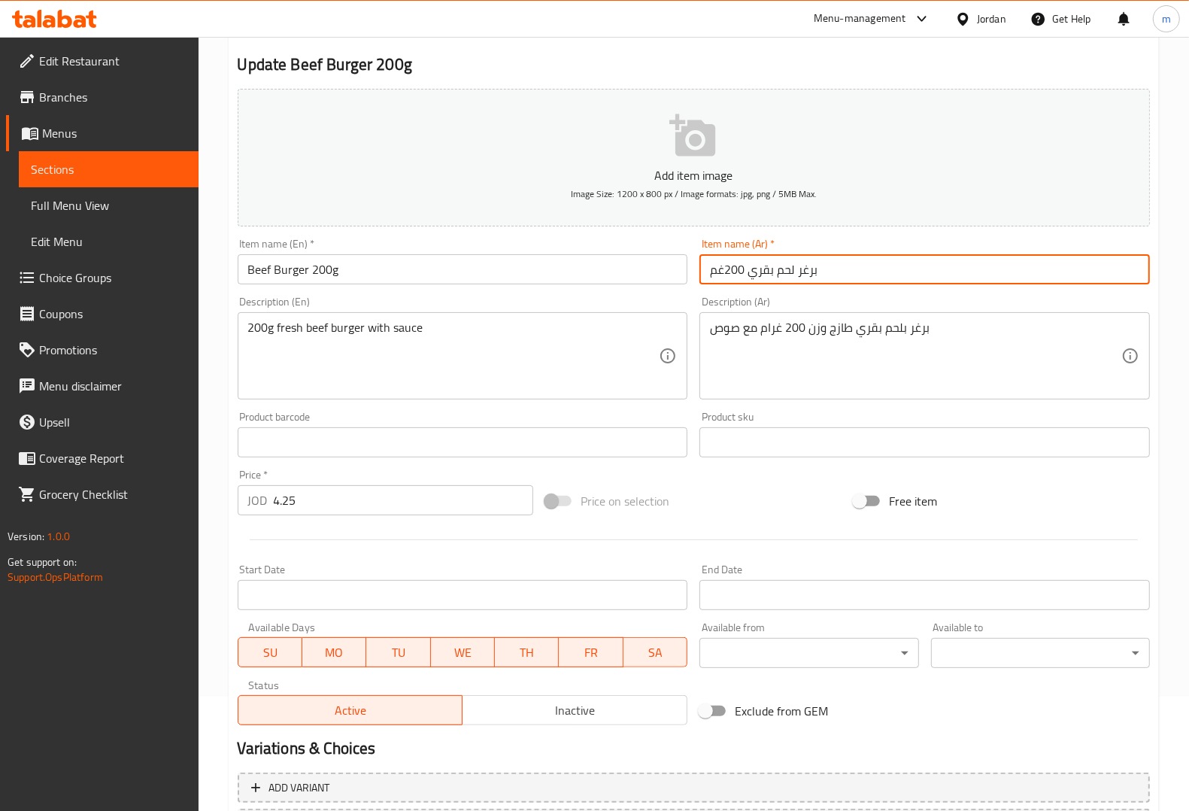
scroll to position [249, 0]
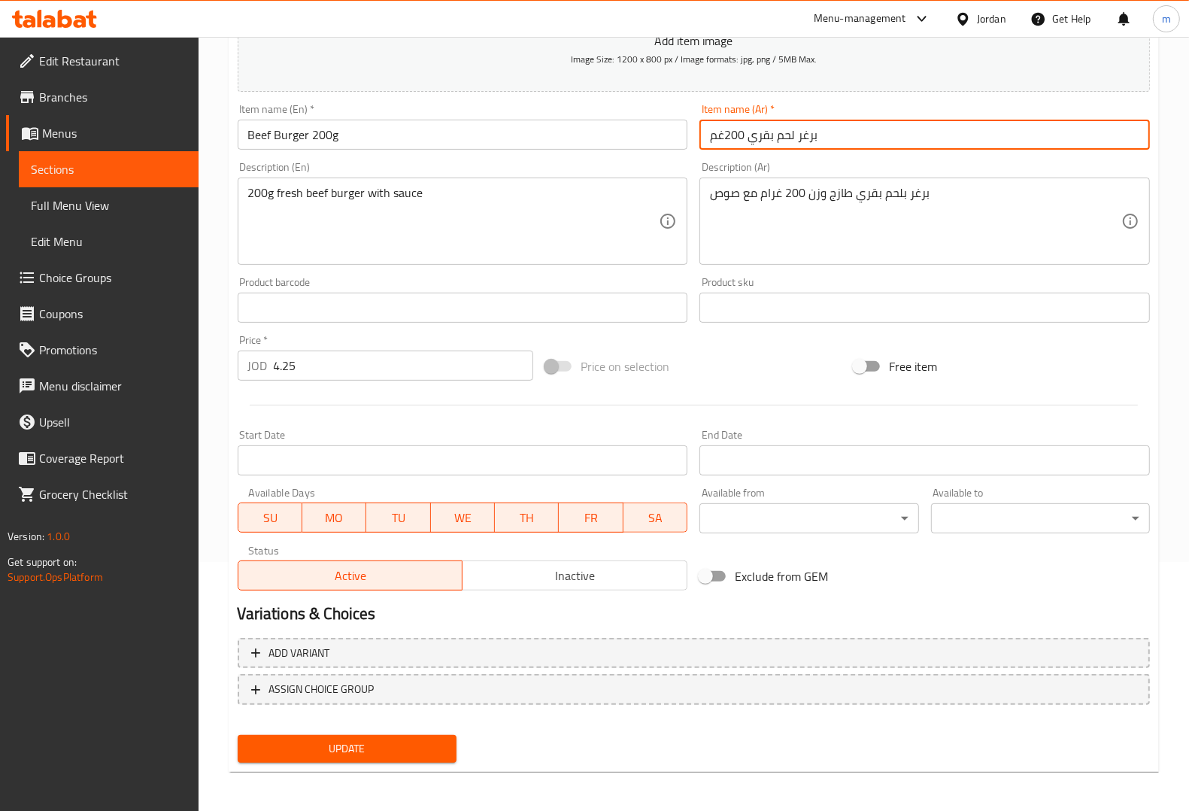
type input "برغر لحم بقري 200غم"
click at [372, 742] on span "Update" at bounding box center [347, 748] width 195 height 19
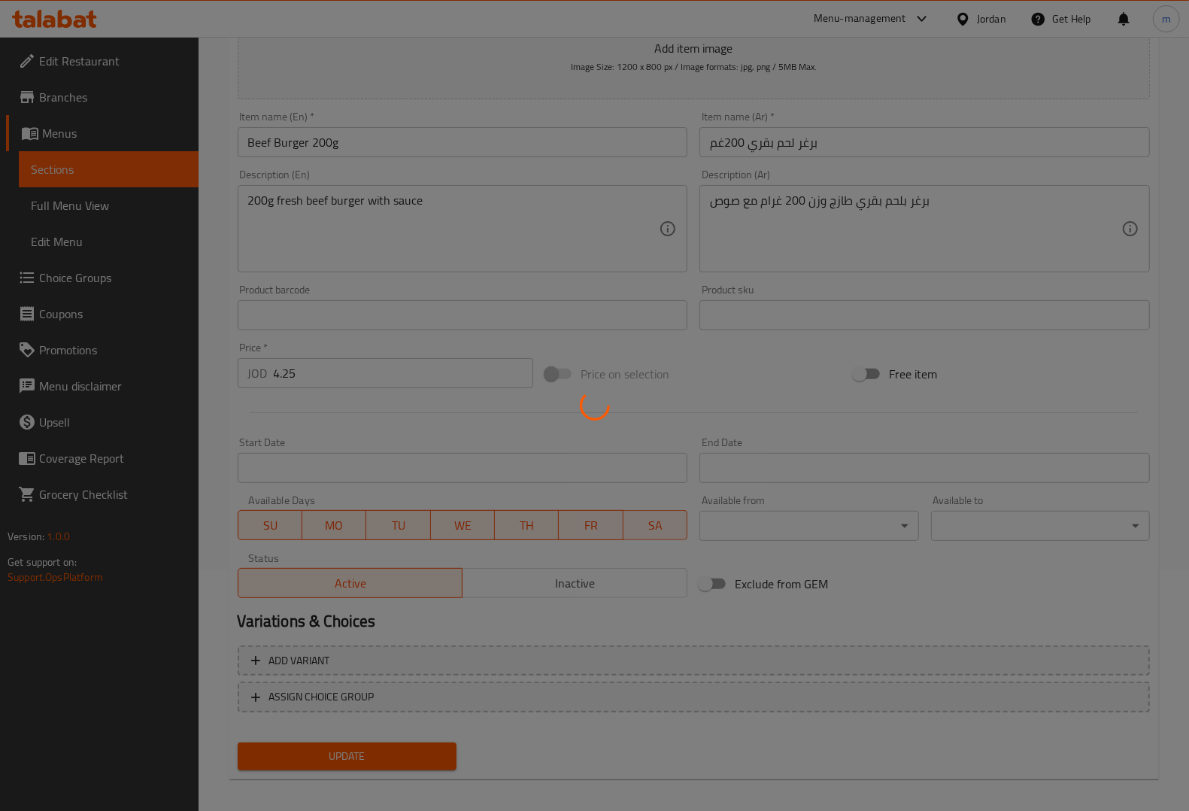
scroll to position [0, 0]
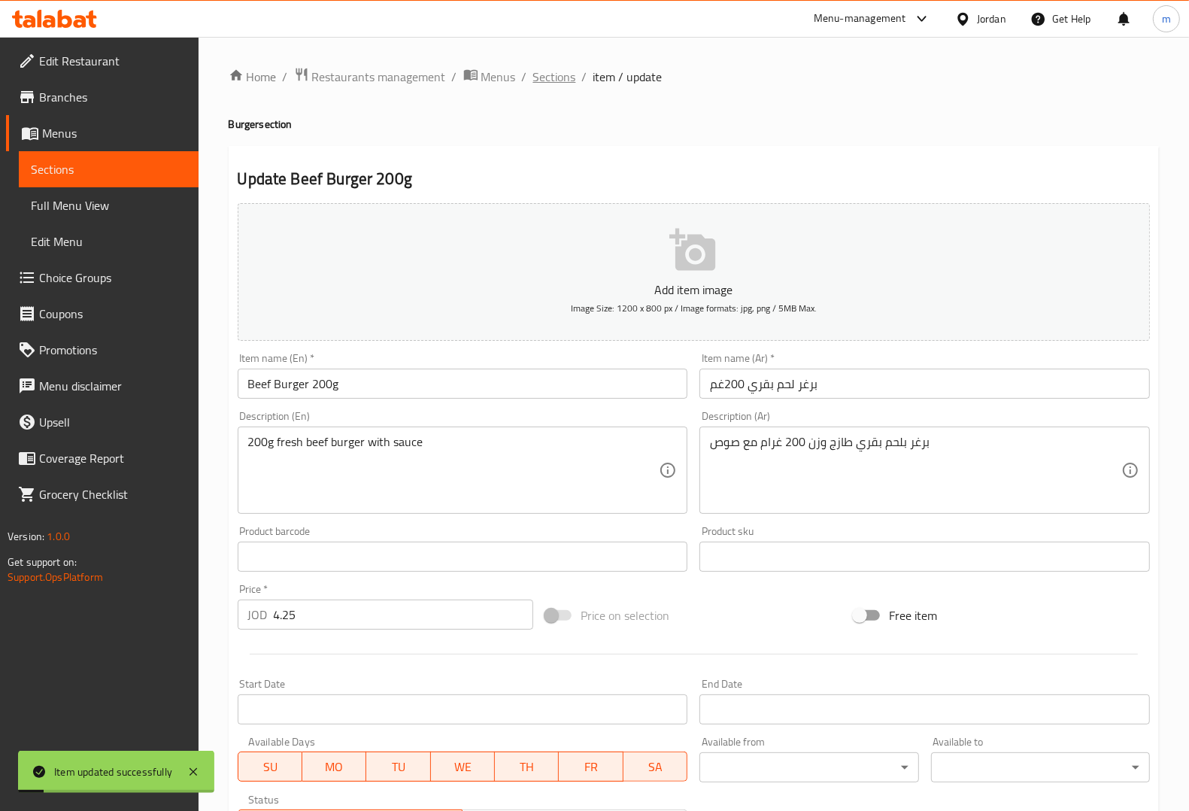
click at [544, 74] on span "Sections" at bounding box center [554, 77] width 43 height 18
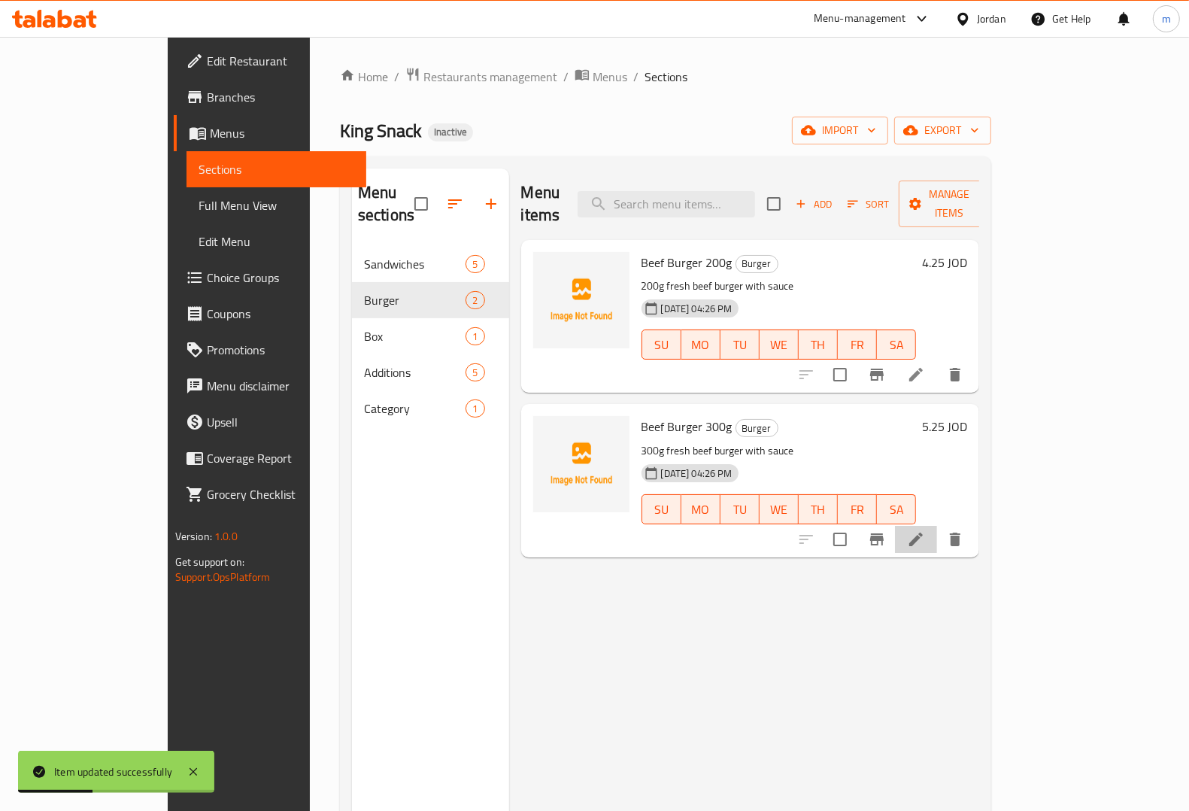
click at [937, 526] on li at bounding box center [916, 539] width 42 height 27
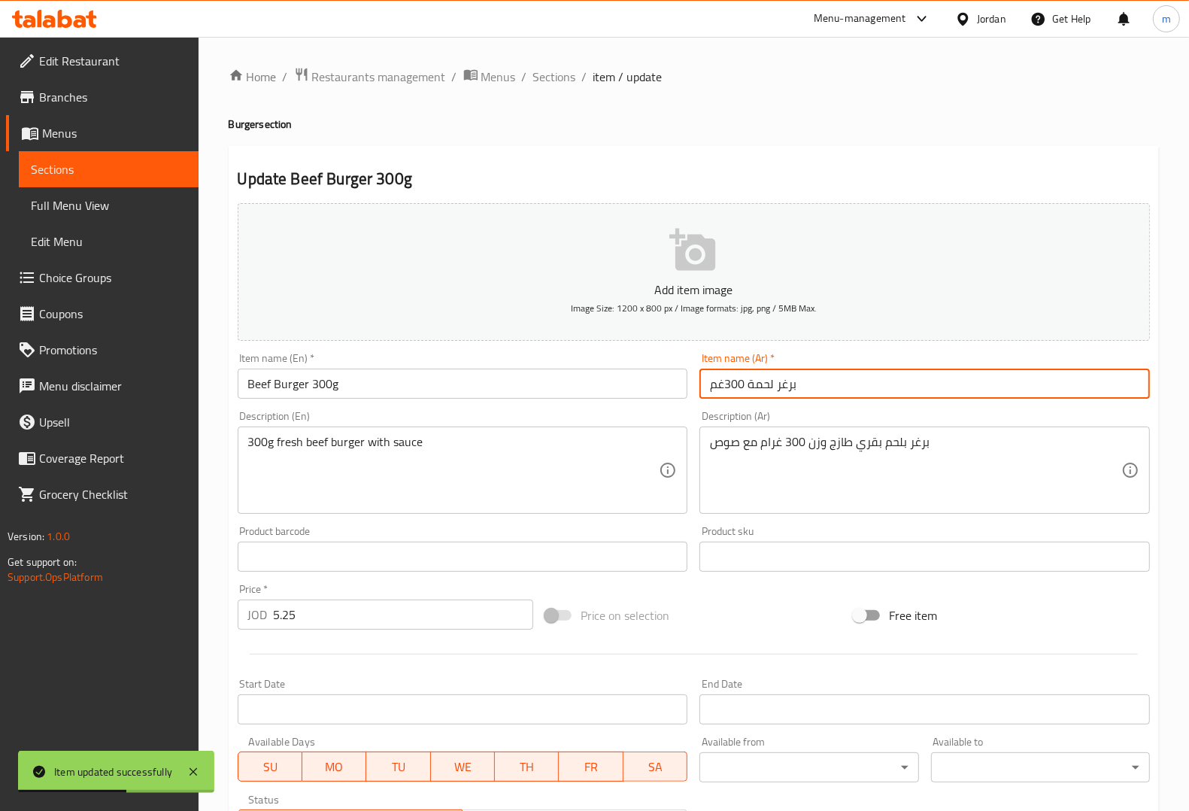
click at [749, 384] on input "برغر لحمة 300غم" at bounding box center [924, 384] width 450 height 30
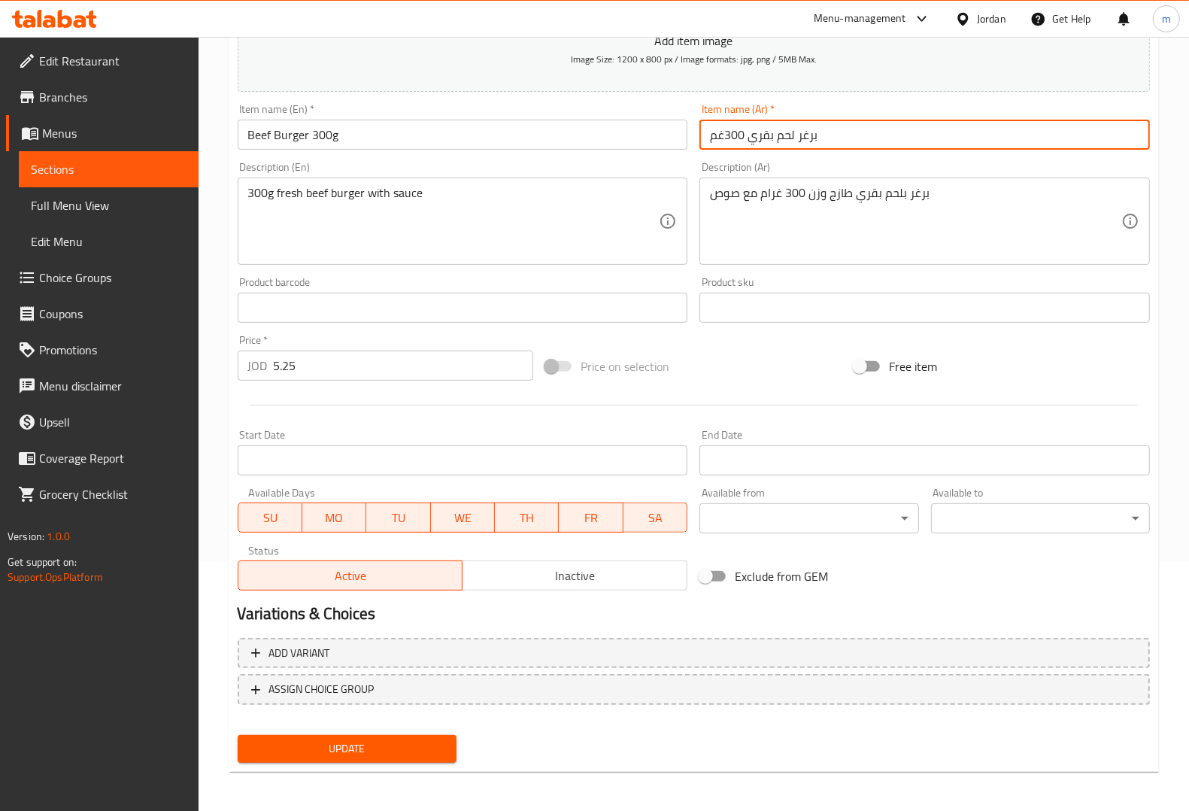
type input "برغر لحم بقري 300غم"
click at [353, 752] on span "Update" at bounding box center [347, 748] width 195 height 19
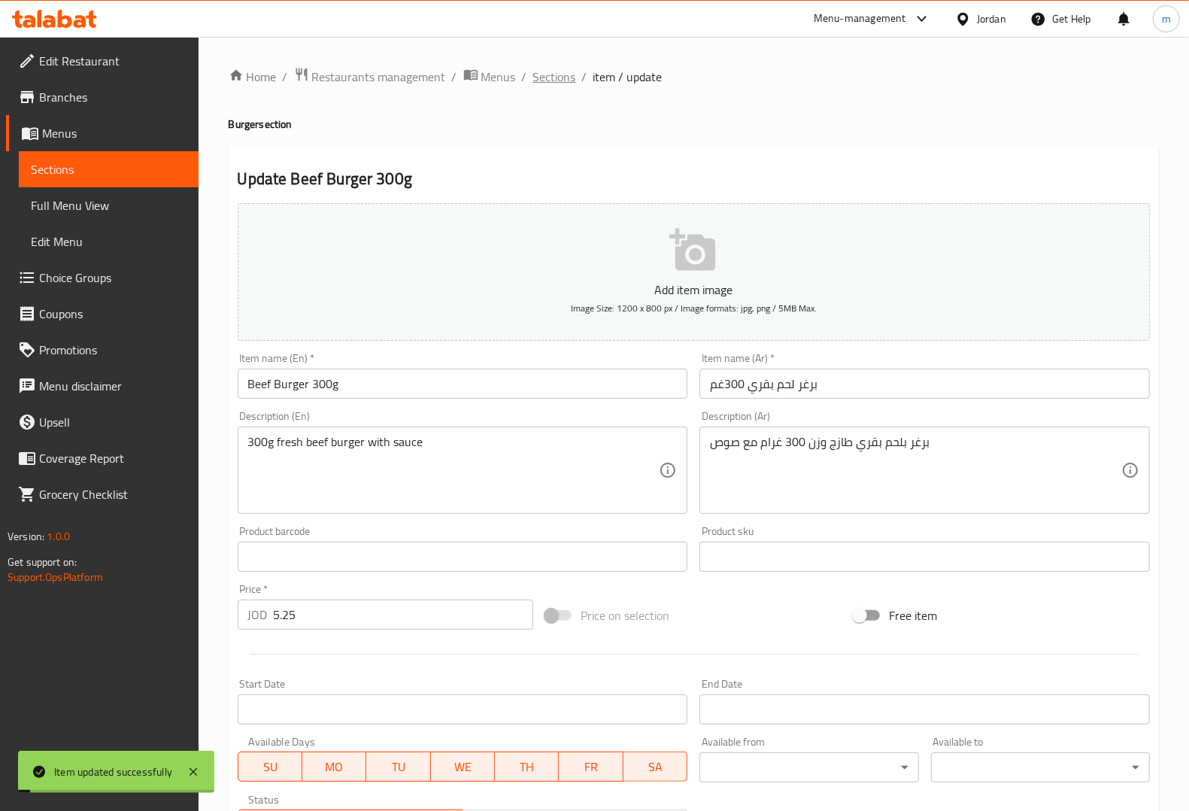
click at [539, 79] on span "Sections" at bounding box center [554, 77] width 43 height 18
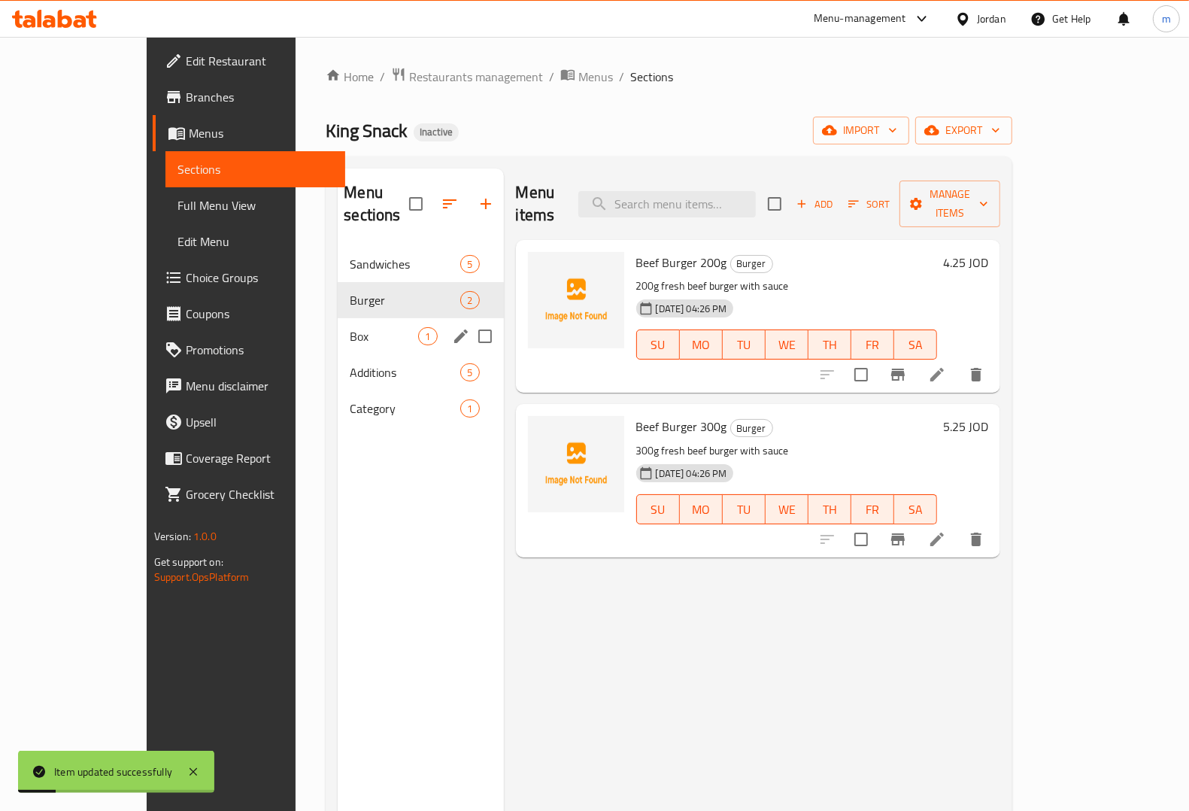
click at [350, 327] on span "Box" at bounding box center [384, 336] width 68 height 18
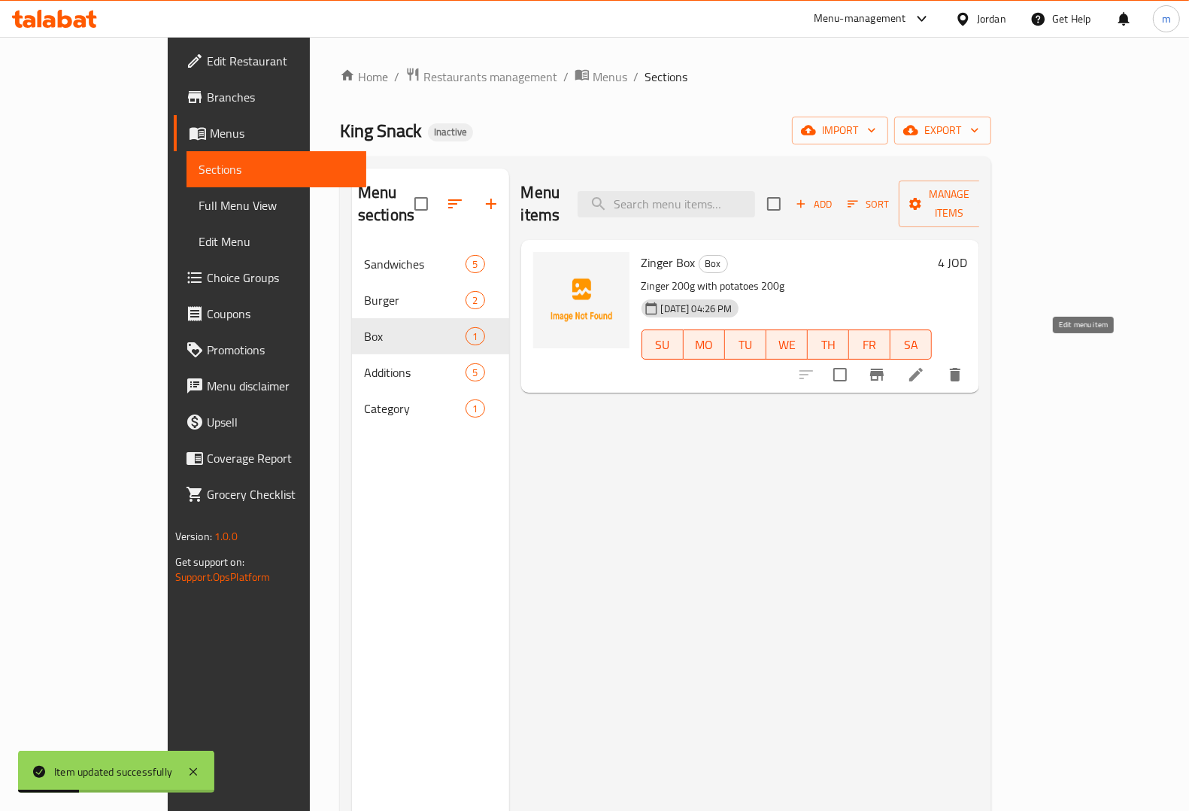
click at [925, 365] on icon at bounding box center [916, 374] width 18 height 18
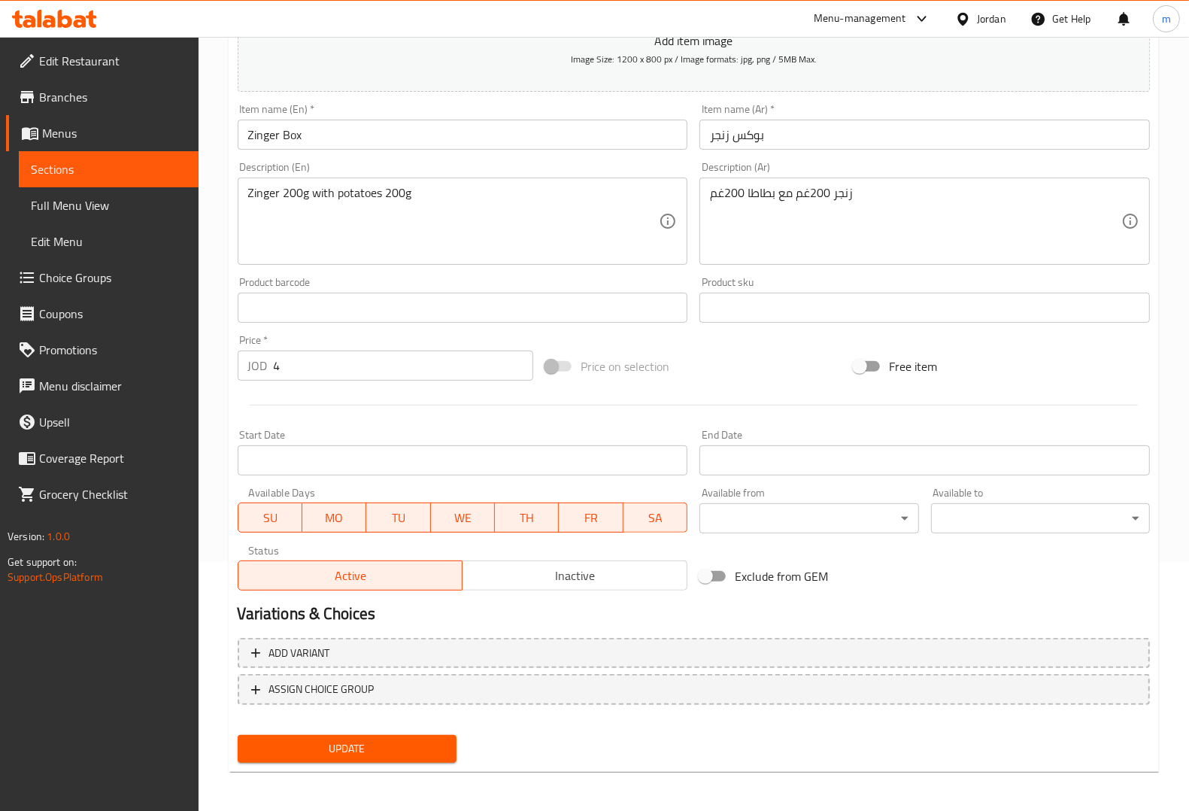
click at [405, 739] on span "Update" at bounding box center [347, 748] width 195 height 19
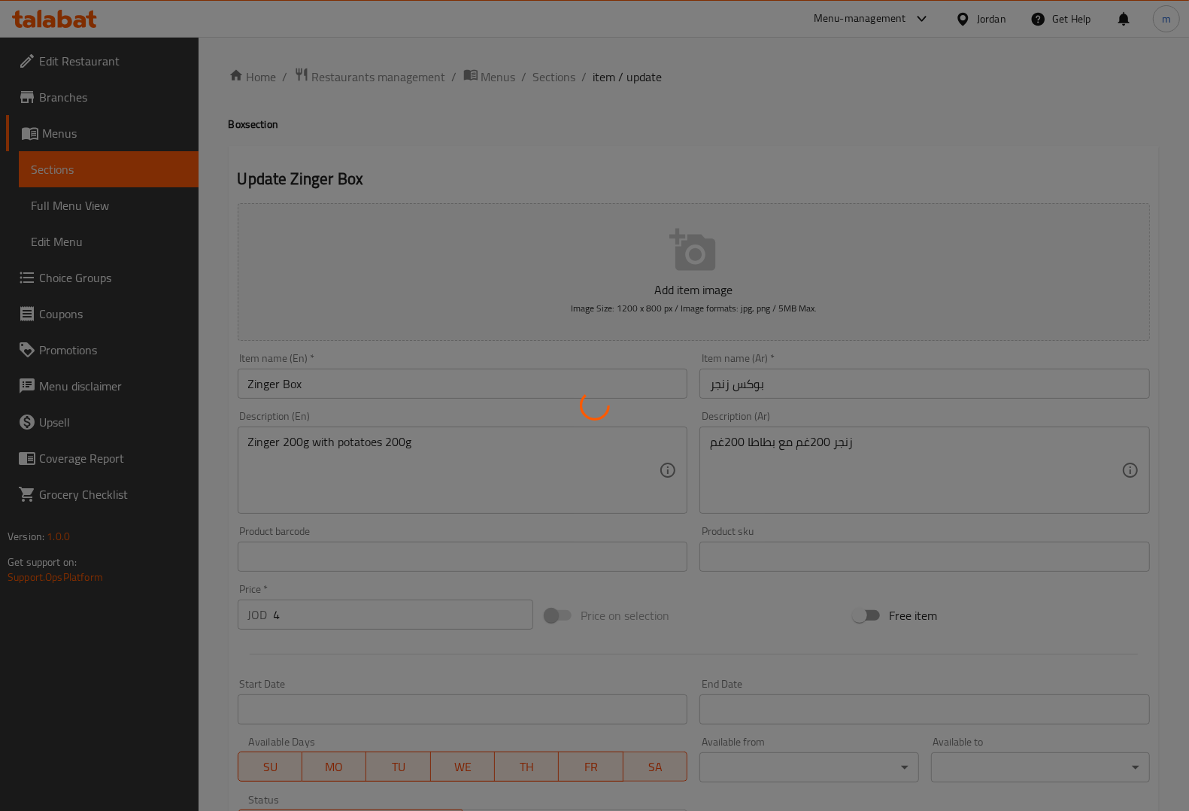
click at [565, 62] on div at bounding box center [594, 405] width 1189 height 811
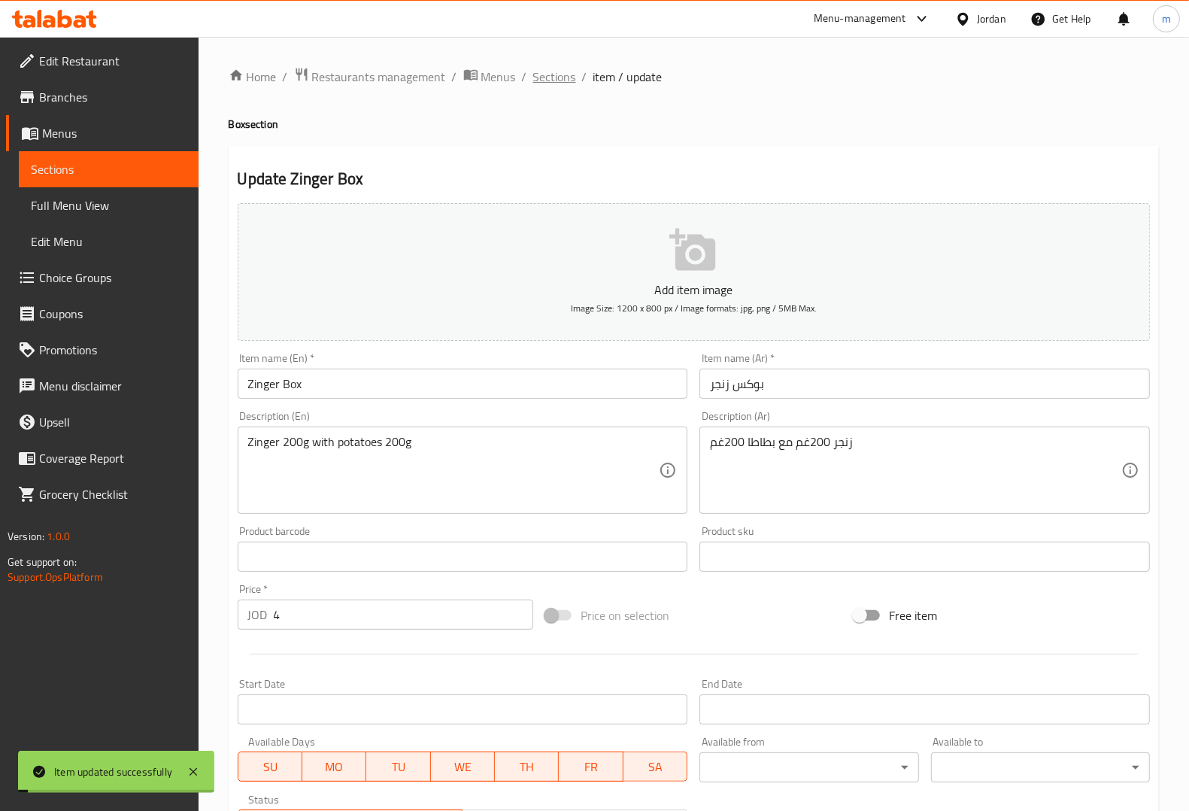
click at [550, 80] on span "Sections" at bounding box center [554, 77] width 43 height 18
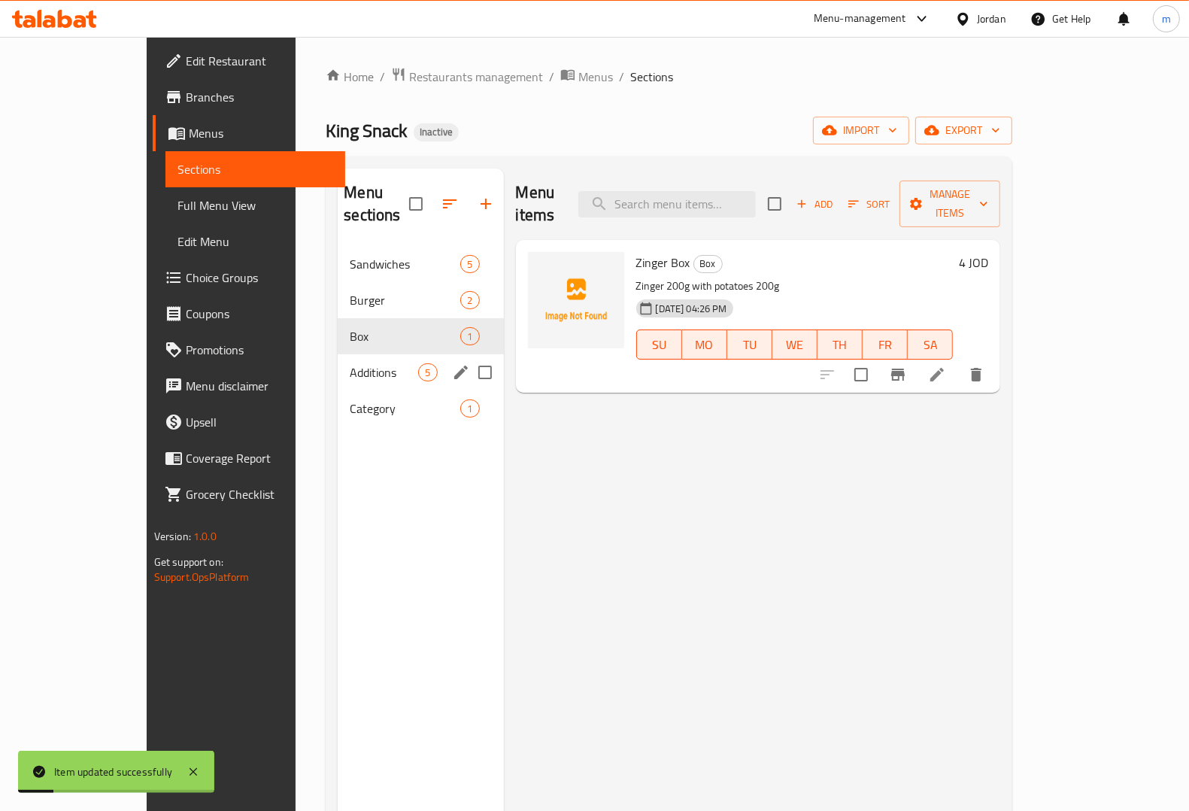
click at [338, 366] on div "Additions 5" at bounding box center [420, 372] width 165 height 36
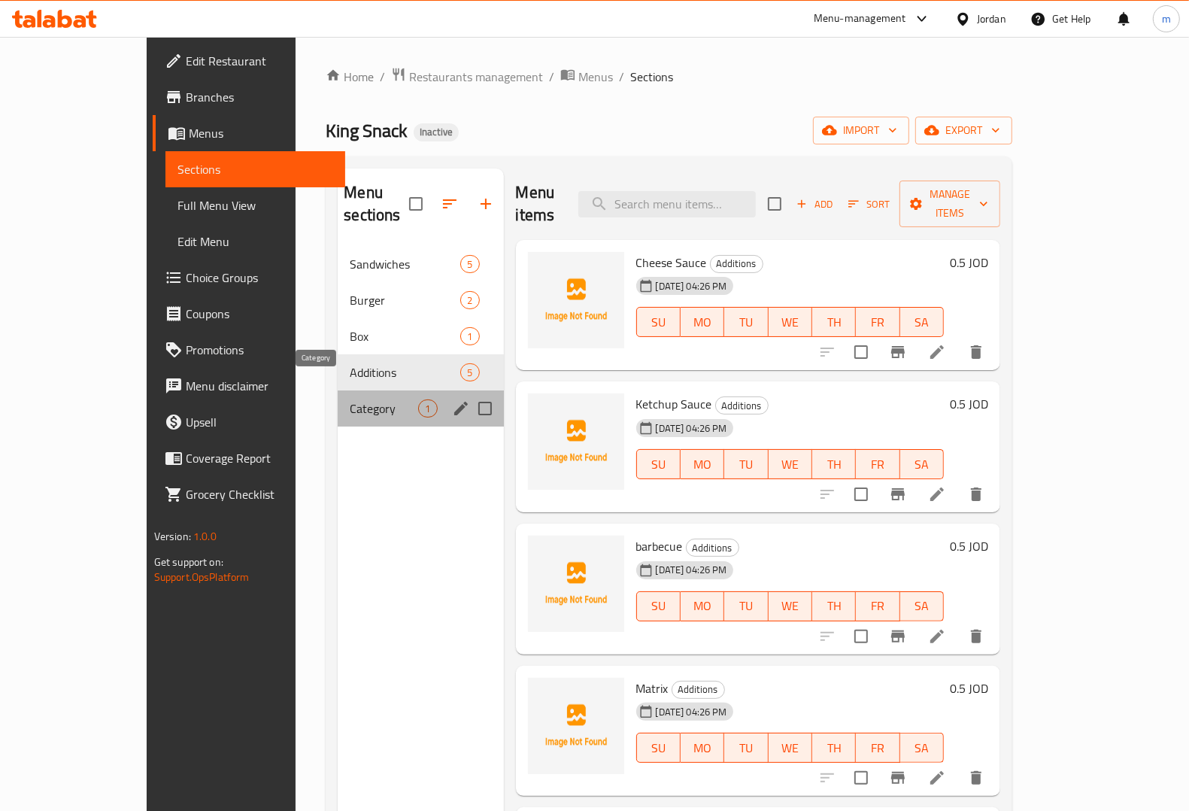
click at [350, 399] on span "Category" at bounding box center [384, 408] width 68 height 18
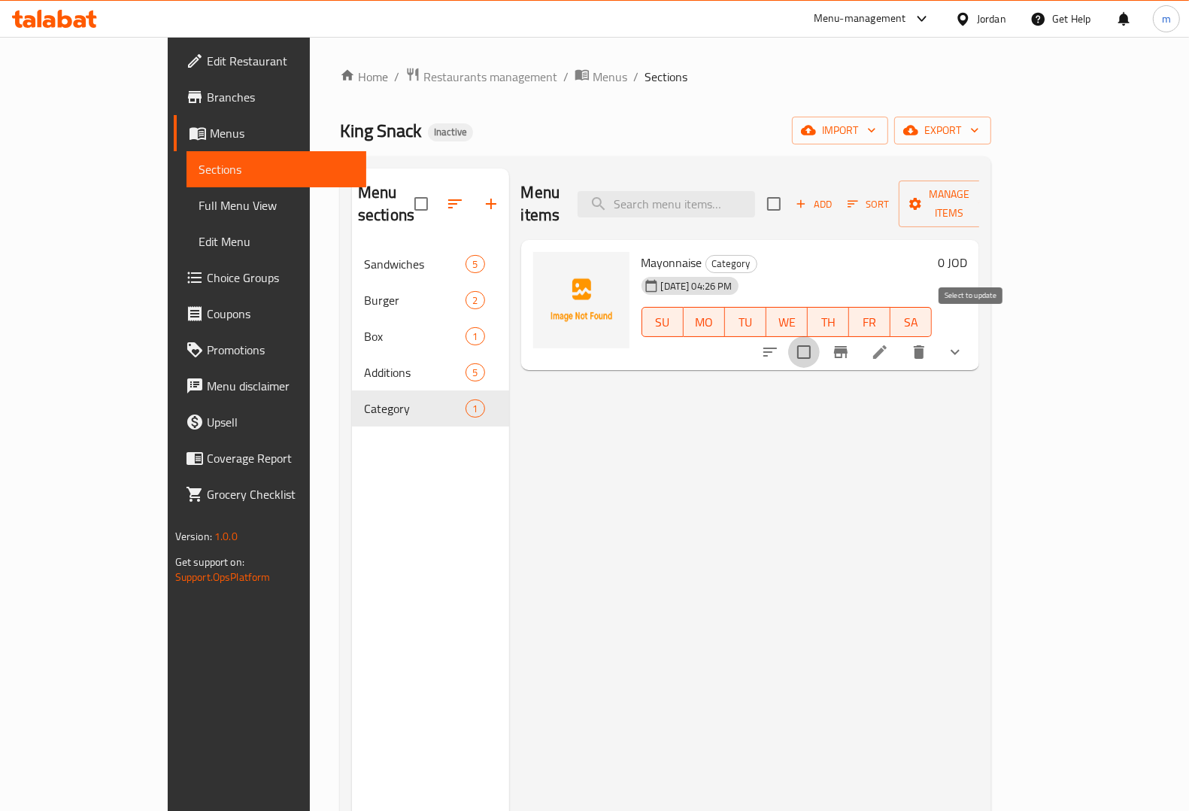
click at [820, 336] on input "checkbox" at bounding box center [804, 352] width 32 height 32
checkbox input "true"
click at [987, 190] on span "Manage items" at bounding box center [949, 204] width 77 height 38
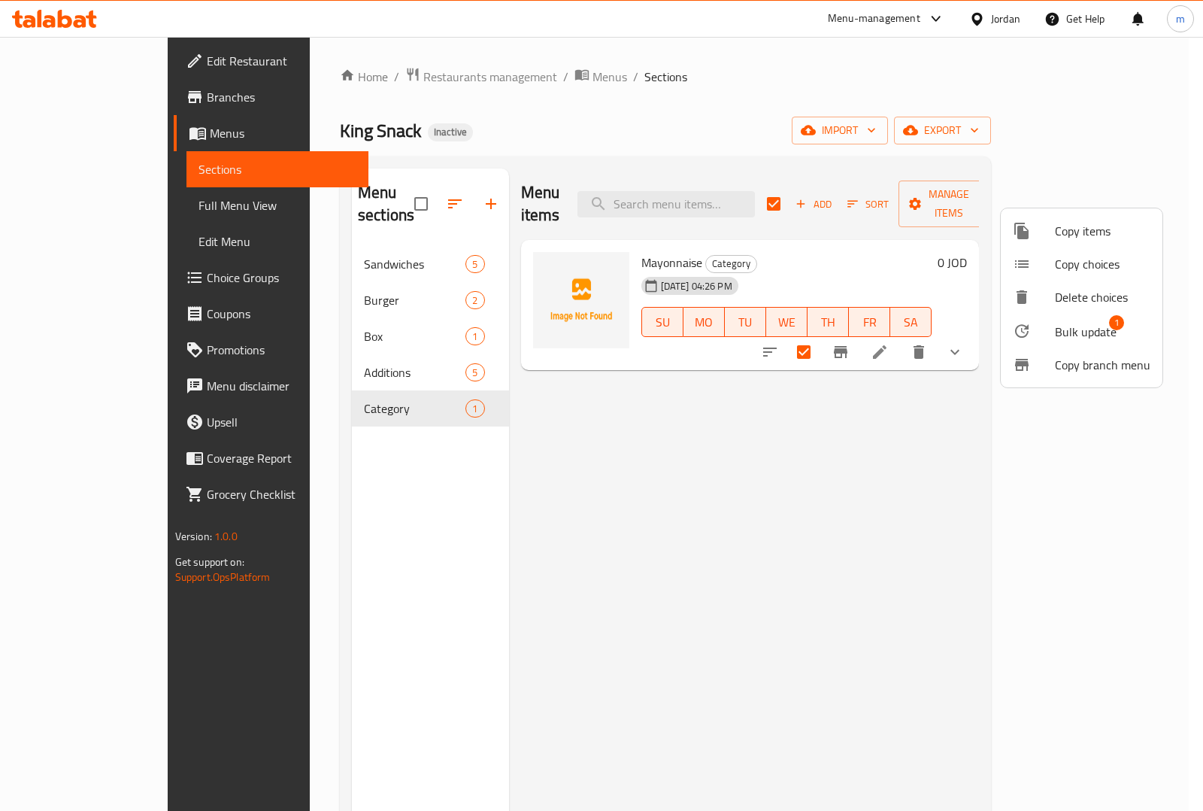
click at [1047, 326] on div at bounding box center [1034, 331] width 42 height 18
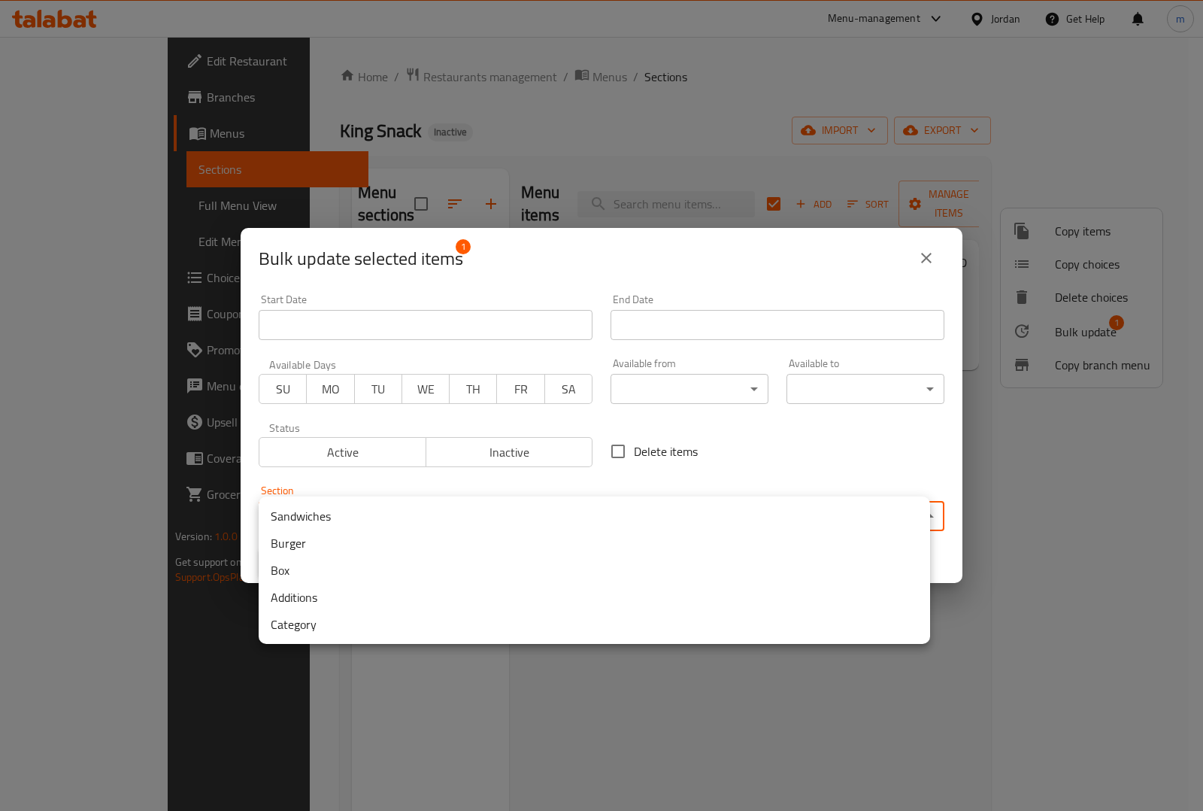
click at [746, 513] on body "​ Menu-management Jordan Get Help m Edit Restaurant Branches Menus Sections Ful…" at bounding box center [601, 424] width 1203 height 774
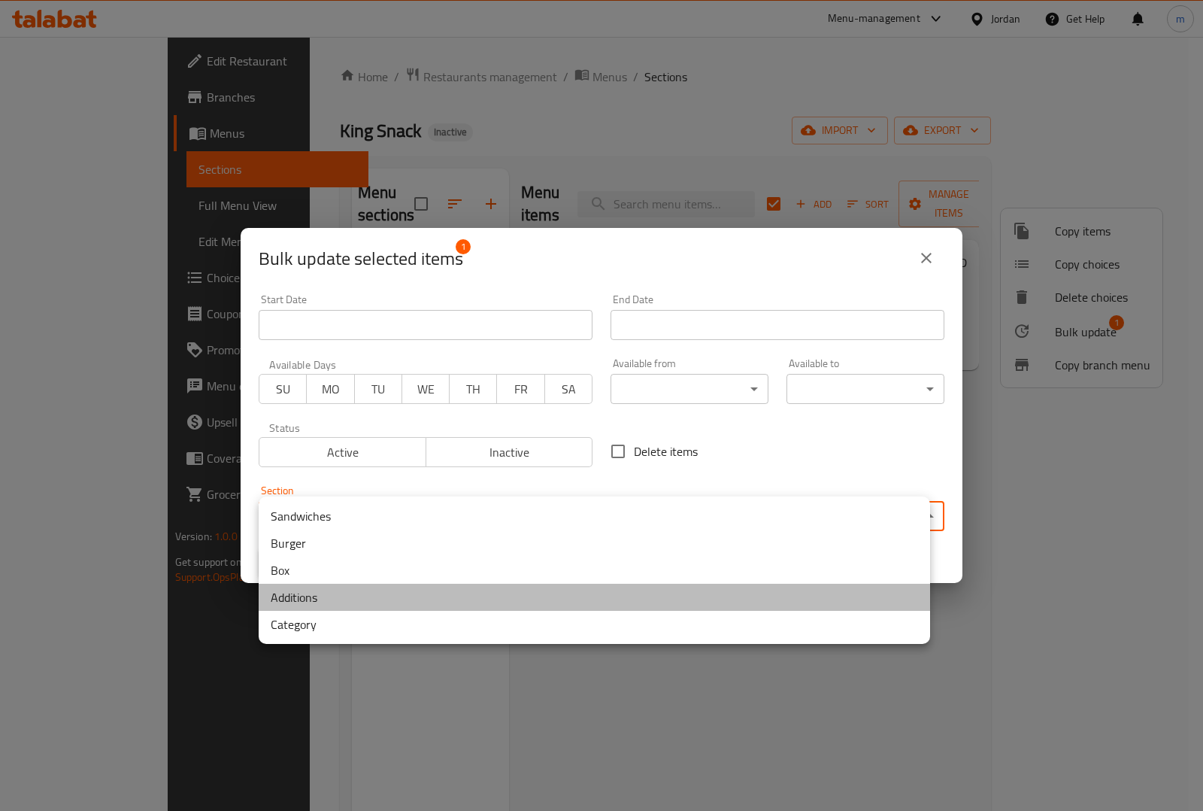
click at [347, 593] on li "Additions" at bounding box center [595, 597] width 672 height 27
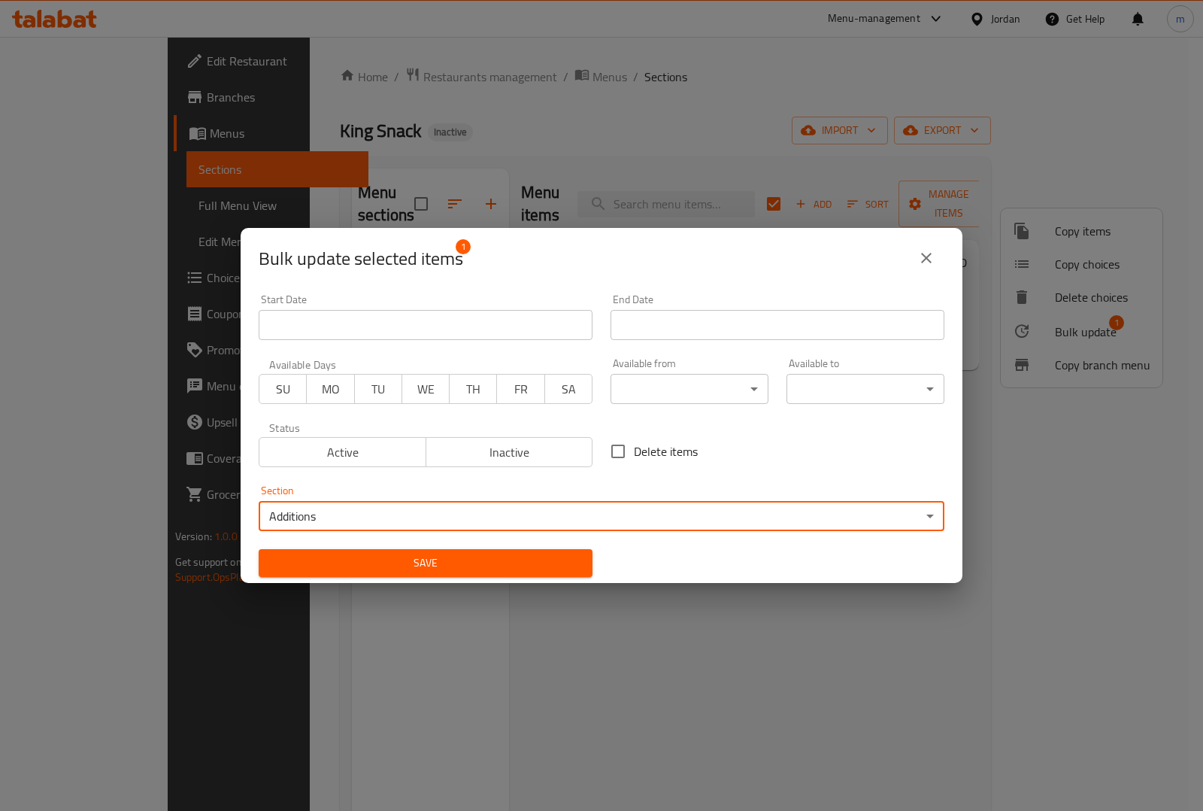
click at [478, 547] on div "Save" at bounding box center [426, 563] width 352 height 46
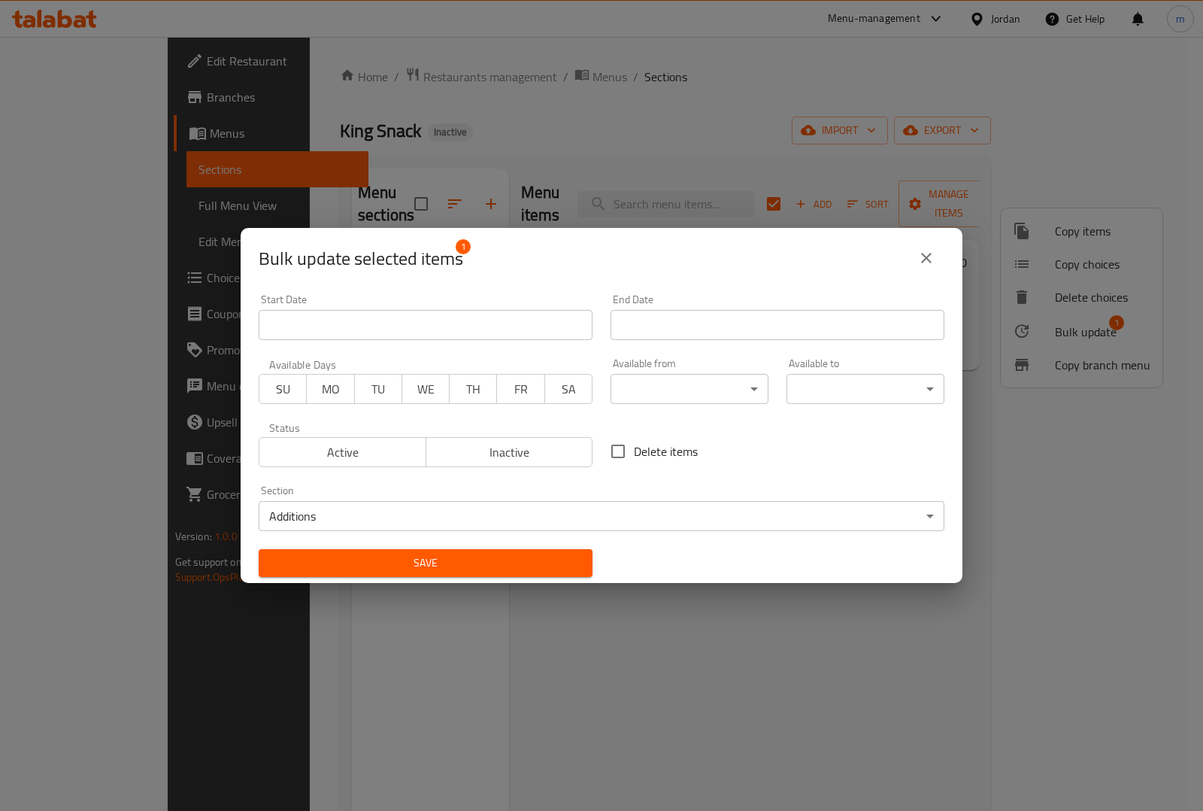
click at [465, 559] on span "Save" at bounding box center [426, 563] width 310 height 19
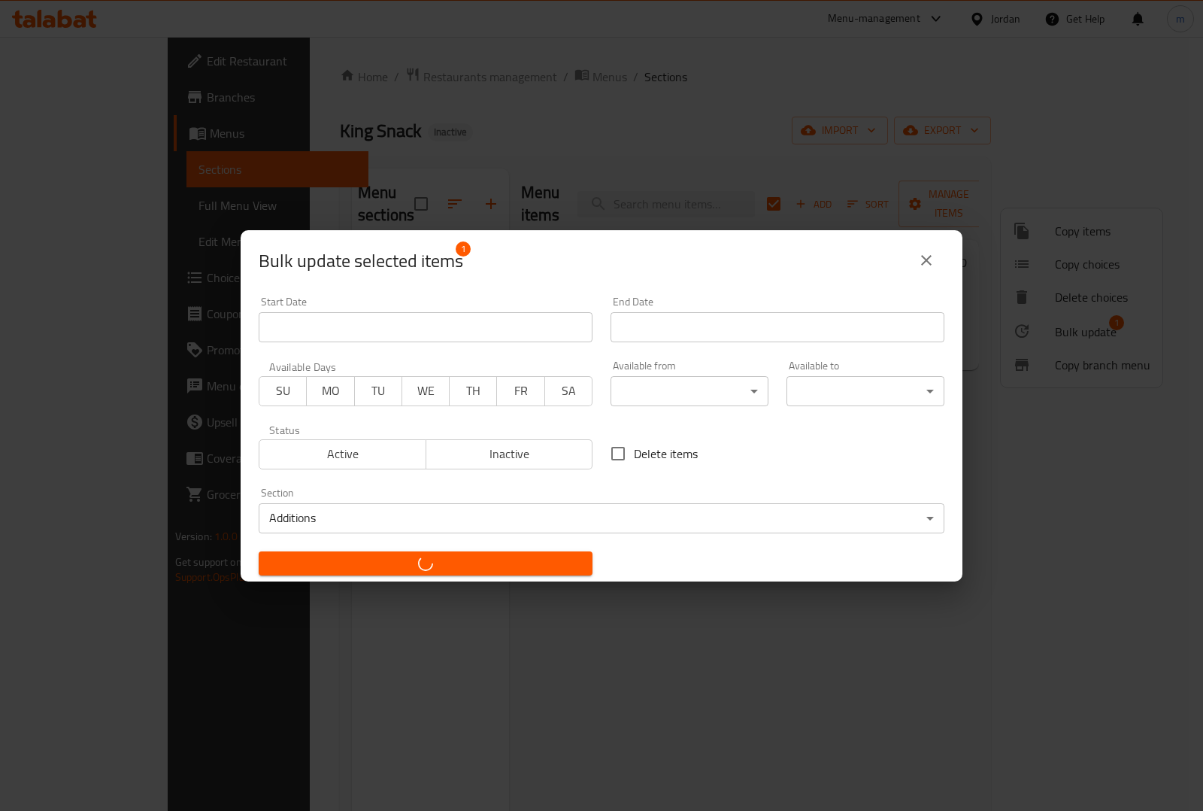
checkbox input "false"
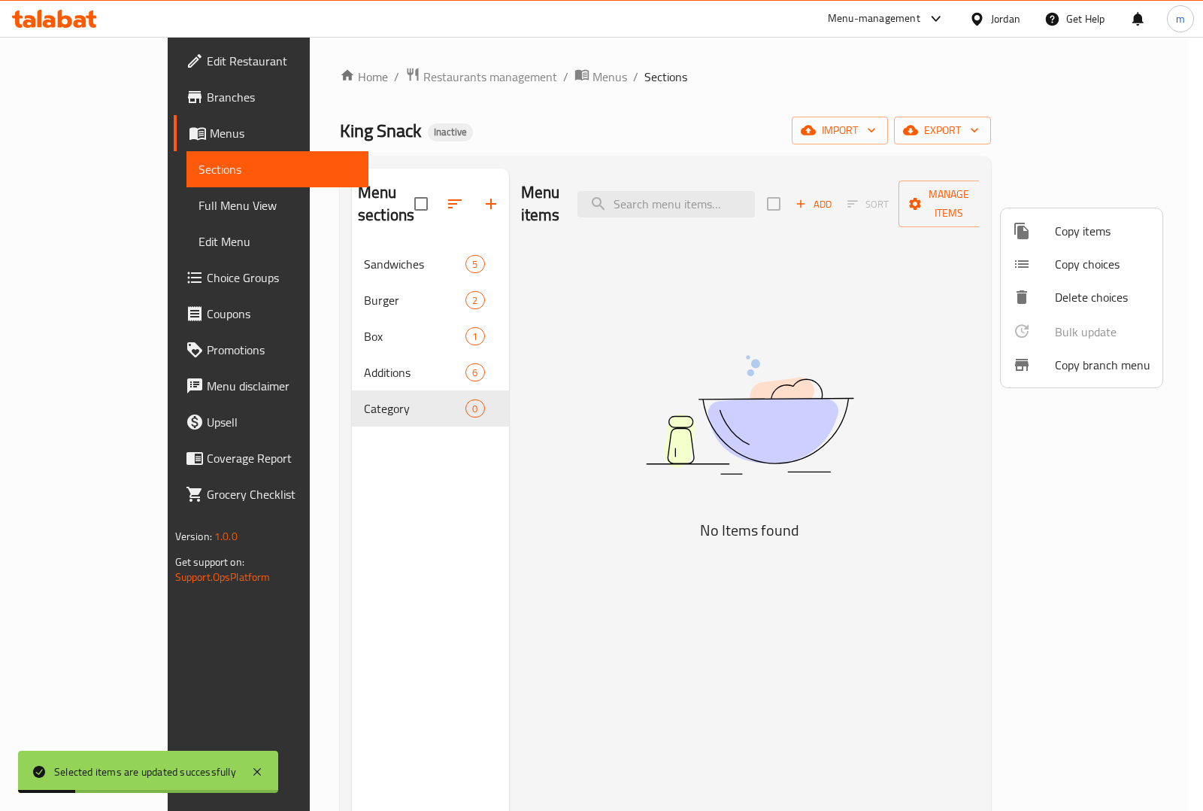
click at [365, 390] on div at bounding box center [601, 405] width 1203 height 811
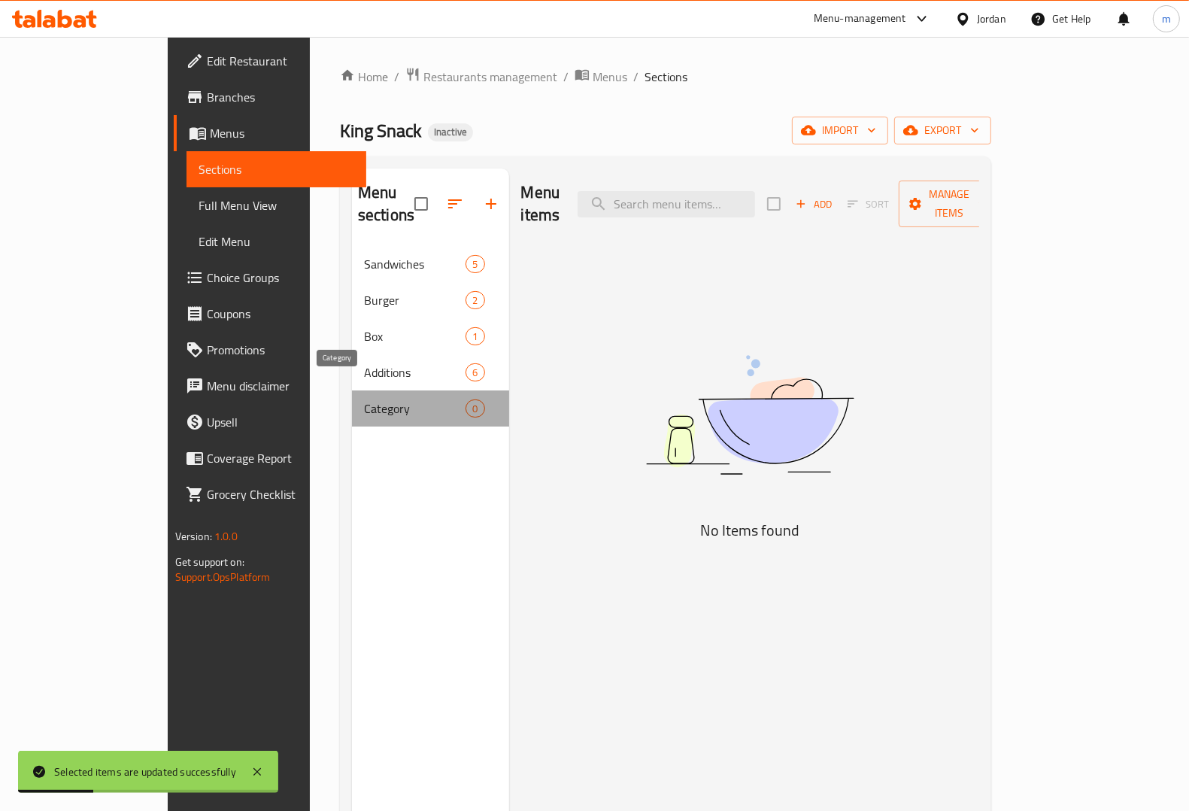
click at [364, 399] on span "Category" at bounding box center [415, 408] width 102 height 18
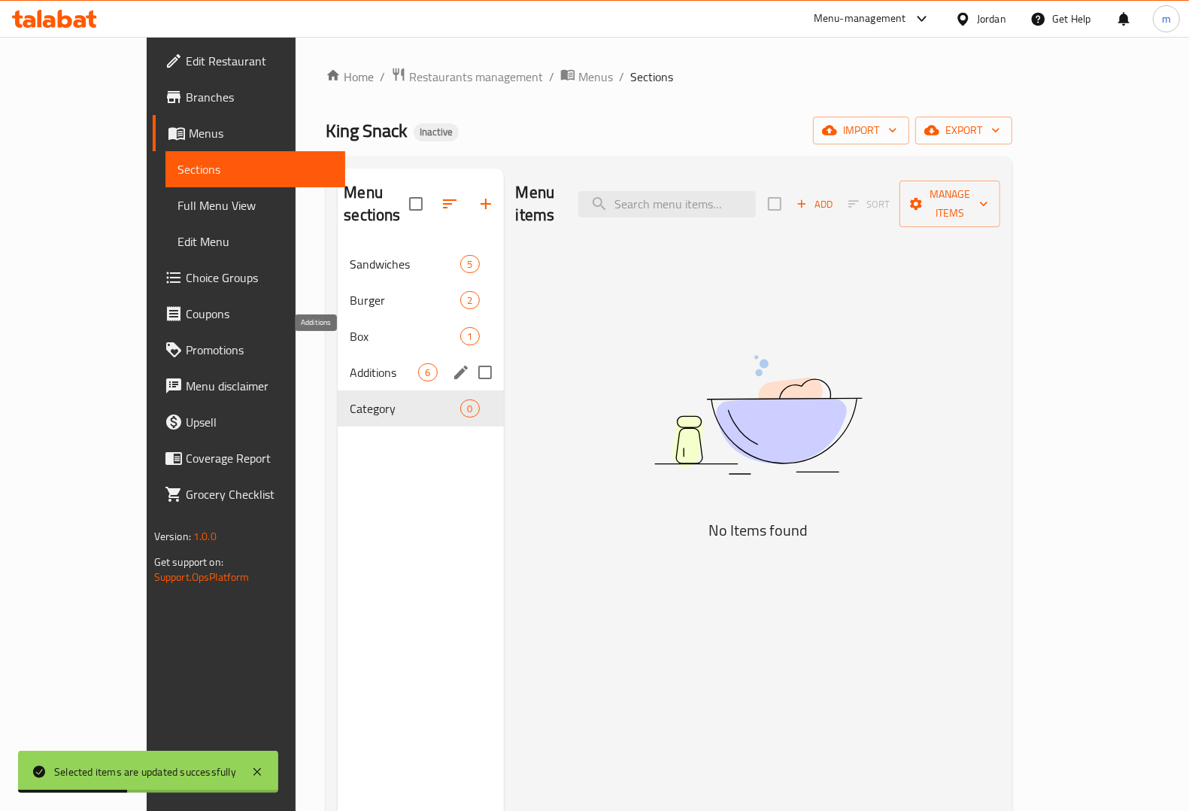
click at [350, 363] on span "Additions" at bounding box center [384, 372] width 68 height 18
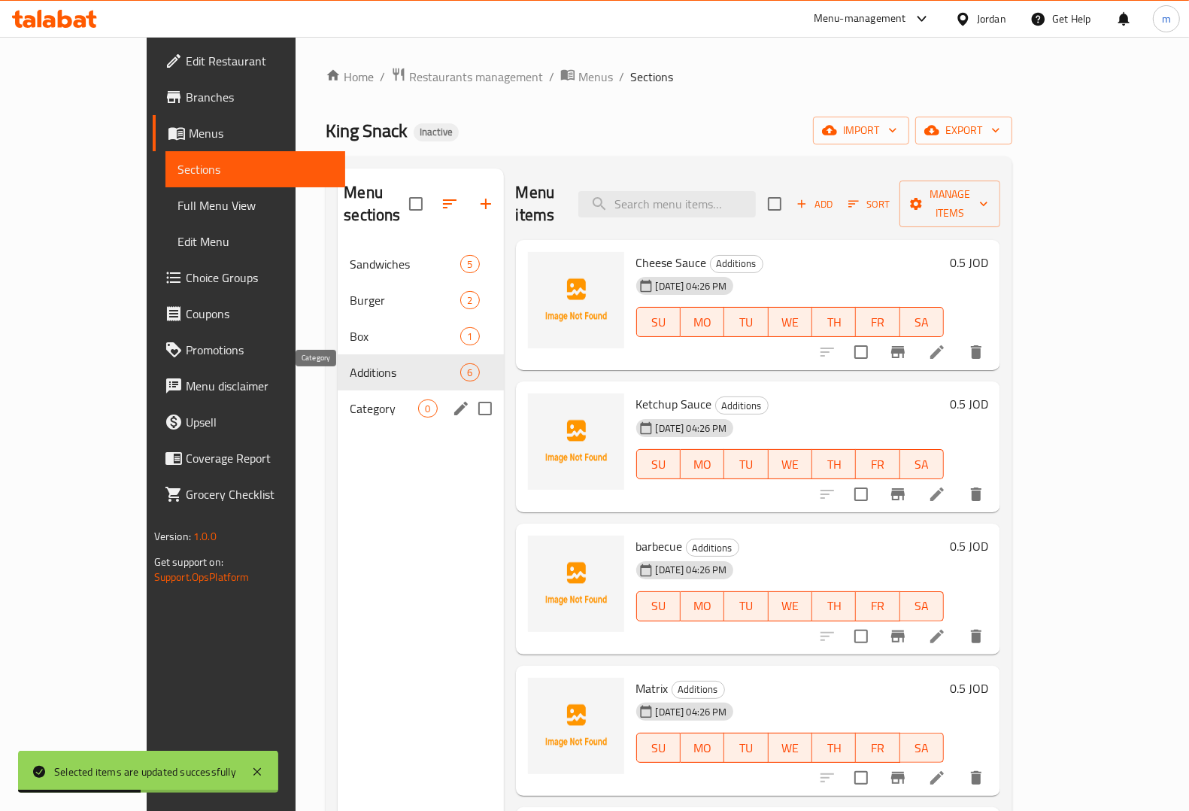
click at [350, 399] on span "Category" at bounding box center [384, 408] width 68 height 18
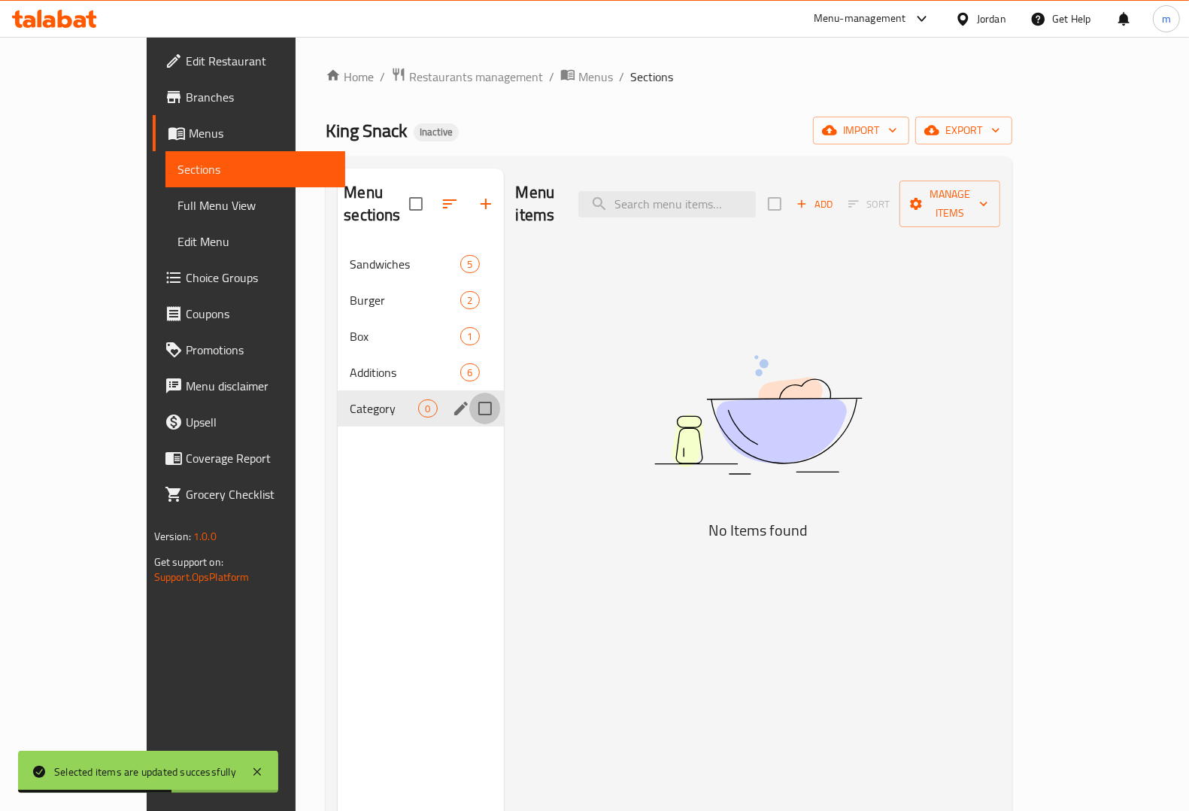
click at [469, 393] on input "Menu sections" at bounding box center [485, 409] width 32 height 32
checkbox input "true"
click at [432, 207] on icon "button" at bounding box center [441, 204] width 18 height 18
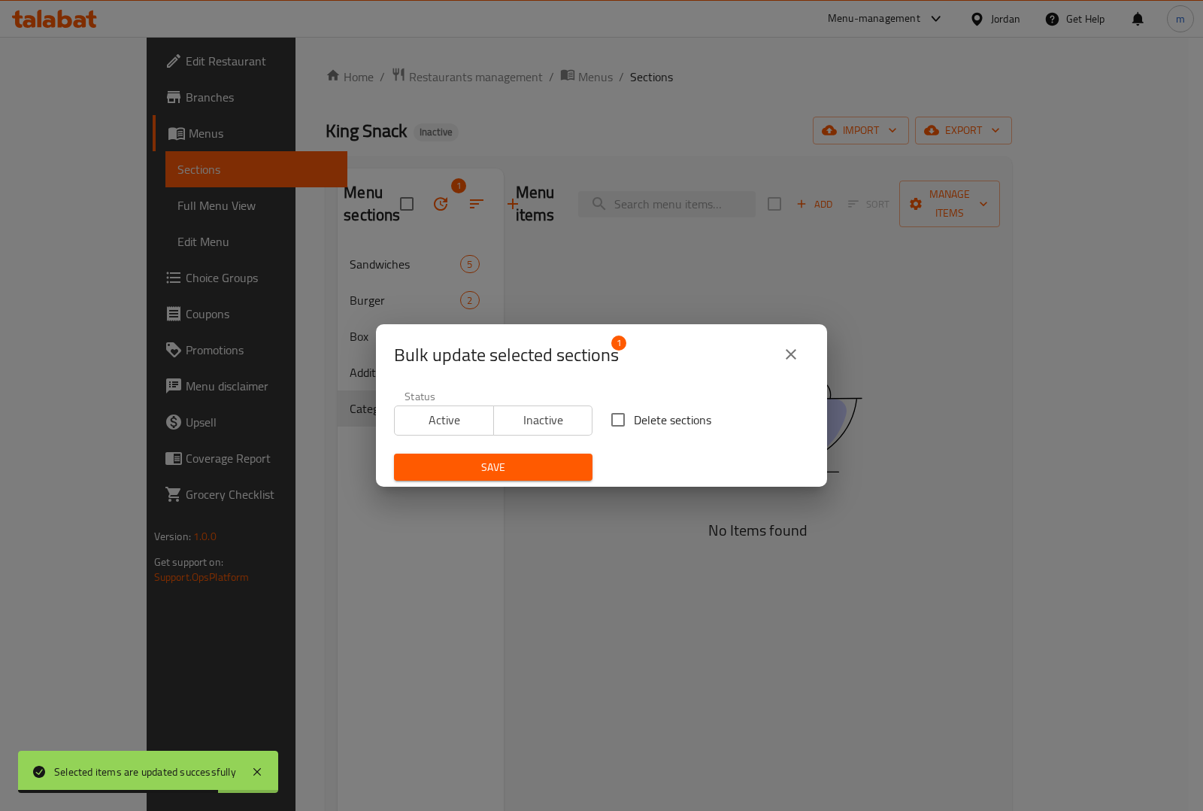
click at [622, 423] on input "Delete sections" at bounding box center [618, 420] width 32 height 32
checkbox input "true"
click at [542, 465] on span "Save" at bounding box center [493, 467] width 174 height 19
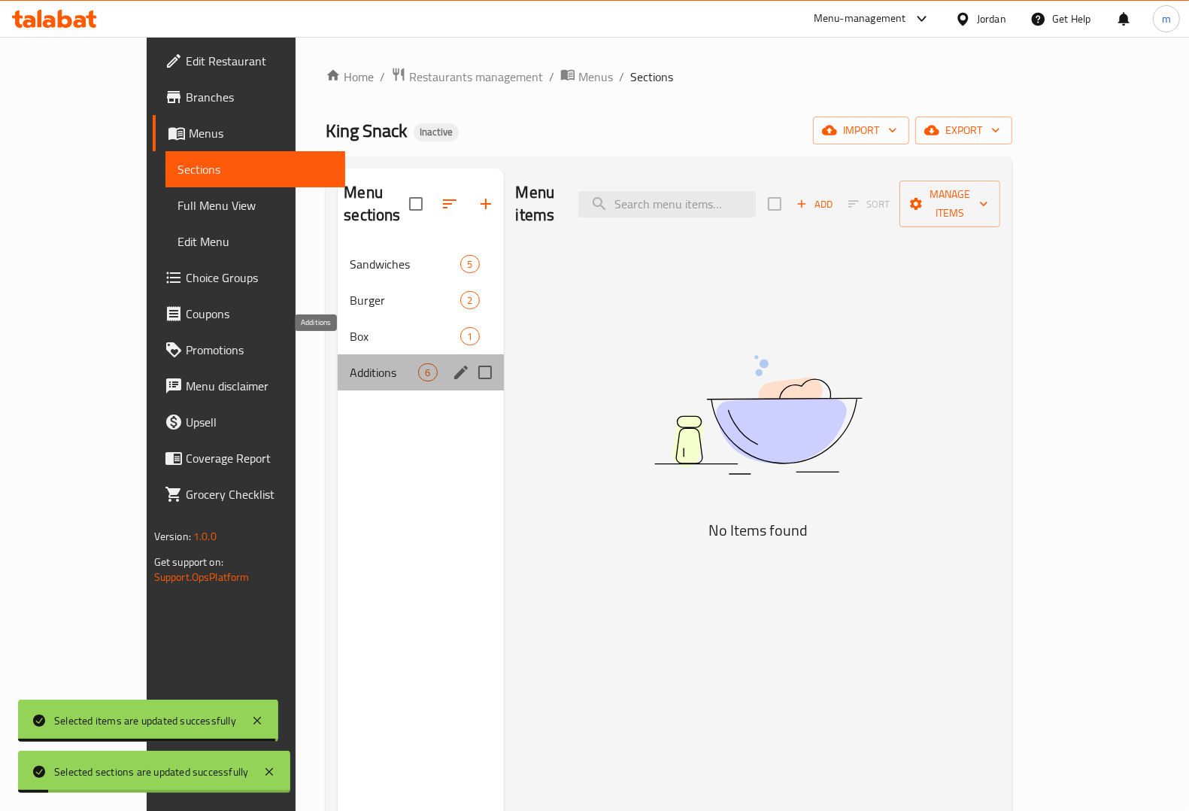
click at [350, 363] on span "Additions" at bounding box center [384, 372] width 68 height 18
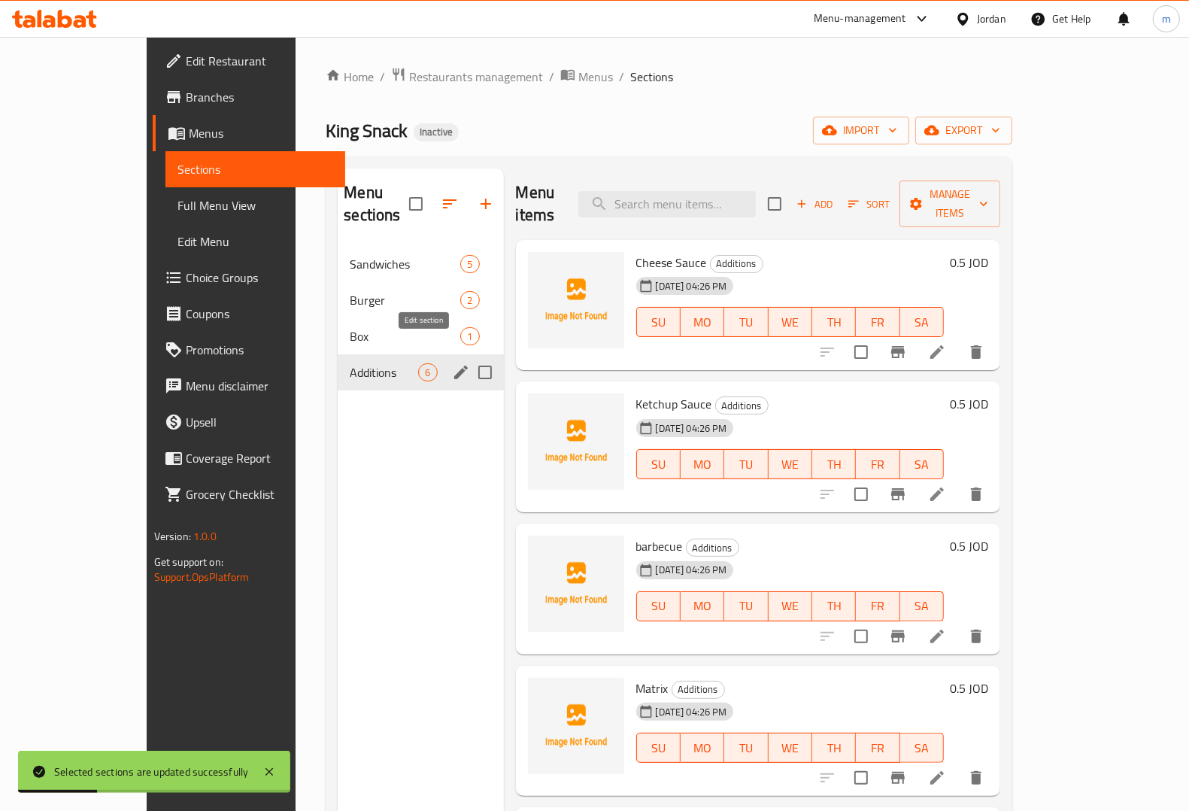
click at [452, 363] on icon "edit" at bounding box center [461, 372] width 18 height 18
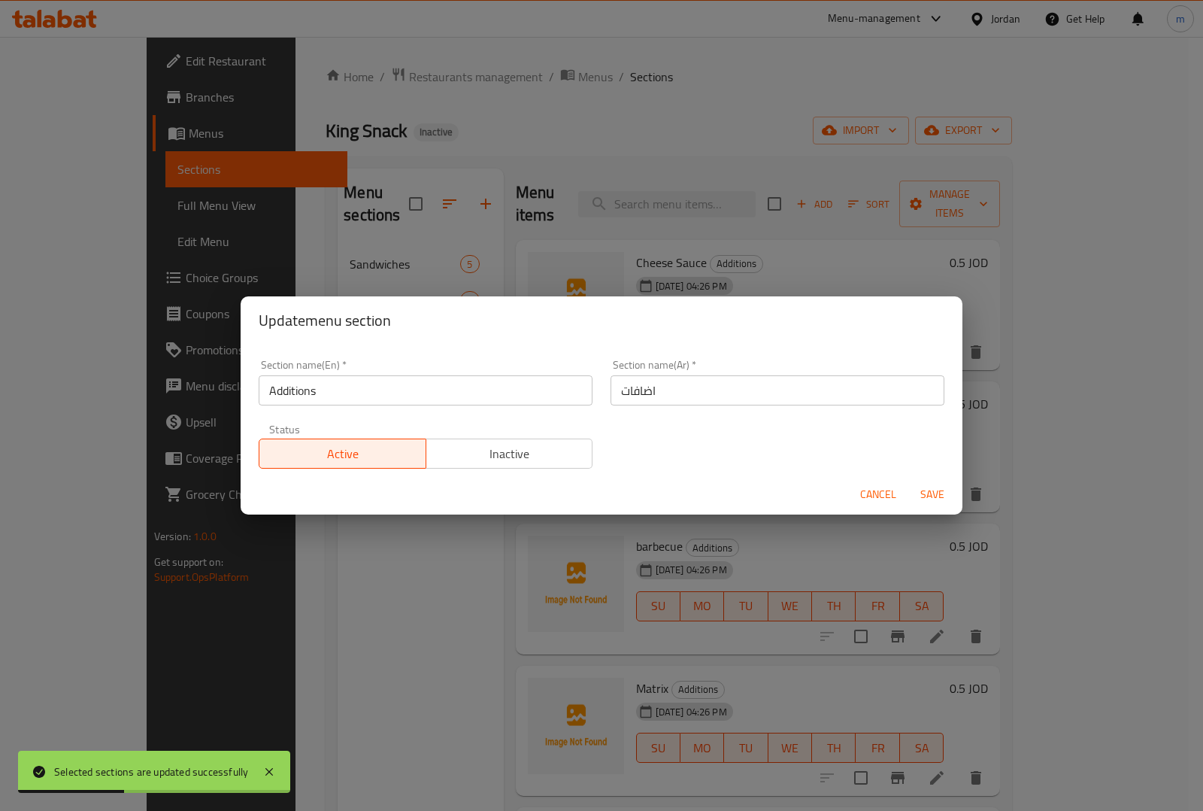
click at [384, 606] on div "Update menu section Section name(En)   * Additions Section name(En) * Section n…" at bounding box center [601, 405] width 1203 height 811
click at [873, 493] on span "Cancel" at bounding box center [878, 494] width 36 height 19
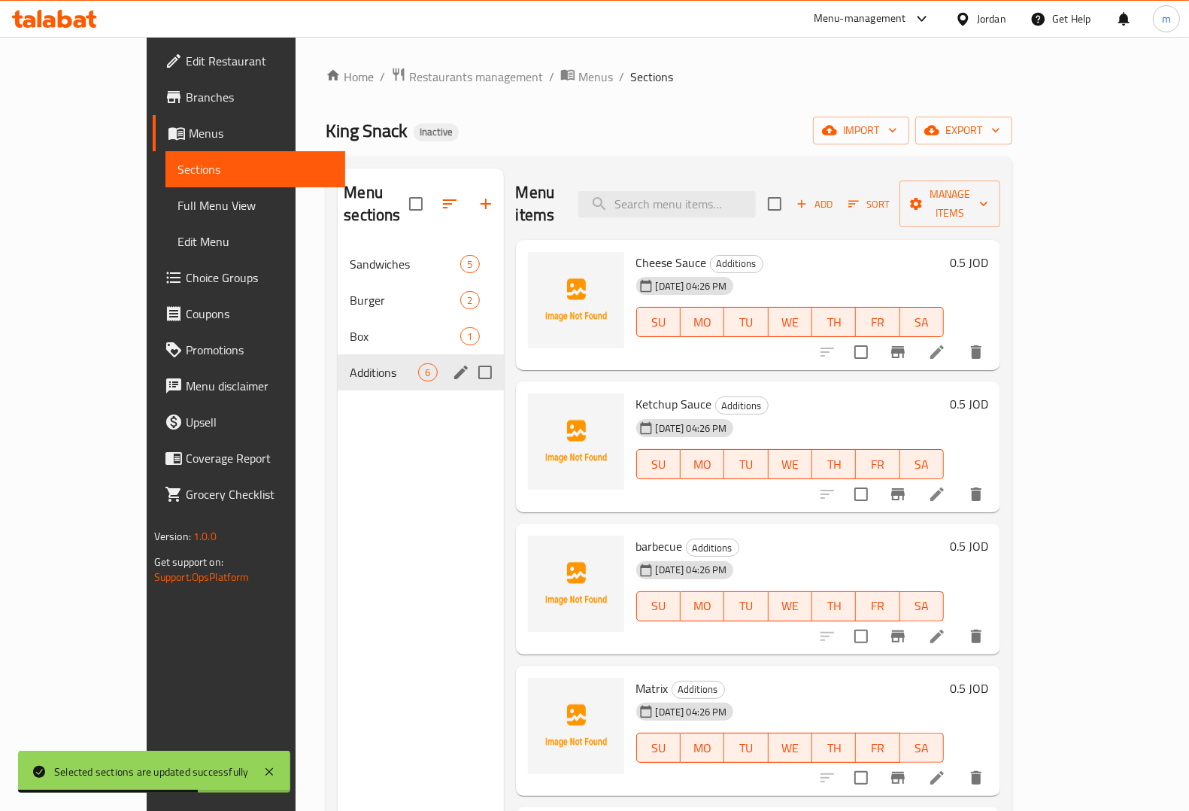
click at [958, 338] on li at bounding box center [937, 351] width 42 height 27
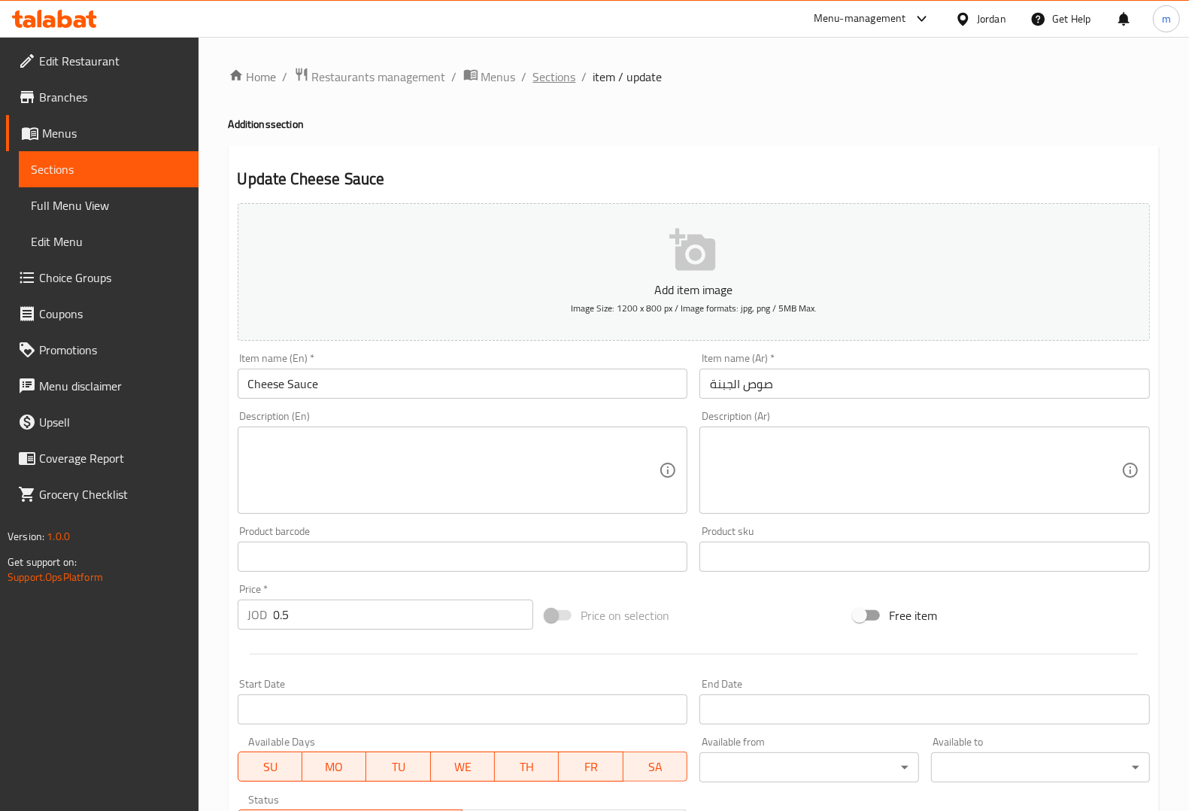
click at [560, 73] on span "Sections" at bounding box center [554, 77] width 43 height 18
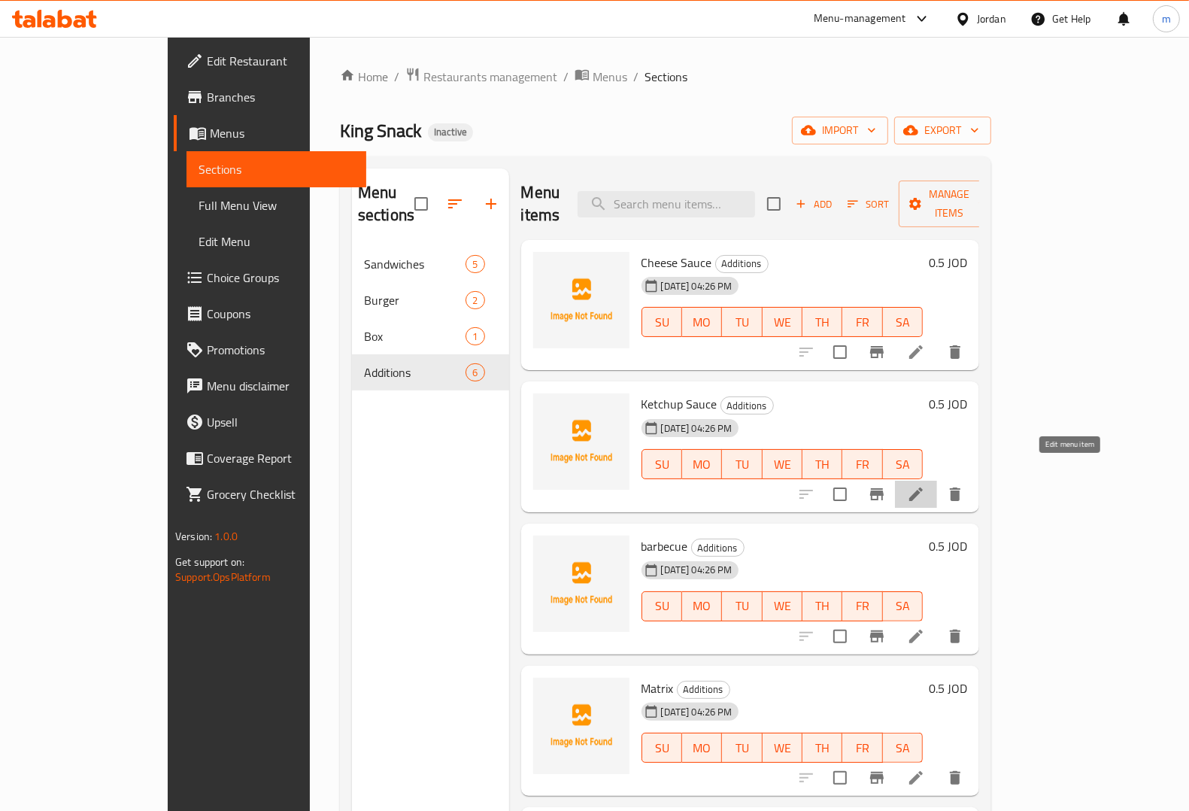
click at [925, 485] on icon at bounding box center [916, 494] width 18 height 18
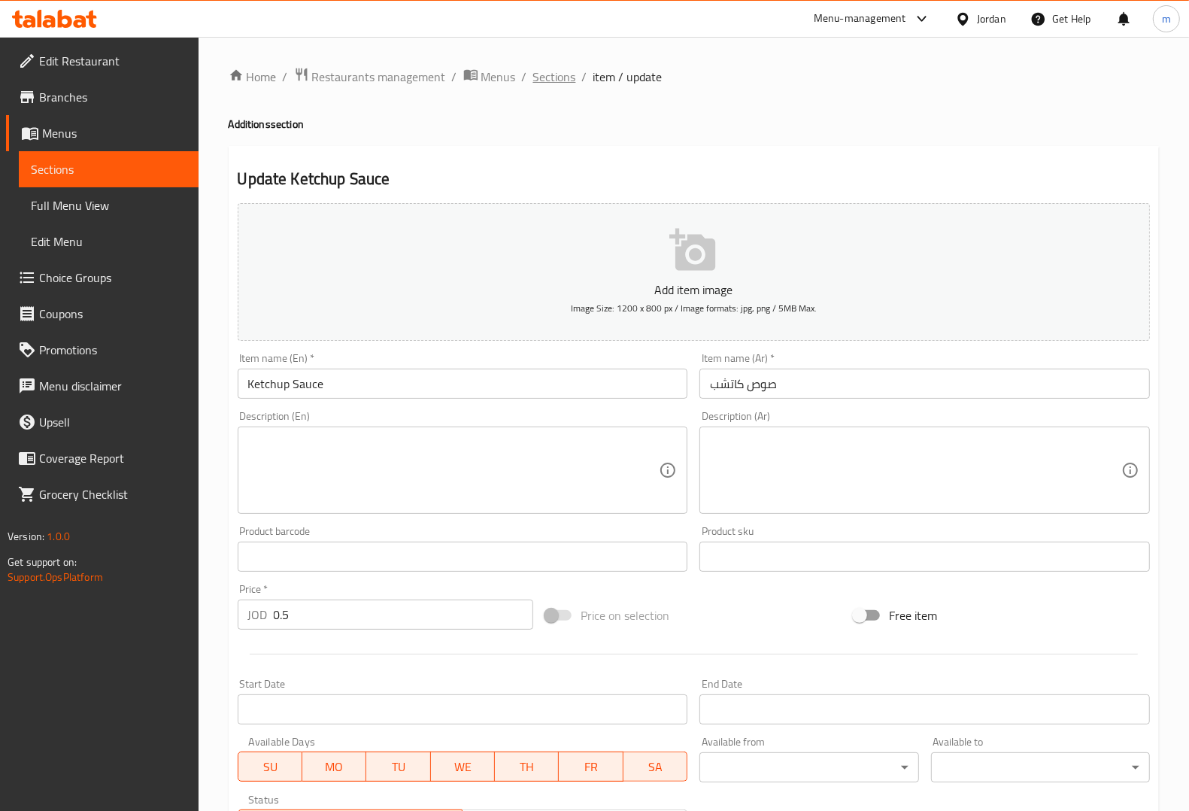
click at [557, 76] on span "Sections" at bounding box center [554, 77] width 43 height 18
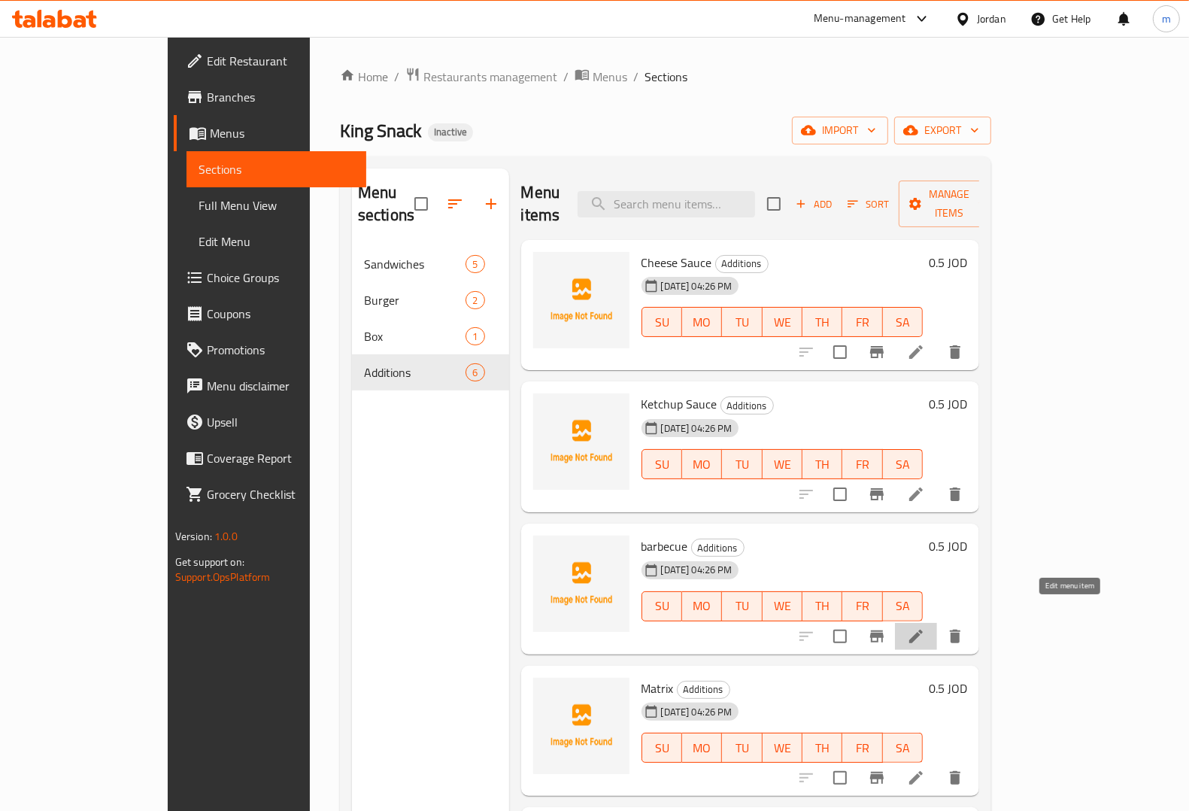
click at [925, 627] on icon at bounding box center [916, 636] width 18 height 18
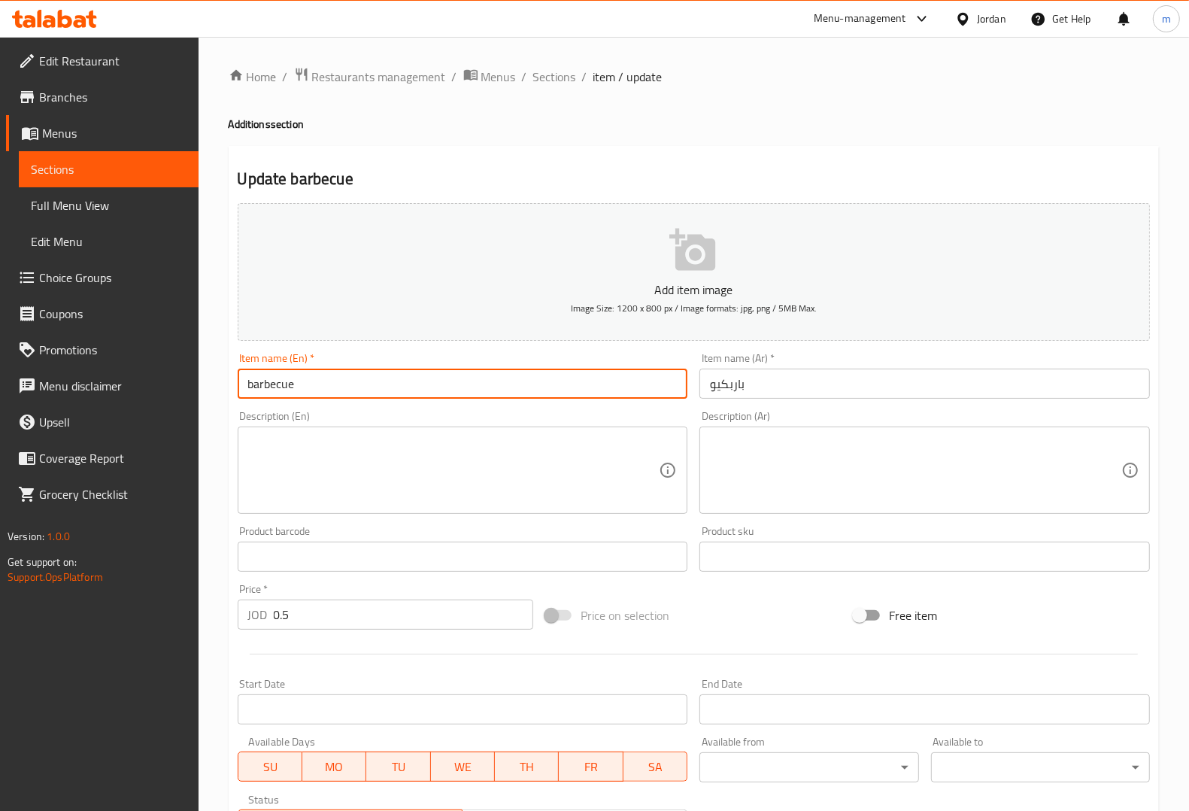
drag, startPoint x: 366, startPoint y: 388, endPoint x: 193, endPoint y: 399, distance: 173.3
click at [193, 399] on div "Edit Restaurant Branches Menus Sections Full Menu View Edit Menu Choice Groups …" at bounding box center [594, 550] width 1189 height 1026
type input "ل"
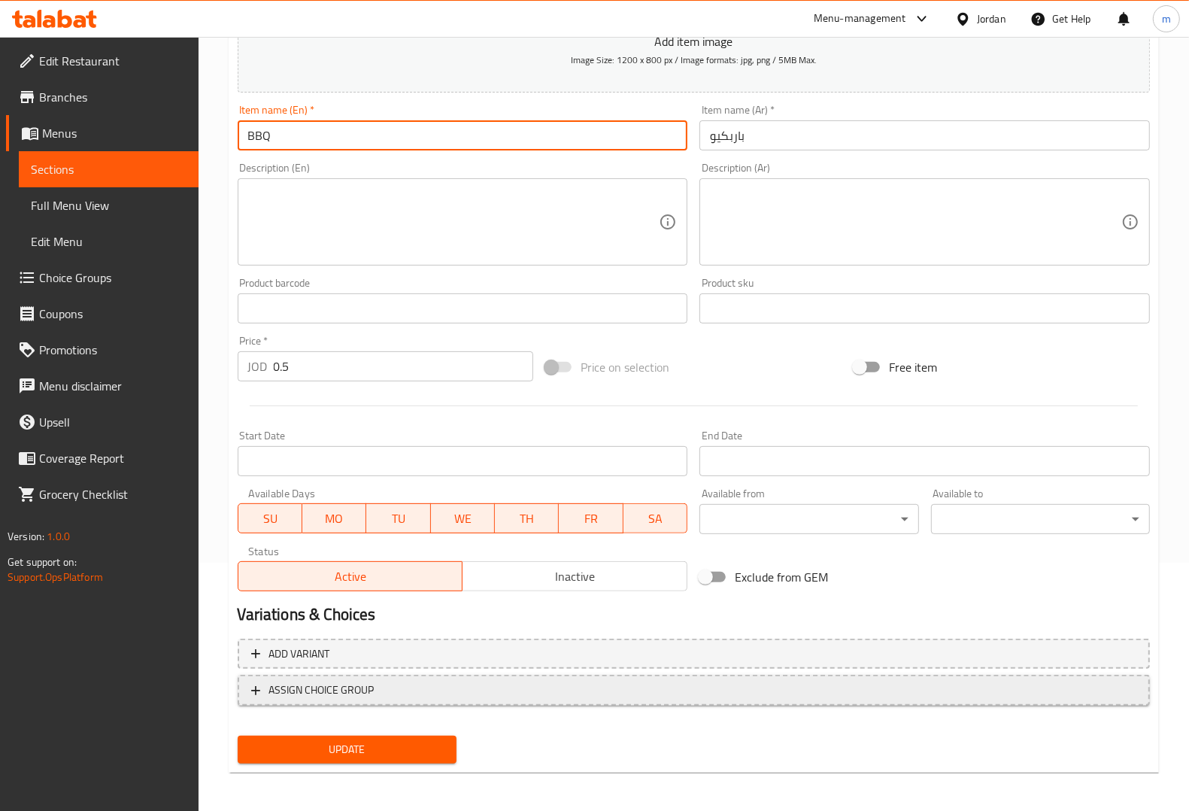
scroll to position [249, 0]
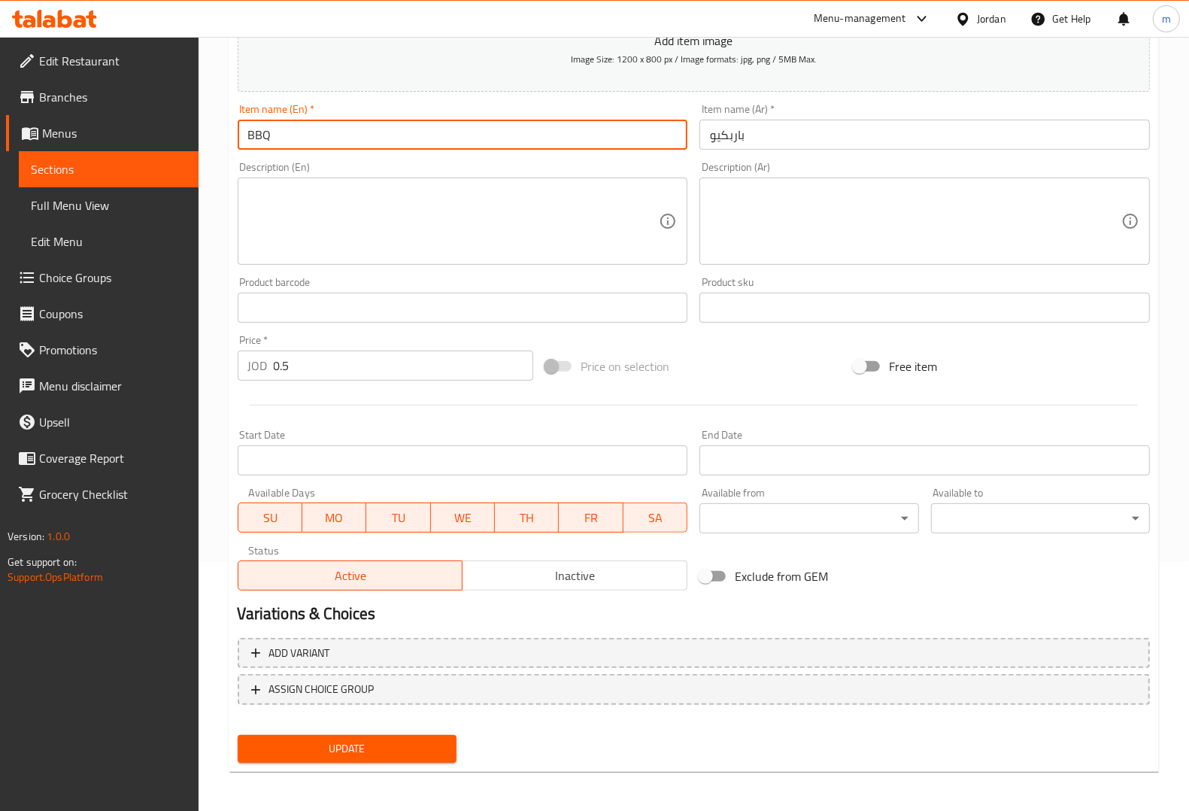
type input "BBQ"
click at [344, 742] on span "Update" at bounding box center [347, 748] width 195 height 19
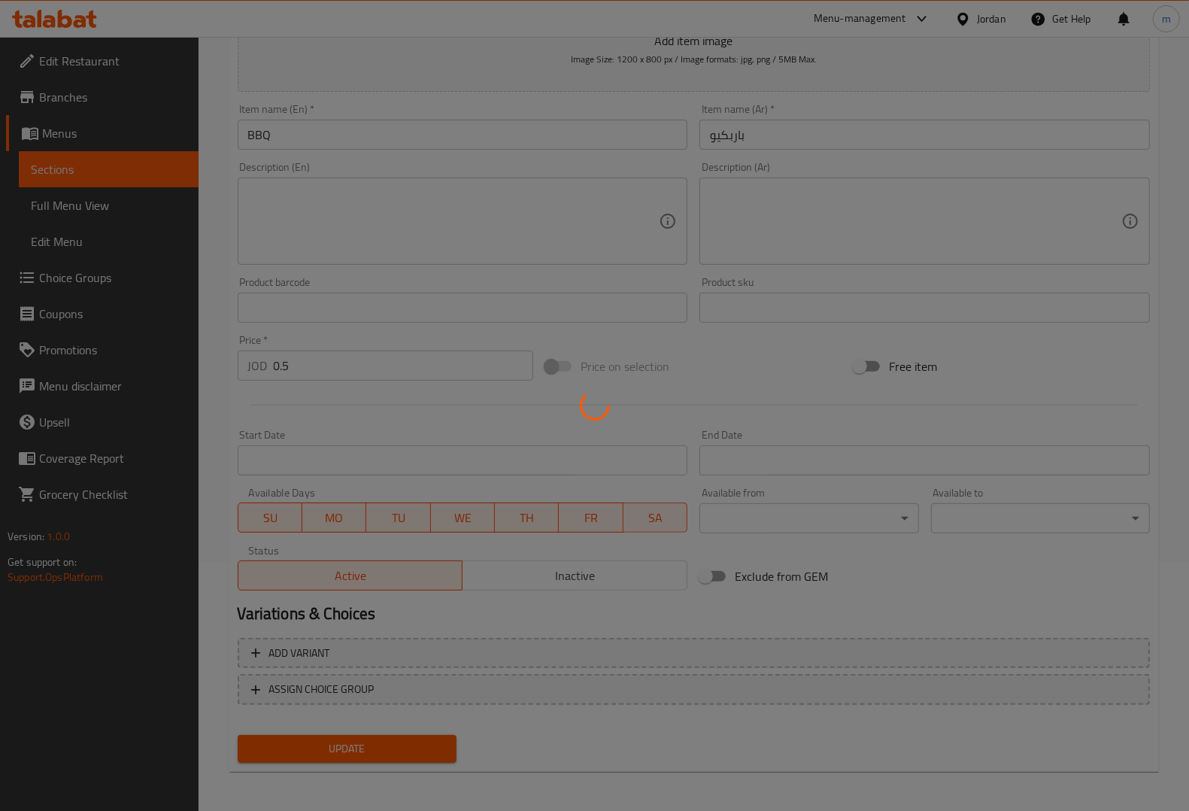
scroll to position [0, 0]
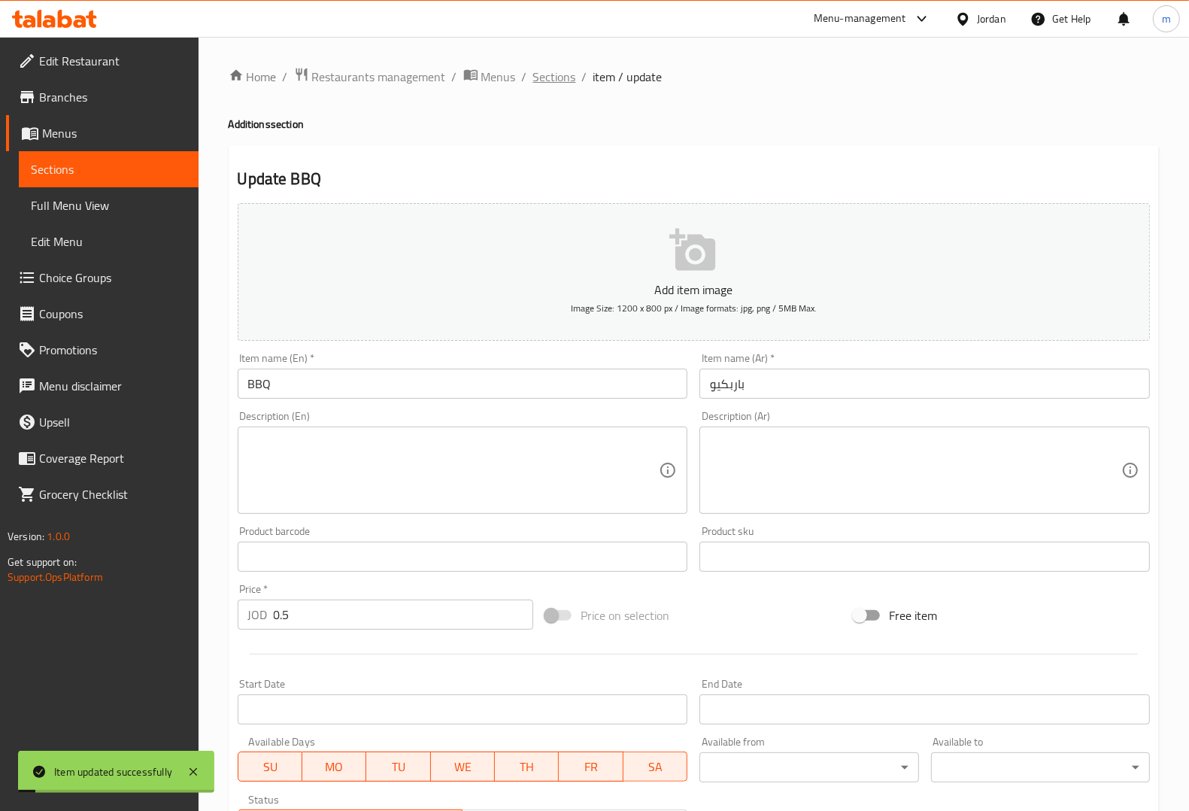
click at [538, 72] on span "Sections" at bounding box center [554, 77] width 43 height 18
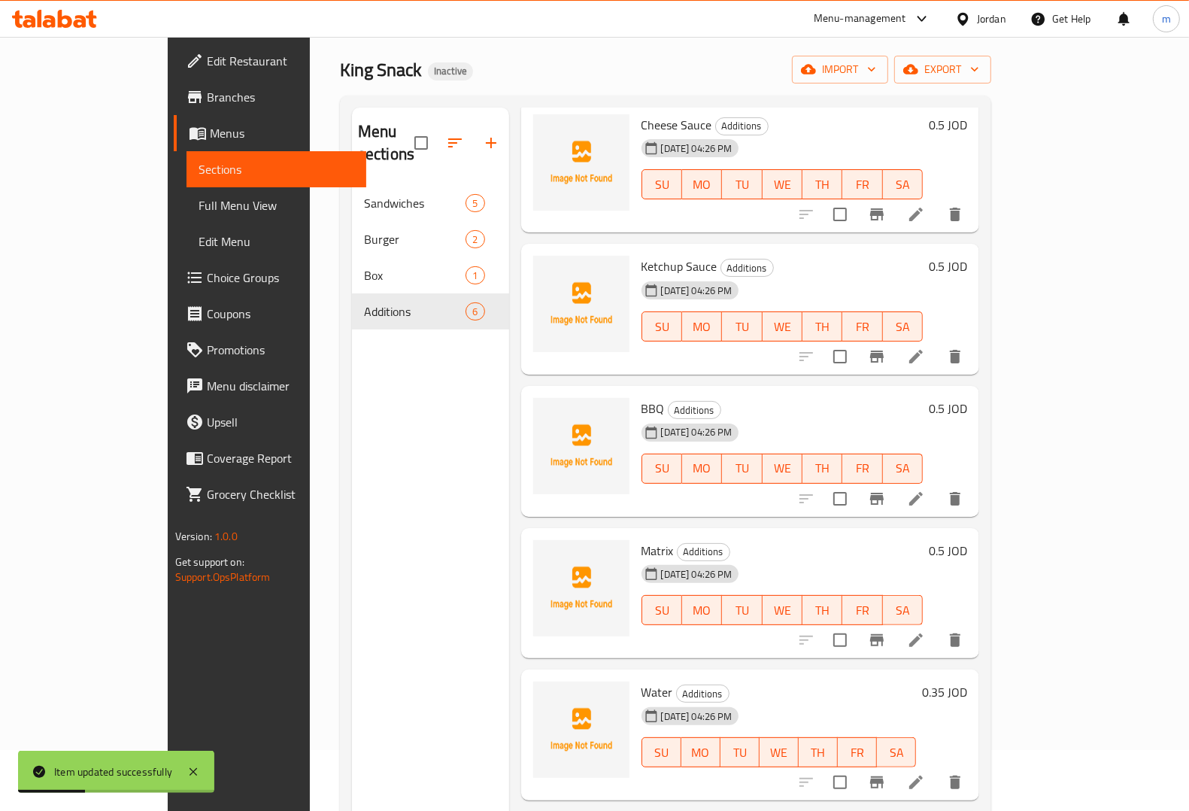
scroll to position [94, 0]
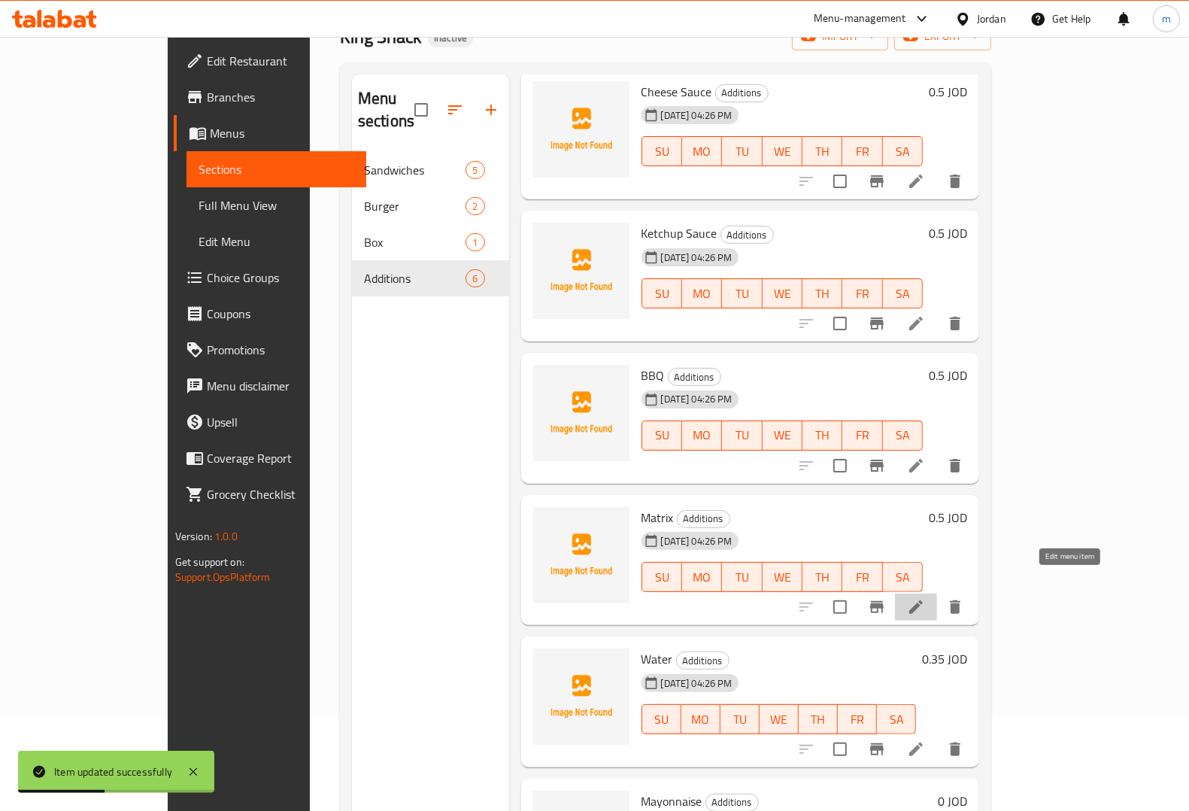
click at [923, 600] on icon at bounding box center [916, 607] width 14 height 14
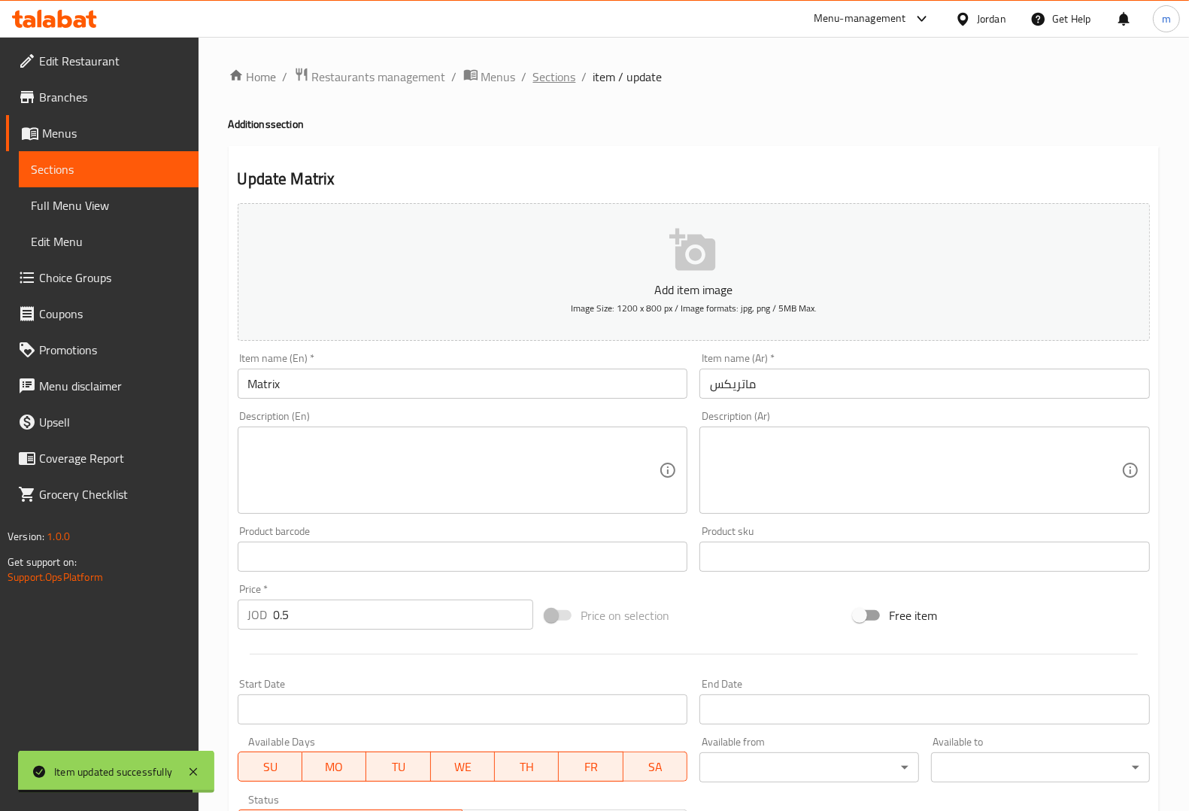
click at [555, 80] on span "Sections" at bounding box center [554, 77] width 43 height 18
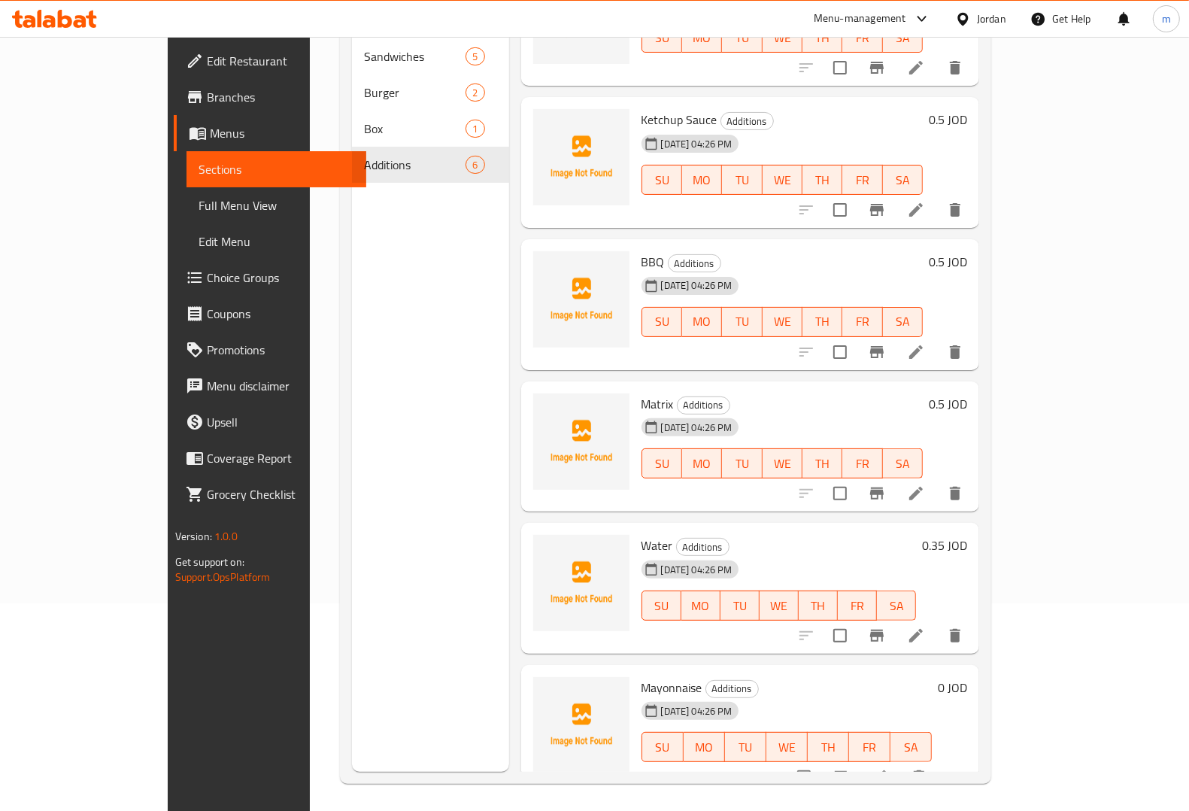
scroll to position [211, 0]
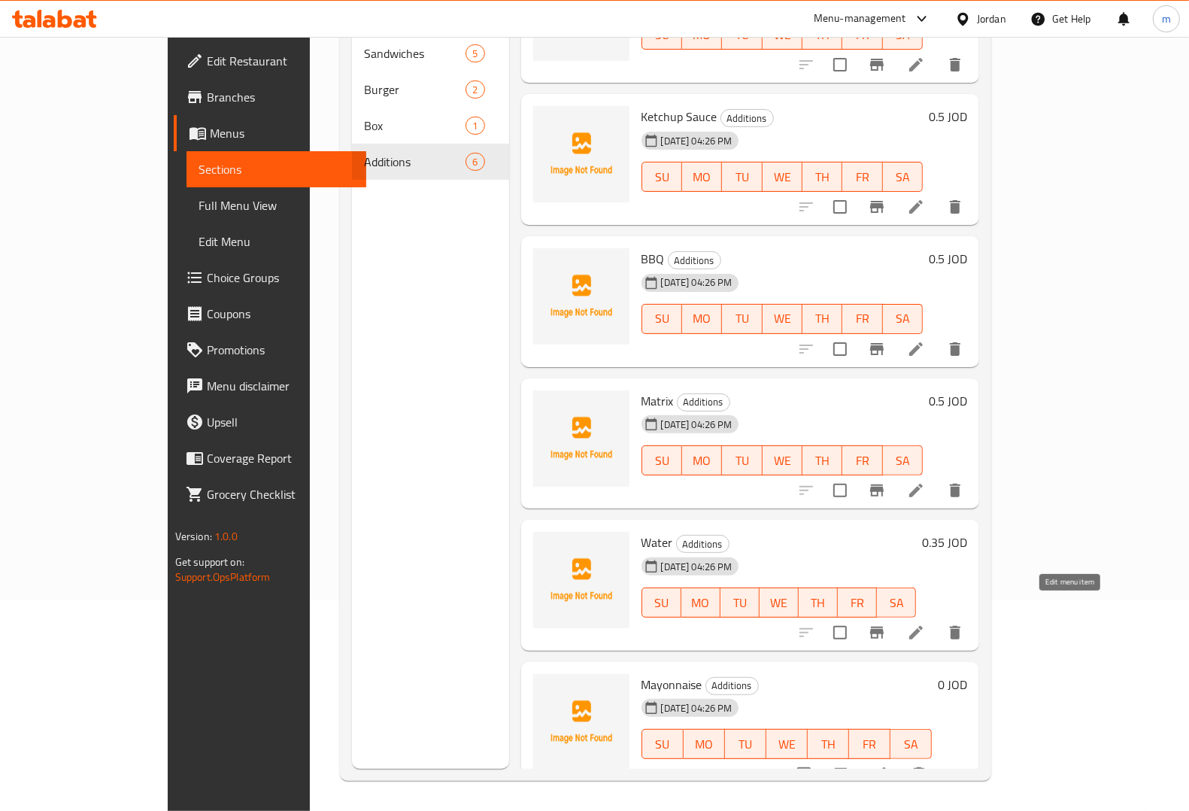
click at [925, 623] on icon at bounding box center [916, 632] width 18 height 18
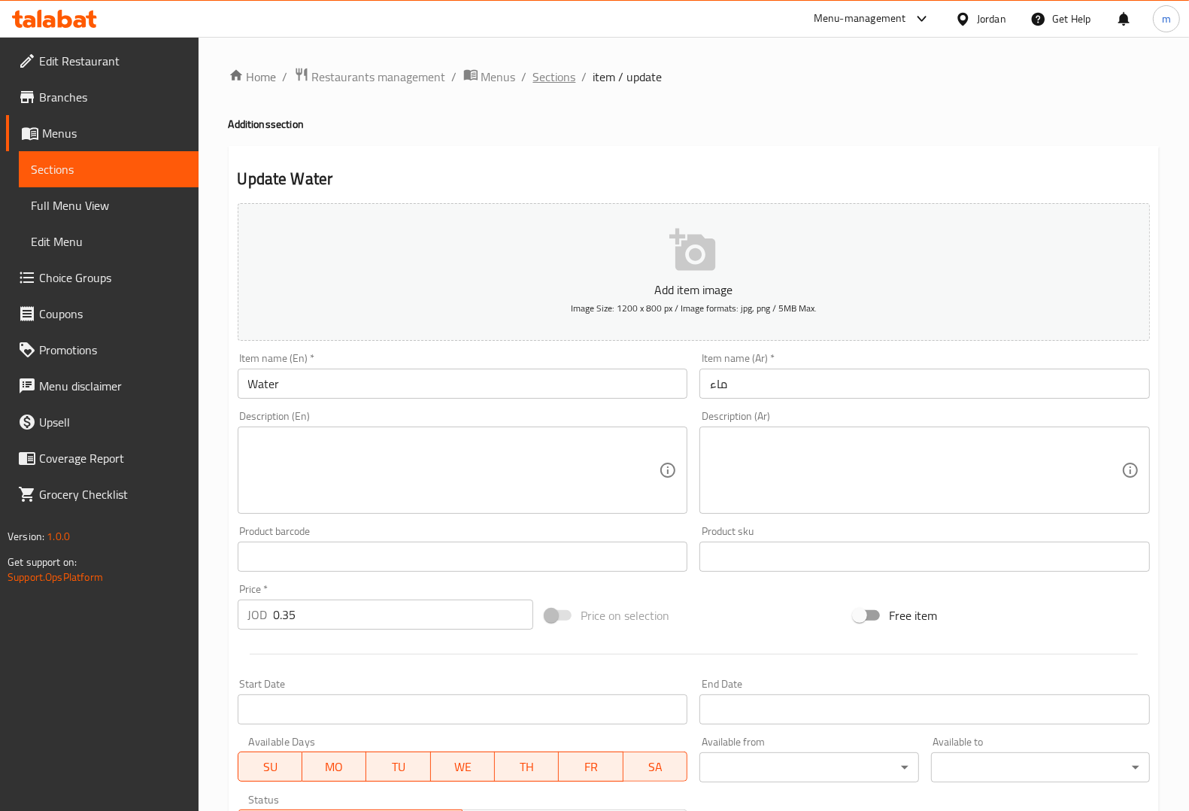
click at [560, 77] on span "Sections" at bounding box center [554, 77] width 43 height 18
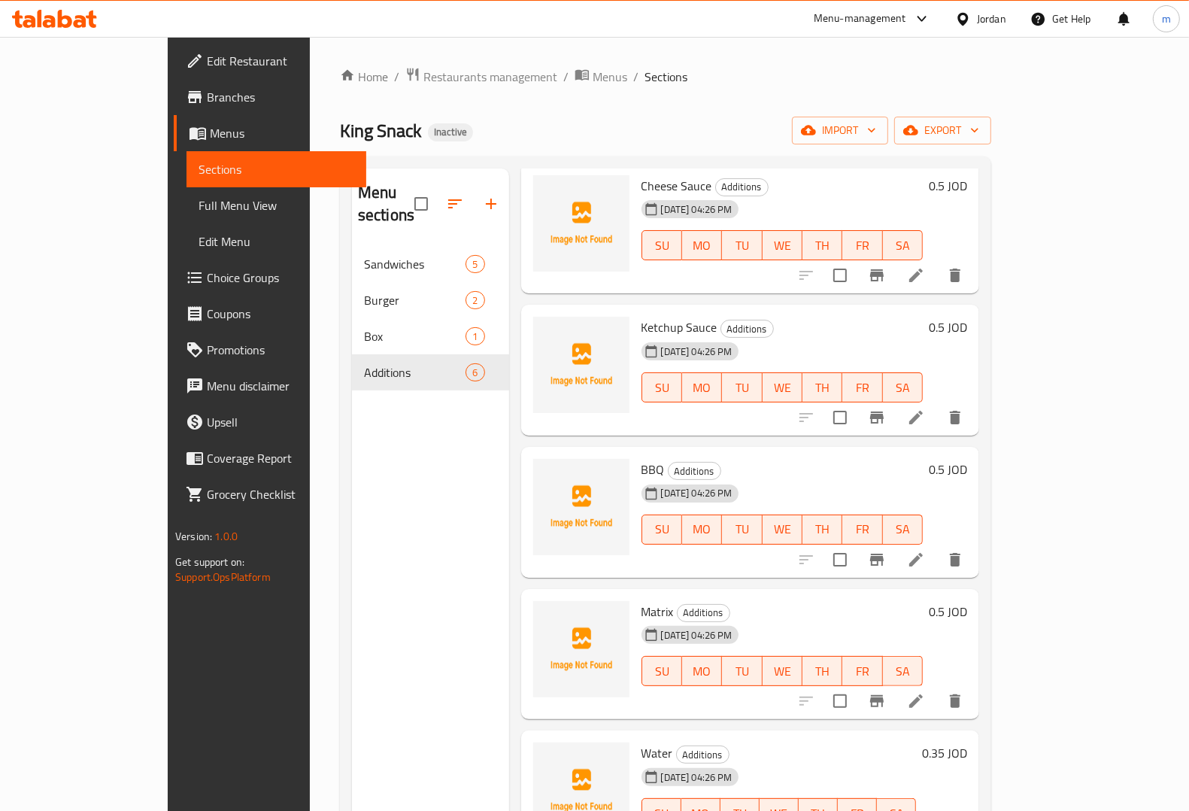
scroll to position [211, 0]
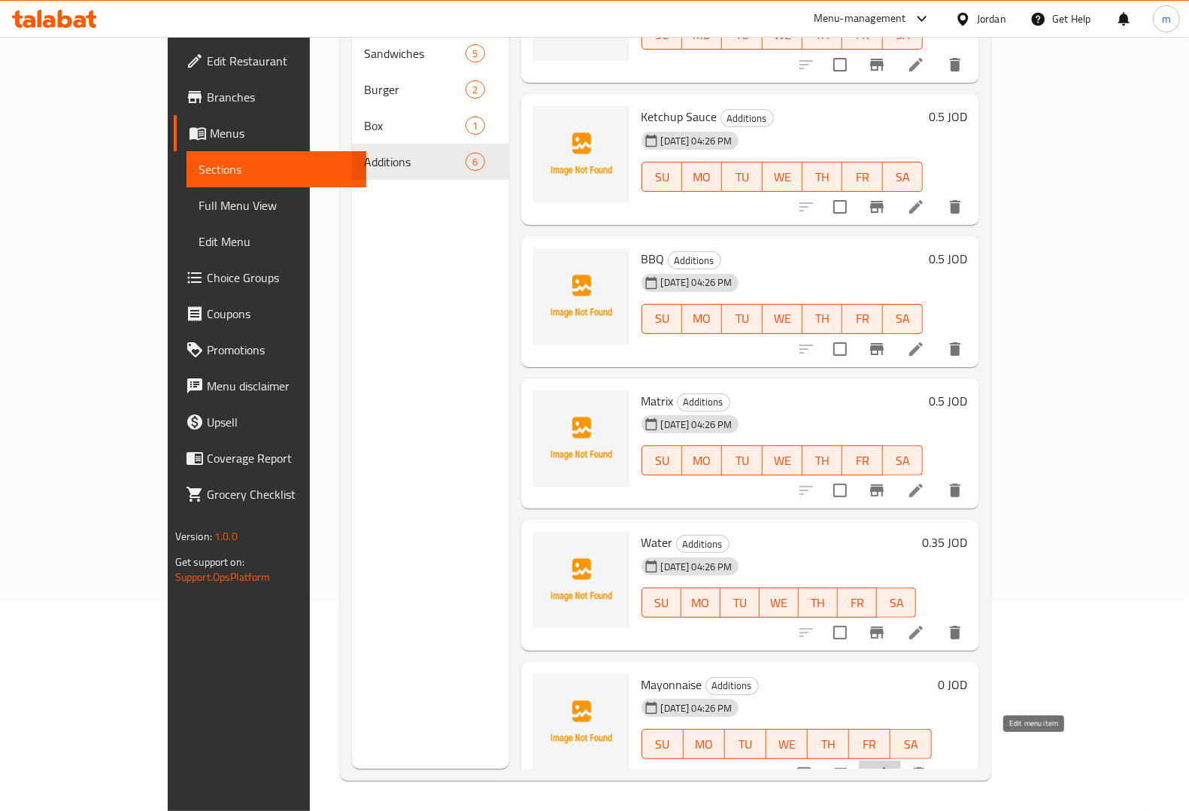
click at [889, 765] on icon at bounding box center [880, 774] width 18 height 18
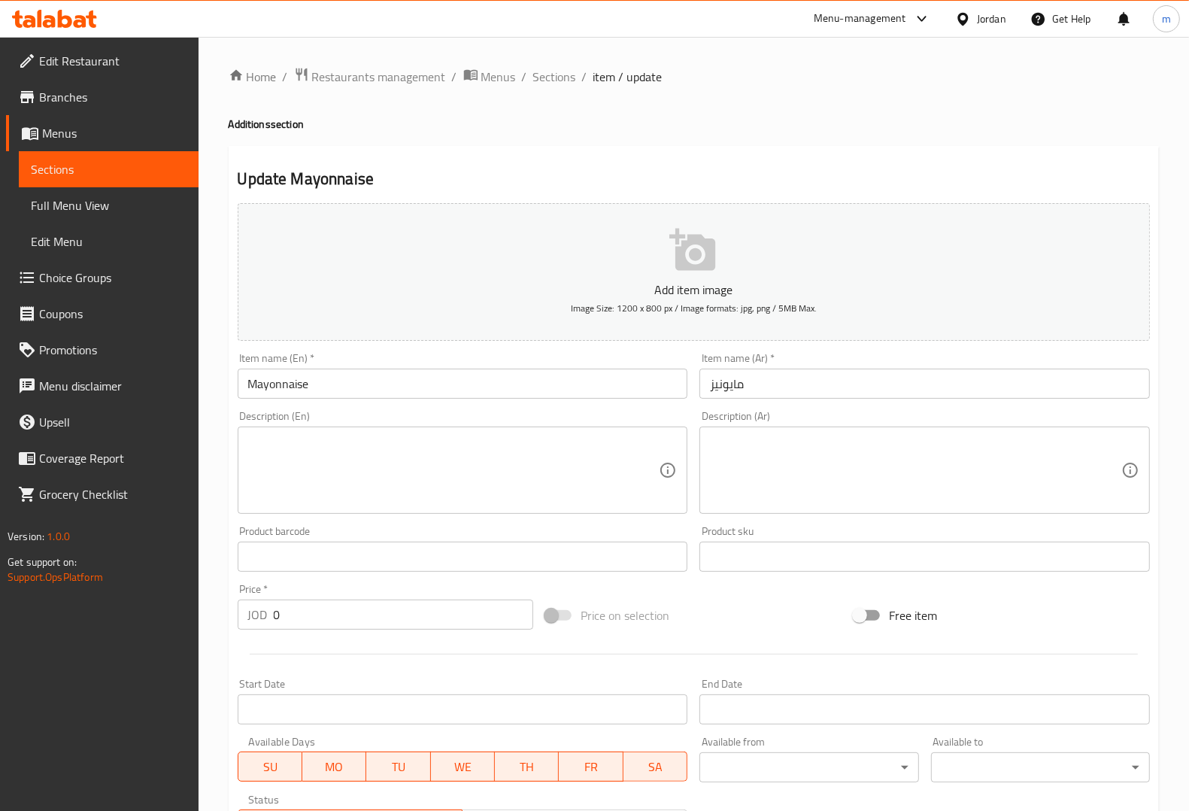
scroll to position [241, 0]
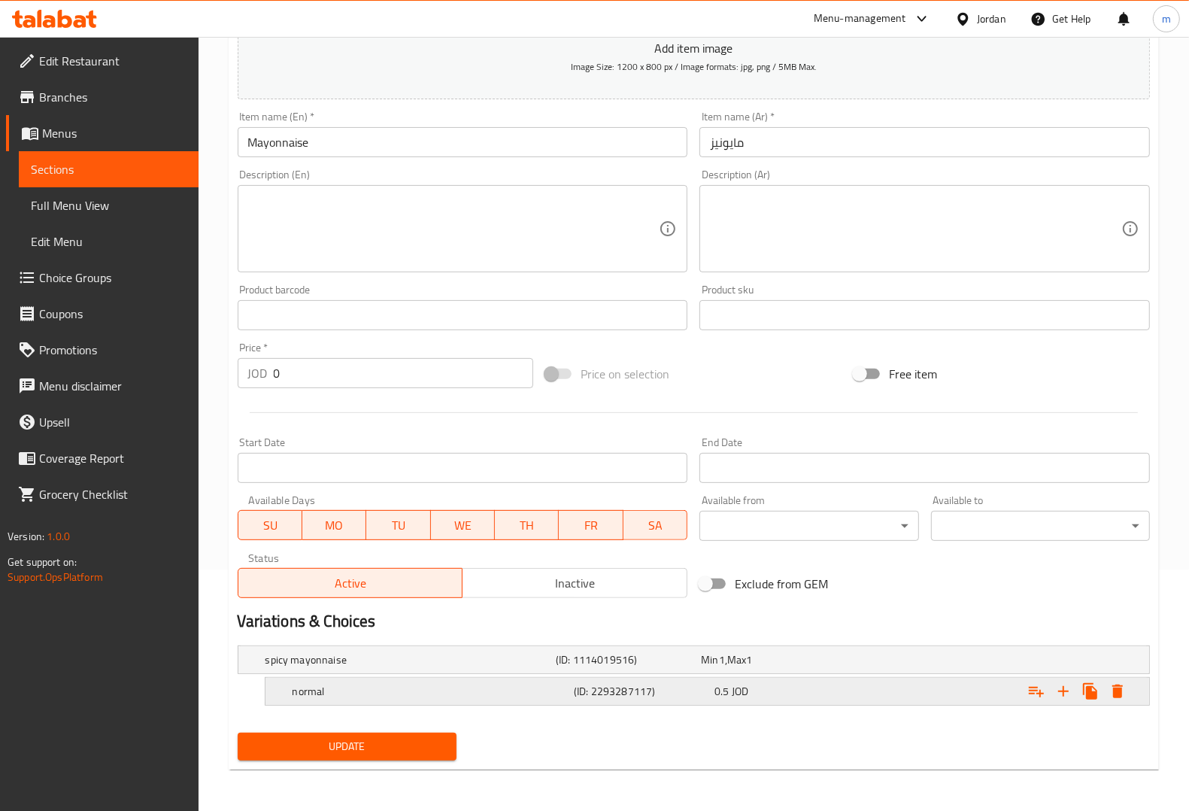
click at [669, 699] on div "(ID: 2293287117)" at bounding box center [641, 691] width 141 height 21
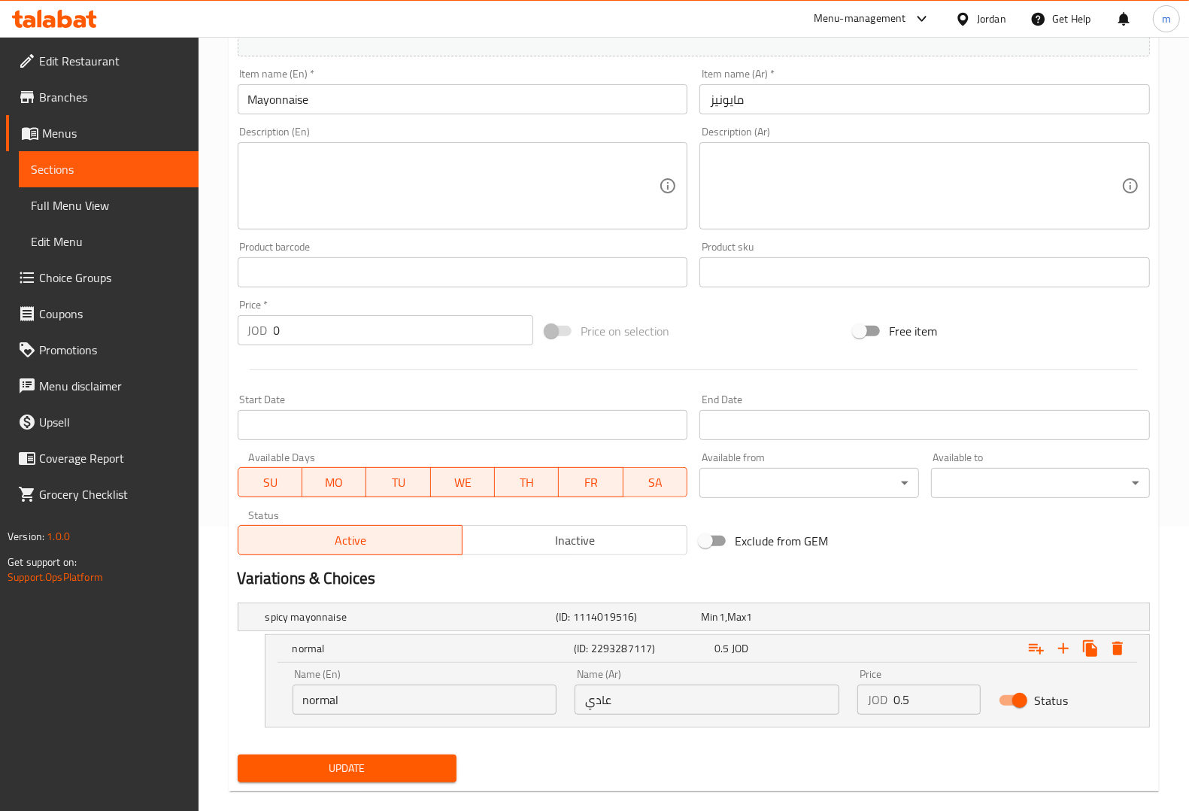
scroll to position [306, 0]
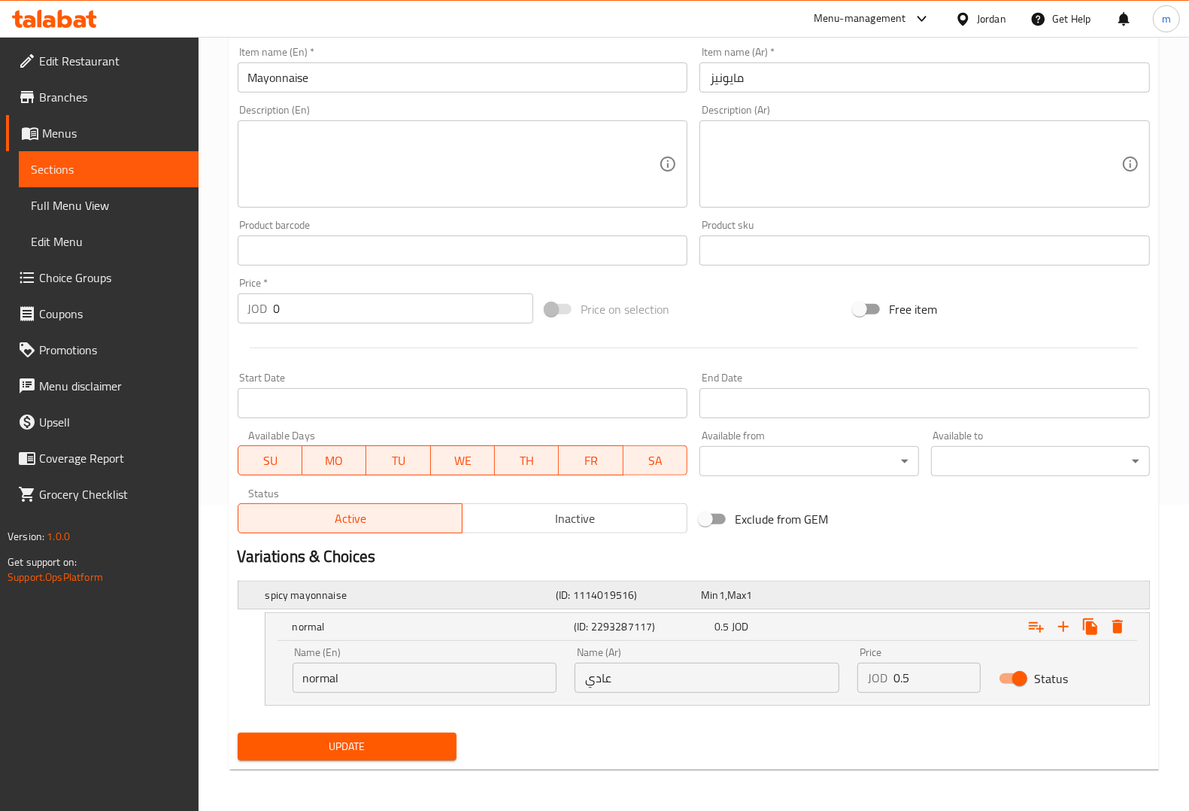
click at [396, 596] on h5 "spicy mayonnaise" at bounding box center [407, 594] width 284 height 15
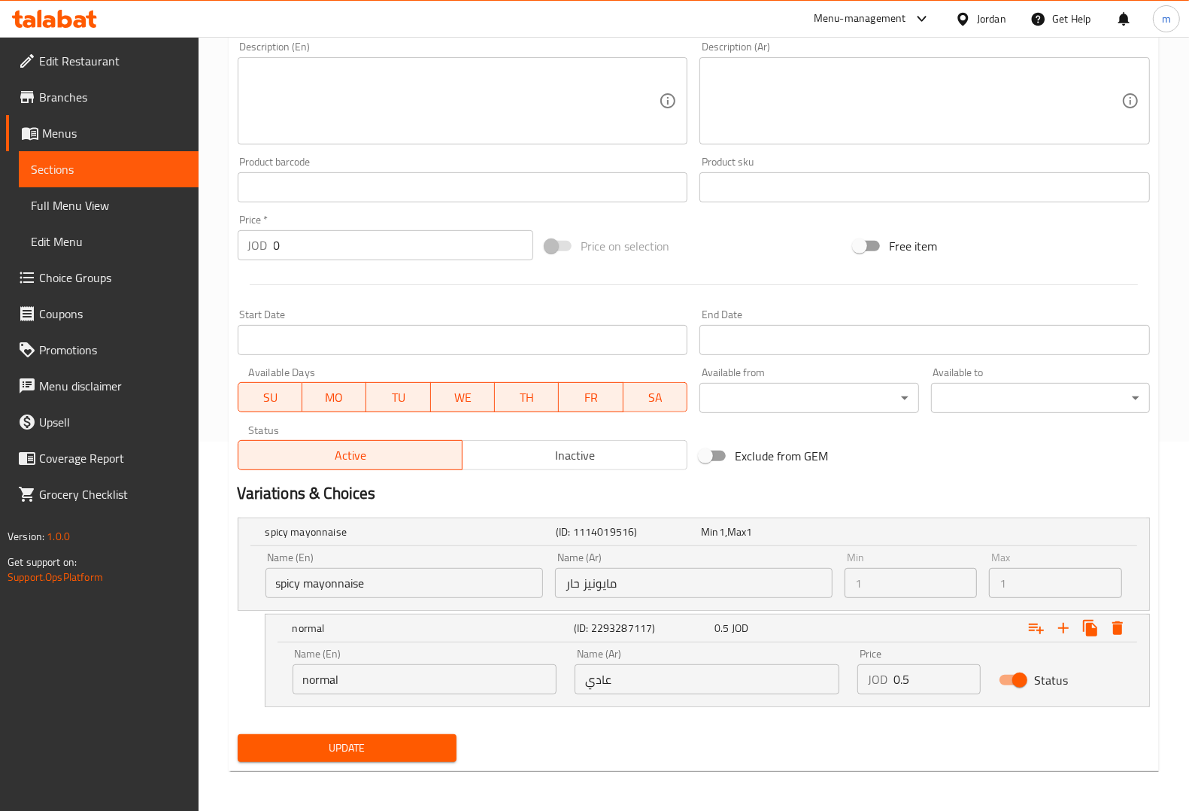
scroll to position [371, 0]
click at [399, 743] on span "Update" at bounding box center [347, 746] width 195 height 19
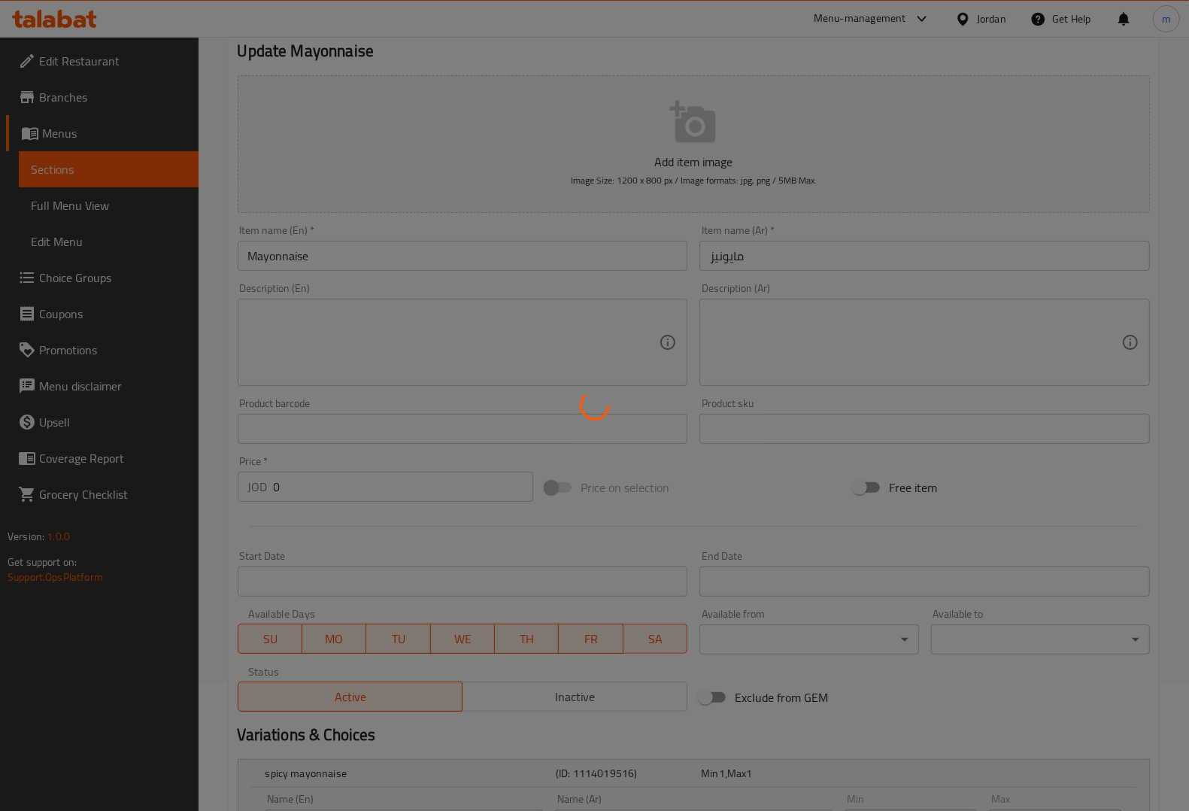
scroll to position [0, 0]
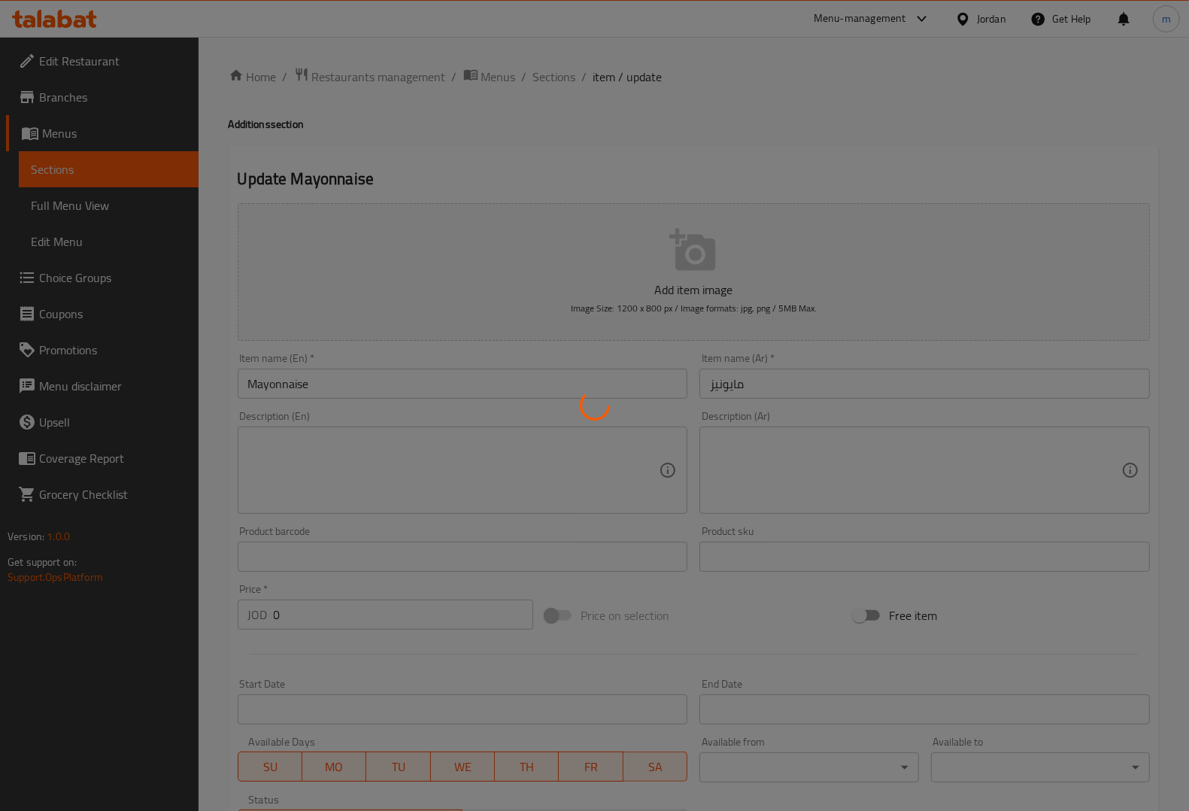
click at [553, 62] on div at bounding box center [594, 405] width 1189 height 811
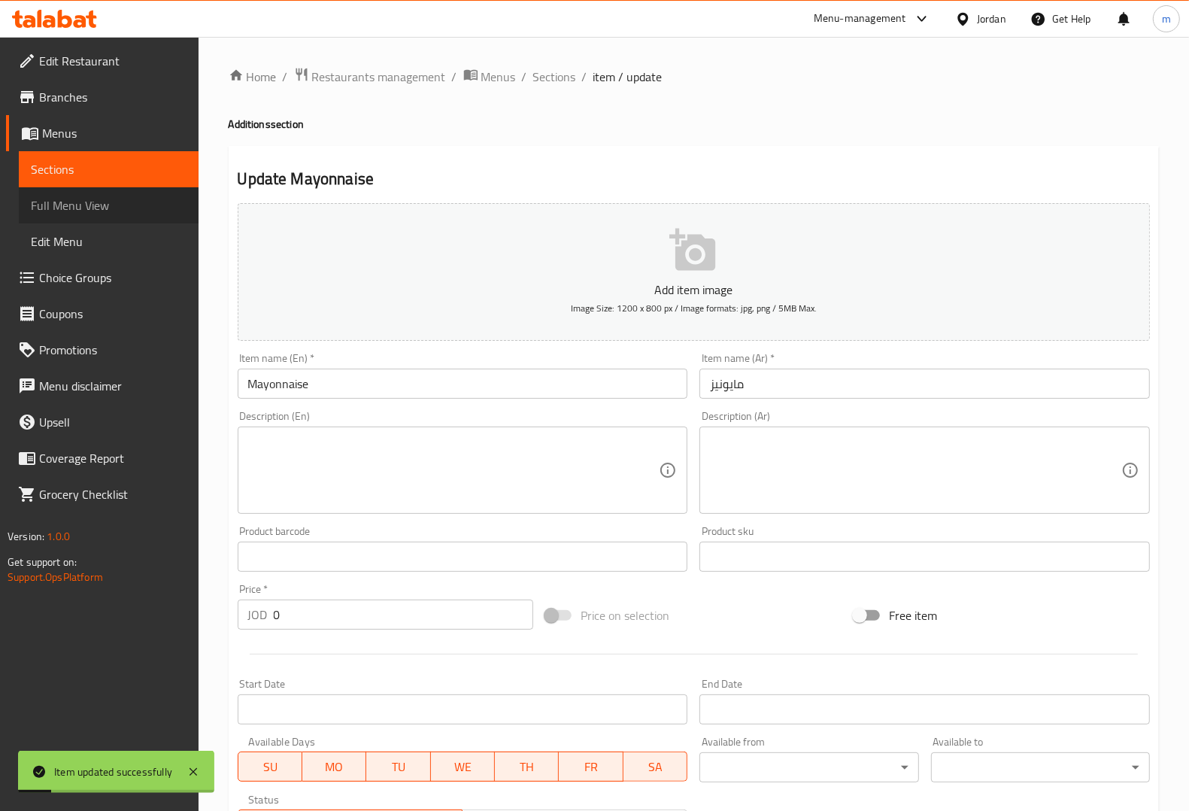
click at [106, 208] on span "Full Menu View" at bounding box center [109, 205] width 156 height 18
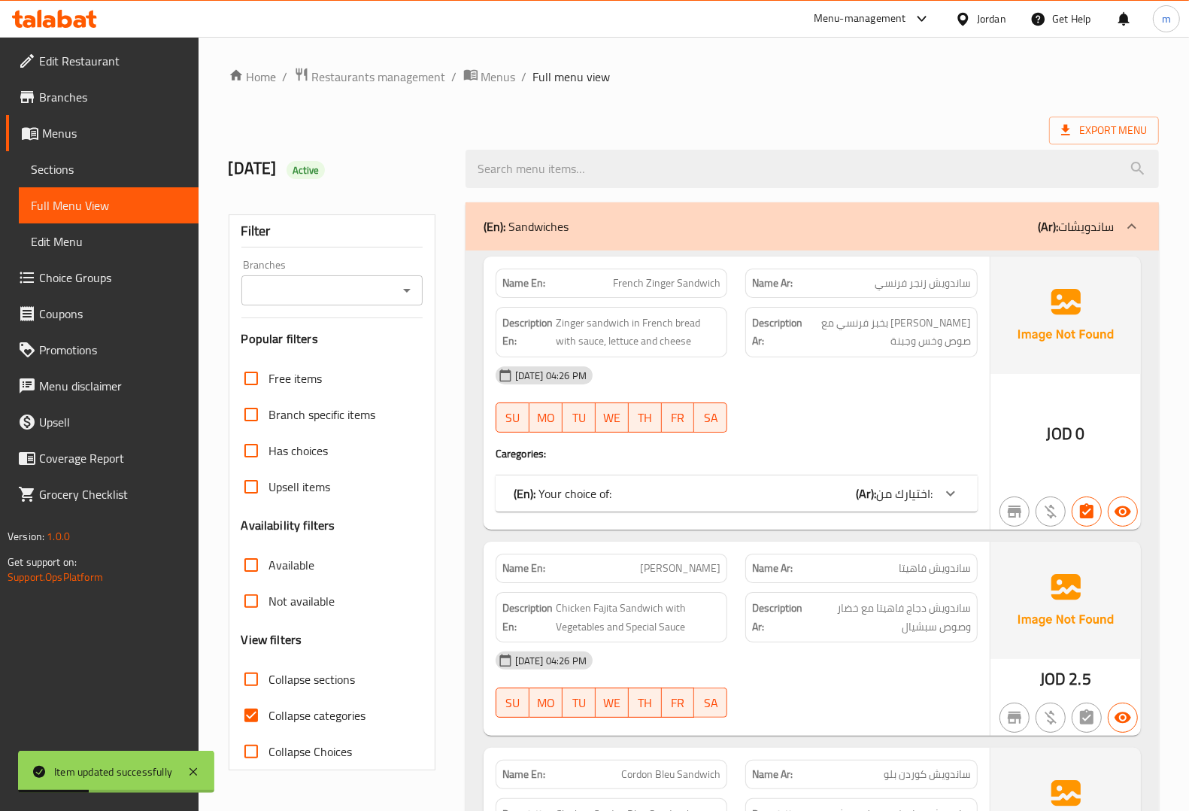
click at [284, 713] on span "Collapse categories" at bounding box center [317, 715] width 97 height 18
click at [269, 713] on input "Collapse categories" at bounding box center [251, 715] width 36 height 36
checkbox input "false"
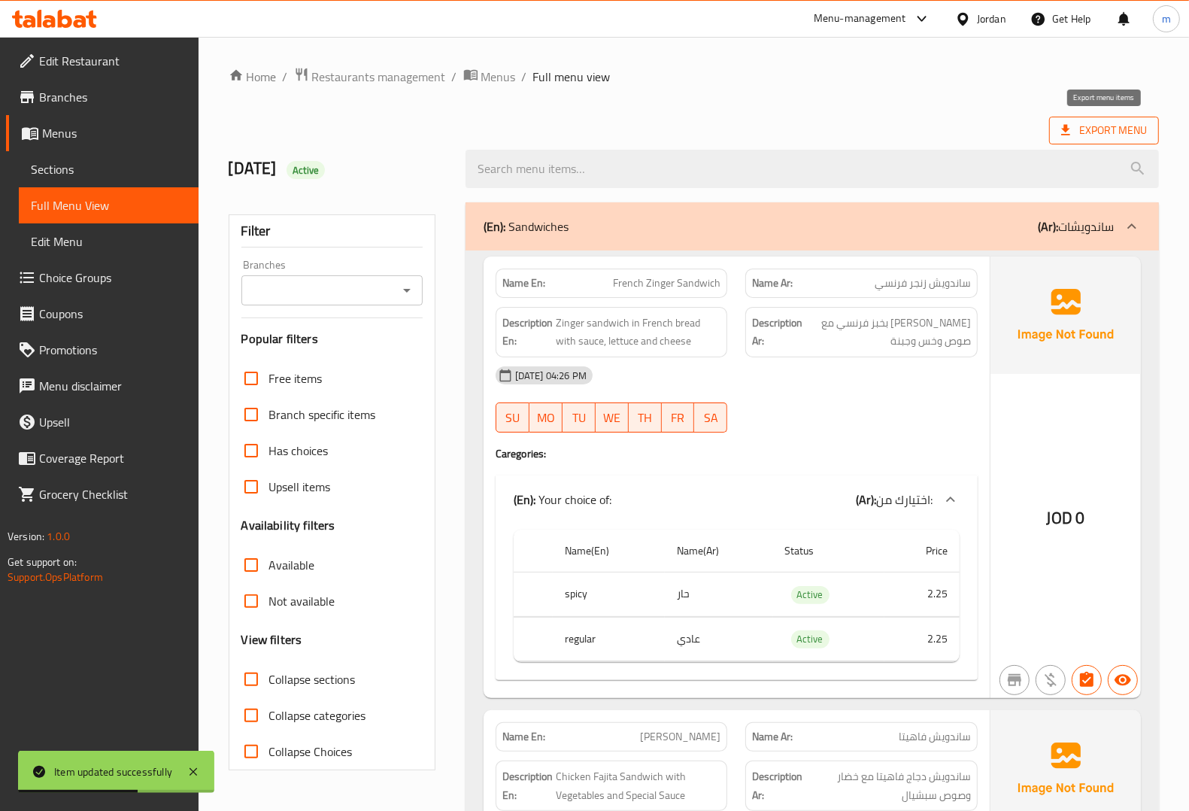
click at [1100, 117] on span "Export Menu" at bounding box center [1104, 131] width 110 height 28
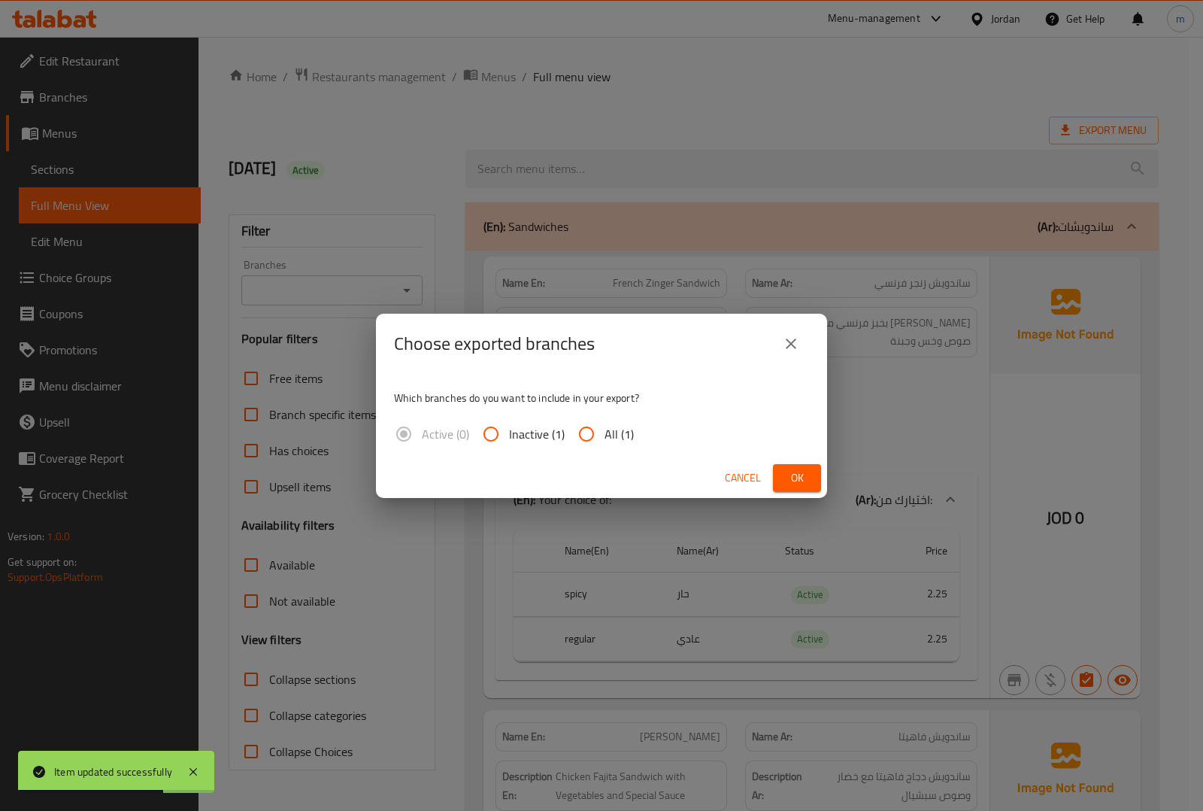
click at [611, 431] on span "All (1)" at bounding box center [619, 434] width 29 height 18
click at [605, 431] on input "All (1)" at bounding box center [587, 434] width 36 height 36
radio input "true"
click at [806, 482] on span "Ok" at bounding box center [797, 478] width 24 height 19
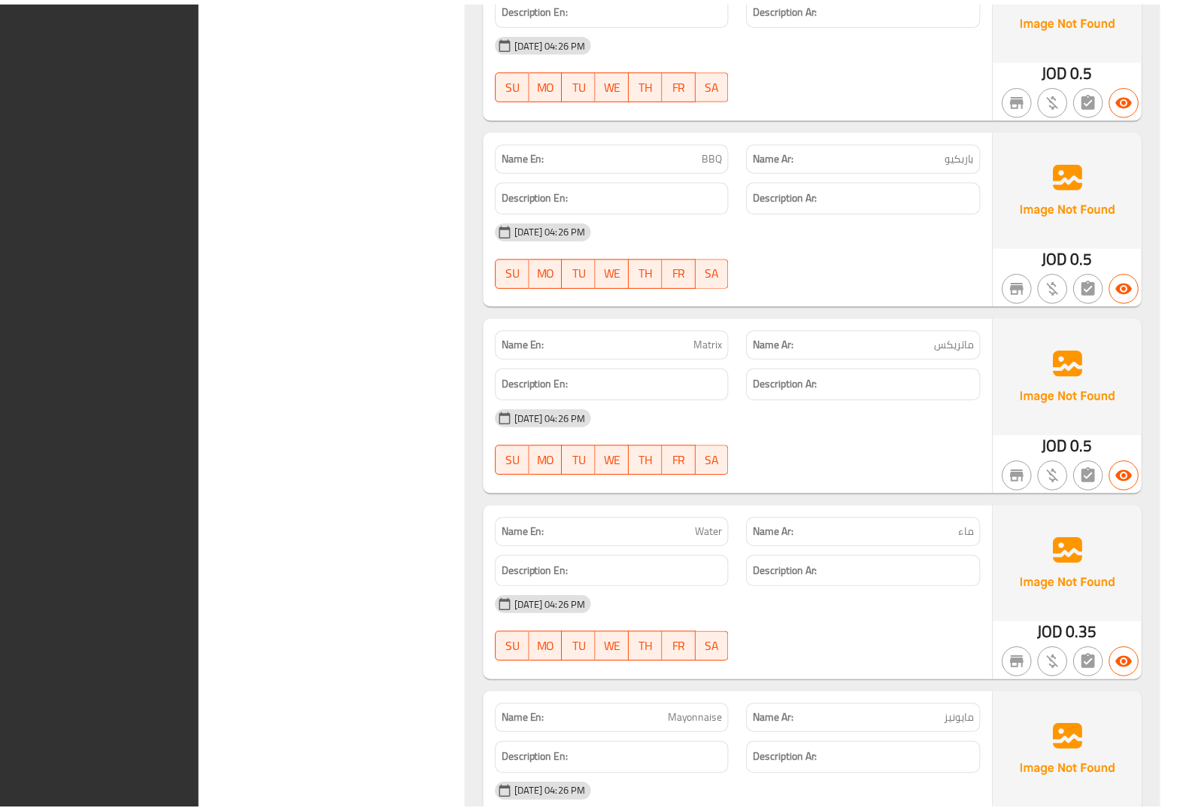
scroll to position [2965, 0]
